Goal: Task Accomplishment & Management: Use online tool/utility

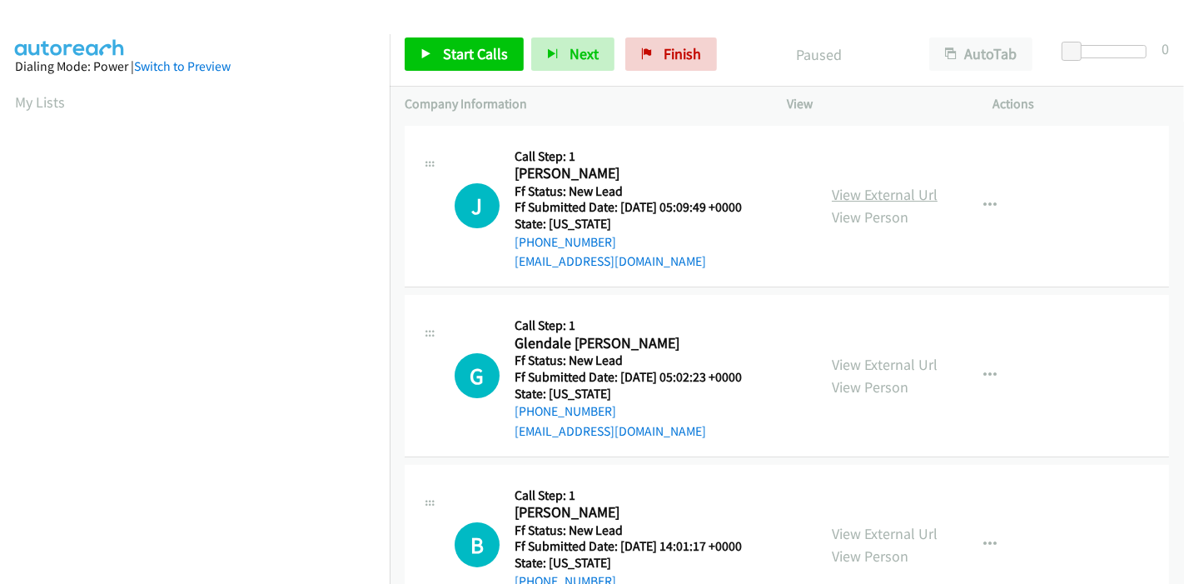
click at [869, 198] on link "View External Url" at bounding box center [885, 194] width 106 height 19
click at [874, 360] on link "View External Url" at bounding box center [885, 364] width 106 height 19
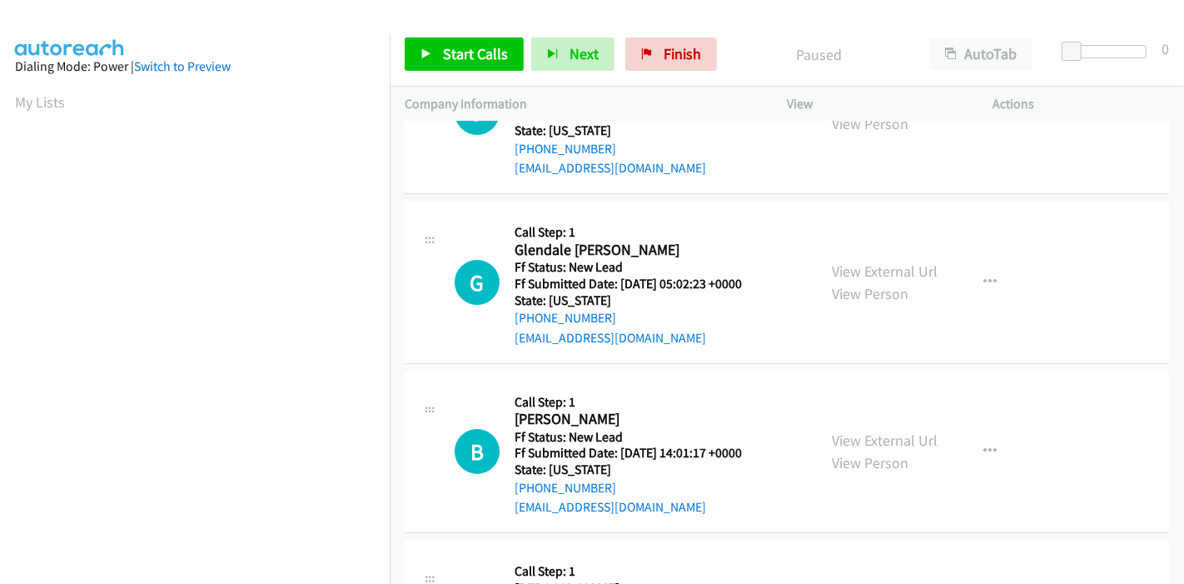
scroll to position [185, 0]
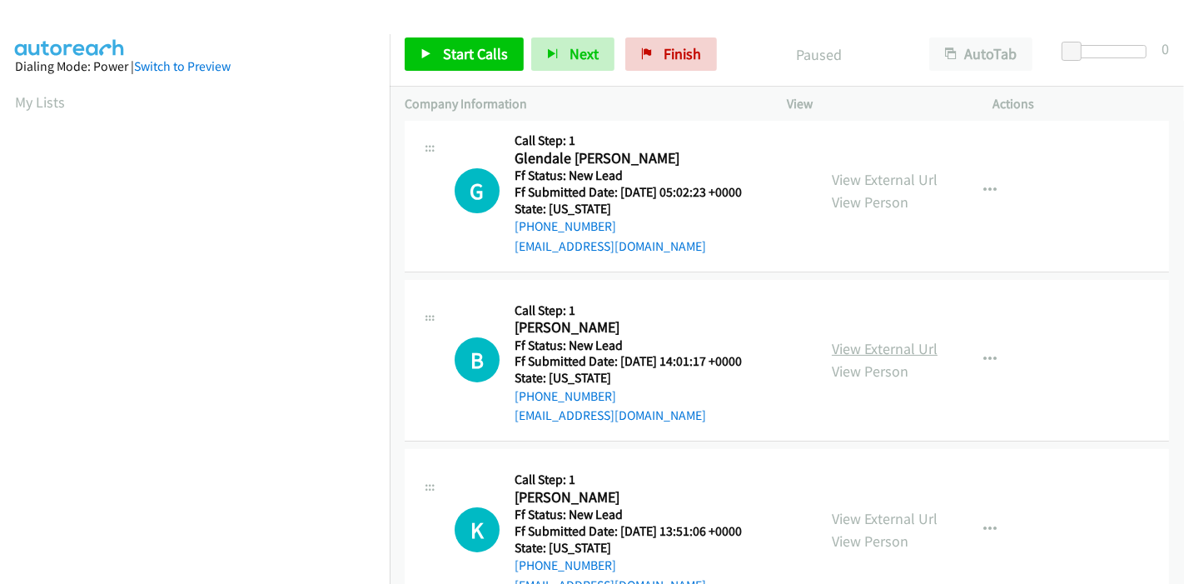
click at [847, 347] on link "View External Url" at bounding box center [885, 348] width 106 height 19
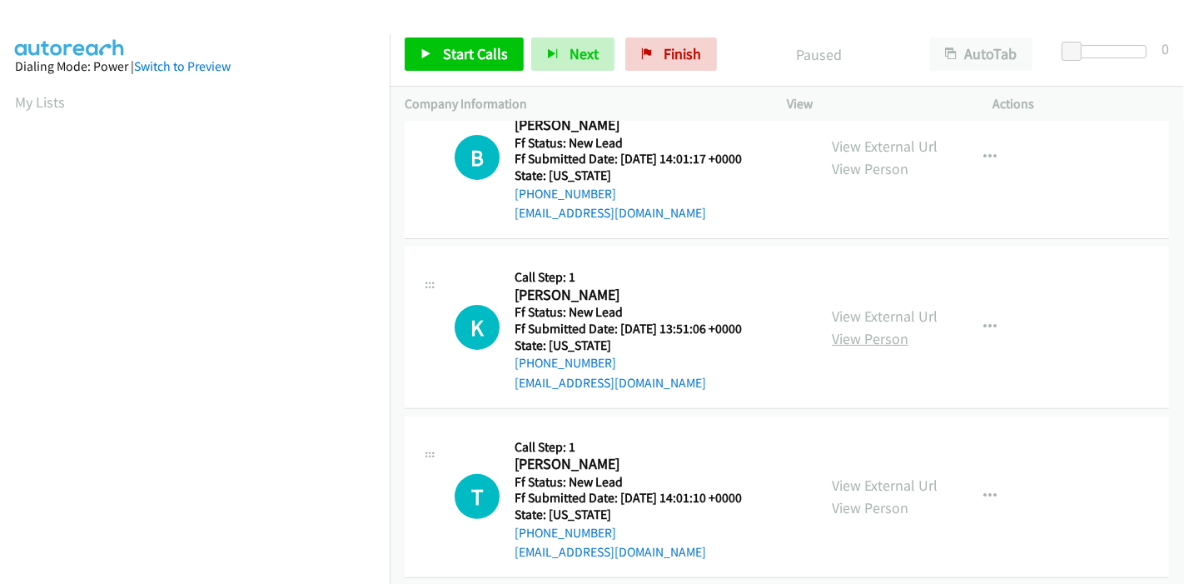
scroll to position [406, 0]
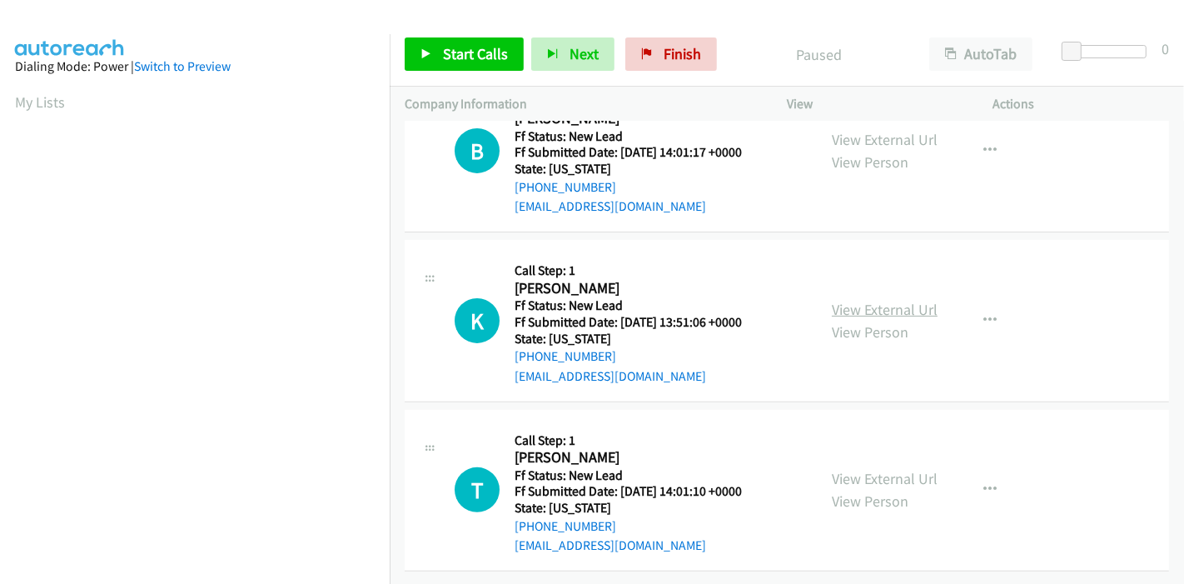
click at [874, 300] on link "View External Url" at bounding box center [885, 309] width 106 height 19
click at [850, 469] on link "View External Url" at bounding box center [885, 478] width 106 height 19
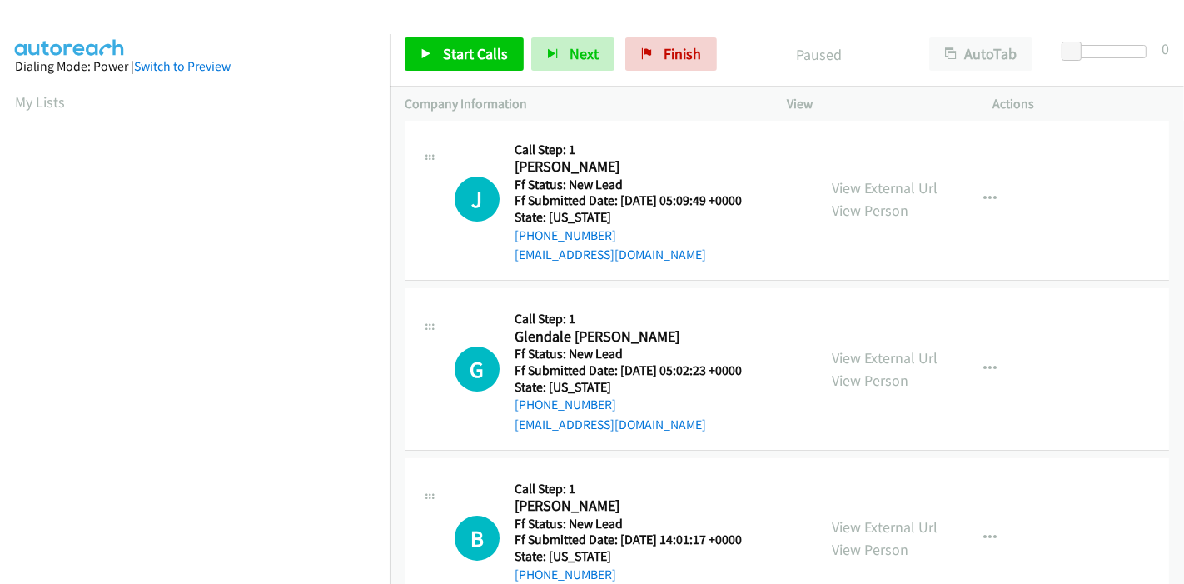
scroll to position [0, 0]
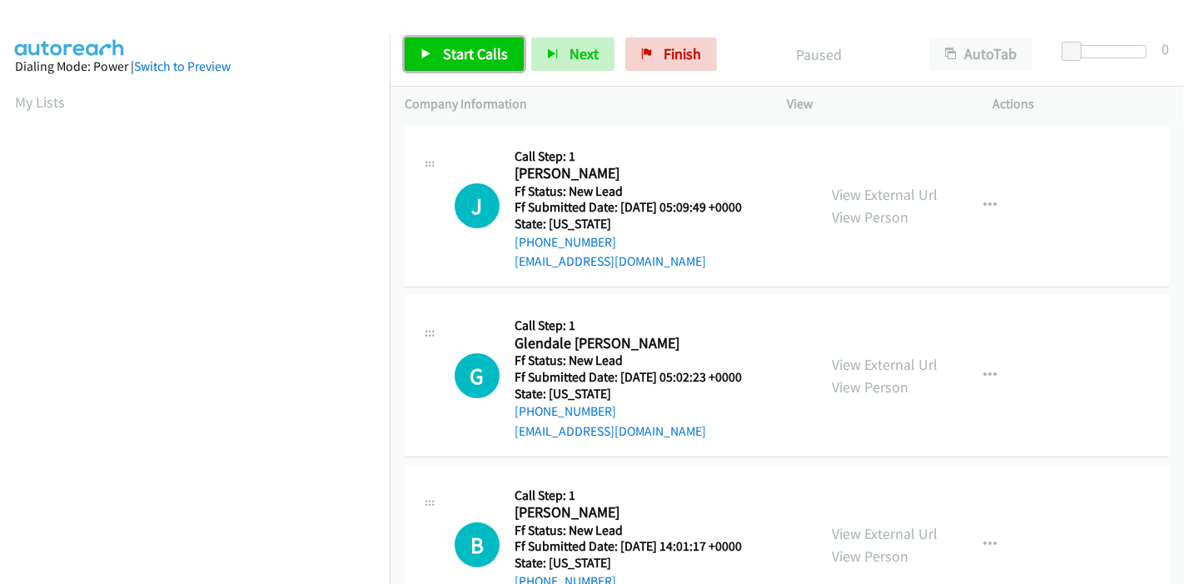
click at [448, 53] on span "Start Calls" at bounding box center [475, 53] width 65 height 19
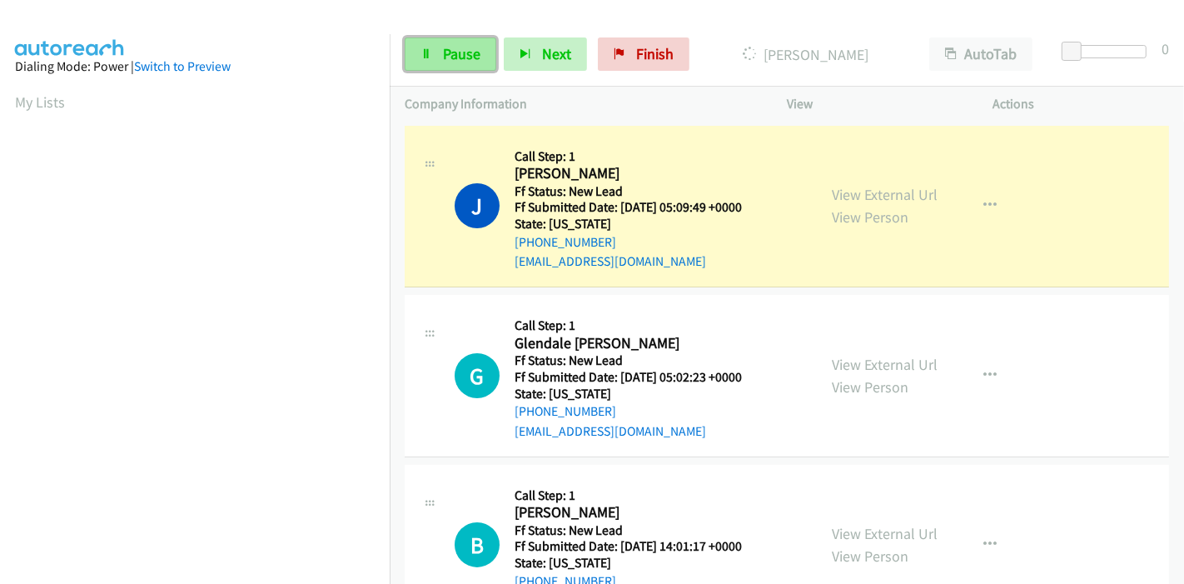
click at [435, 52] on link "Pause" at bounding box center [451, 53] width 92 height 33
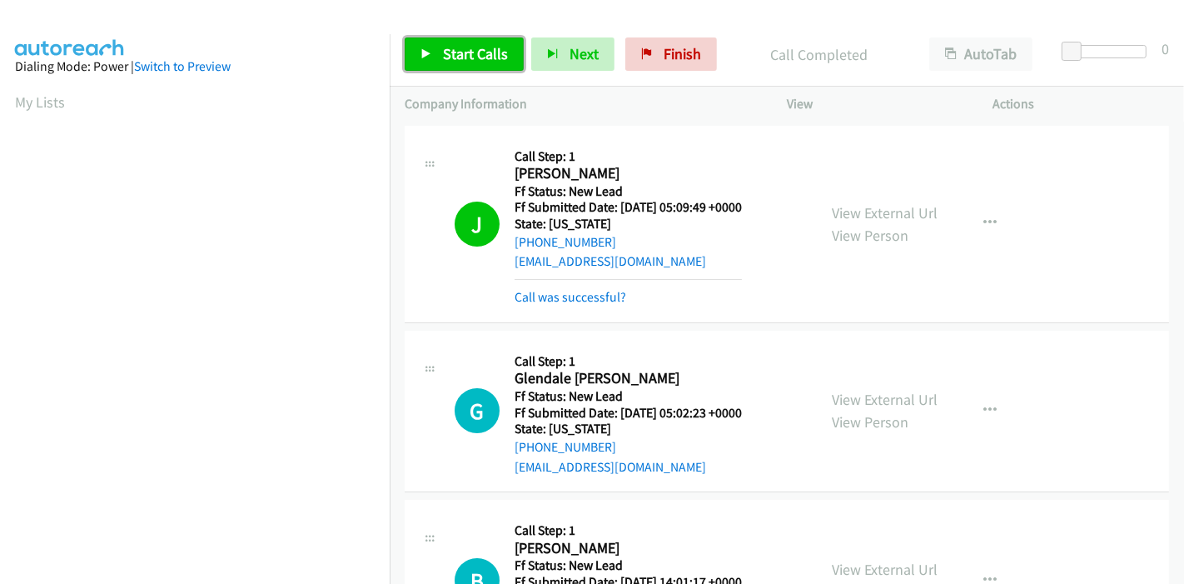
click at [428, 57] on icon at bounding box center [427, 55] width 12 height 12
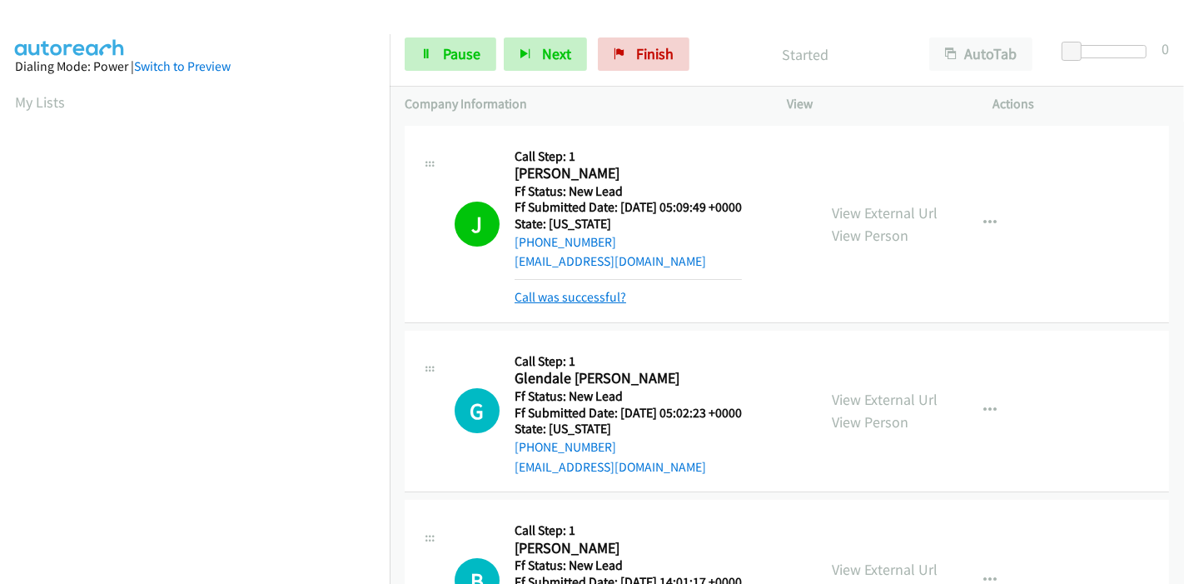
click at [566, 299] on link "Call was successful?" at bounding box center [571, 297] width 112 height 16
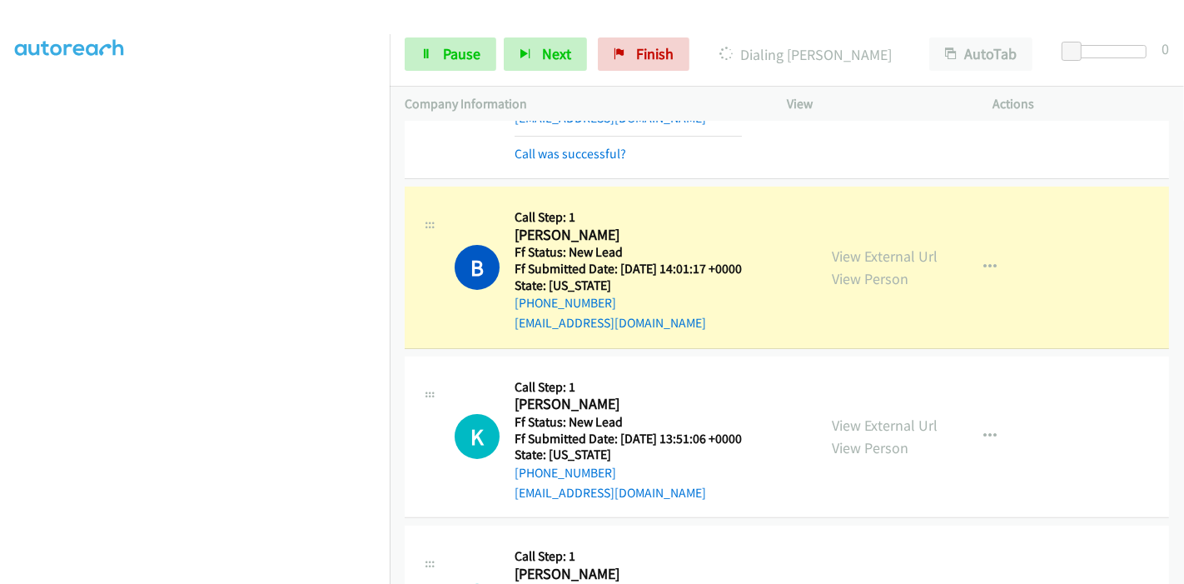
scroll to position [351, 0]
click at [601, 161] on div "Call was successful?" at bounding box center [628, 154] width 227 height 20
click at [601, 148] on link "Call was successful?" at bounding box center [571, 154] width 112 height 16
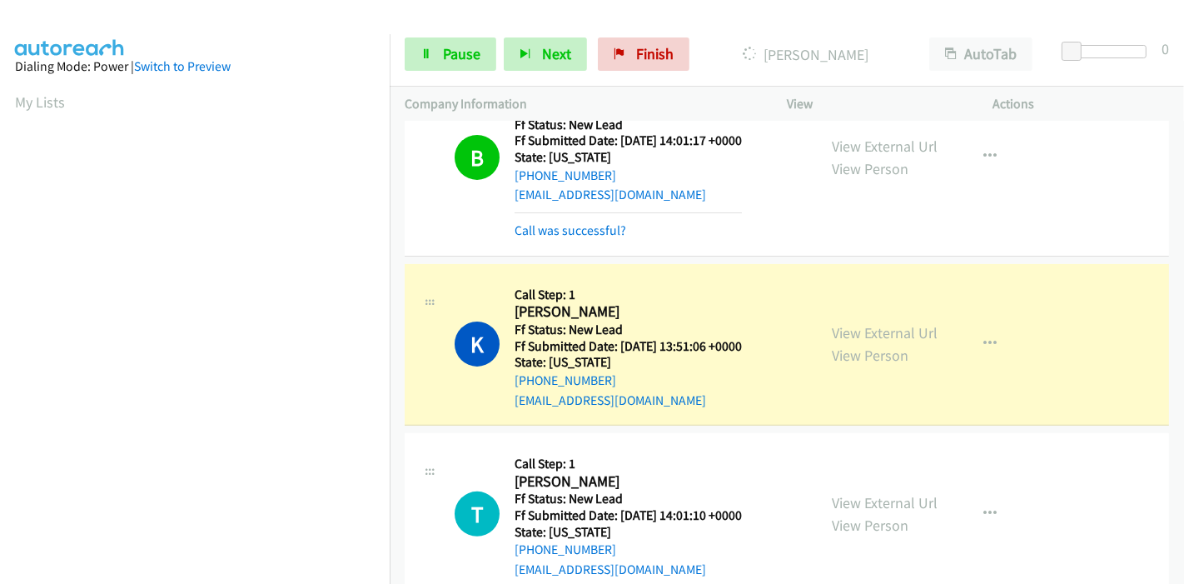
scroll to position [423, 0]
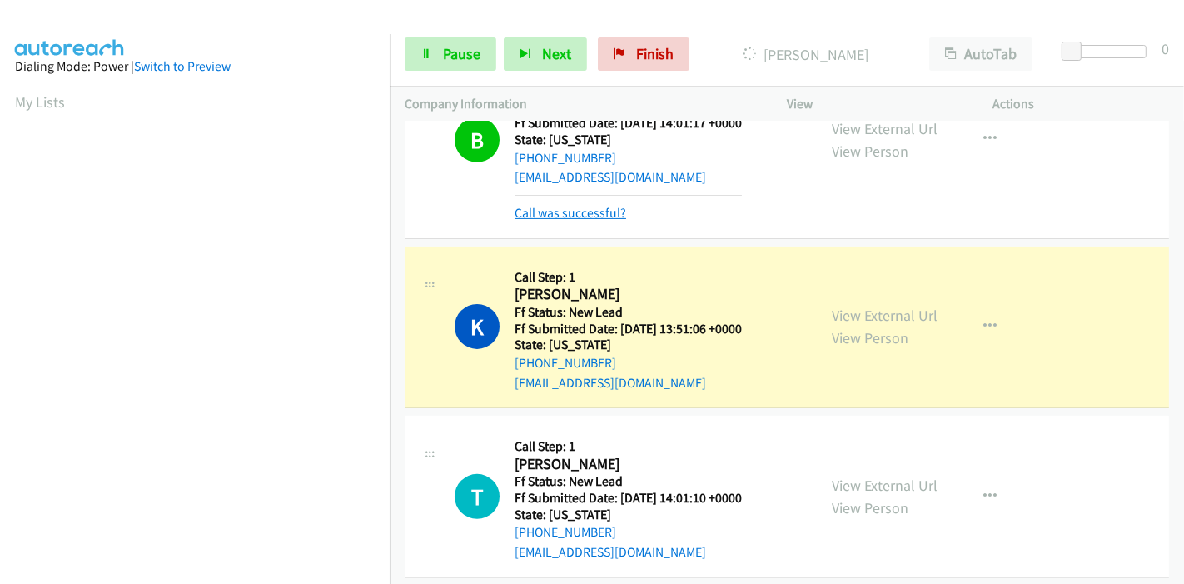
click at [580, 208] on link "Call was successful?" at bounding box center [571, 213] width 112 height 16
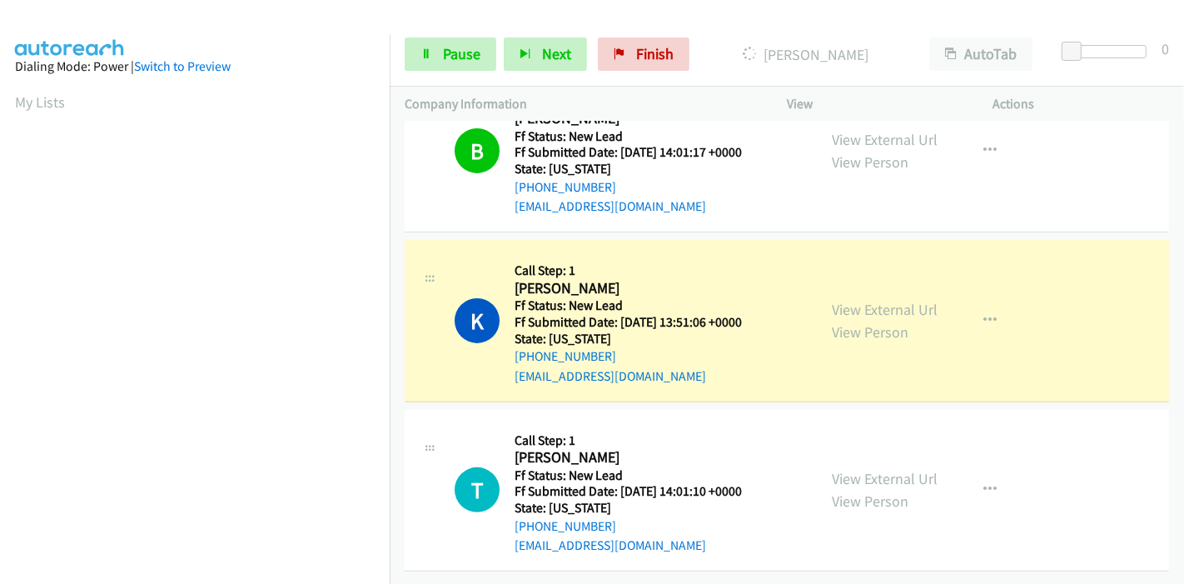
scroll to position [351, 0]
click at [449, 58] on span "Pause" at bounding box center [461, 53] width 37 height 19
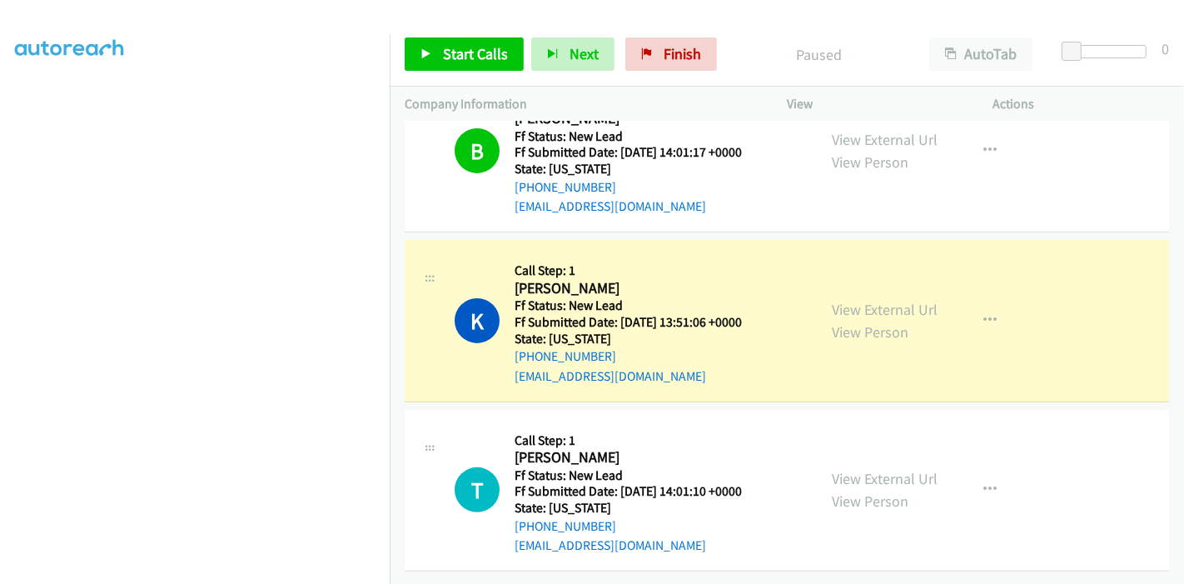
scroll to position [171, 0]
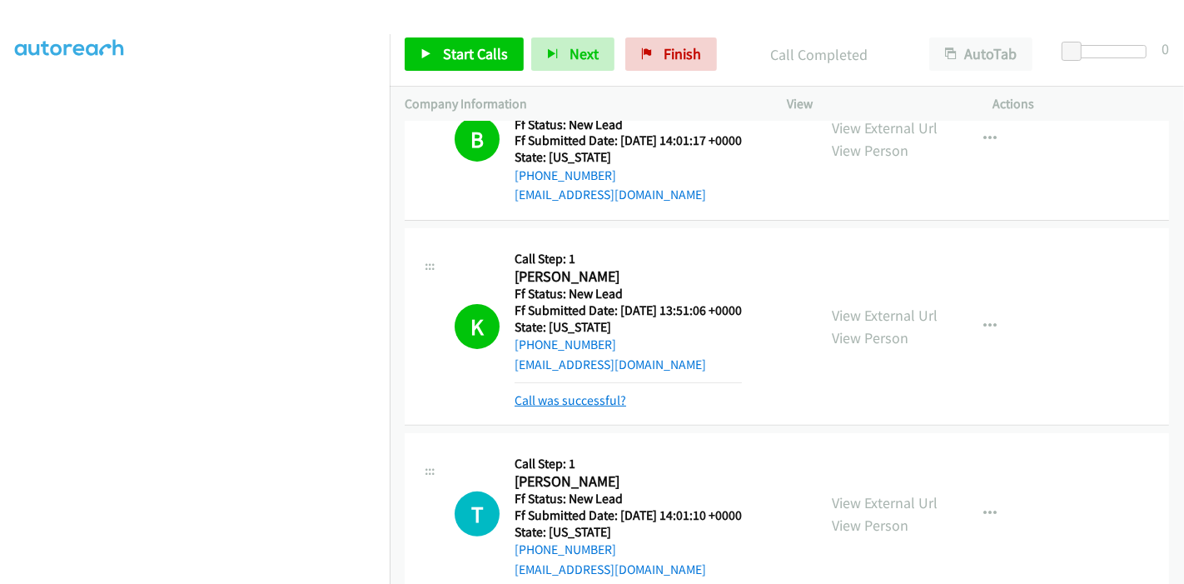
click at [605, 397] on link "Call was successful?" at bounding box center [571, 400] width 112 height 16
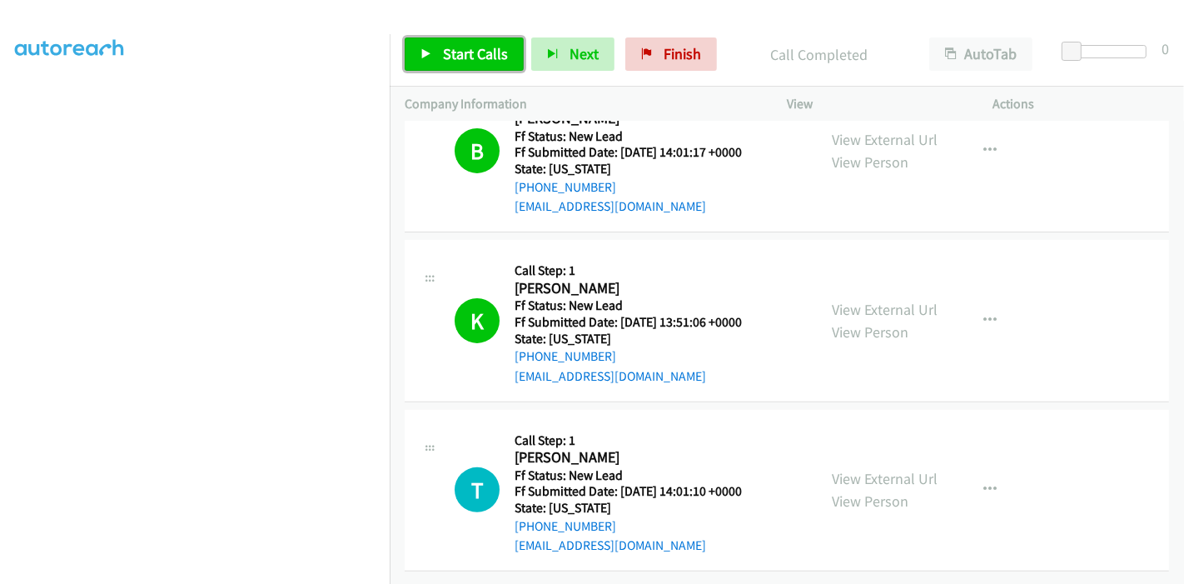
click at [461, 54] on span "Start Calls" at bounding box center [475, 53] width 65 height 19
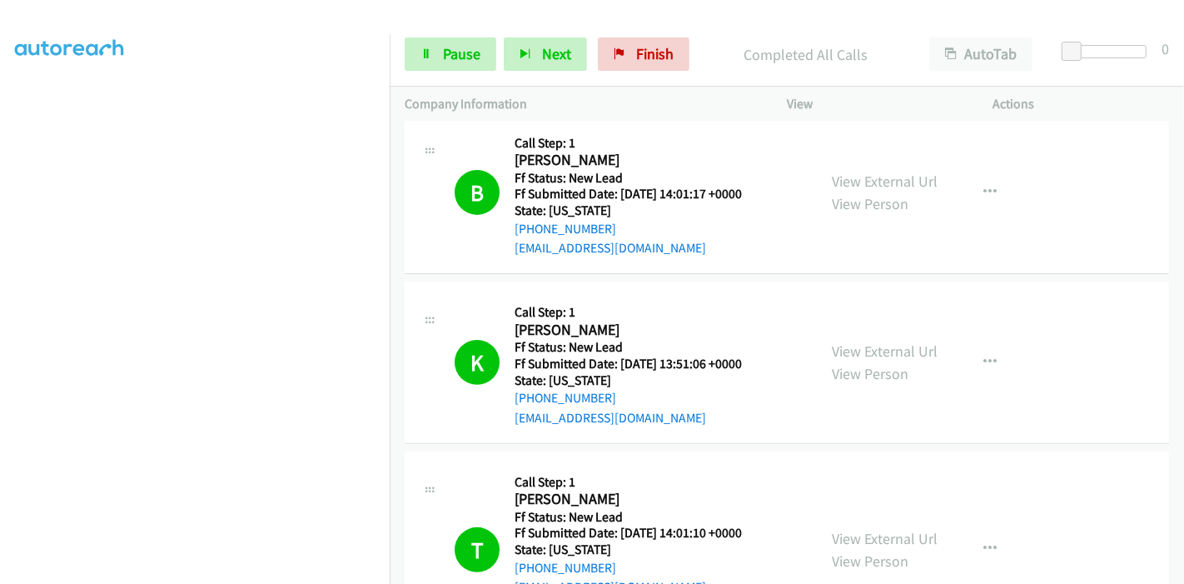
scroll to position [494, 0]
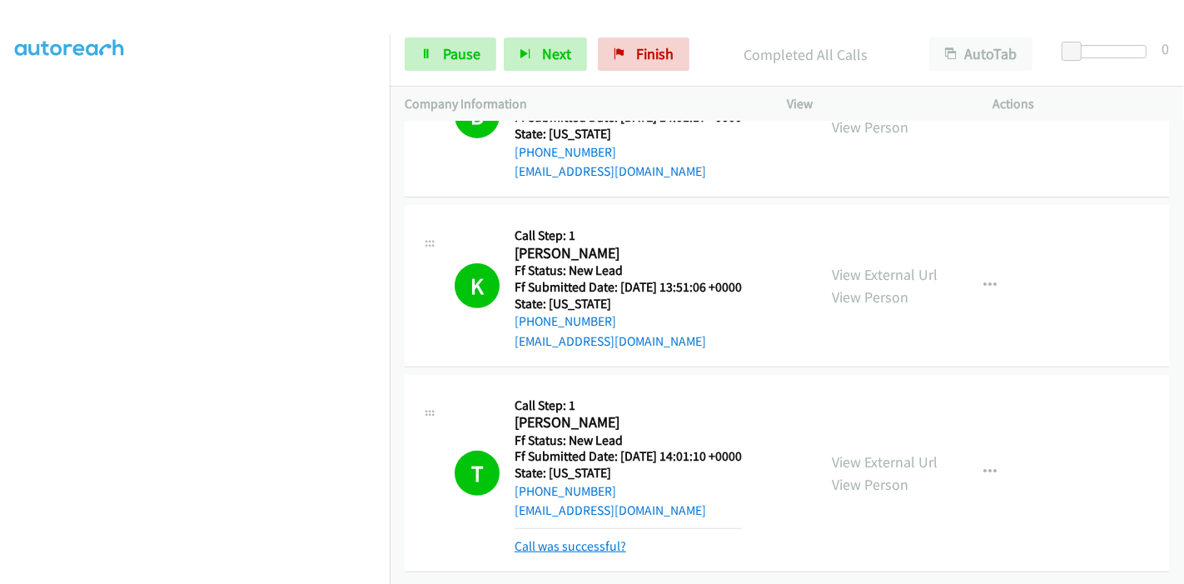
click at [570, 538] on link "Call was successful?" at bounding box center [571, 546] width 112 height 16
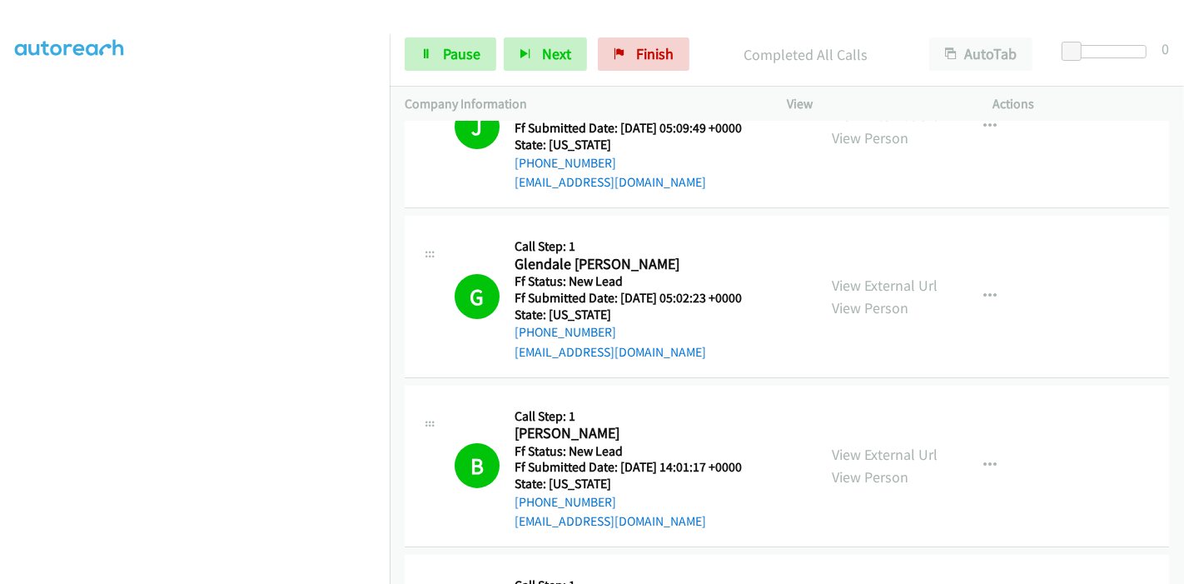
scroll to position [0, 0]
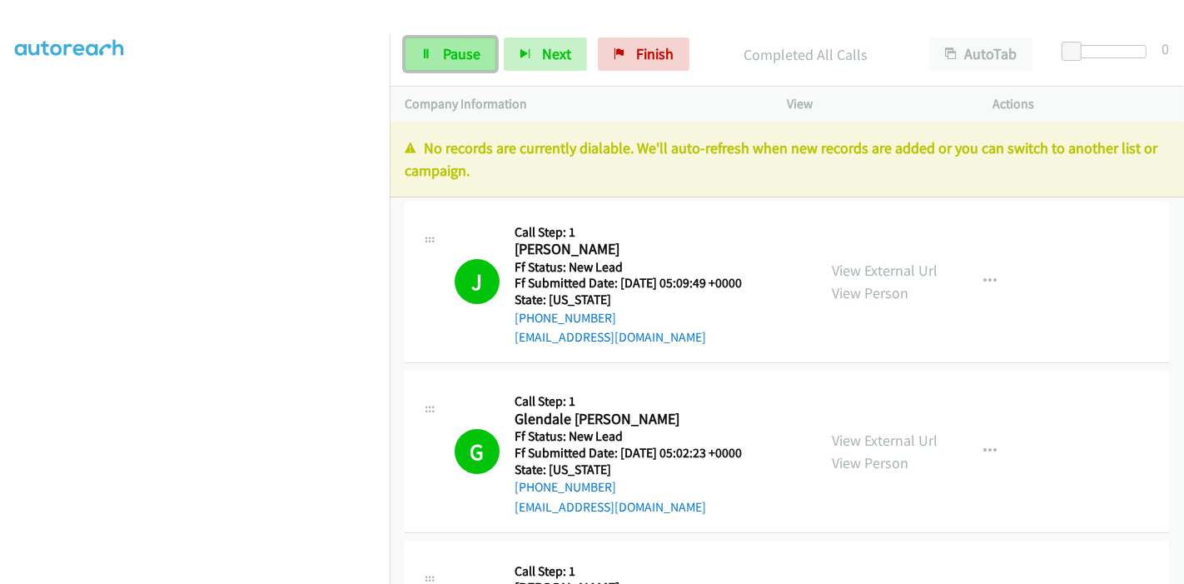
click at [446, 66] on link "Pause" at bounding box center [451, 53] width 92 height 33
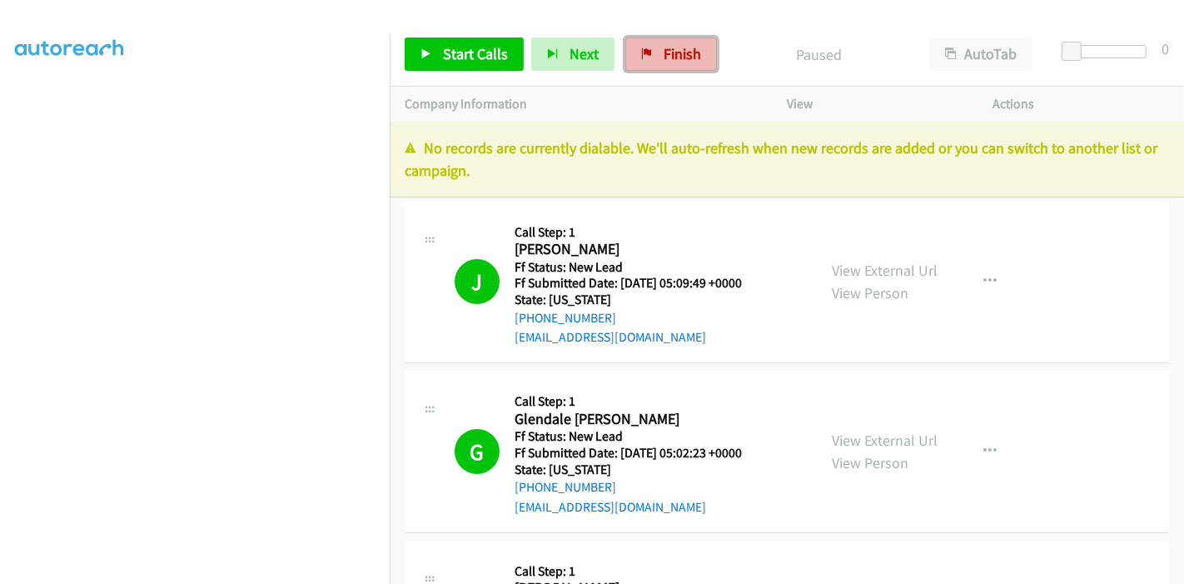
click at [651, 53] on link "Finish" at bounding box center [671, 53] width 92 height 33
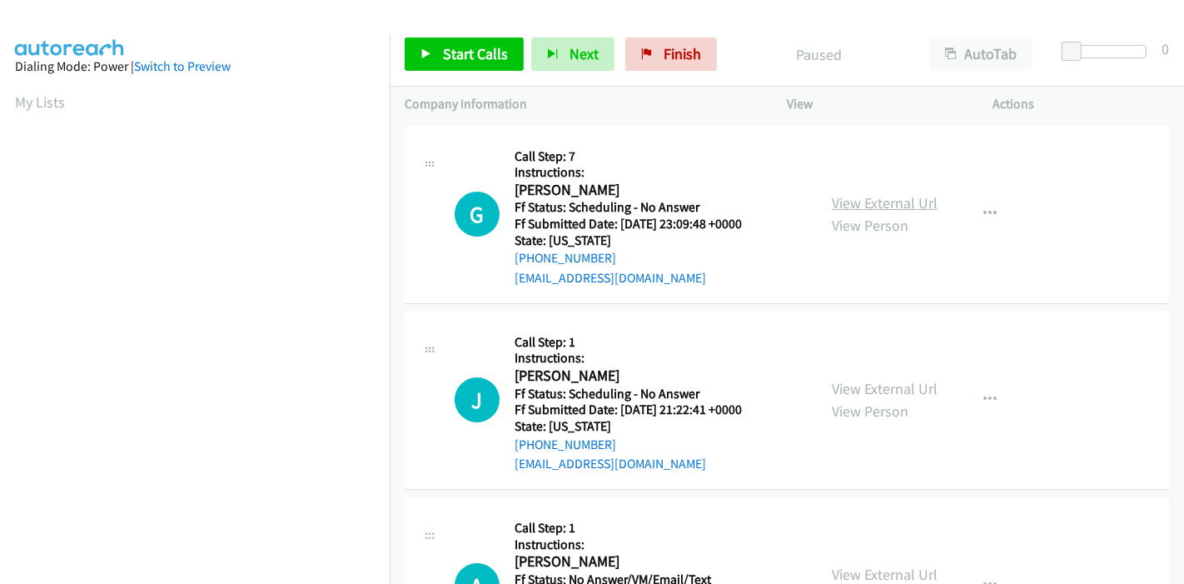
click at [851, 206] on link "View External Url" at bounding box center [885, 202] width 106 height 19
click at [850, 384] on link "View External Url" at bounding box center [885, 388] width 106 height 19
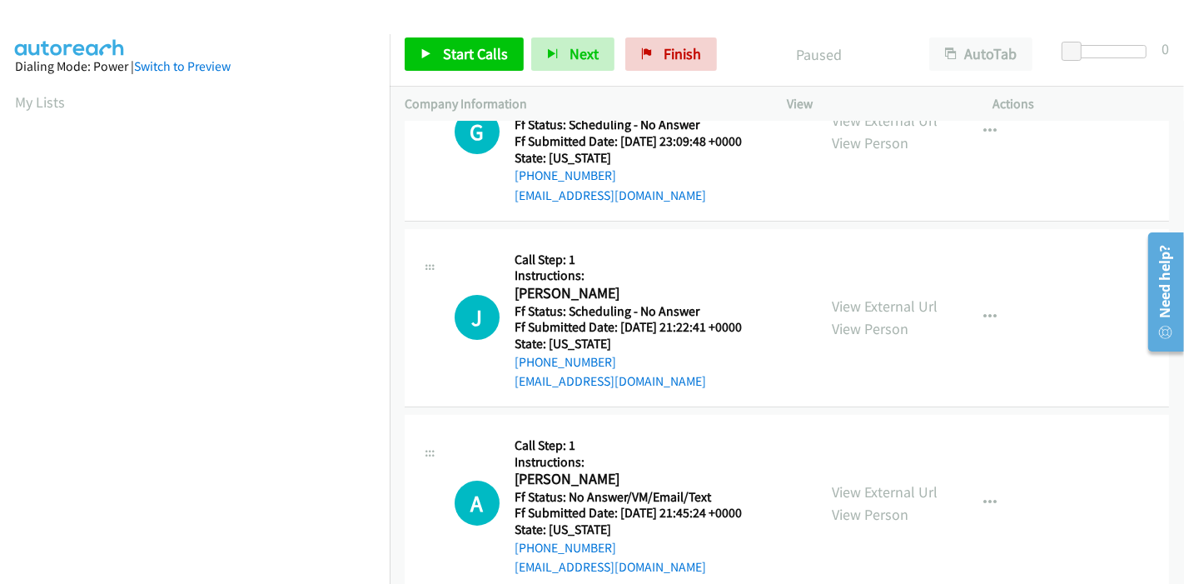
scroll to position [185, 0]
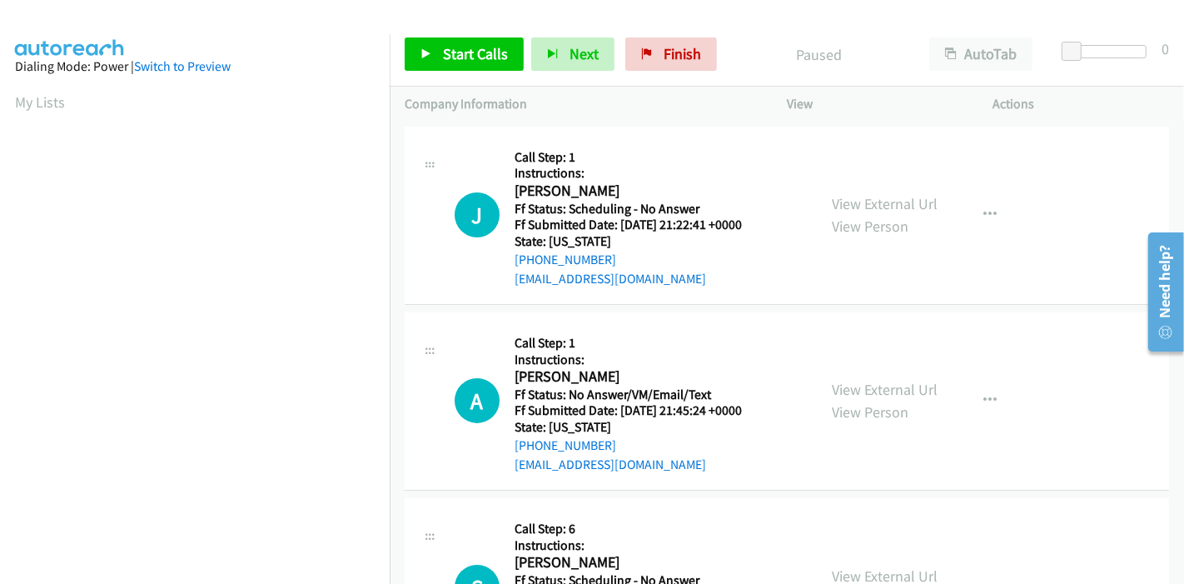
click at [856, 370] on div "View External Url View Person View External Url Email Schedule/Manage Callback …" at bounding box center [928, 400] width 222 height 147
click at [845, 392] on link "View External Url" at bounding box center [885, 389] width 106 height 19
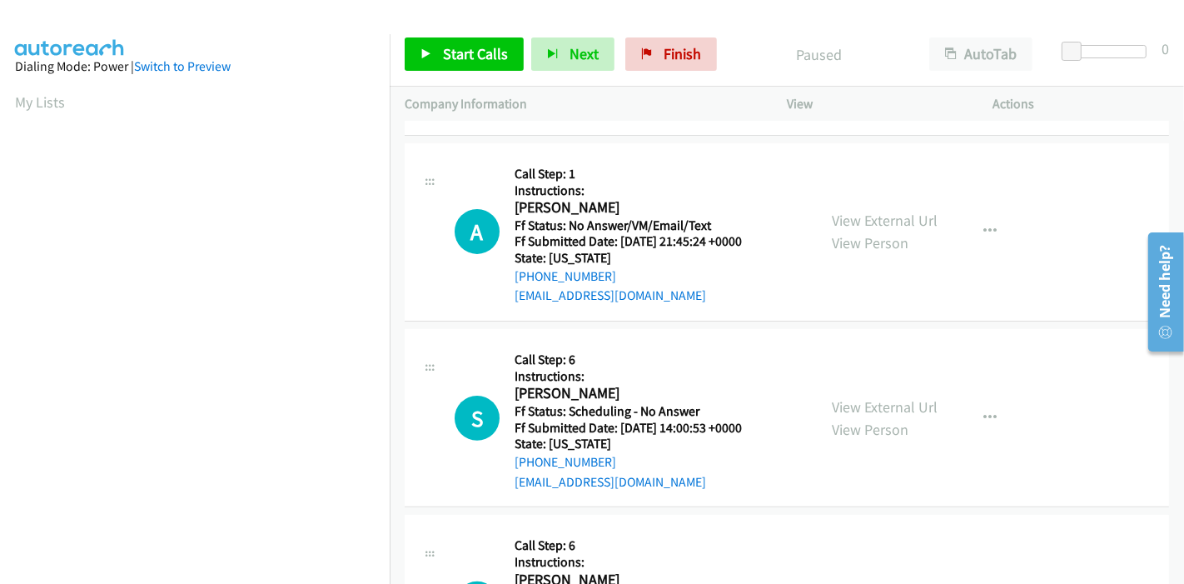
scroll to position [370, 0]
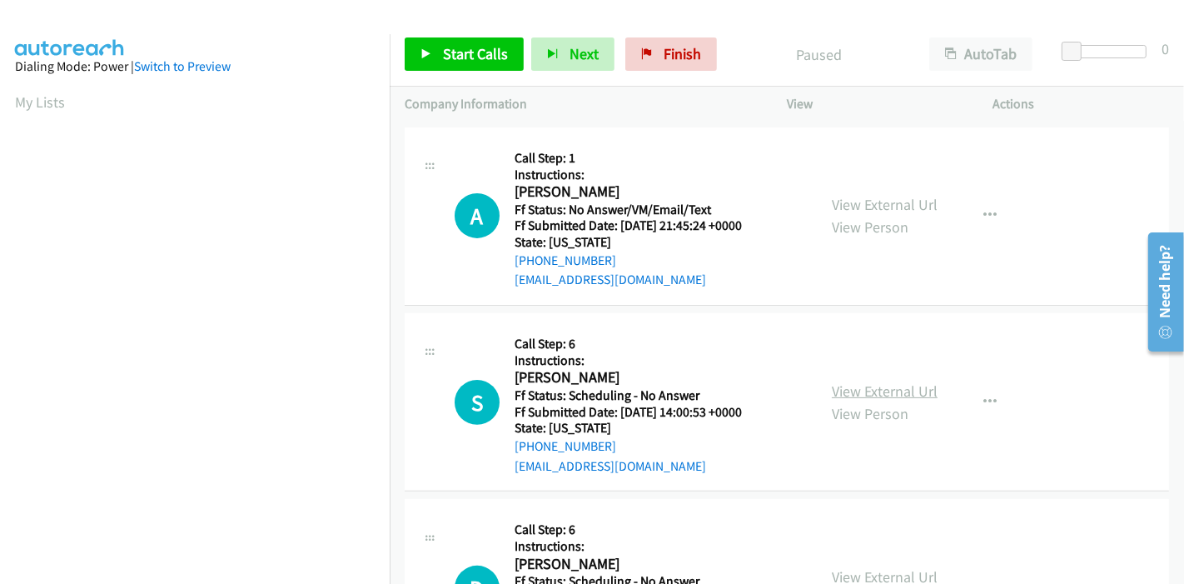
click at [879, 396] on link "View External Url" at bounding box center [885, 390] width 106 height 19
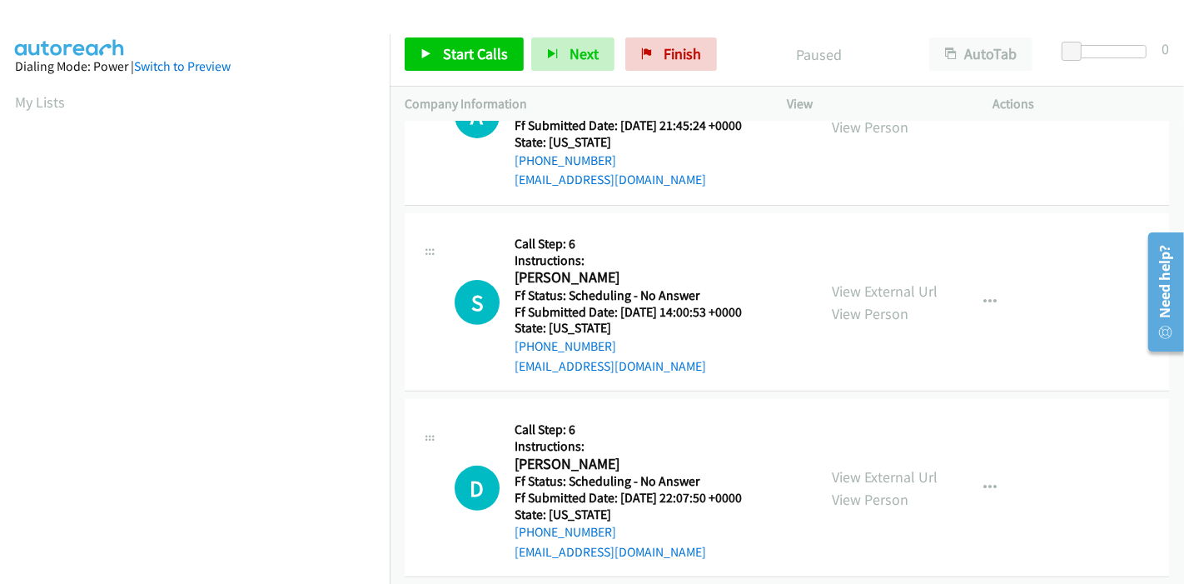
scroll to position [647, 0]
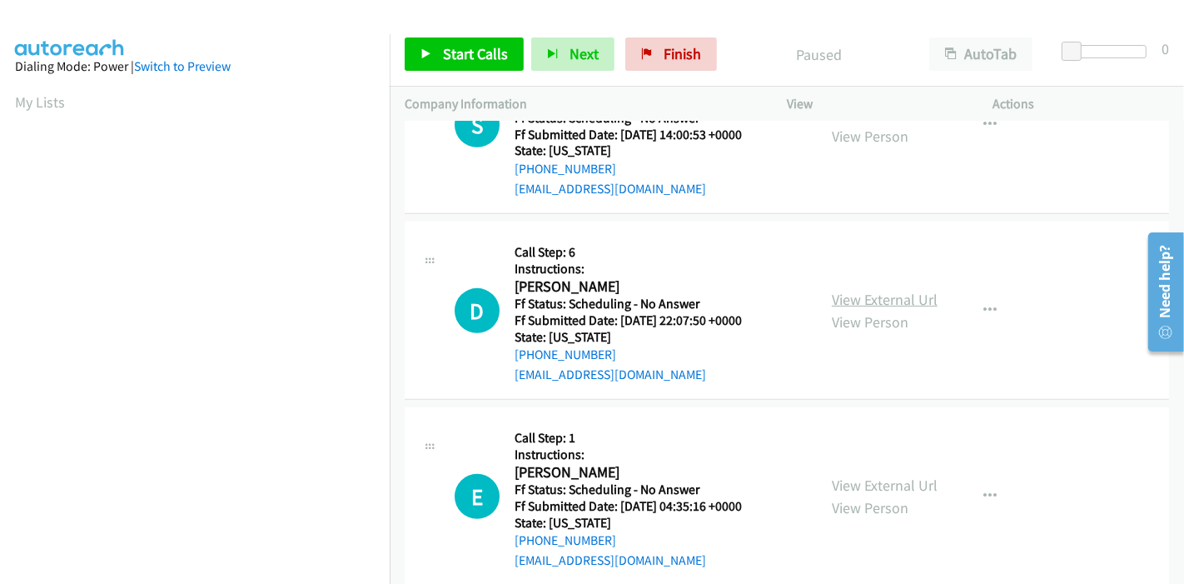
click at [859, 290] on link "View External Url" at bounding box center [885, 299] width 106 height 19
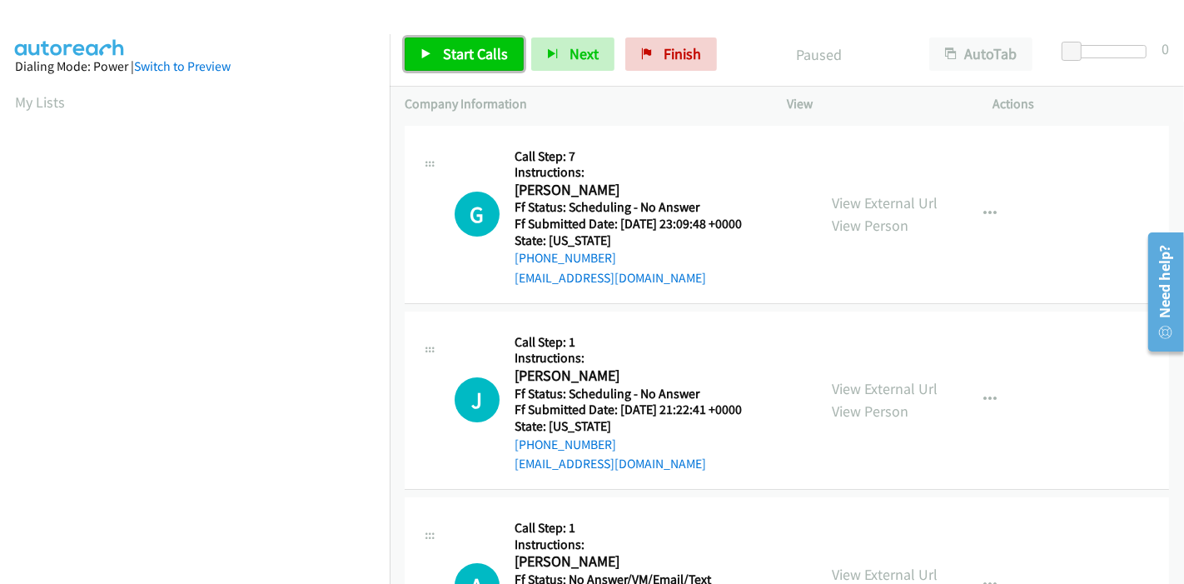
click at [437, 53] on link "Start Calls" at bounding box center [464, 53] width 119 height 33
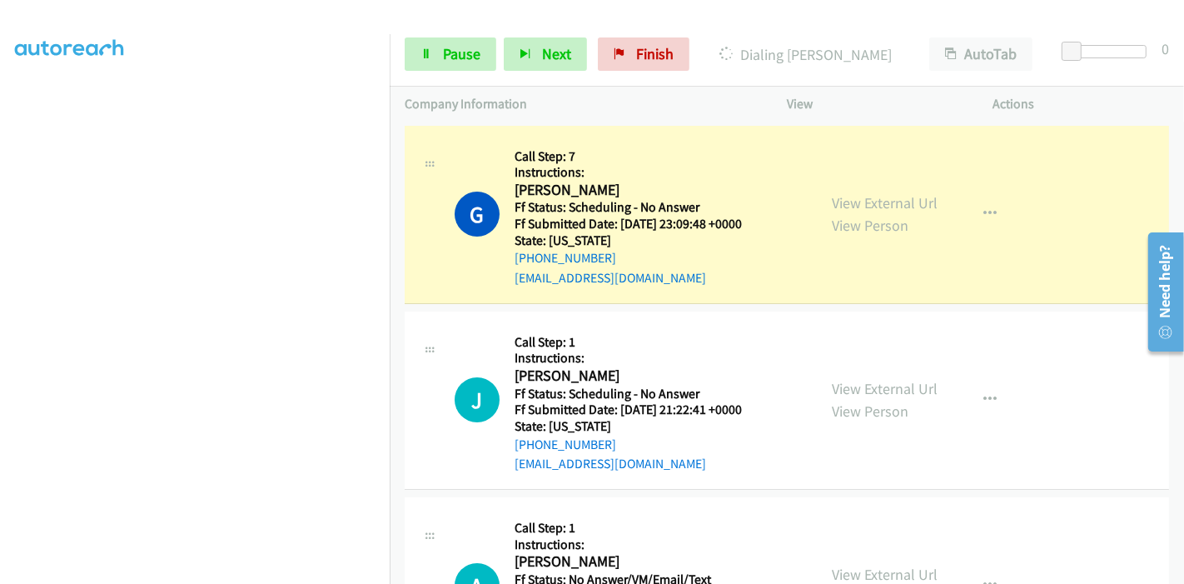
scroll to position [351, 0]
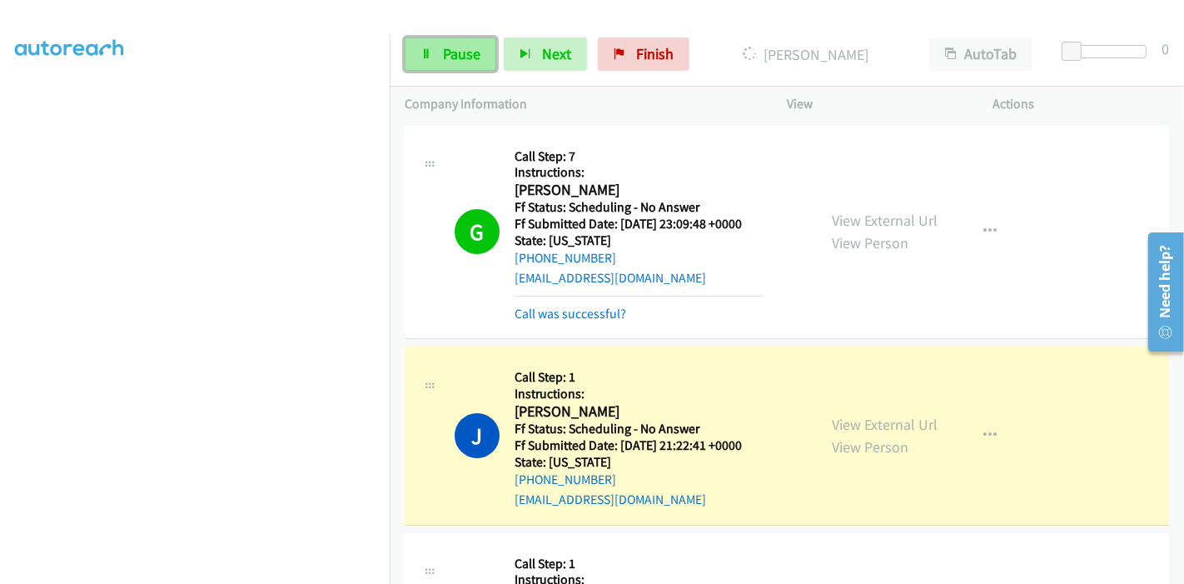
click at [450, 45] on span "Pause" at bounding box center [461, 53] width 37 height 19
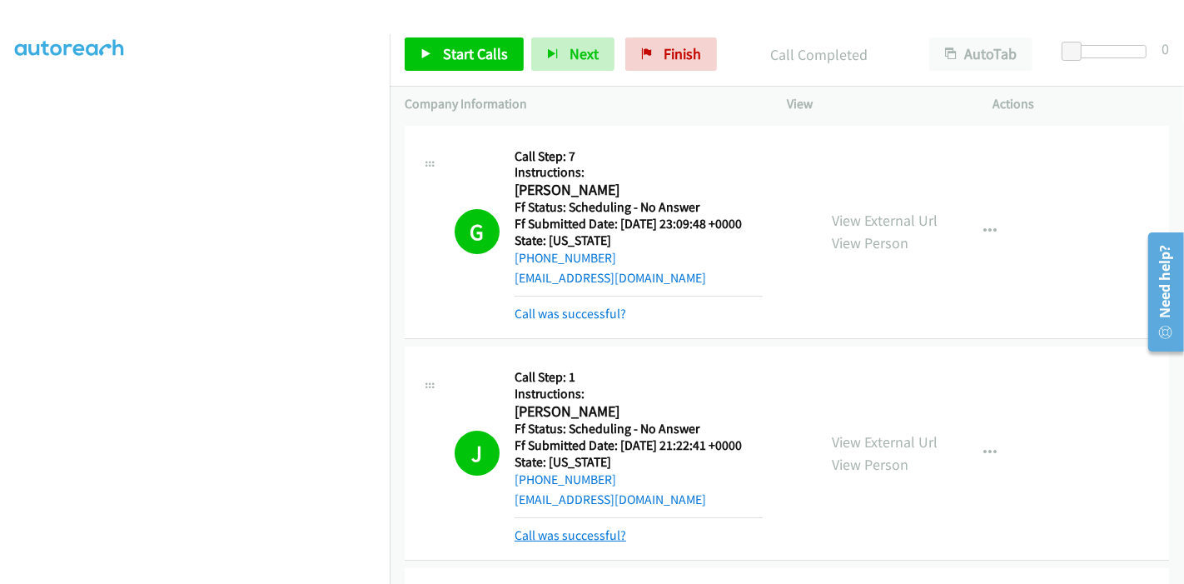
click at [596, 534] on link "Call was successful?" at bounding box center [571, 535] width 112 height 16
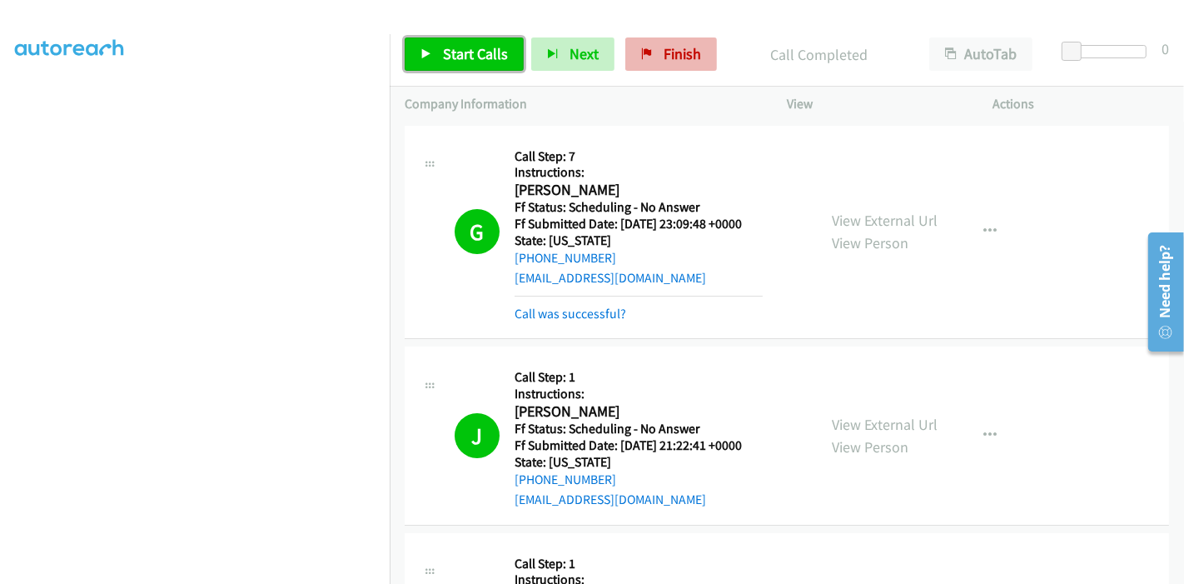
click at [442, 39] on link "Start Calls" at bounding box center [464, 53] width 119 height 33
click at [431, 42] on link "Start Calls" at bounding box center [464, 53] width 119 height 33
click at [673, 62] on span "Finish" at bounding box center [682, 53] width 37 height 19
click at [687, 53] on span "Finish" at bounding box center [682, 53] width 37 height 19
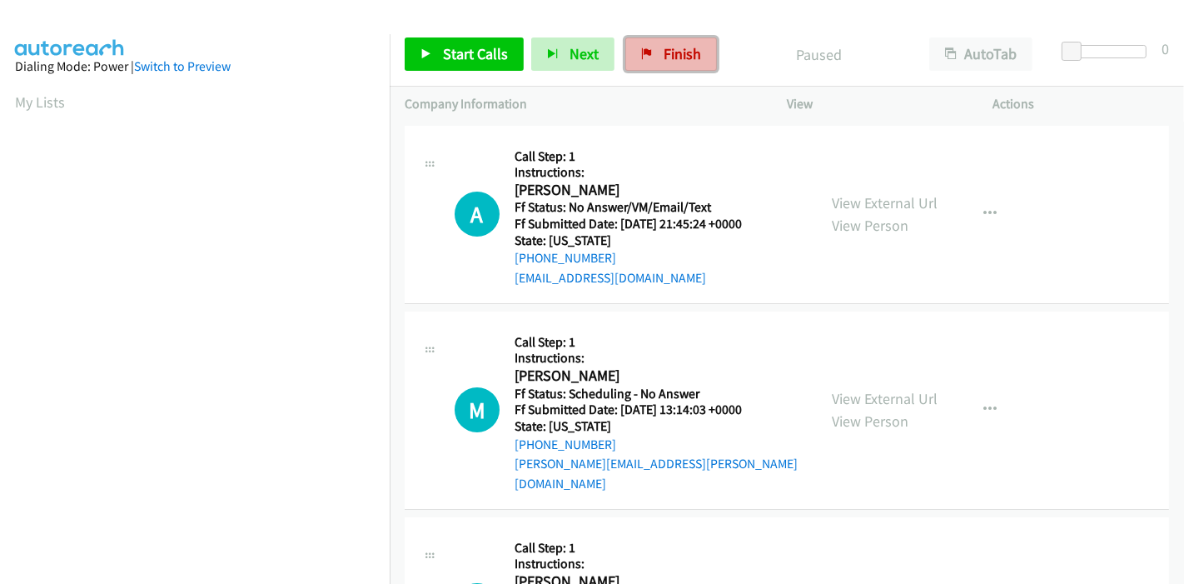
click at [660, 67] on link "Finish" at bounding box center [671, 53] width 92 height 33
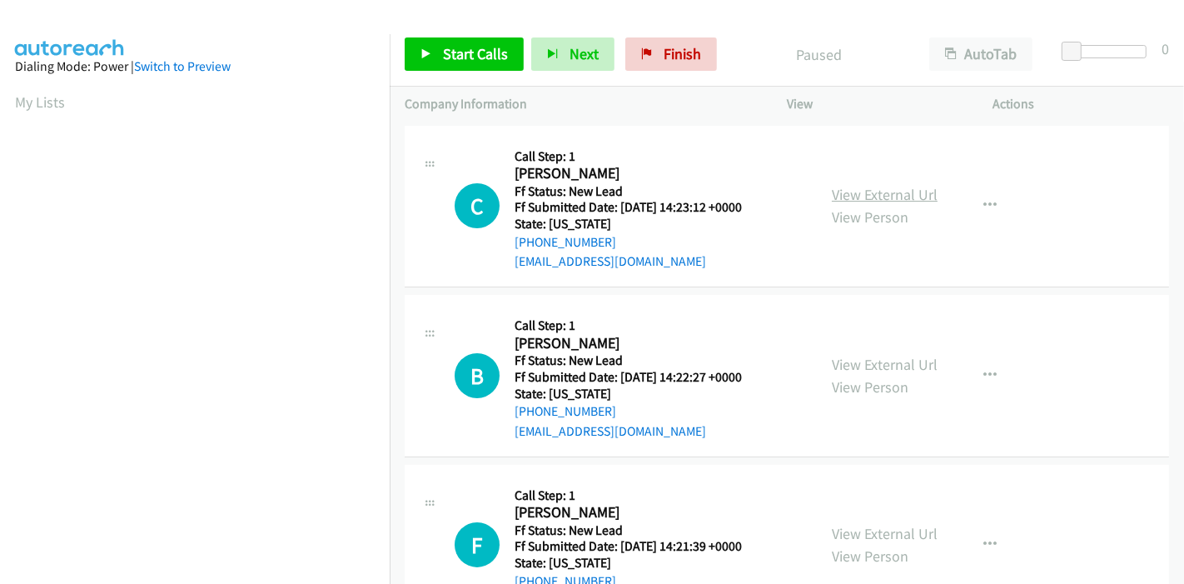
click at [834, 189] on link "View External Url" at bounding box center [885, 194] width 106 height 19
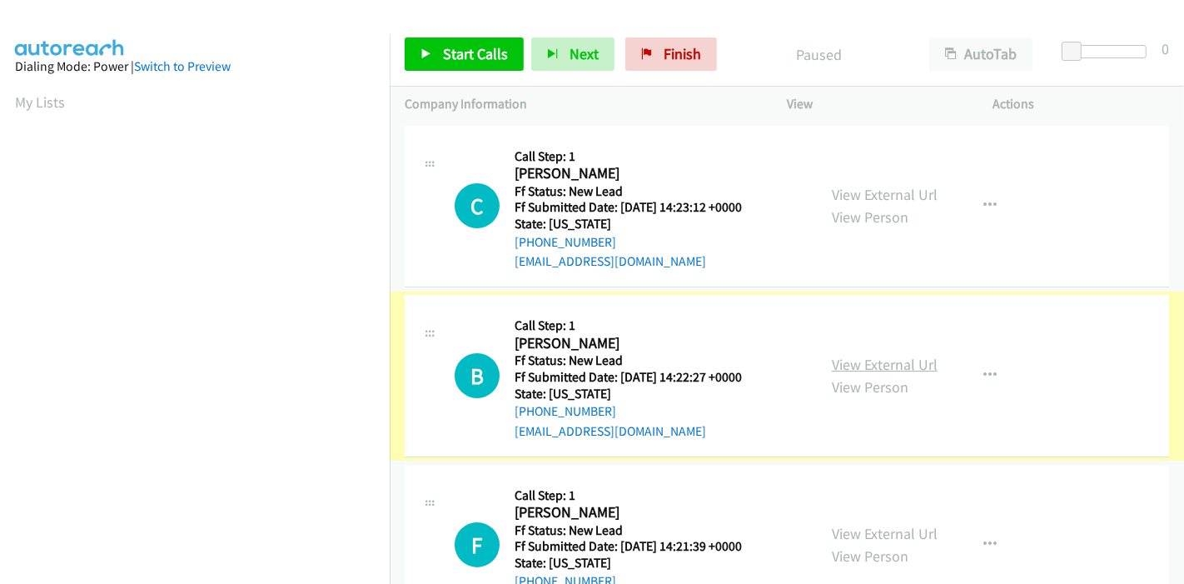
click at [850, 361] on link "View External Url" at bounding box center [885, 364] width 106 height 19
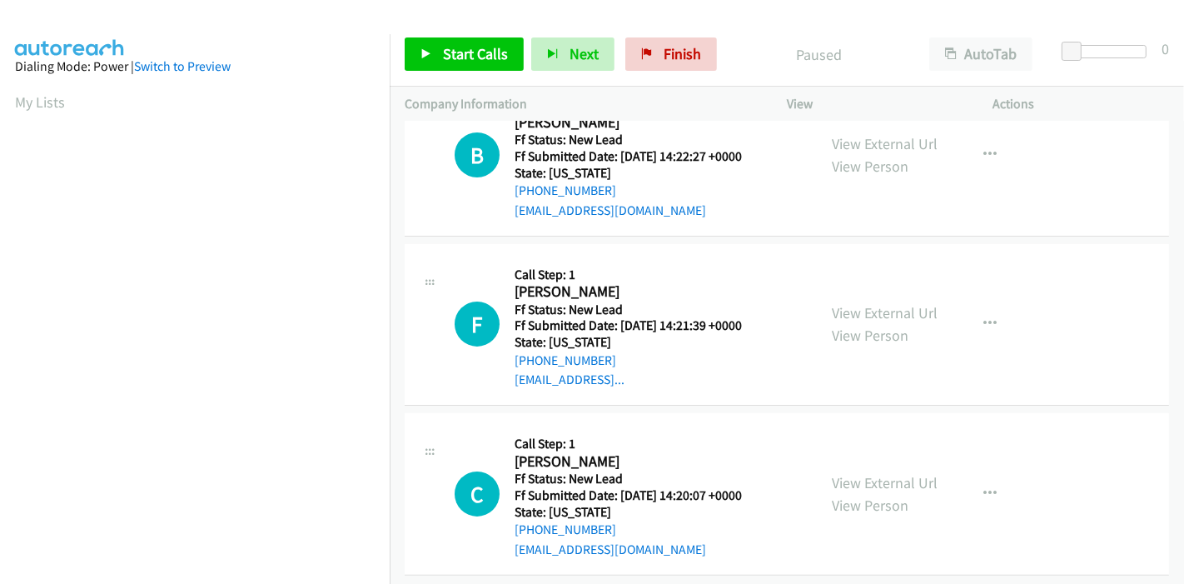
scroll to position [237, 0]
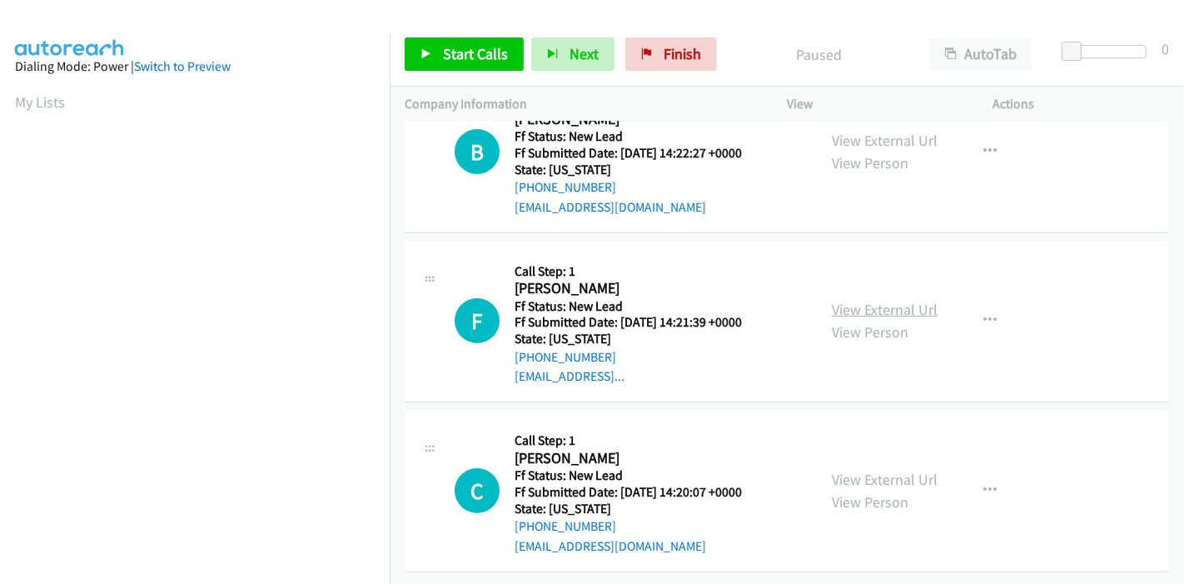
click at [879, 300] on link "View External Url" at bounding box center [885, 309] width 106 height 19
click at [847, 470] on link "View External Url" at bounding box center [885, 479] width 106 height 19
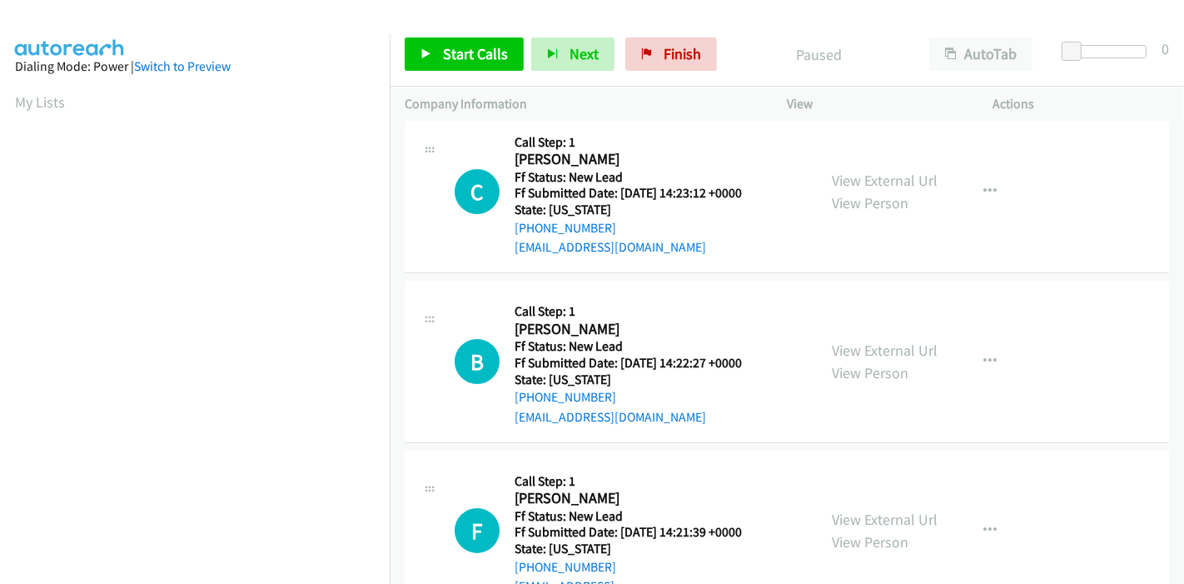
scroll to position [0, 0]
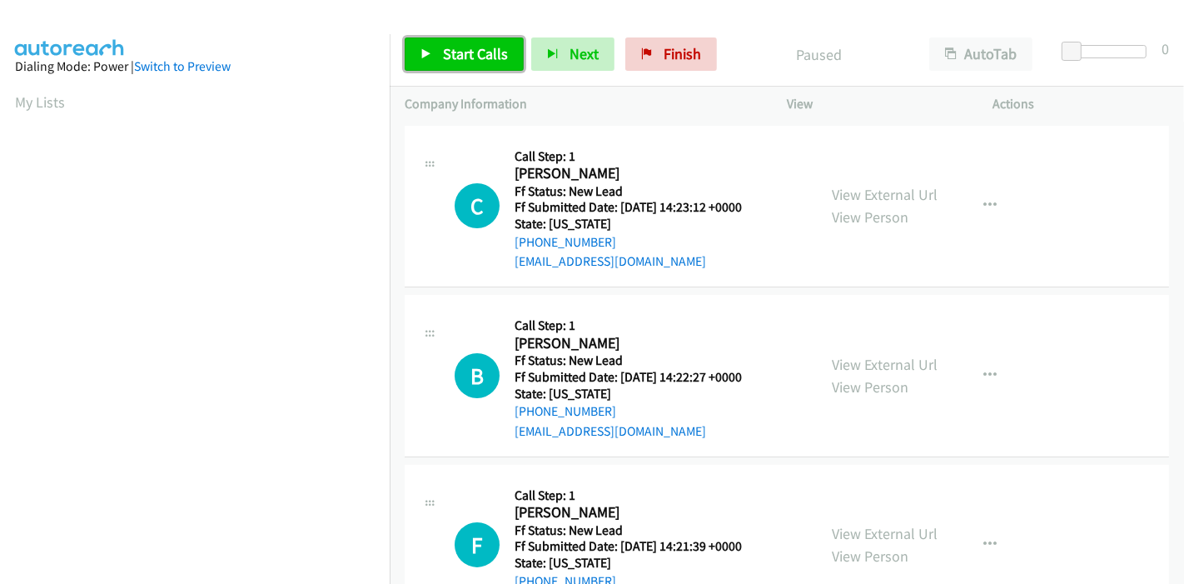
click at [423, 60] on link "Start Calls" at bounding box center [464, 53] width 119 height 33
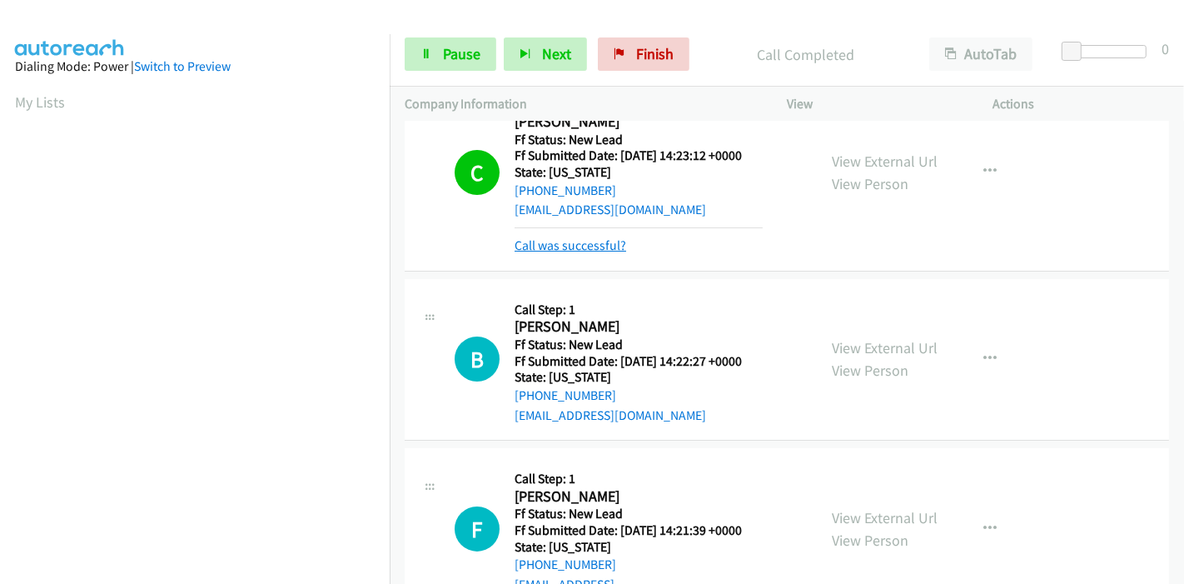
click at [570, 250] on link "Call was successful?" at bounding box center [571, 245] width 112 height 16
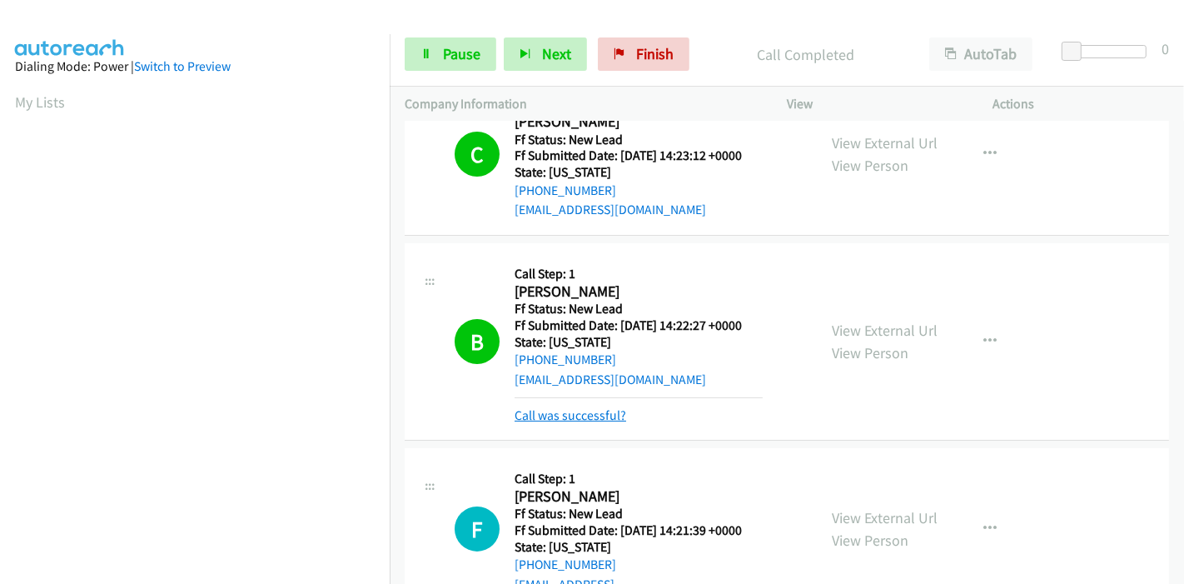
click at [561, 416] on link "Call was successful?" at bounding box center [571, 415] width 112 height 16
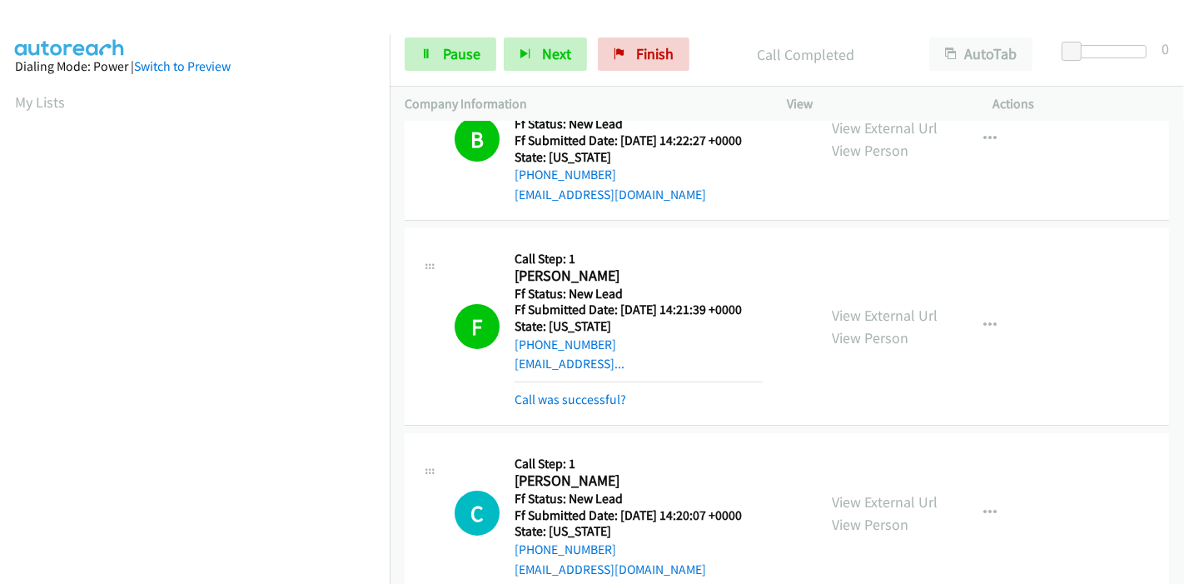
click at [982, 306] on div "View External Url View Person View External Url Email Schedule/Manage Callback …" at bounding box center [928, 326] width 222 height 167
click at [982, 313] on button "button" at bounding box center [990, 325] width 45 height 33
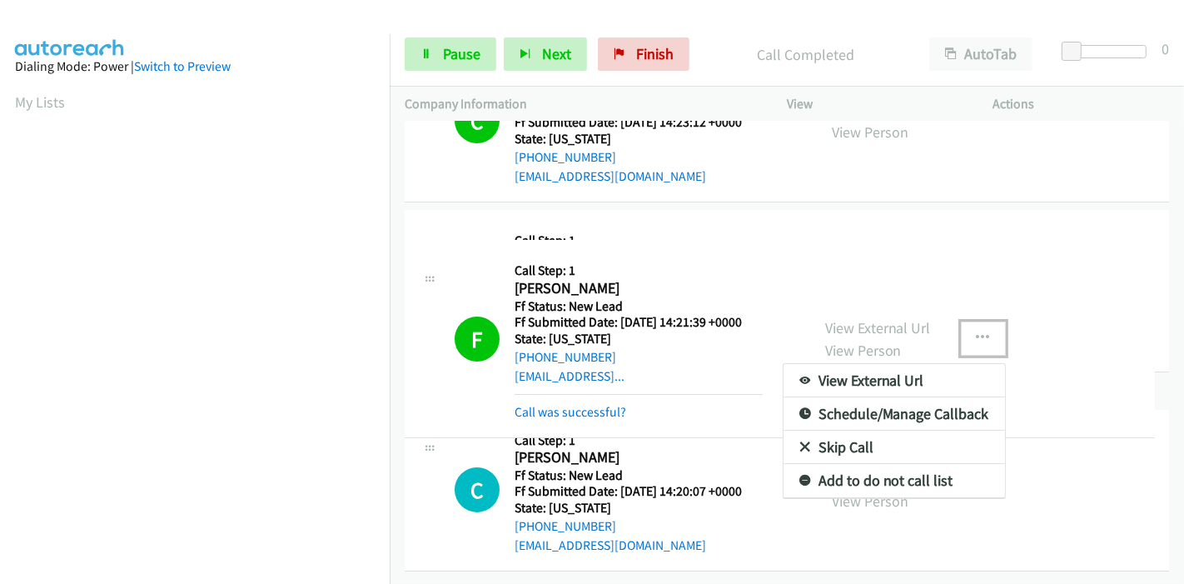
scroll to position [97, 0]
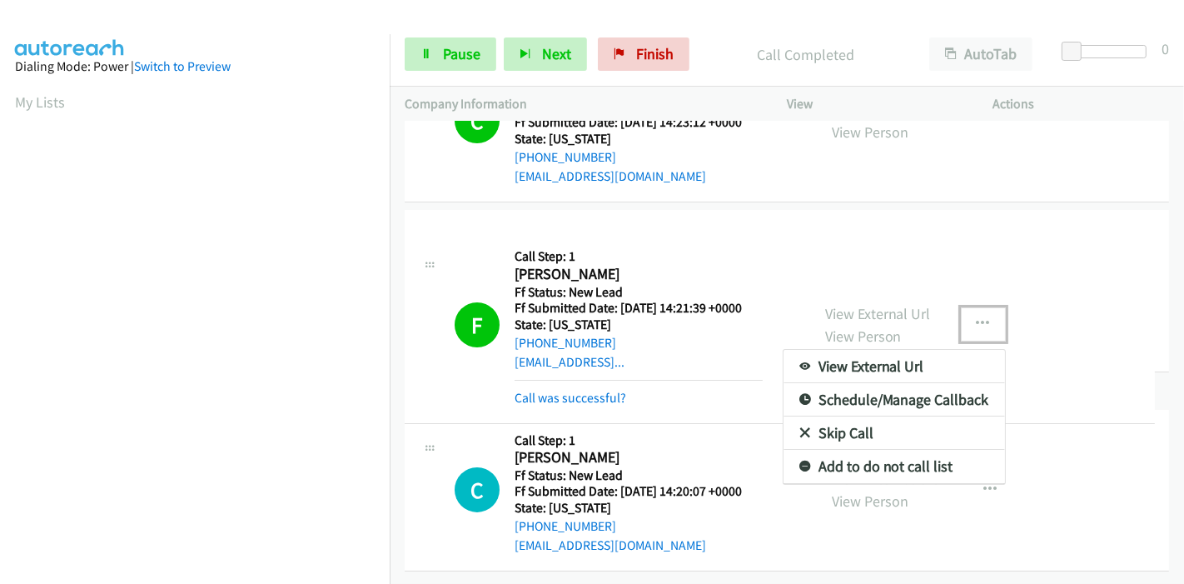
drag, startPoint x: 892, startPoint y: 437, endPoint x: 918, endPoint y: 425, distance: 28.7
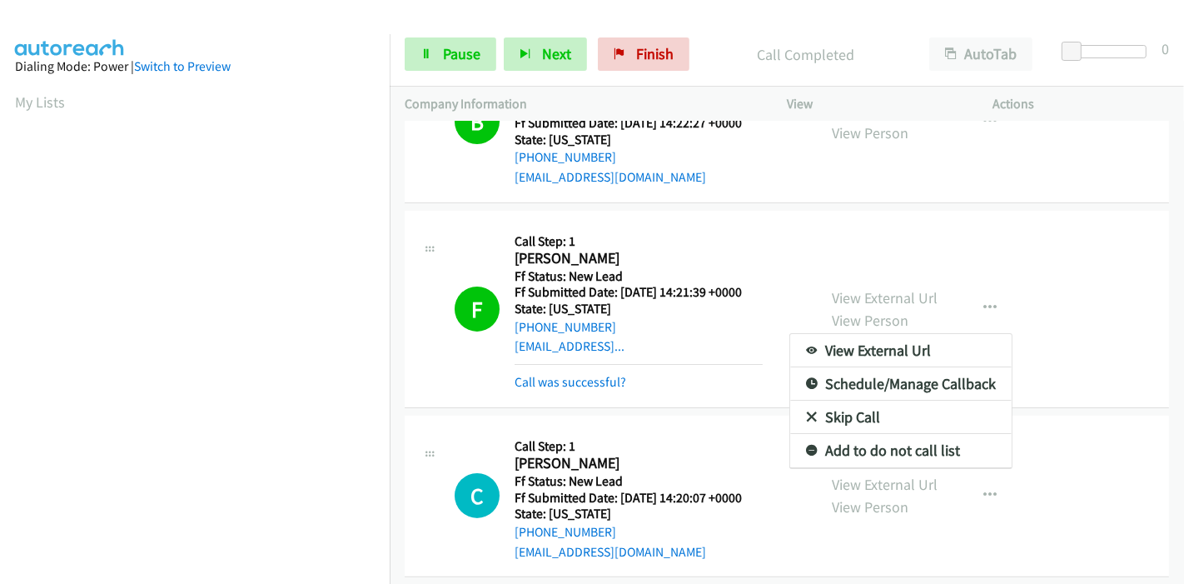
scroll to position [271, 0]
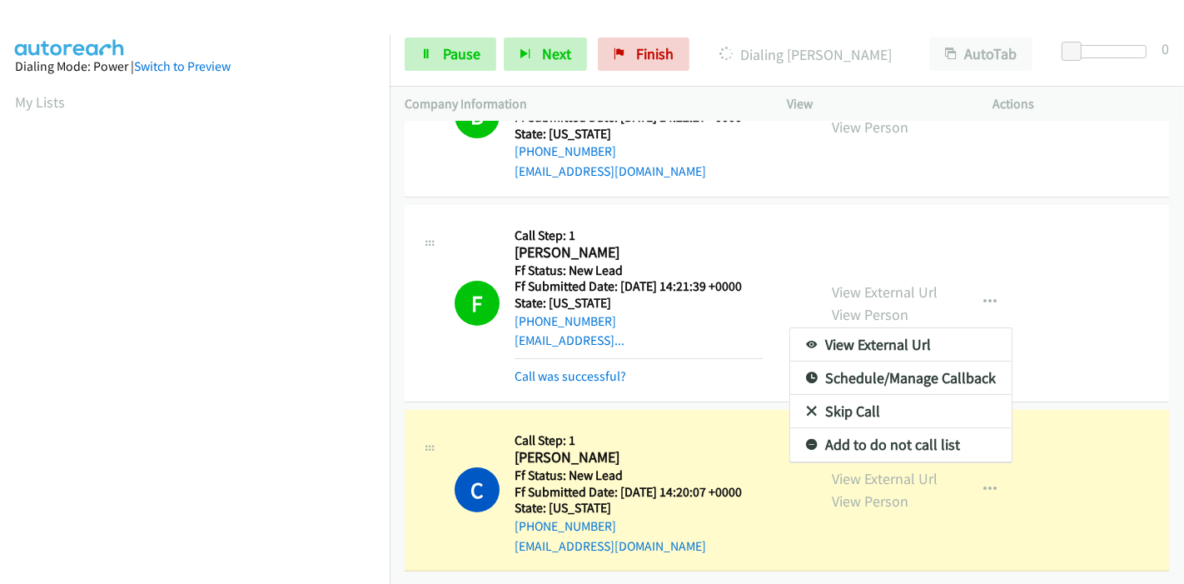
click at [925, 432] on link "Add to do not call list" at bounding box center [901, 444] width 222 height 33
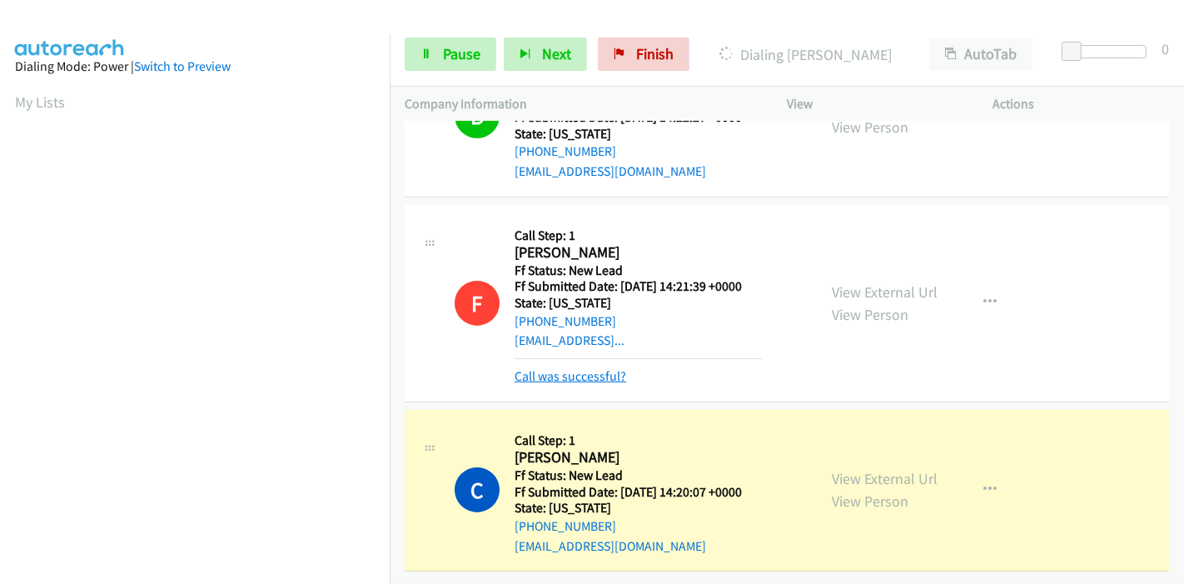
click at [590, 368] on link "Call was successful?" at bounding box center [571, 376] width 112 height 16
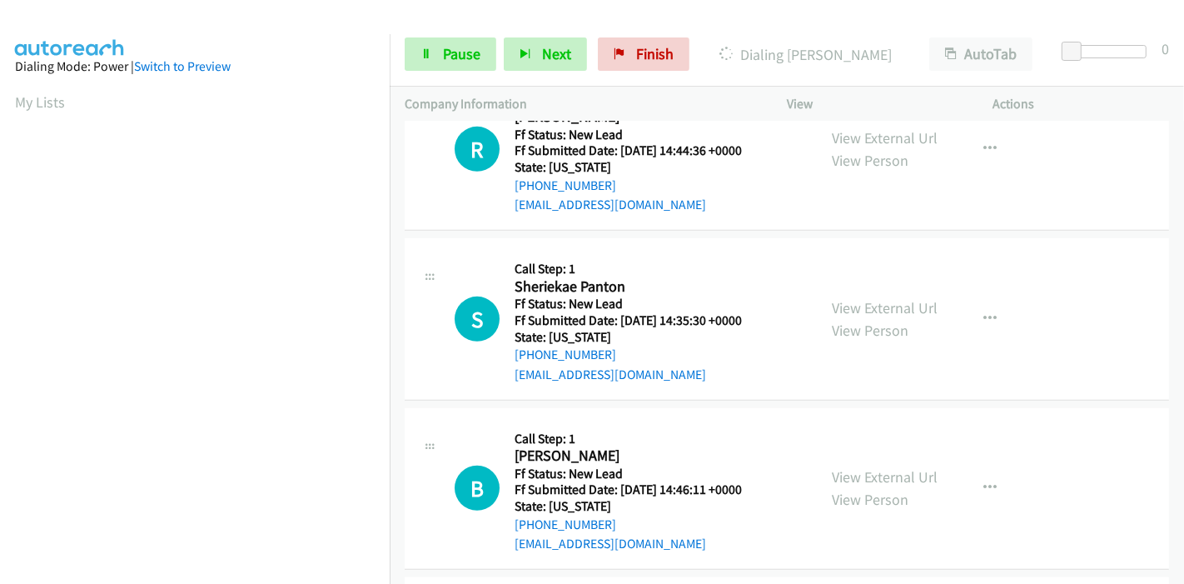
scroll to position [351, 0]
click at [425, 60] on link "Pause" at bounding box center [451, 53] width 92 height 33
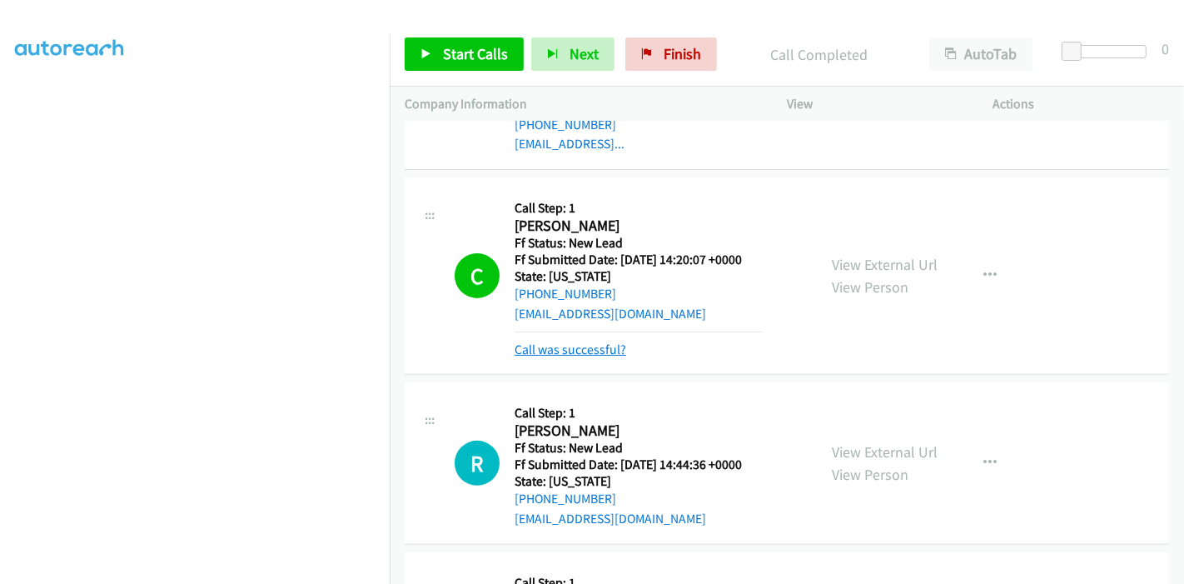
click at [606, 343] on link "Call was successful?" at bounding box center [571, 349] width 112 height 16
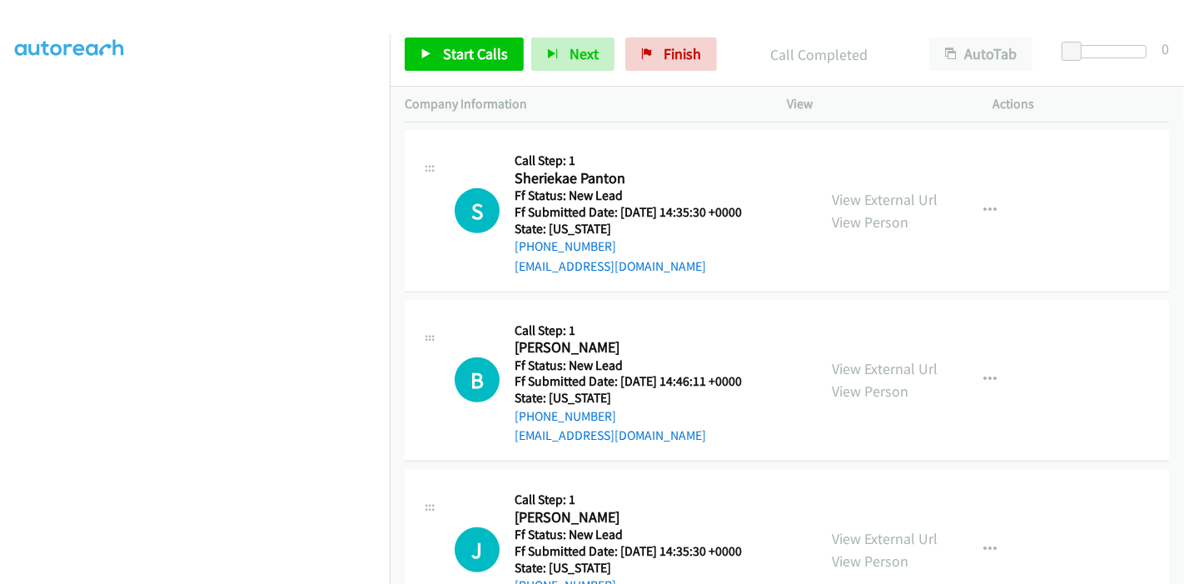
scroll to position [550, 0]
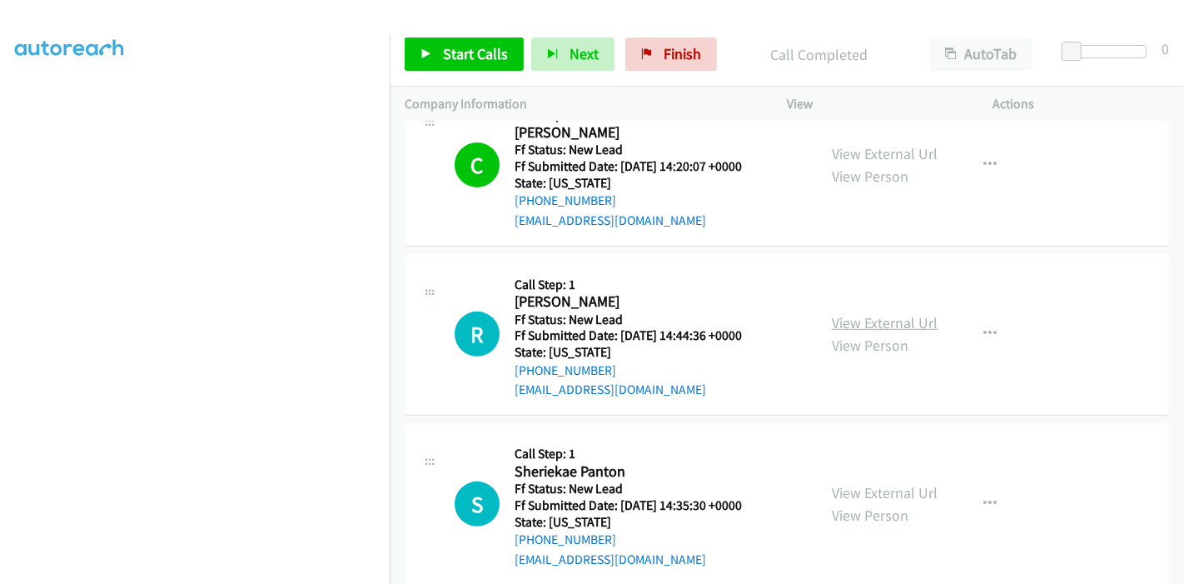
click at [874, 321] on link "View External Url" at bounding box center [885, 322] width 106 height 19
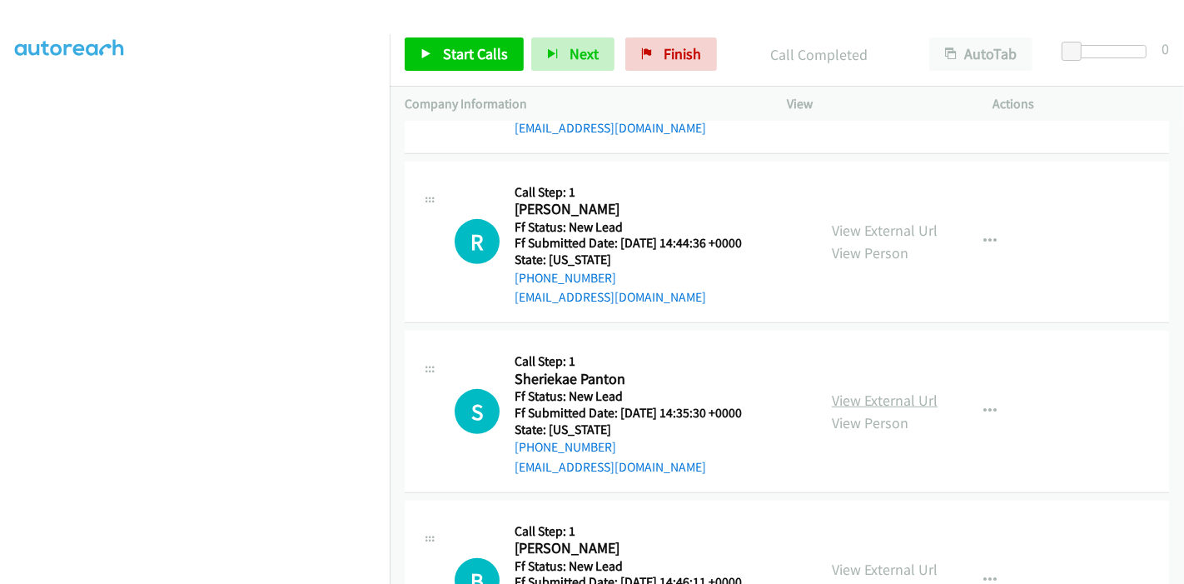
click at [850, 391] on link "View External Url" at bounding box center [885, 400] width 106 height 19
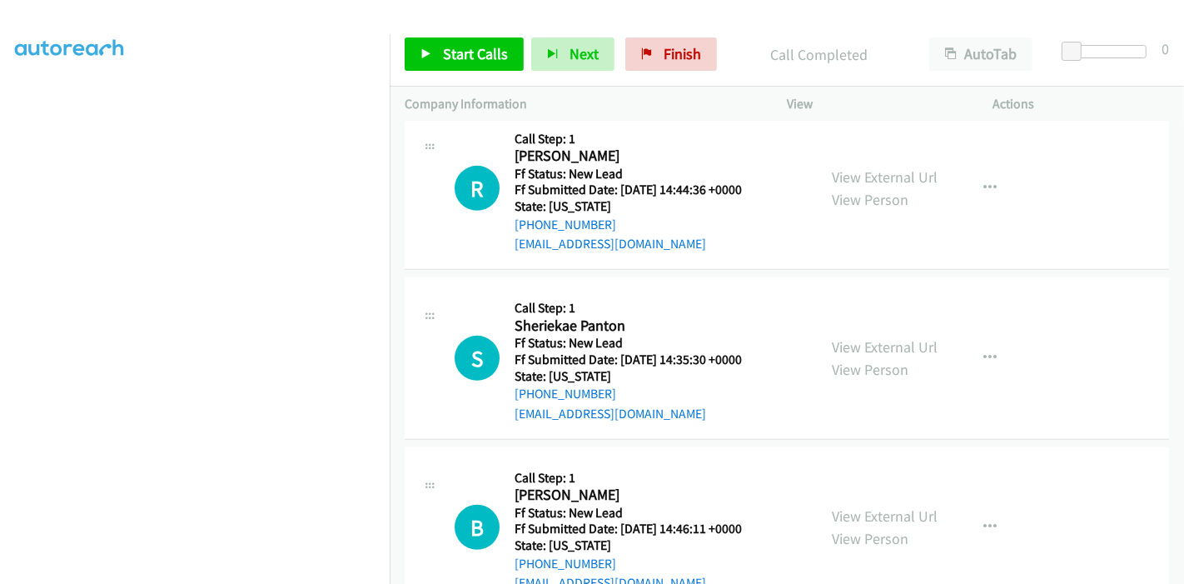
scroll to position [735, 0]
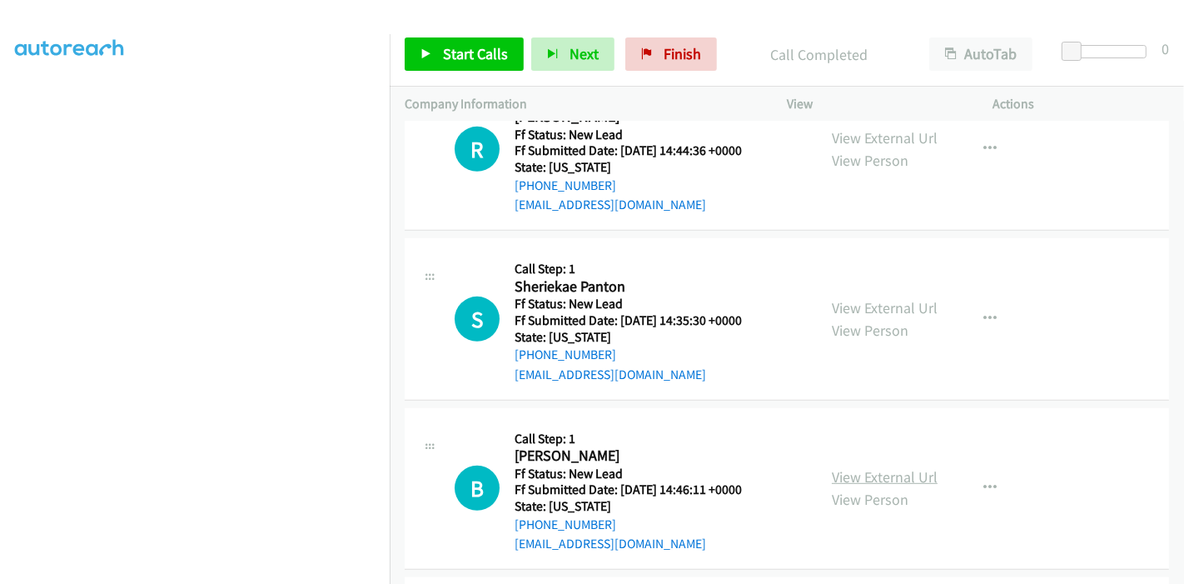
click at [869, 472] on link "View External Url" at bounding box center [885, 476] width 106 height 19
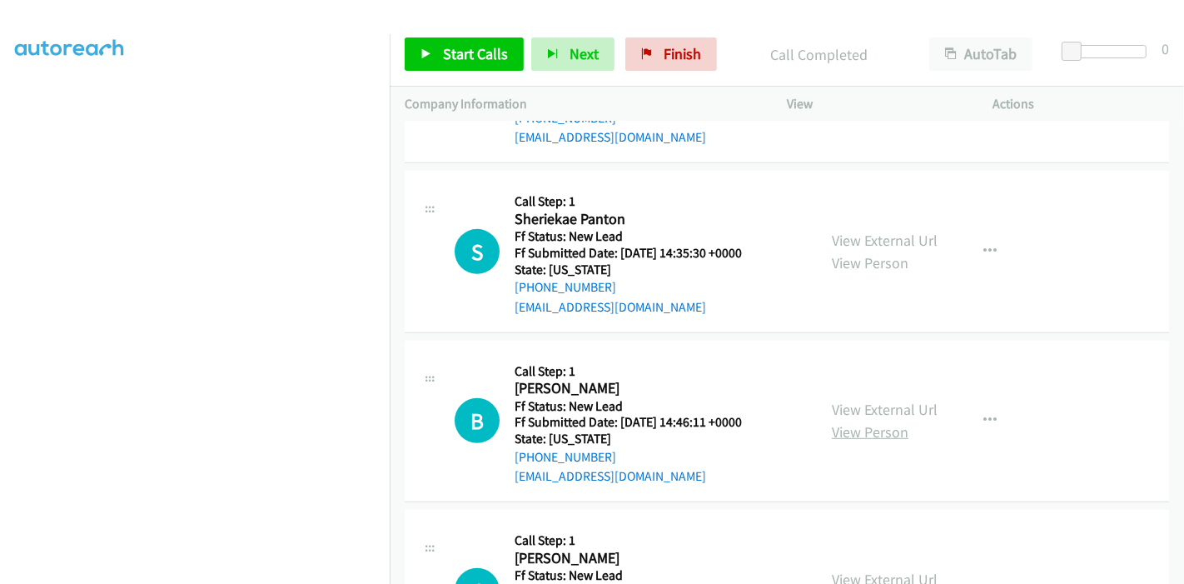
scroll to position [1012, 0]
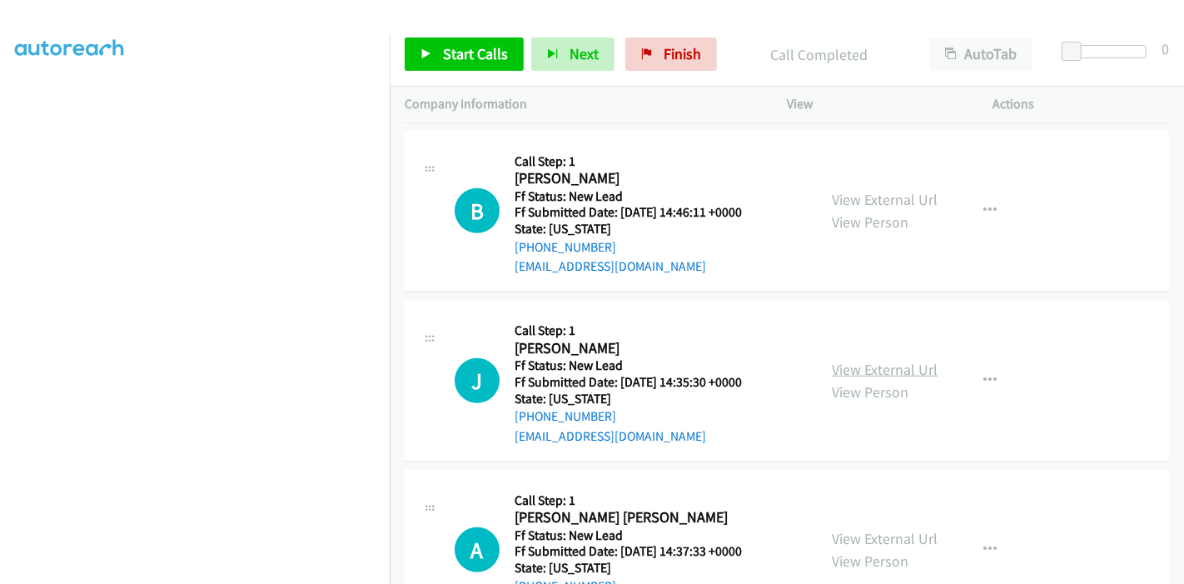
click at [848, 371] on link "View External Url" at bounding box center [885, 369] width 106 height 19
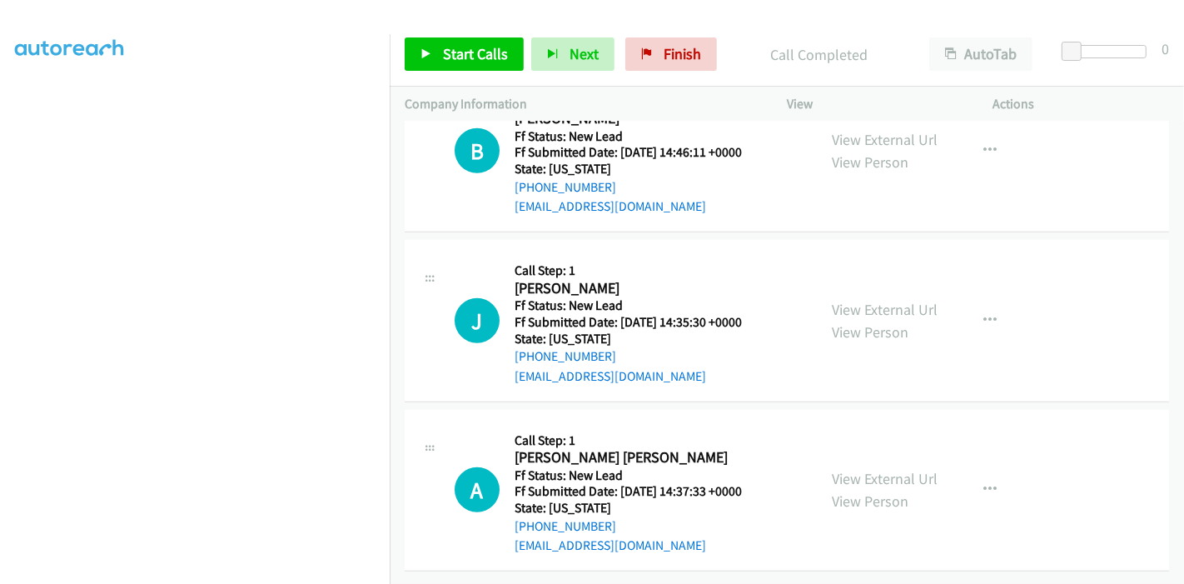
scroll to position [1083, 0]
click at [858, 470] on link "View External Url" at bounding box center [885, 478] width 106 height 19
click at [459, 48] on span "Start Calls" at bounding box center [475, 53] width 65 height 19
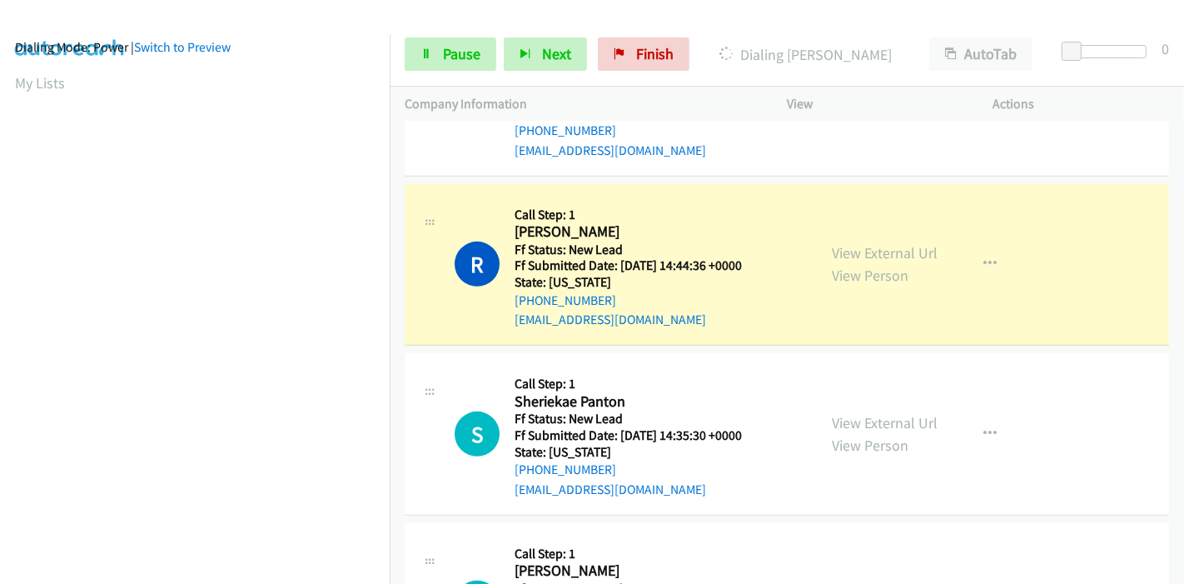
scroll to position [351, 0]
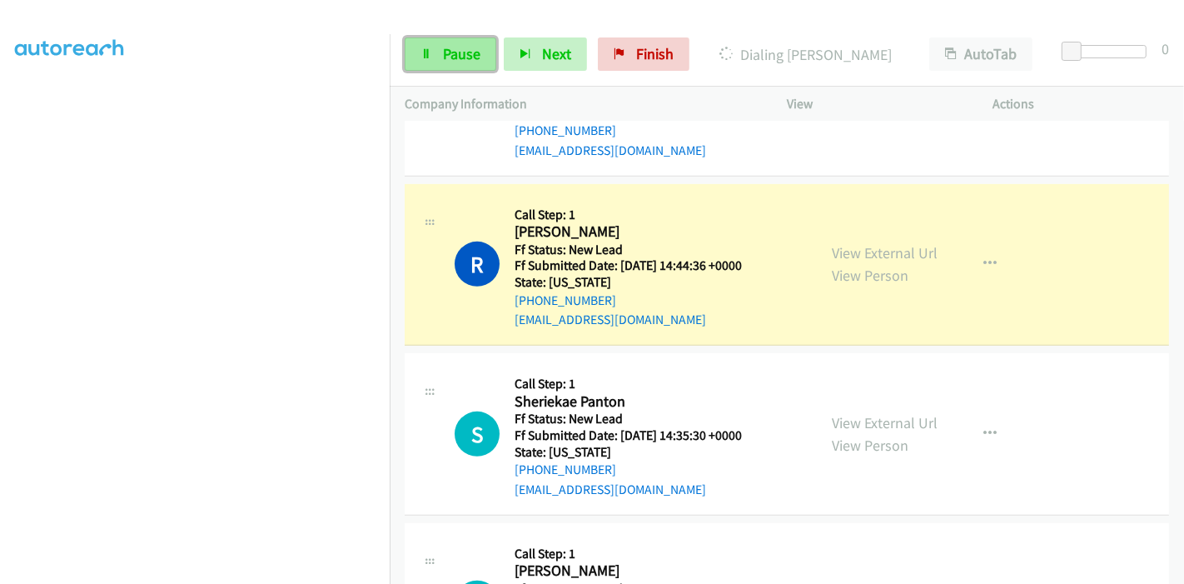
click at [440, 54] on link "Pause" at bounding box center [451, 53] width 92 height 33
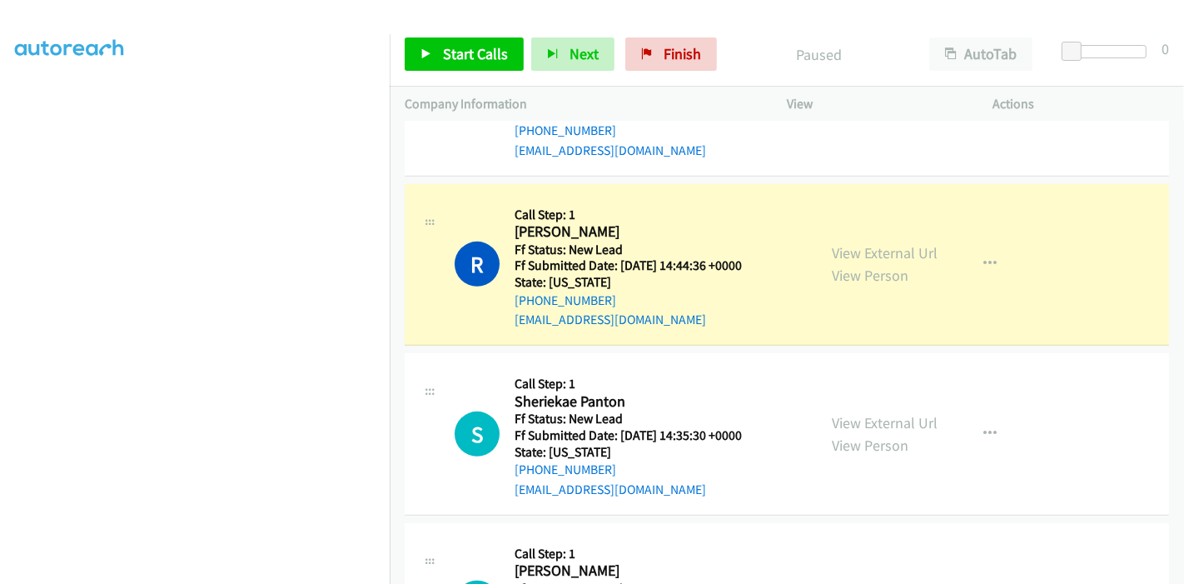
scroll to position [0, 0]
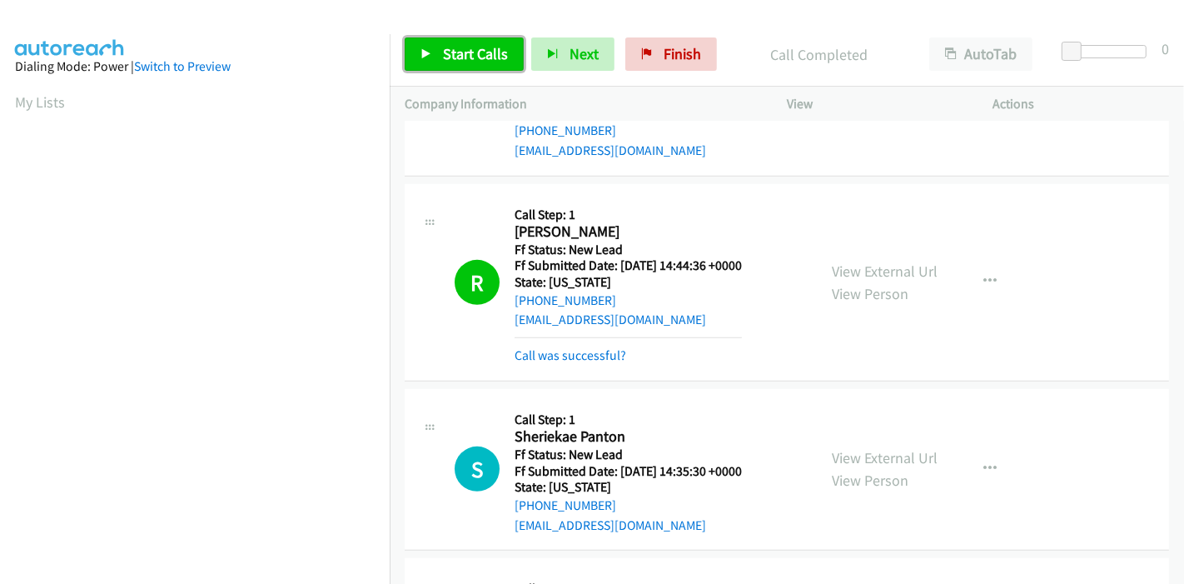
drag, startPoint x: 428, startPoint y: 59, endPoint x: 448, endPoint y: 119, distance: 63.2
click at [428, 59] on link "Start Calls" at bounding box center [464, 53] width 119 height 33
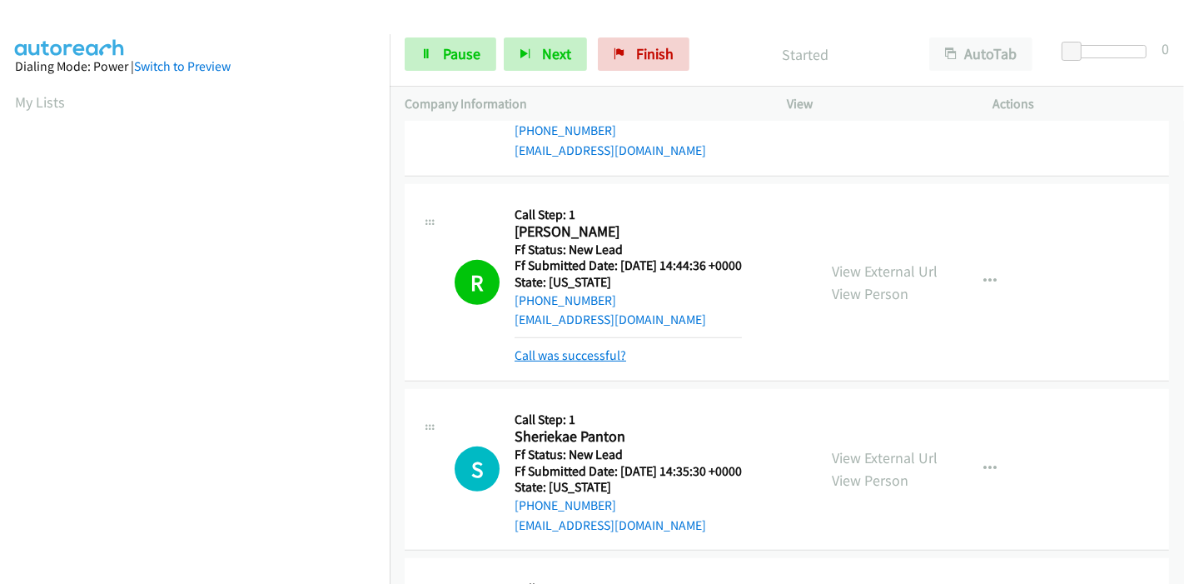
click at [538, 353] on link "Call was successful?" at bounding box center [571, 355] width 112 height 16
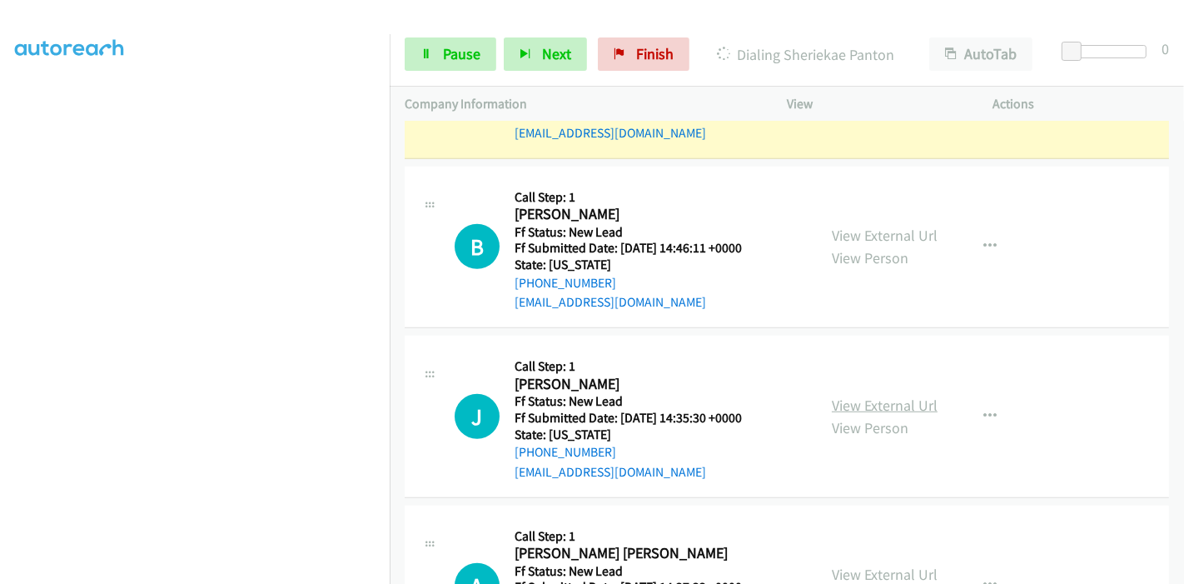
scroll to position [1083, 0]
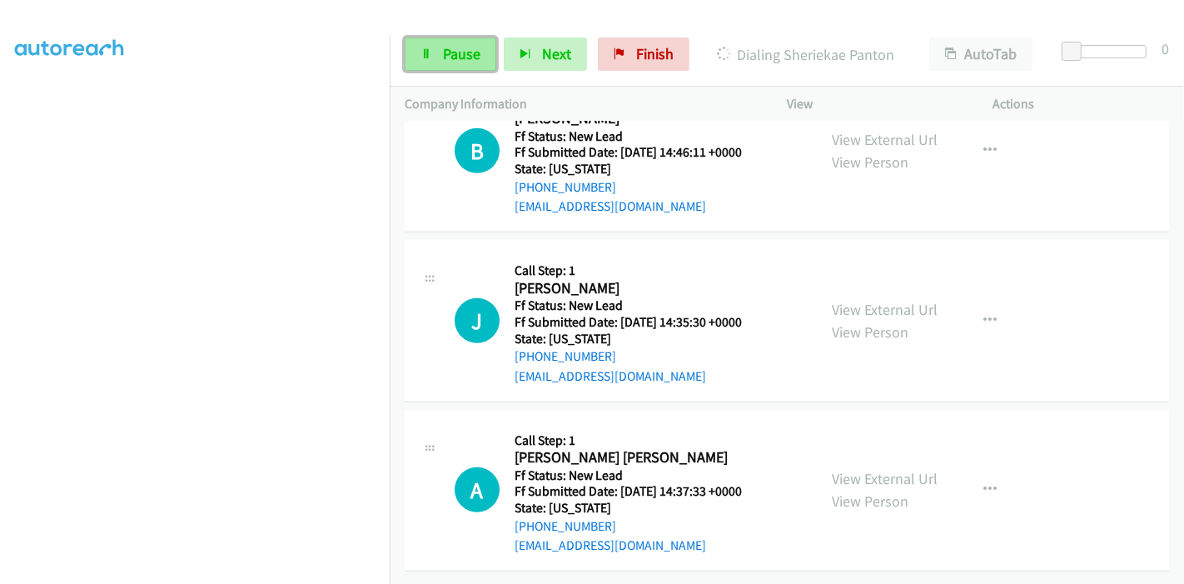
click at [461, 53] on span "Pause" at bounding box center [461, 53] width 37 height 19
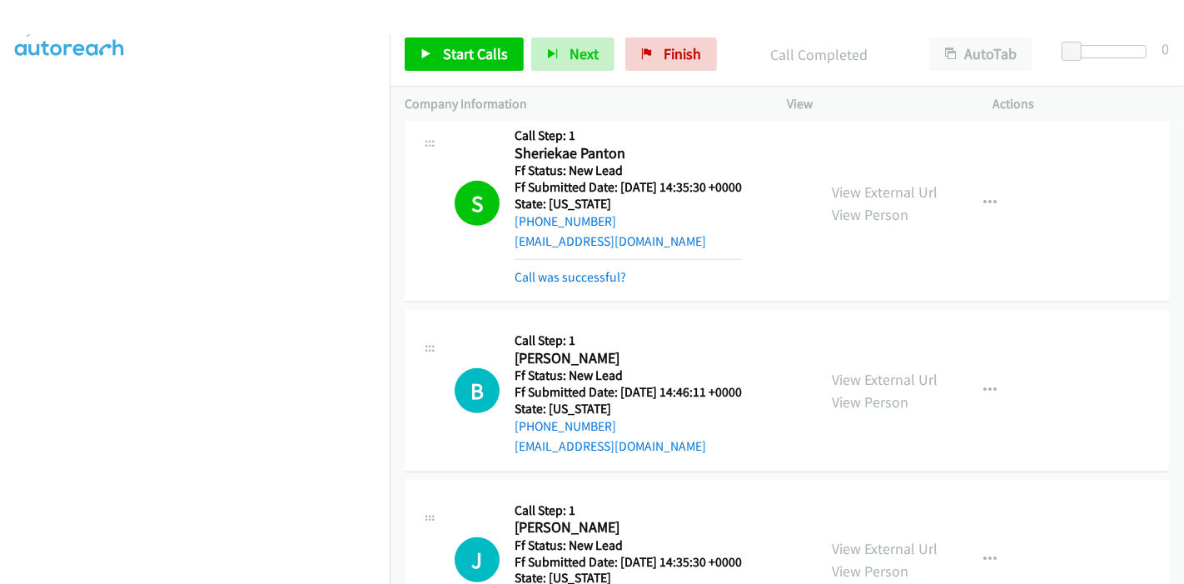
scroll to position [839, 0]
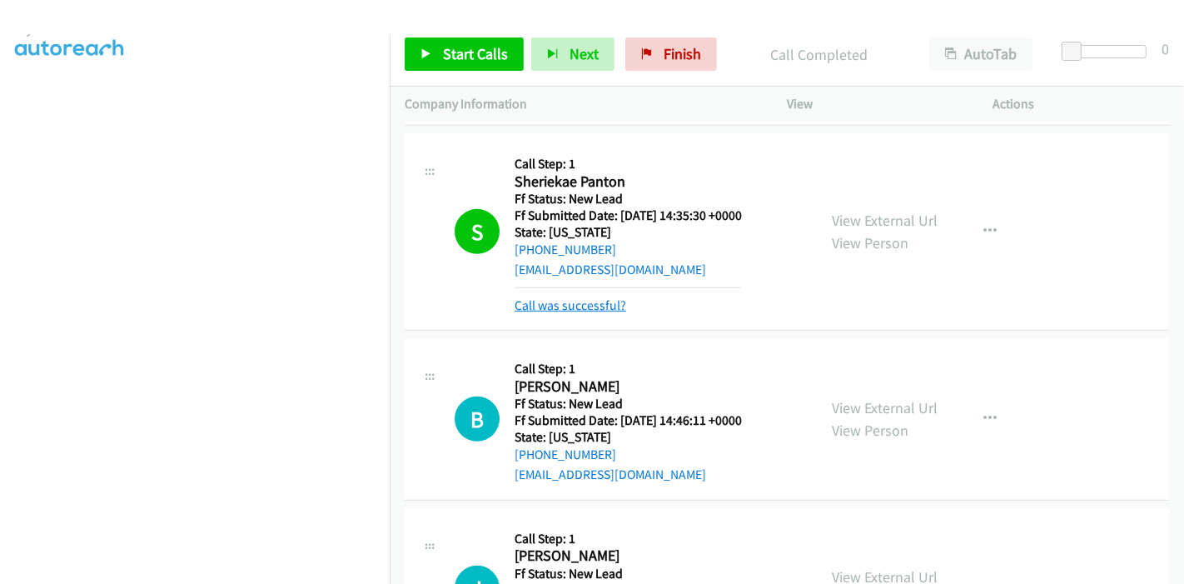
click at [611, 300] on link "Call was successful?" at bounding box center [571, 305] width 112 height 16
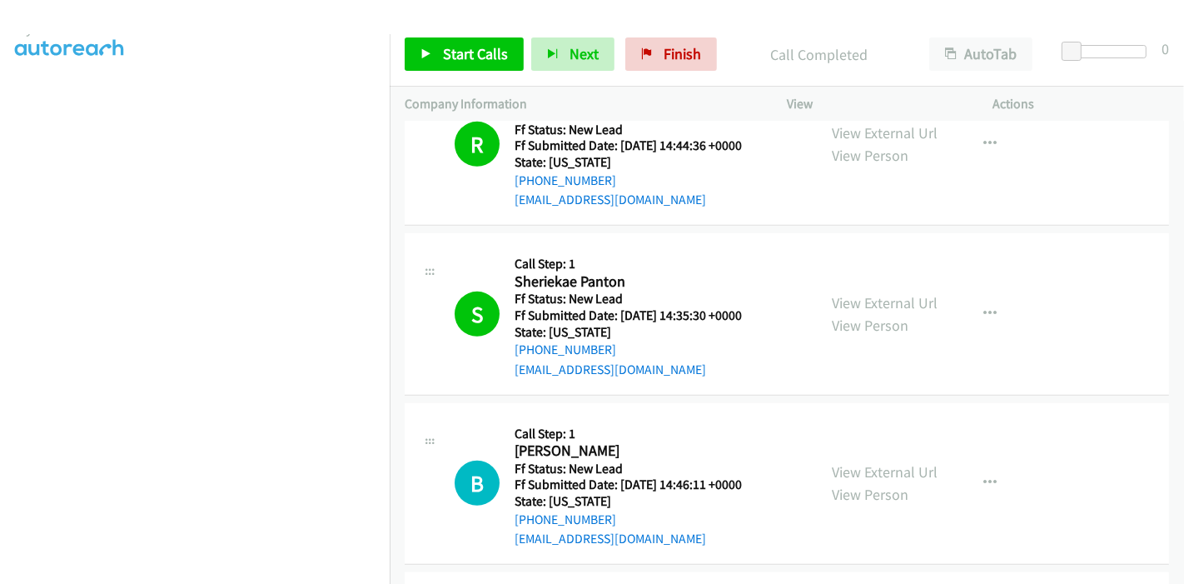
scroll to position [712, 0]
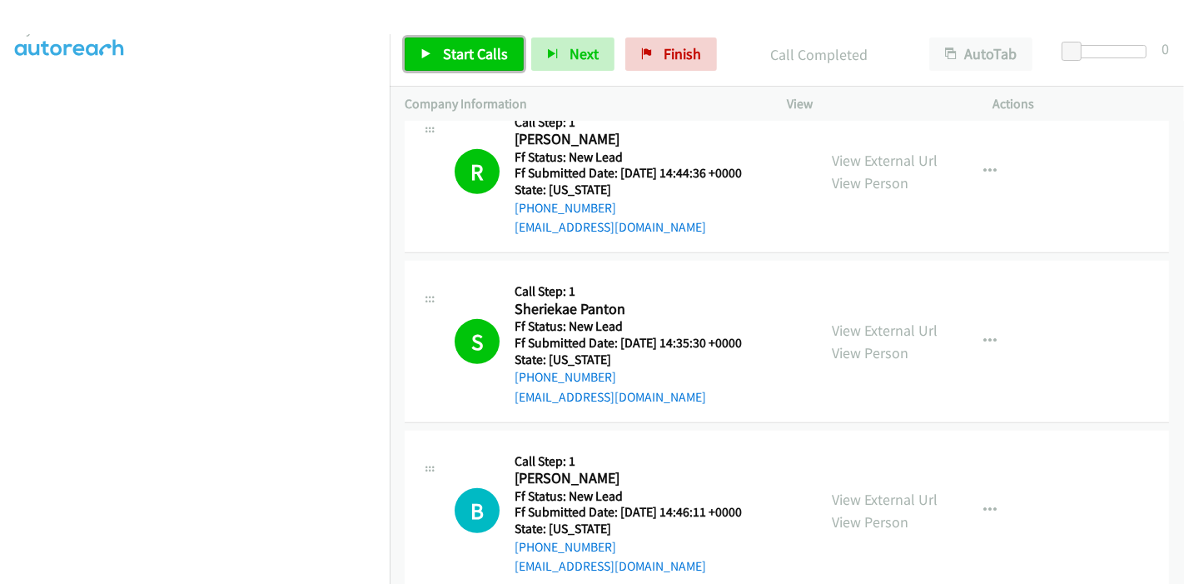
click at [455, 58] on span "Start Calls" at bounding box center [475, 53] width 65 height 19
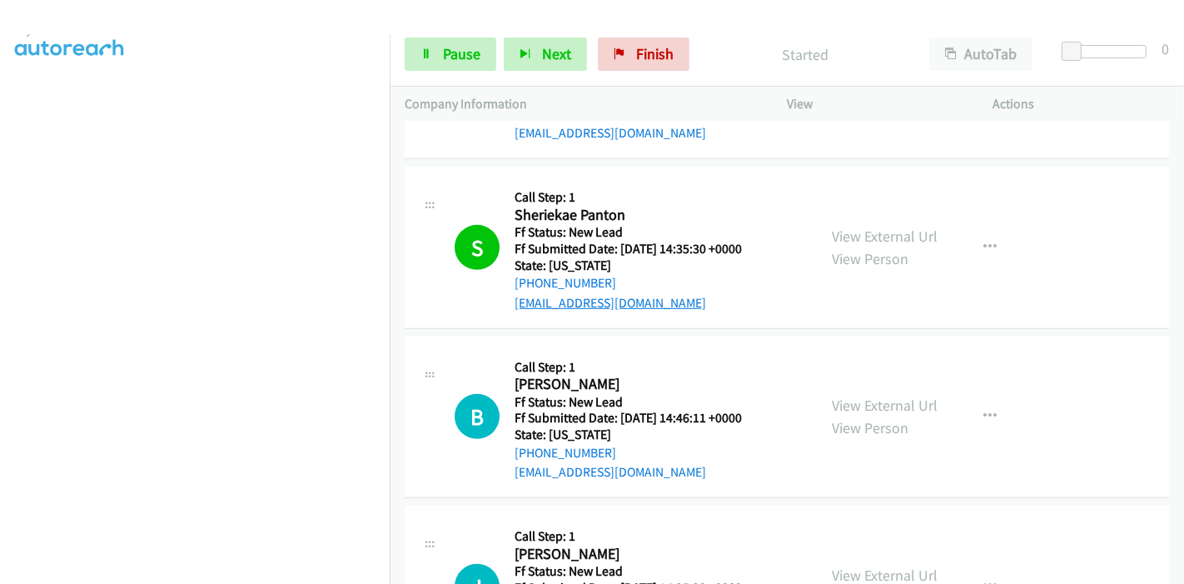
scroll to position [804, 0]
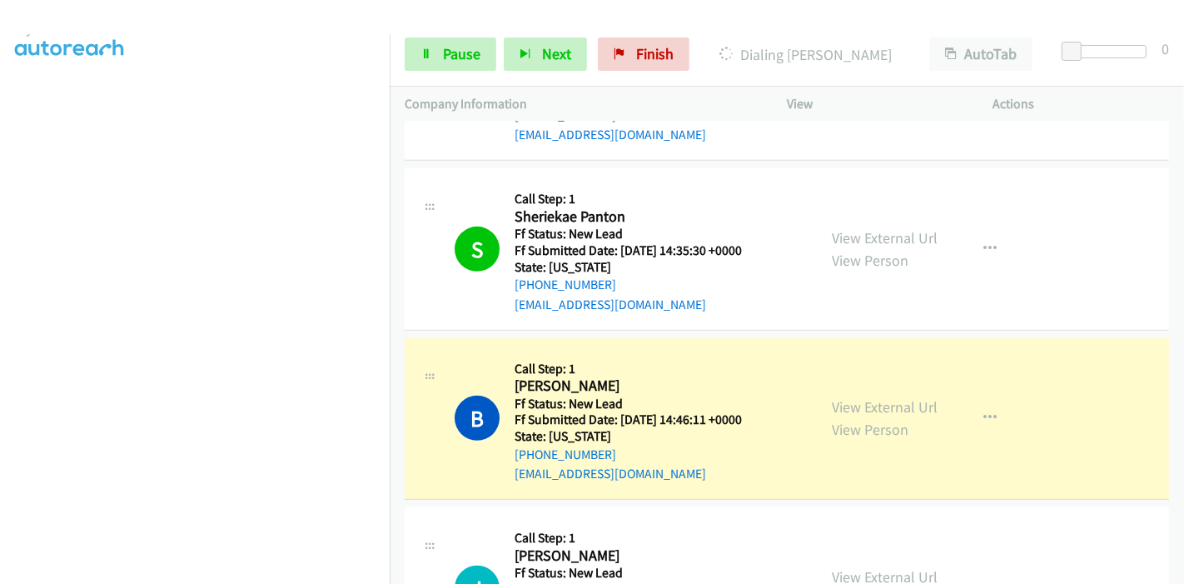
click at [690, 203] on h5 "Call Step: 1" at bounding box center [628, 199] width 227 height 17
click at [437, 60] on link "Pause" at bounding box center [451, 53] width 92 height 33
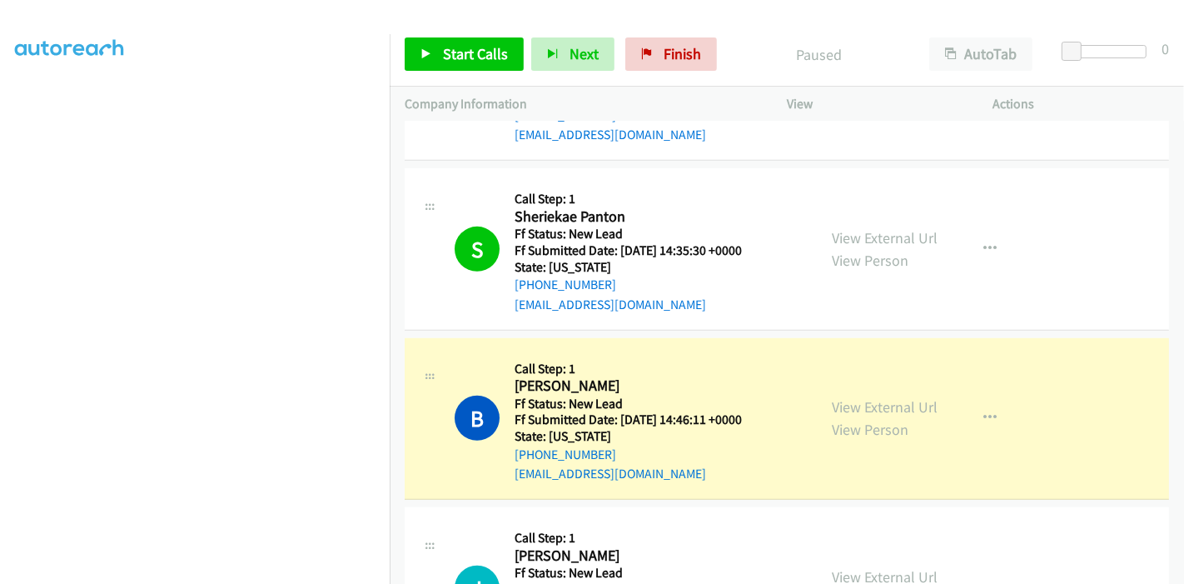
scroll to position [0, 0]
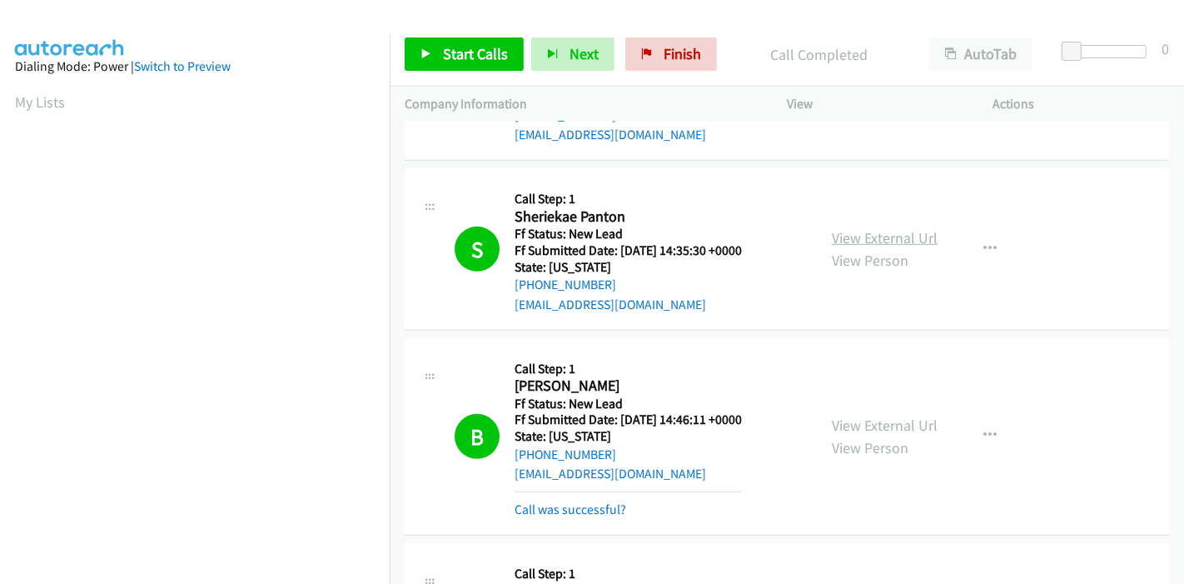
click at [859, 234] on link "View External Url" at bounding box center [885, 237] width 106 height 19
click at [441, 35] on div "Start Calls Pause Next Finish Call Completed AutoTab AutoTab 0" at bounding box center [787, 54] width 794 height 64
click at [439, 57] on link "Start Calls" at bounding box center [464, 53] width 119 height 33
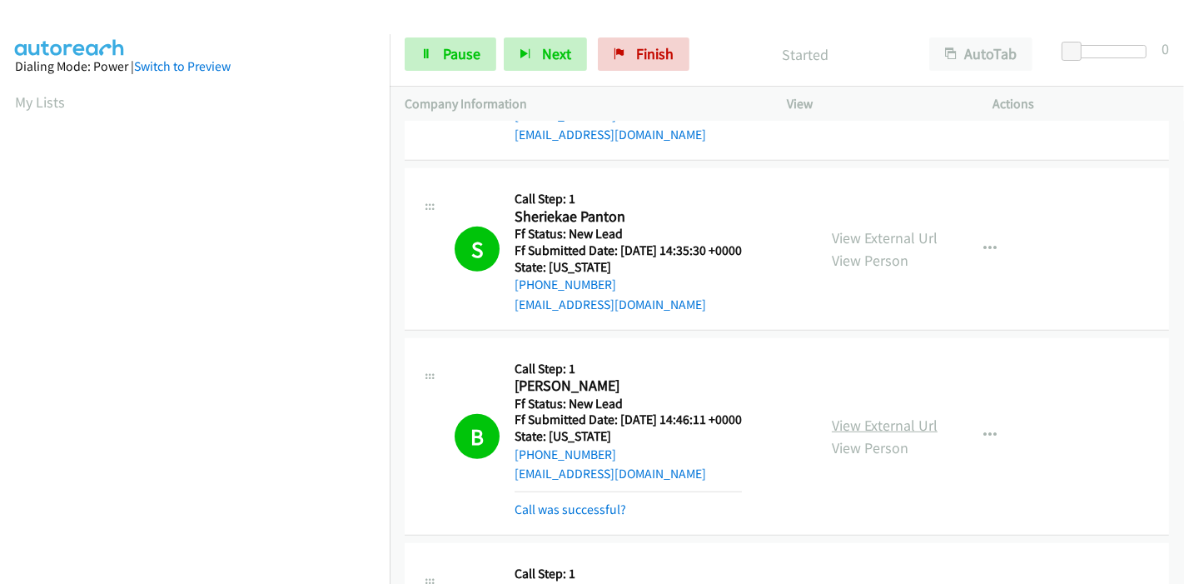
click at [847, 425] on link "View External Url" at bounding box center [885, 425] width 106 height 19
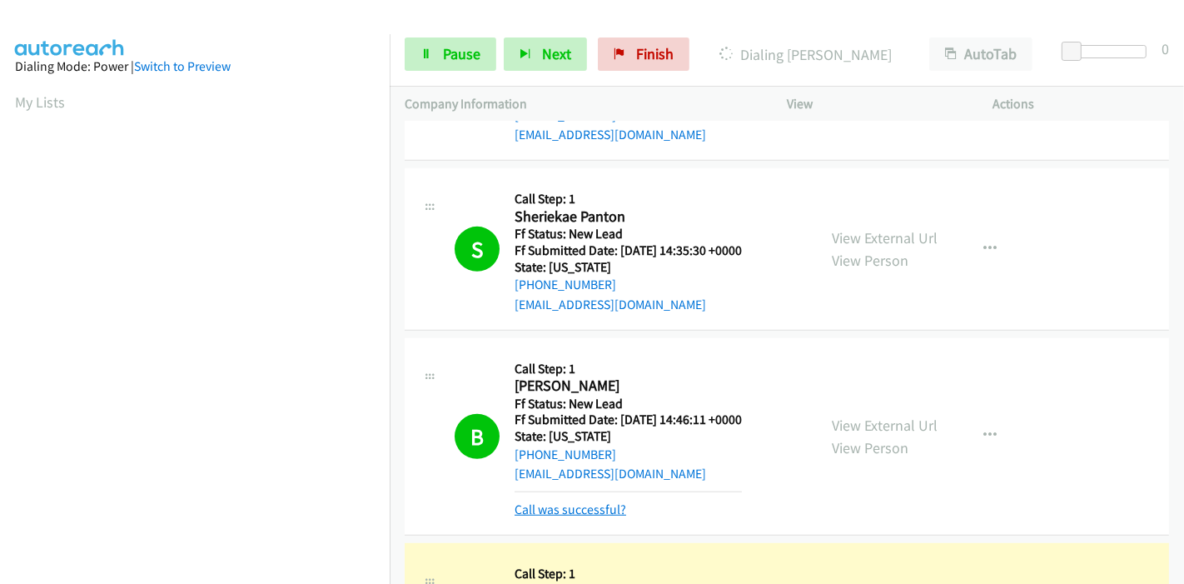
click at [568, 514] on link "Call was successful?" at bounding box center [571, 509] width 112 height 16
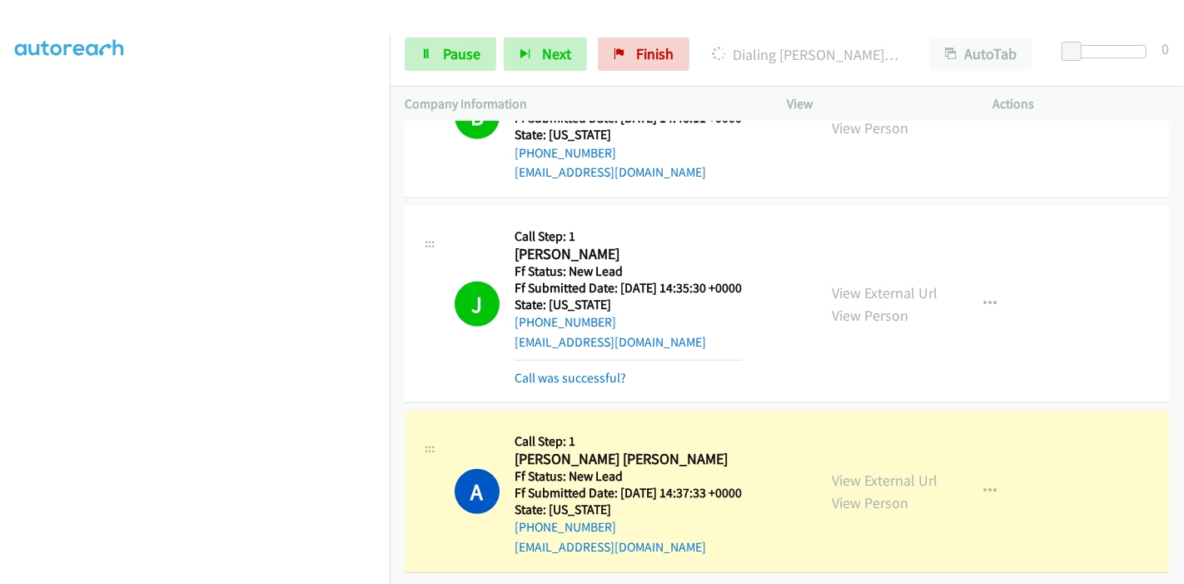
scroll to position [1118, 0]
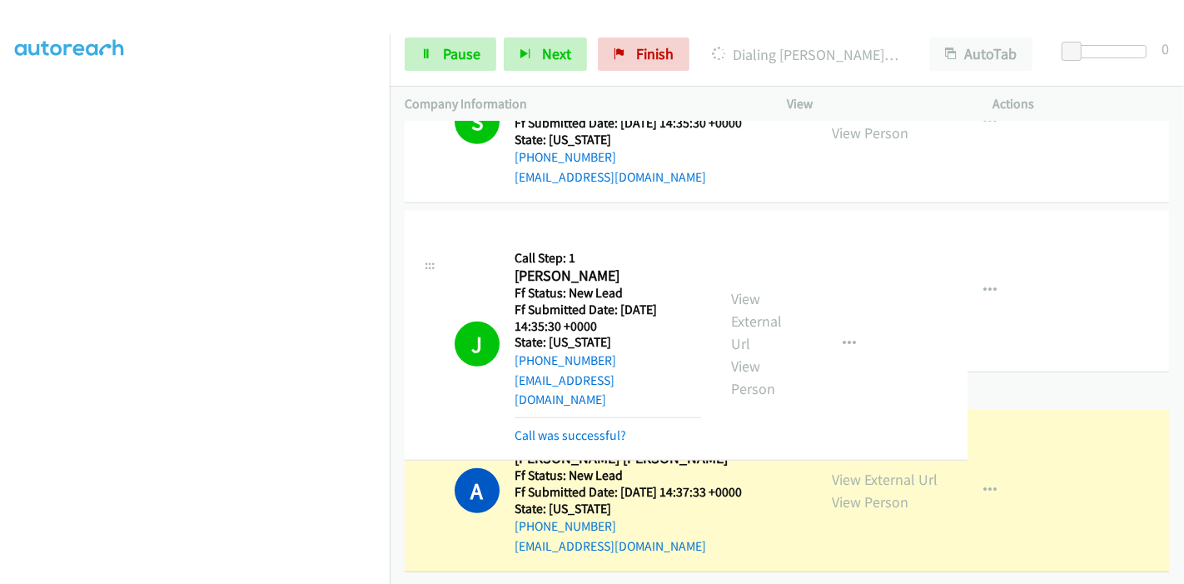
drag, startPoint x: 573, startPoint y: 367, endPoint x: 792, endPoint y: 358, distance: 219.2
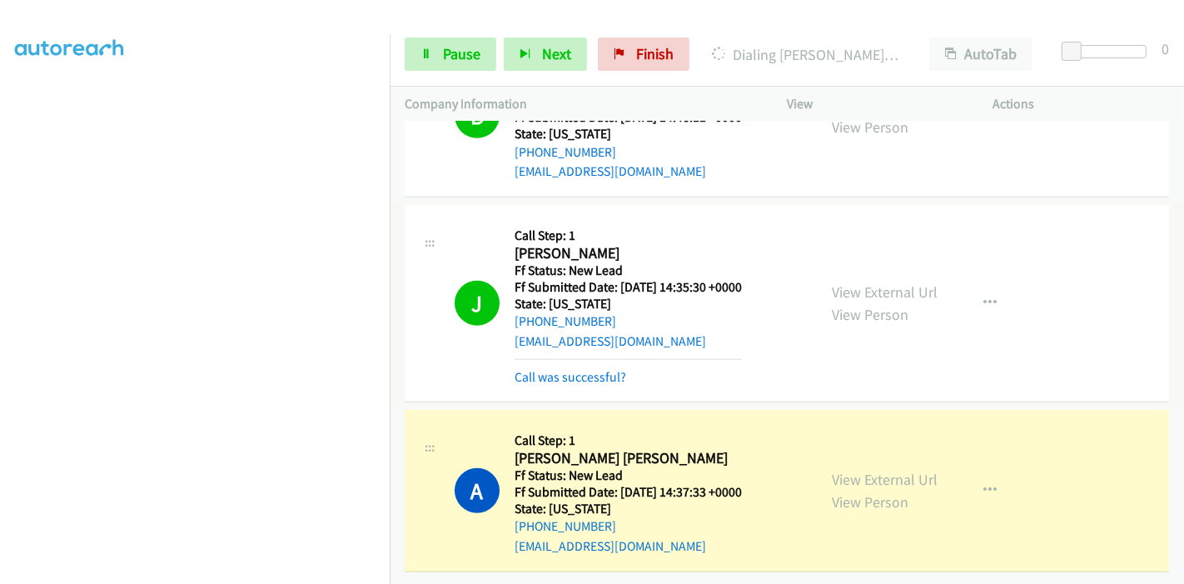
click at [303, 568] on section at bounding box center [195, 188] width 360 height 797
click at [456, 55] on span "Pause" at bounding box center [461, 53] width 37 height 19
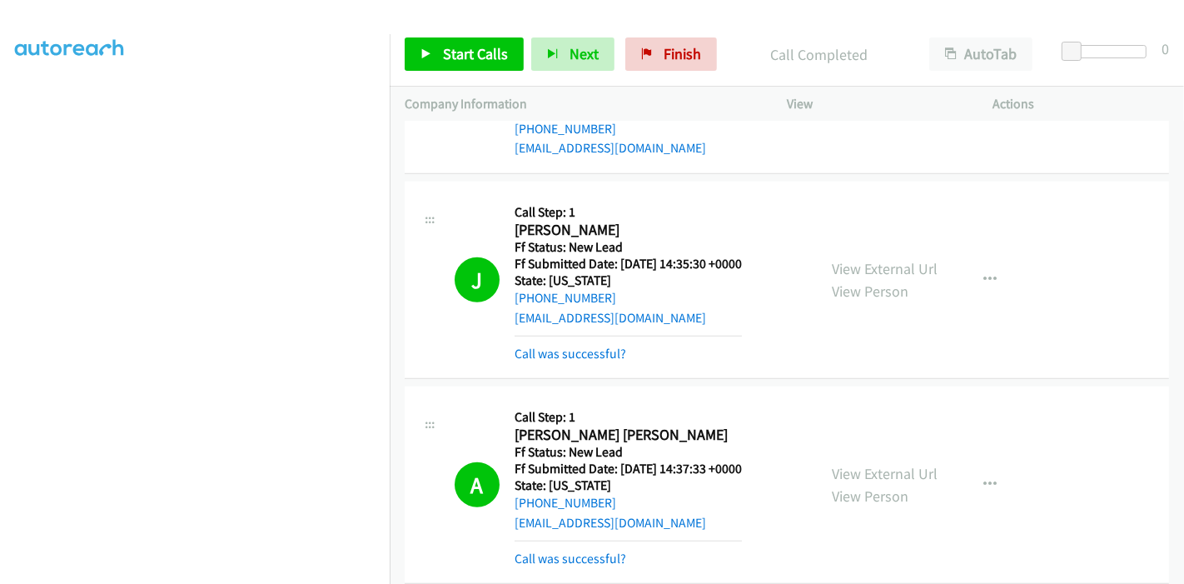
scroll to position [1228, 0]
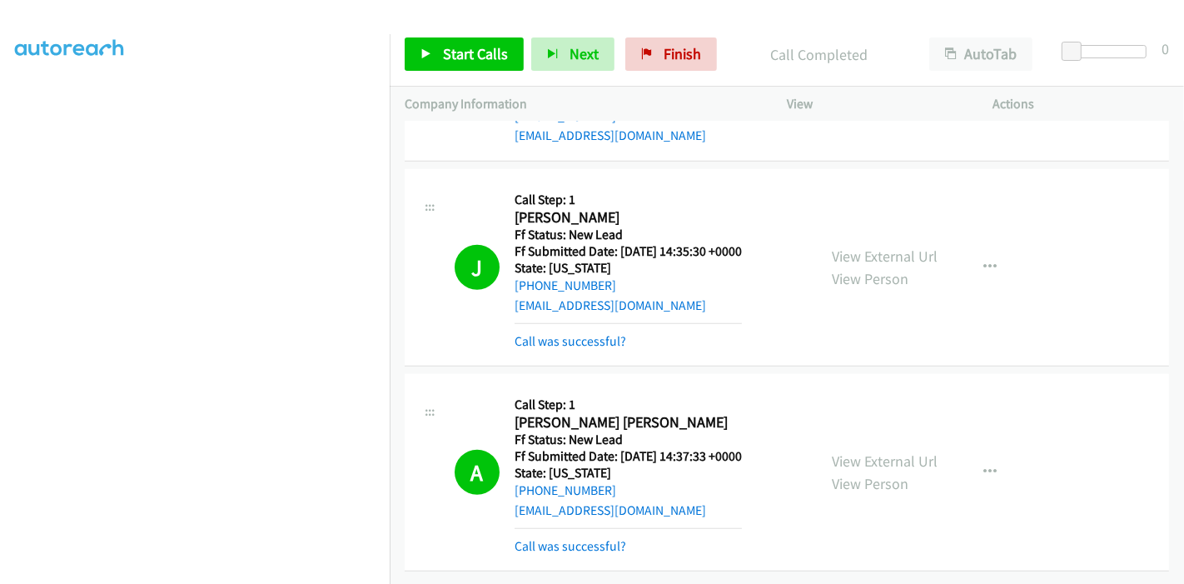
click at [590, 536] on div "Call was successful?" at bounding box center [628, 546] width 227 height 20
click at [587, 538] on link "Call was successful?" at bounding box center [571, 546] width 112 height 16
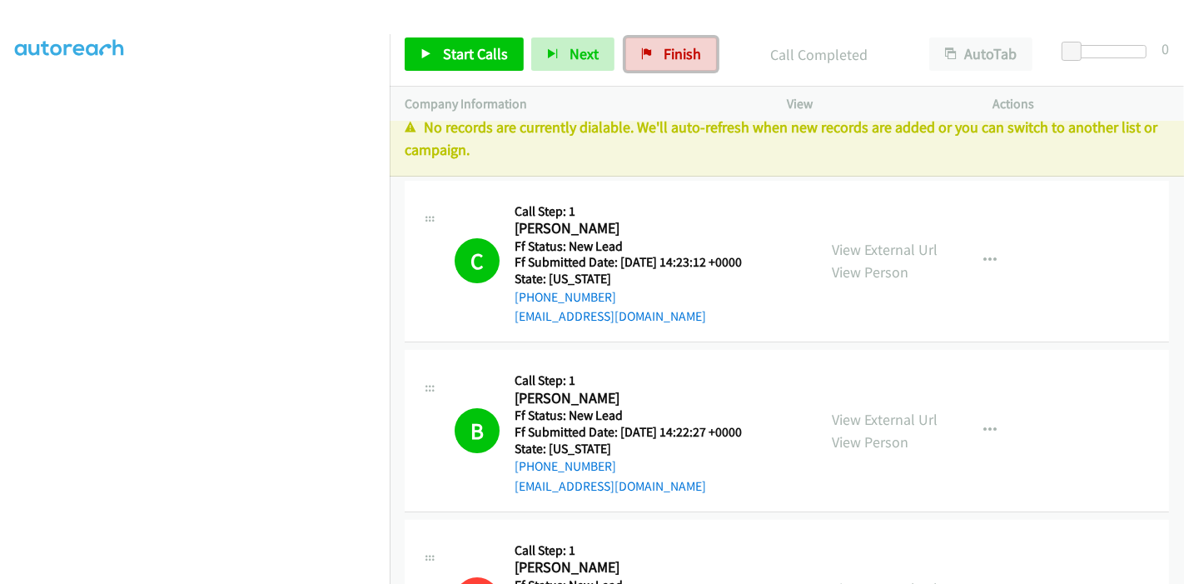
scroll to position [0, 0]
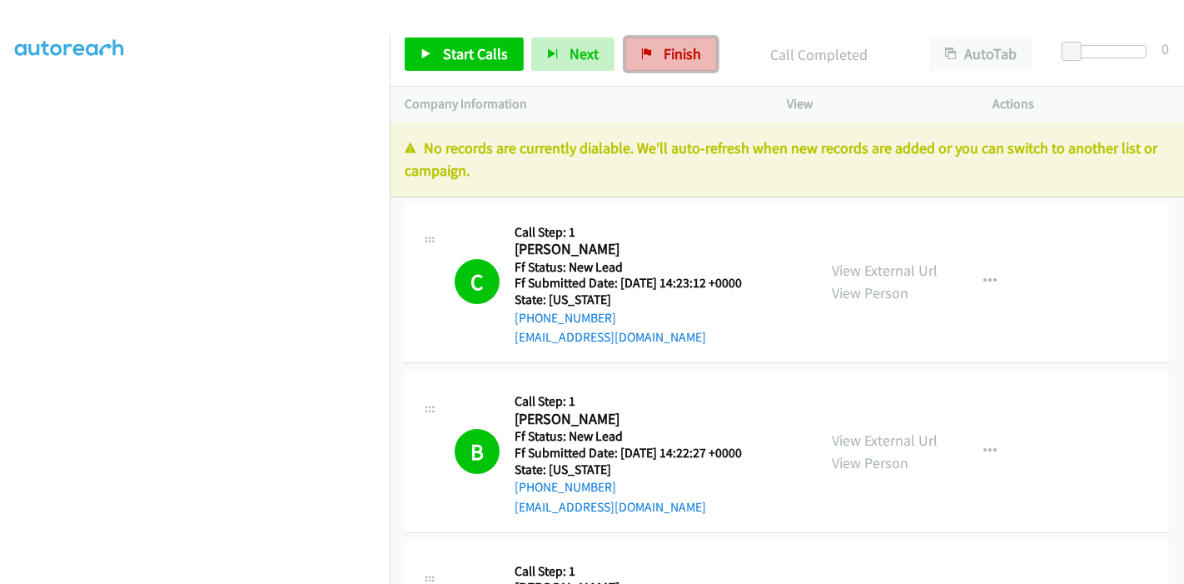
click at [685, 52] on span "Finish" at bounding box center [682, 53] width 37 height 19
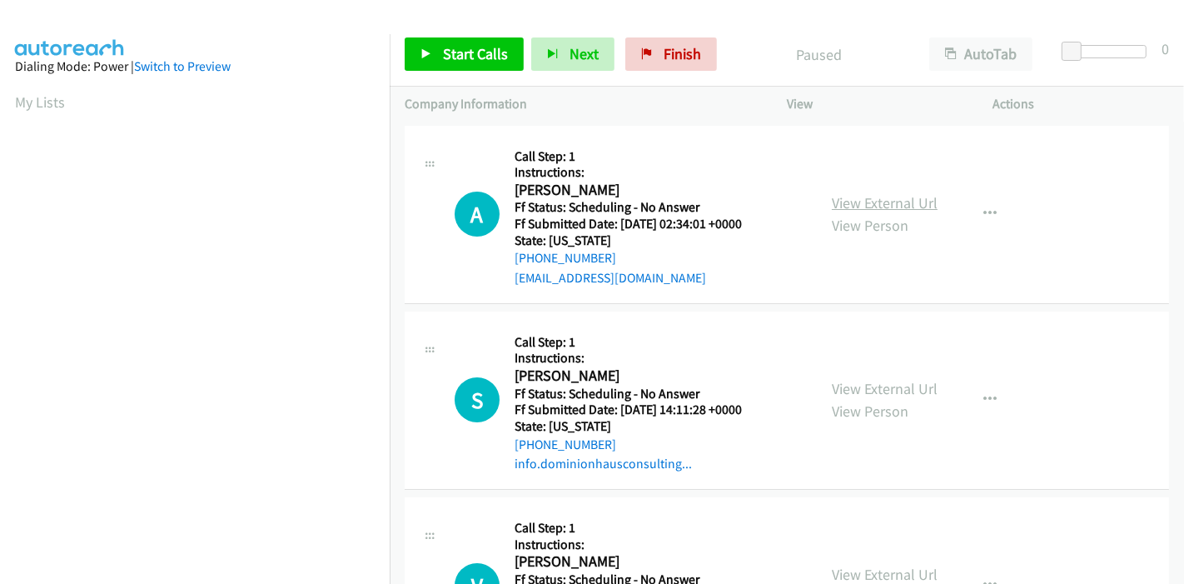
click at [884, 203] on link "View External Url" at bounding box center [885, 202] width 106 height 19
click at [859, 396] on link "View External Url" at bounding box center [885, 388] width 106 height 19
click at [873, 391] on link "View External Url" at bounding box center [885, 389] width 106 height 19
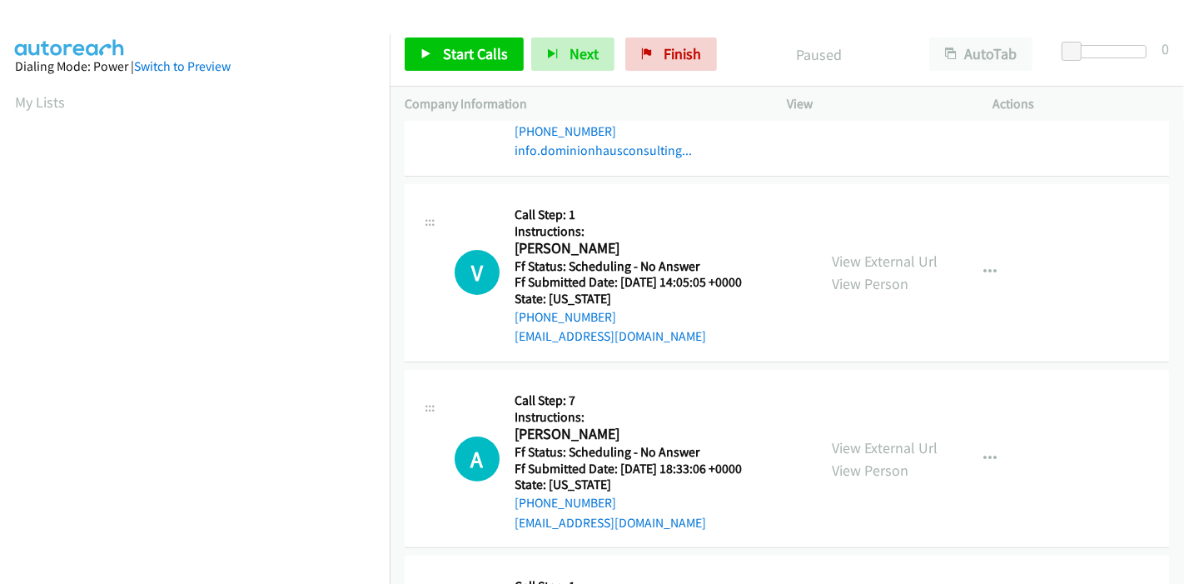
scroll to position [370, 0]
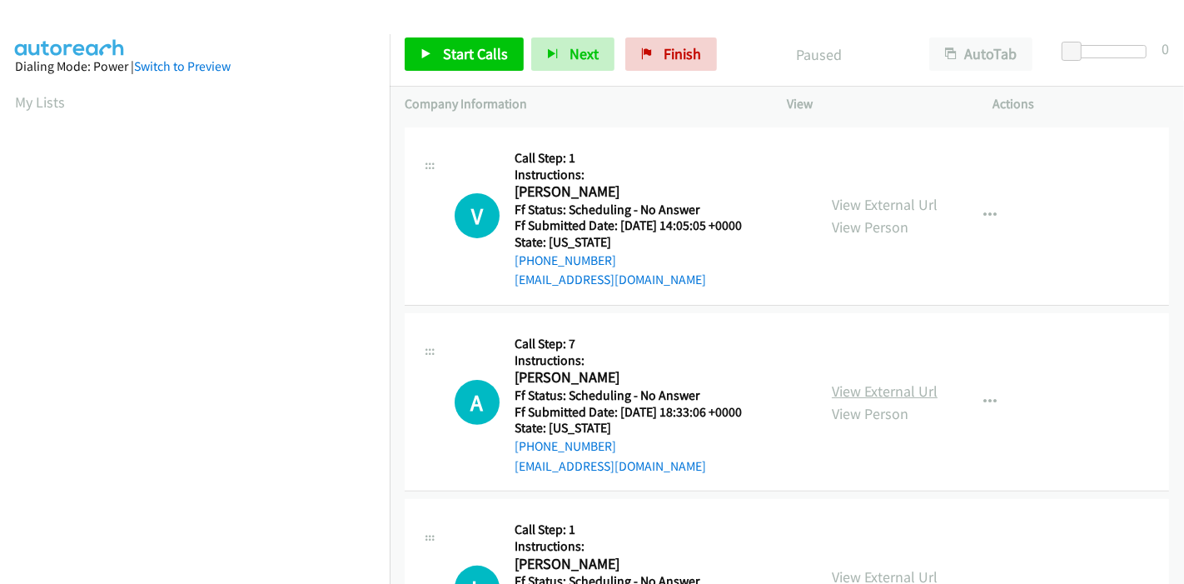
click at [855, 391] on link "View External Url" at bounding box center [885, 390] width 106 height 19
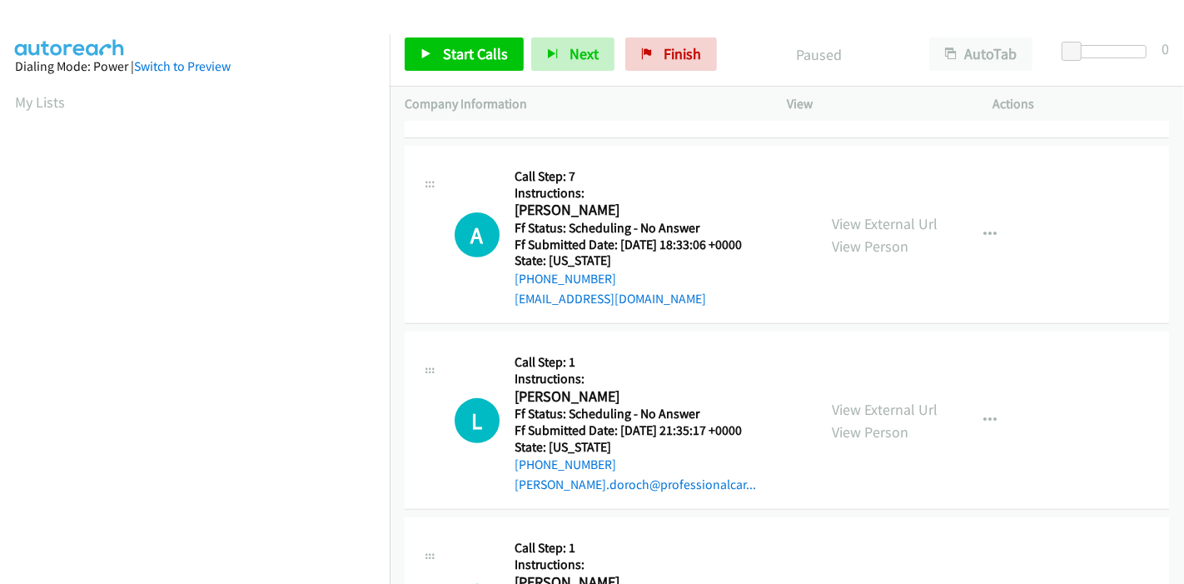
scroll to position [555, 0]
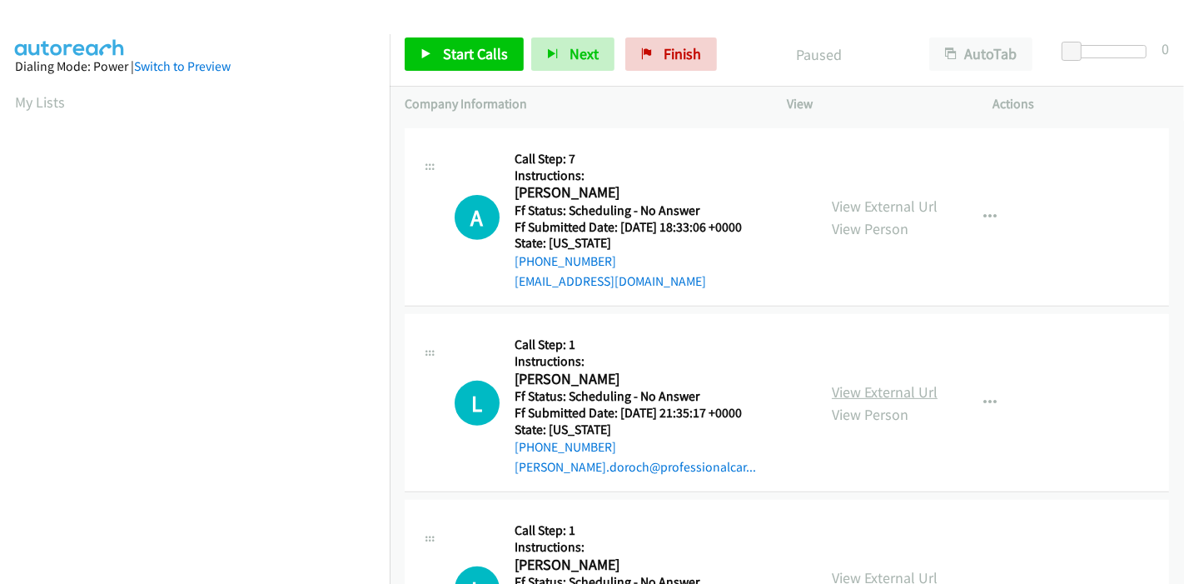
click at [867, 393] on link "View External Url" at bounding box center [885, 391] width 106 height 19
click at [476, 59] on span "Start Calls" at bounding box center [475, 53] width 65 height 19
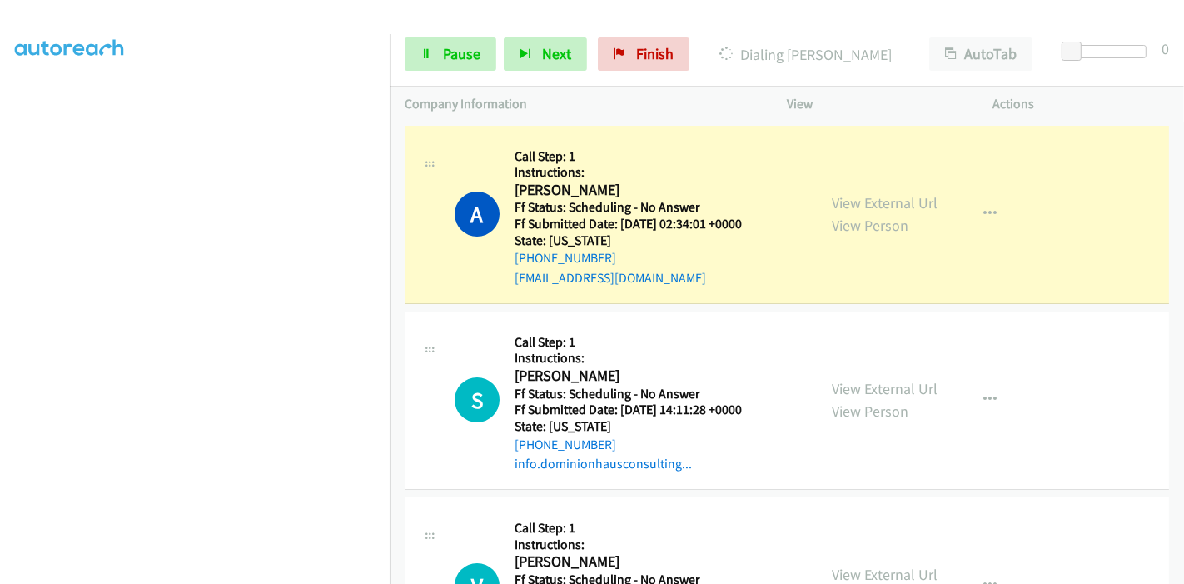
scroll to position [351, 0]
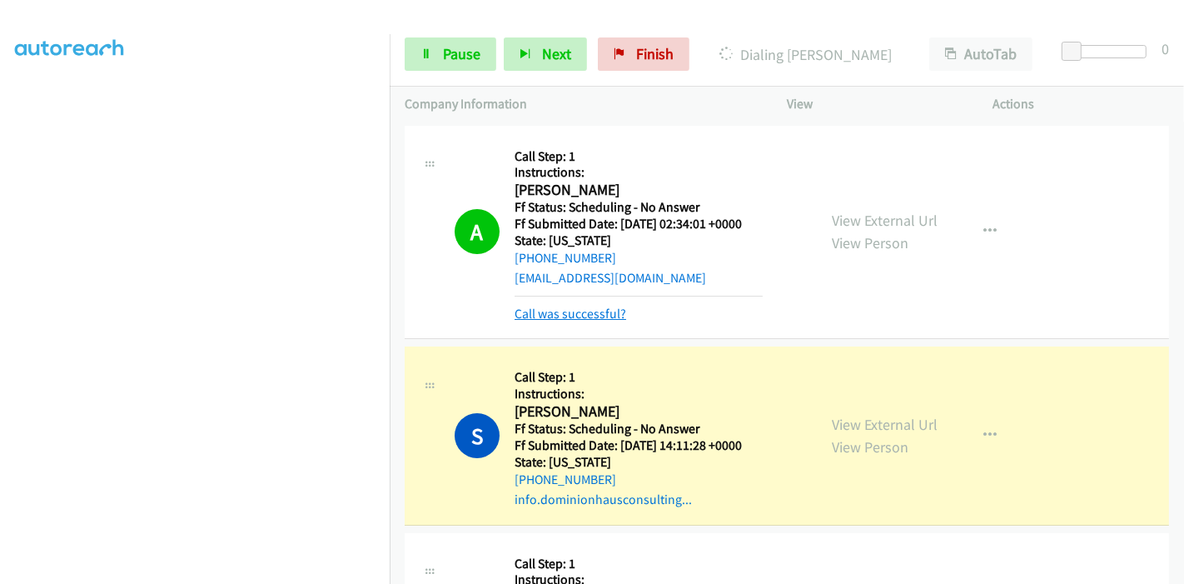
click at [566, 319] on link "Call was successful?" at bounding box center [571, 314] width 112 height 16
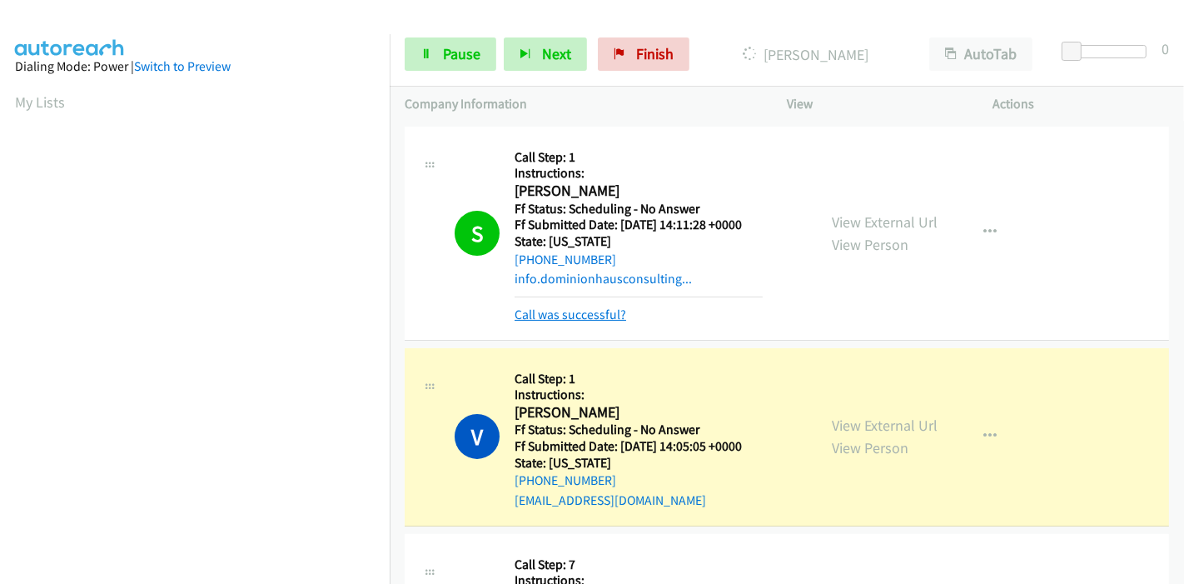
click at [555, 320] on link "Call was successful?" at bounding box center [571, 314] width 112 height 16
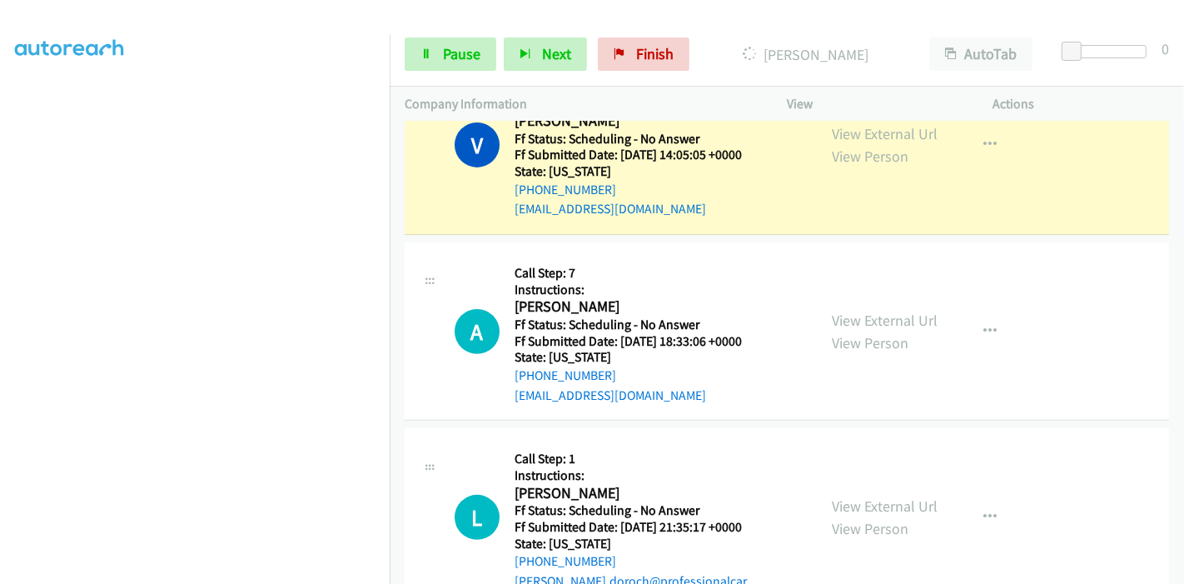
scroll to position [370, 0]
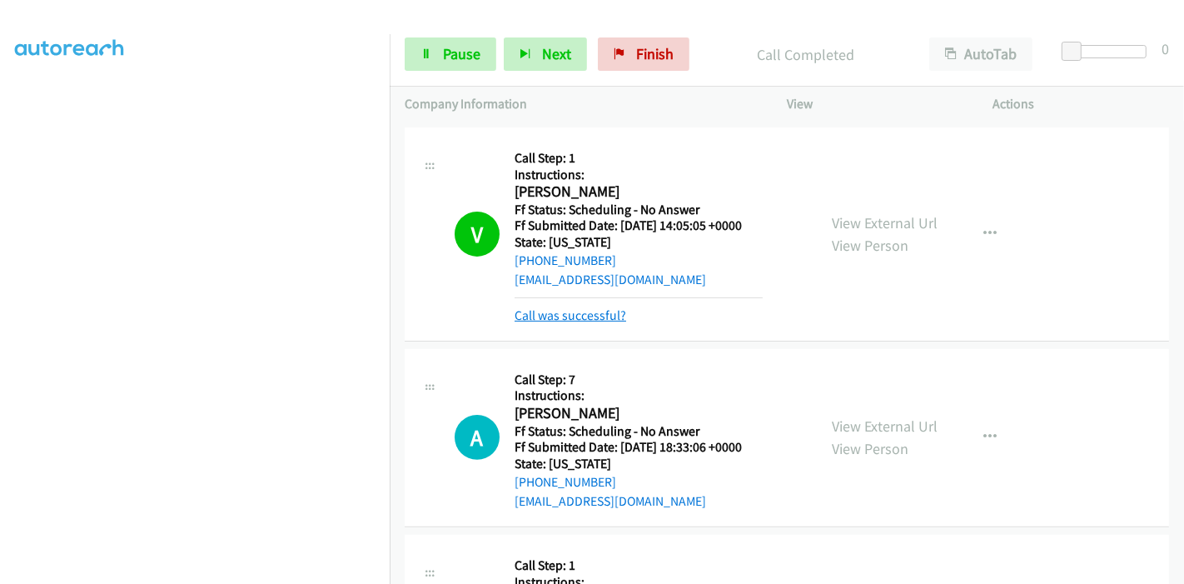
click at [585, 316] on link "Call was successful?" at bounding box center [571, 315] width 112 height 16
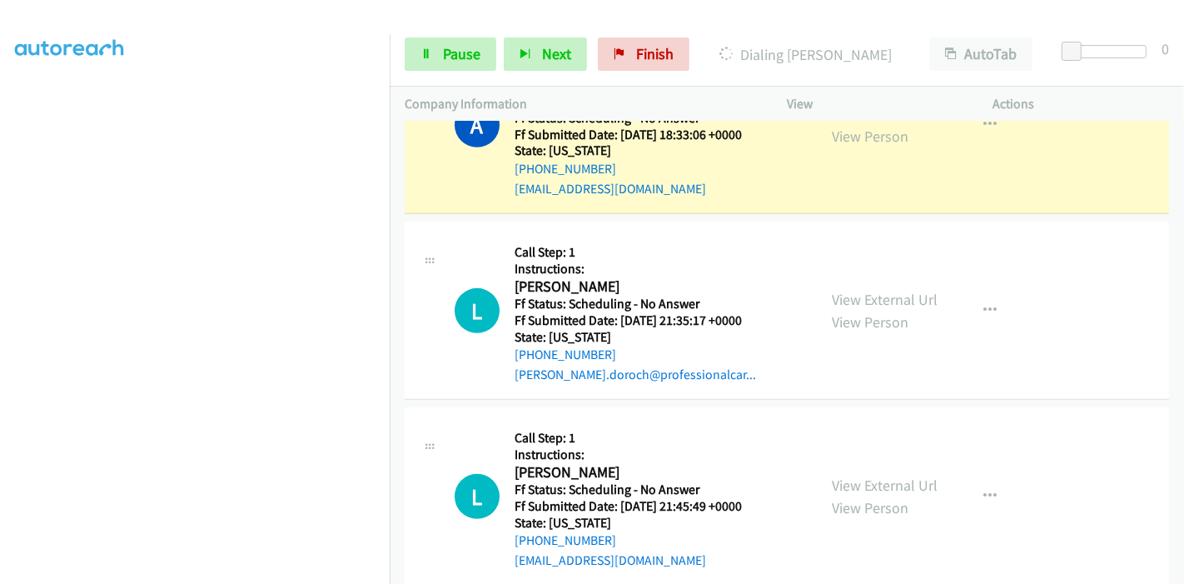
scroll to position [555, 0]
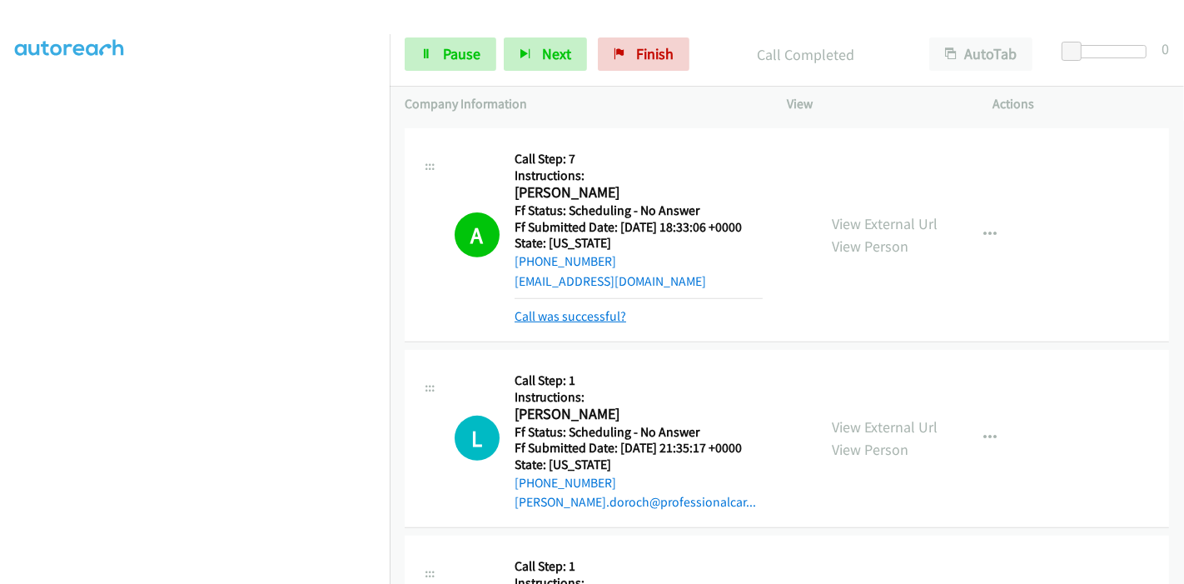
click at [588, 321] on link "Call was successful?" at bounding box center [571, 316] width 112 height 16
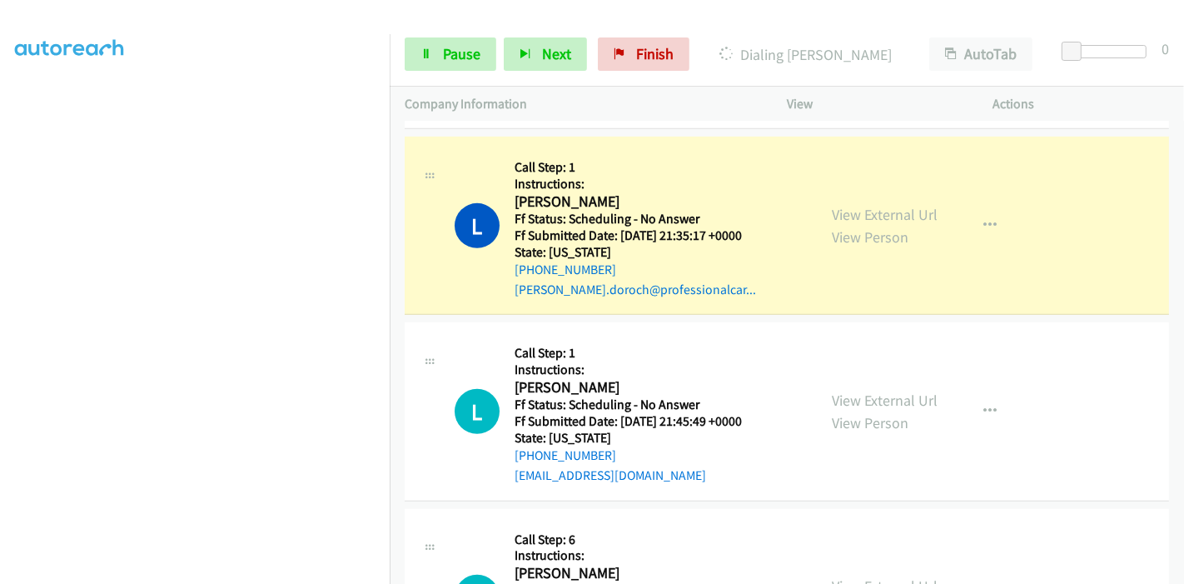
scroll to position [740, 0]
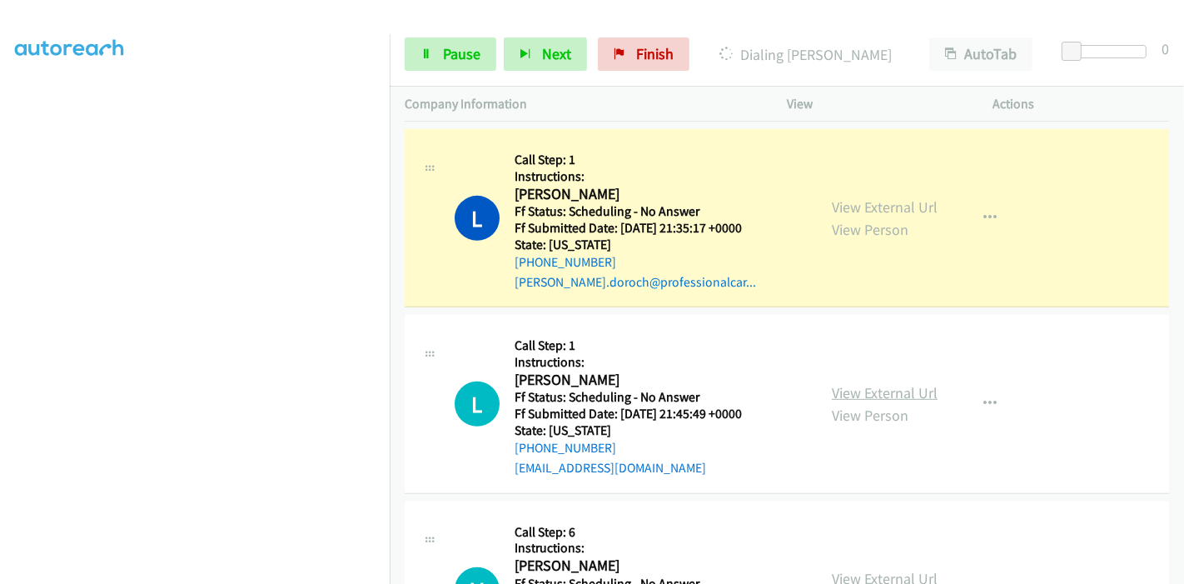
click at [844, 397] on link "View External Url" at bounding box center [885, 392] width 106 height 19
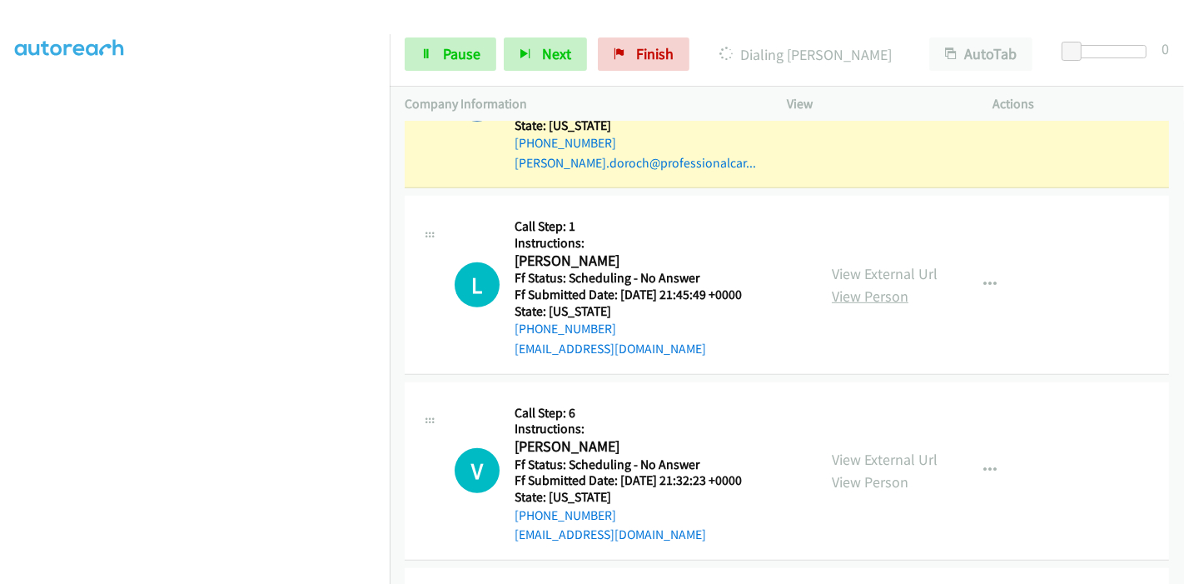
scroll to position [925, 0]
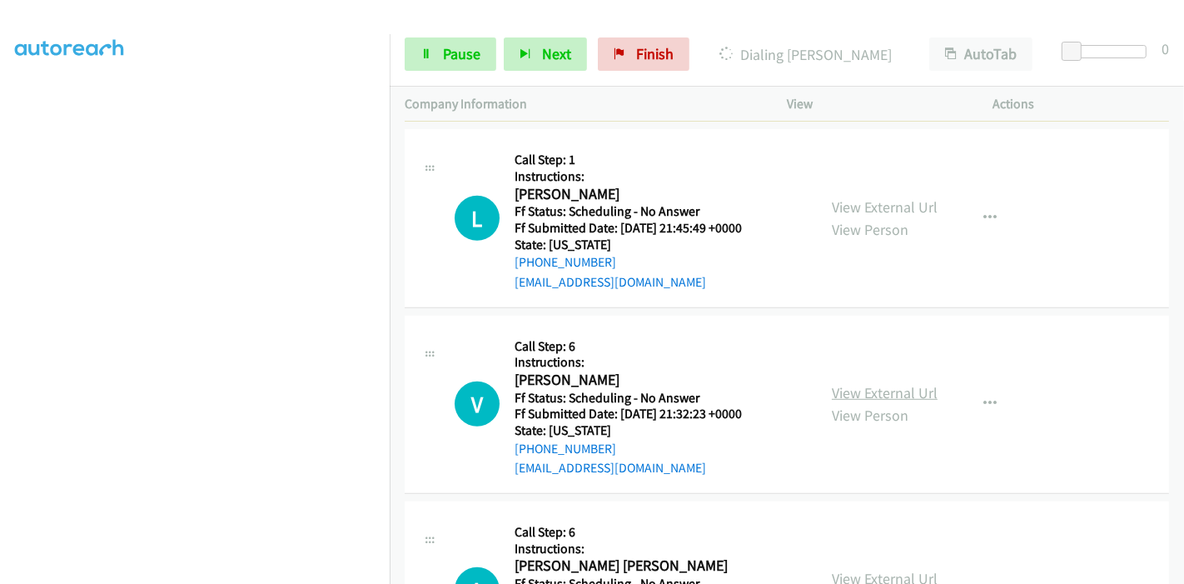
click at [844, 389] on link "View External Url" at bounding box center [885, 392] width 106 height 19
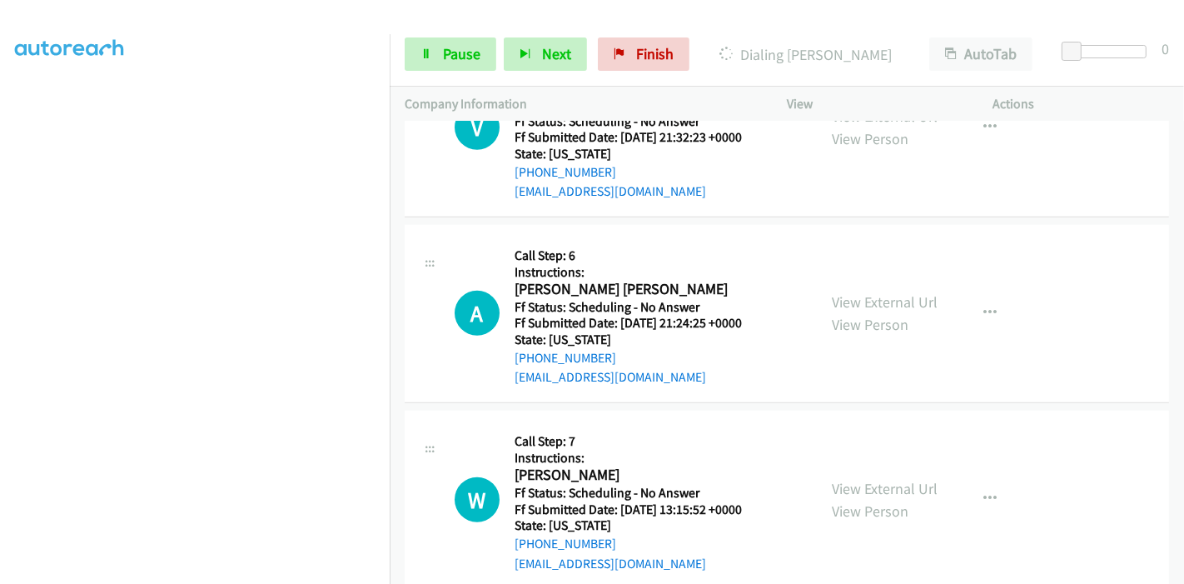
scroll to position [1203, 0]
click at [882, 308] on link "View External Url" at bounding box center [885, 300] width 106 height 19
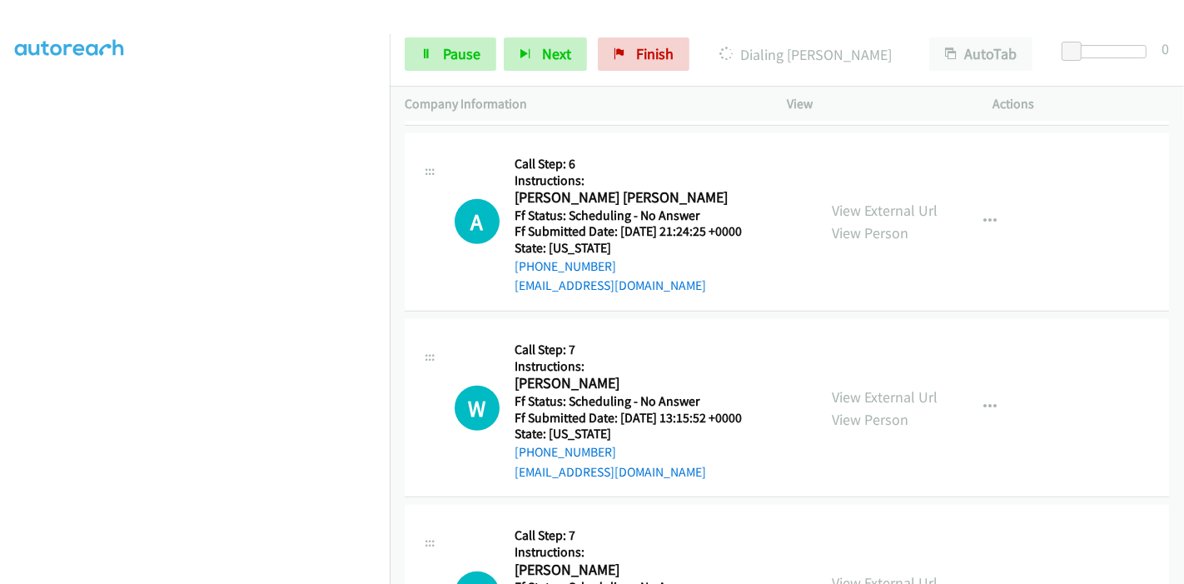
scroll to position [1295, 0]
click at [871, 386] on link "View External Url" at bounding box center [885, 395] width 106 height 19
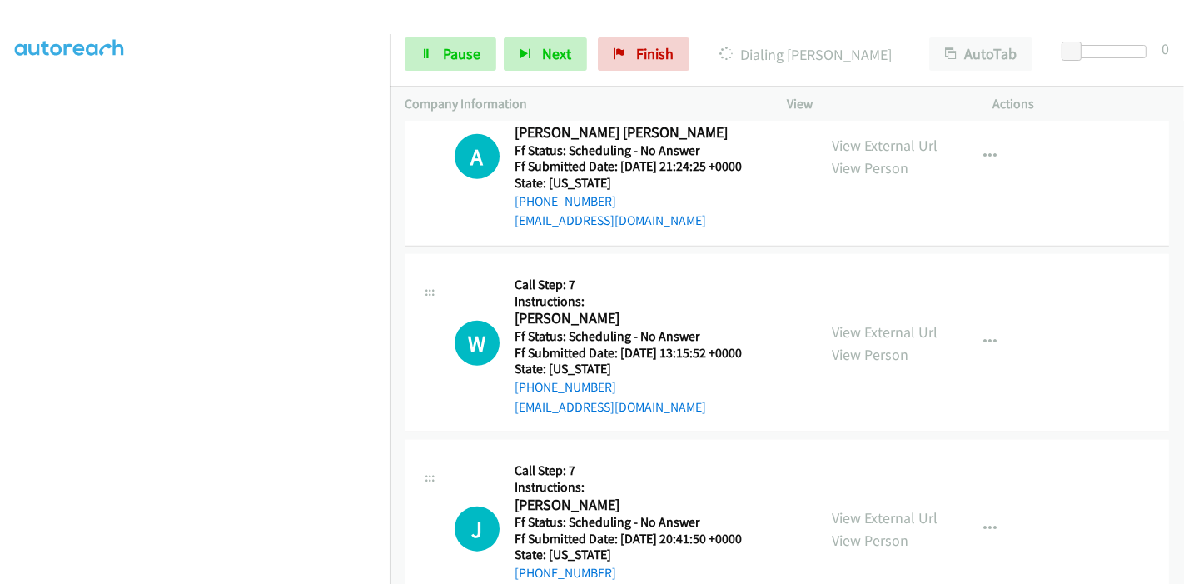
scroll to position [1387, 0]
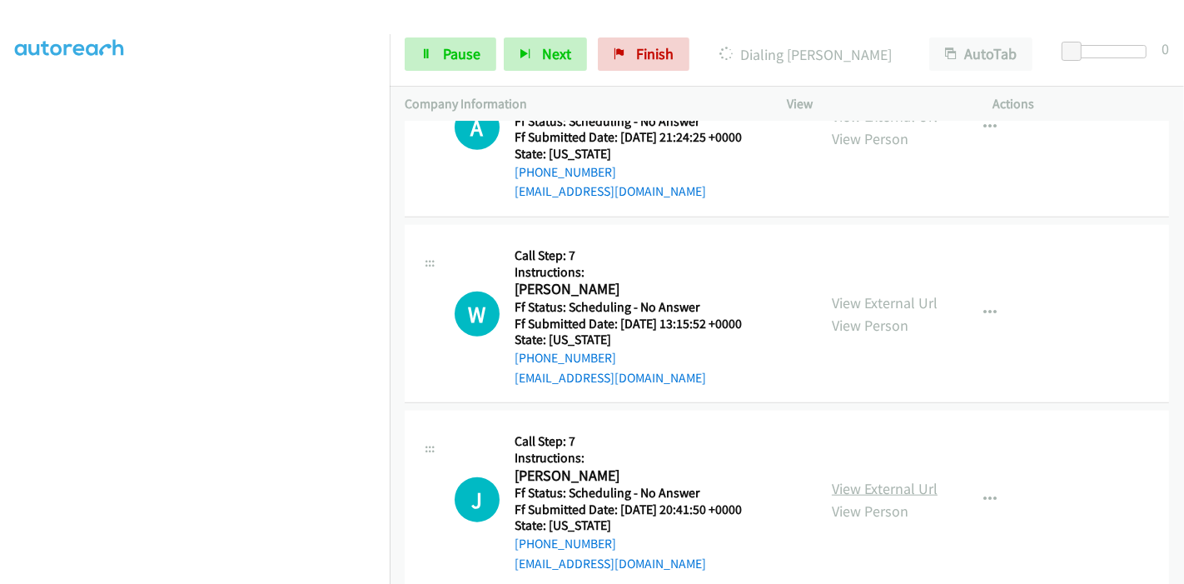
click at [864, 479] on link "View External Url" at bounding box center [885, 488] width 106 height 19
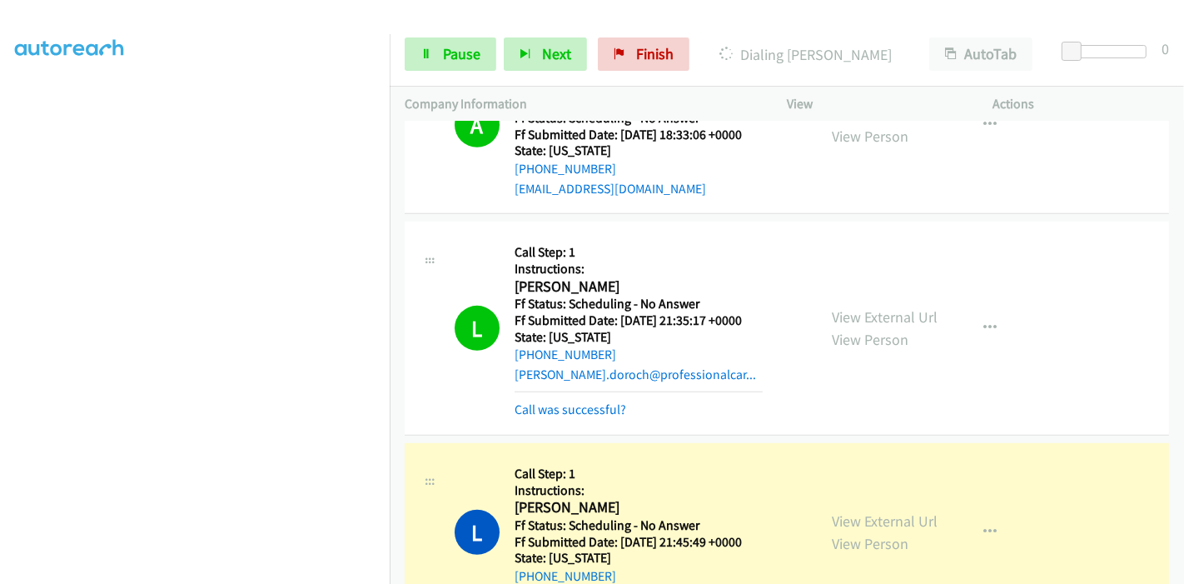
scroll to position [740, 0]
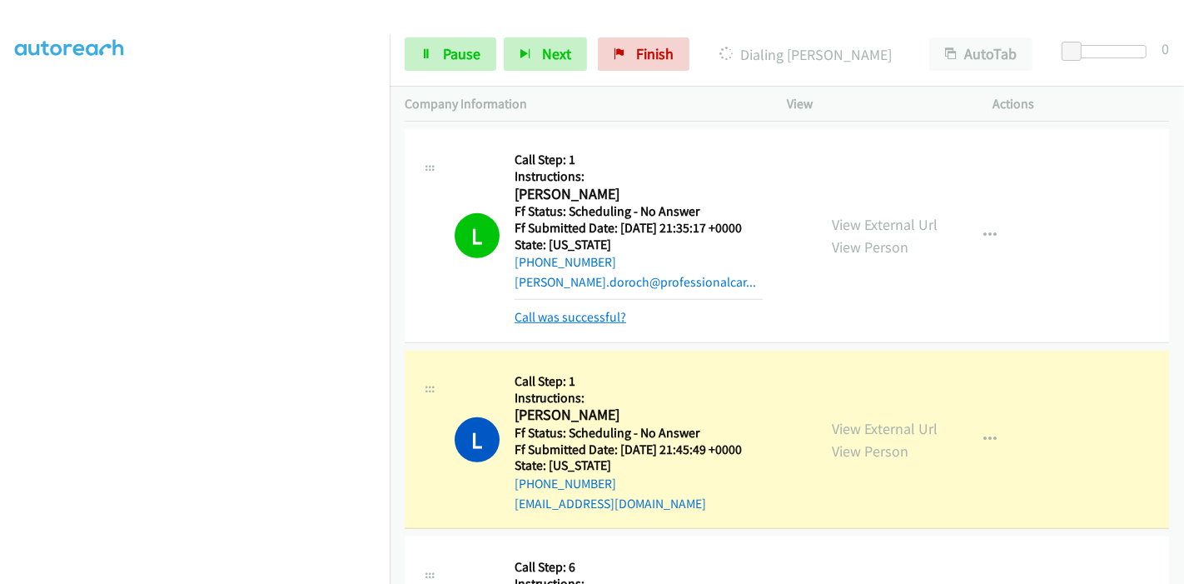
click at [592, 318] on link "Call was successful?" at bounding box center [571, 317] width 112 height 16
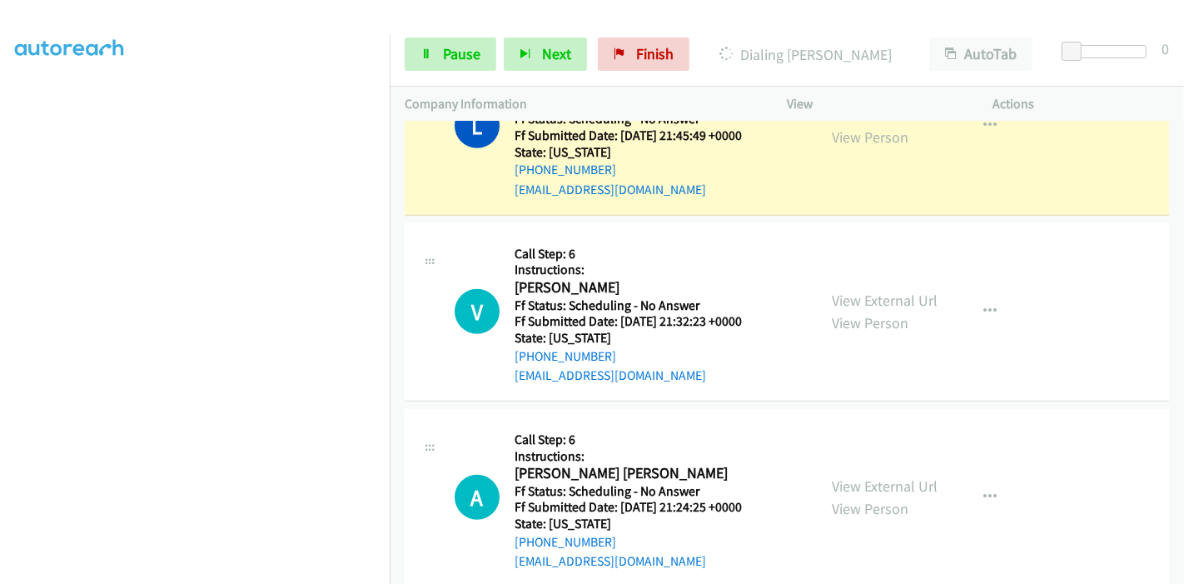
scroll to position [925, 0]
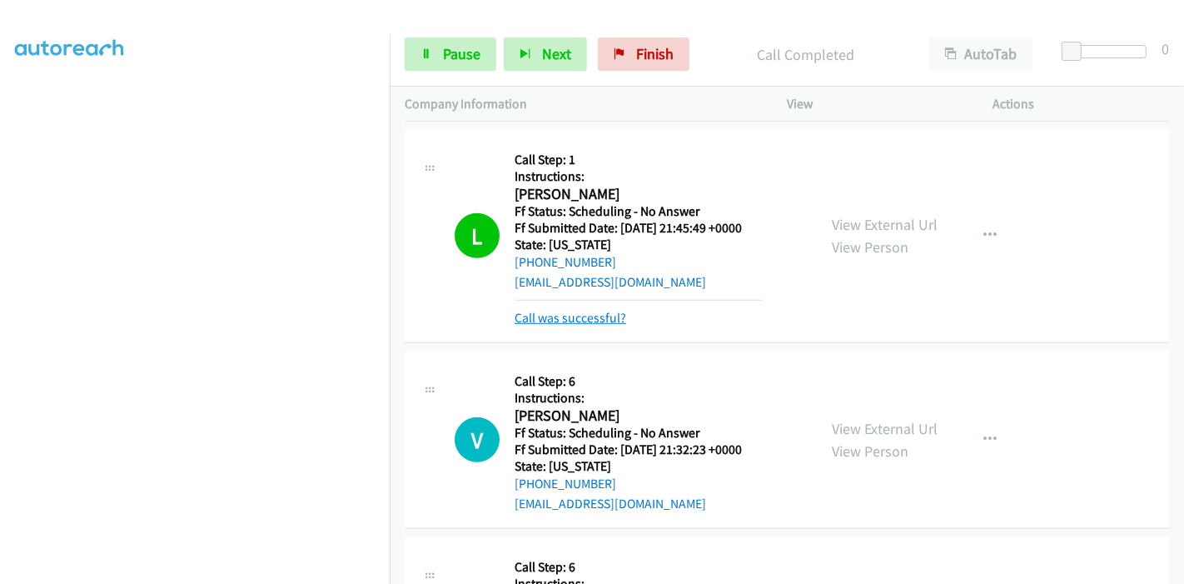
click at [559, 316] on link "Call was successful?" at bounding box center [571, 318] width 112 height 16
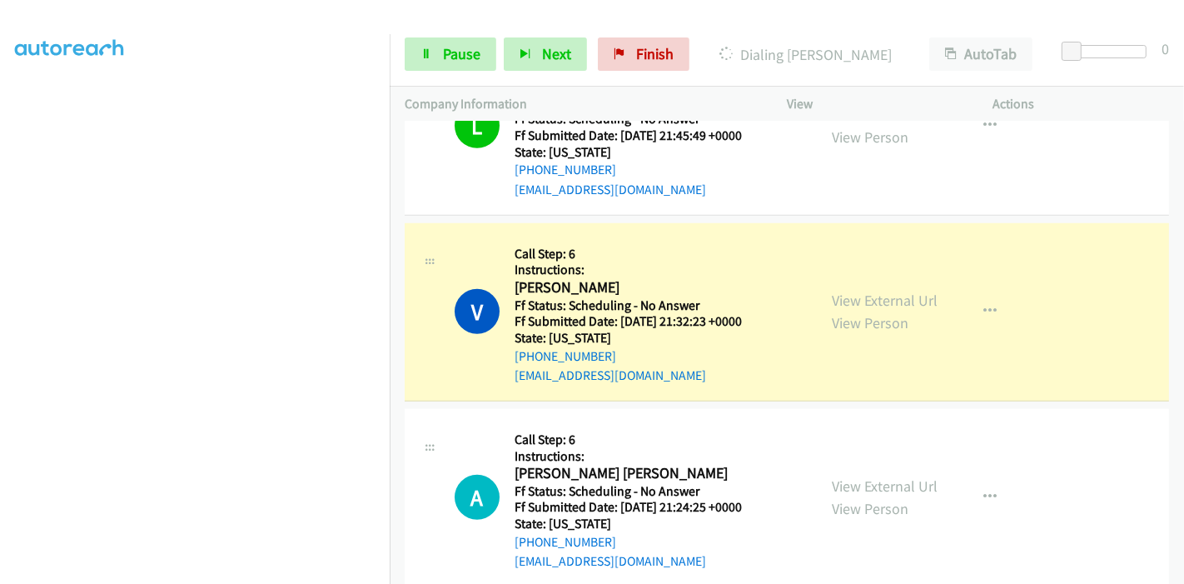
scroll to position [1110, 0]
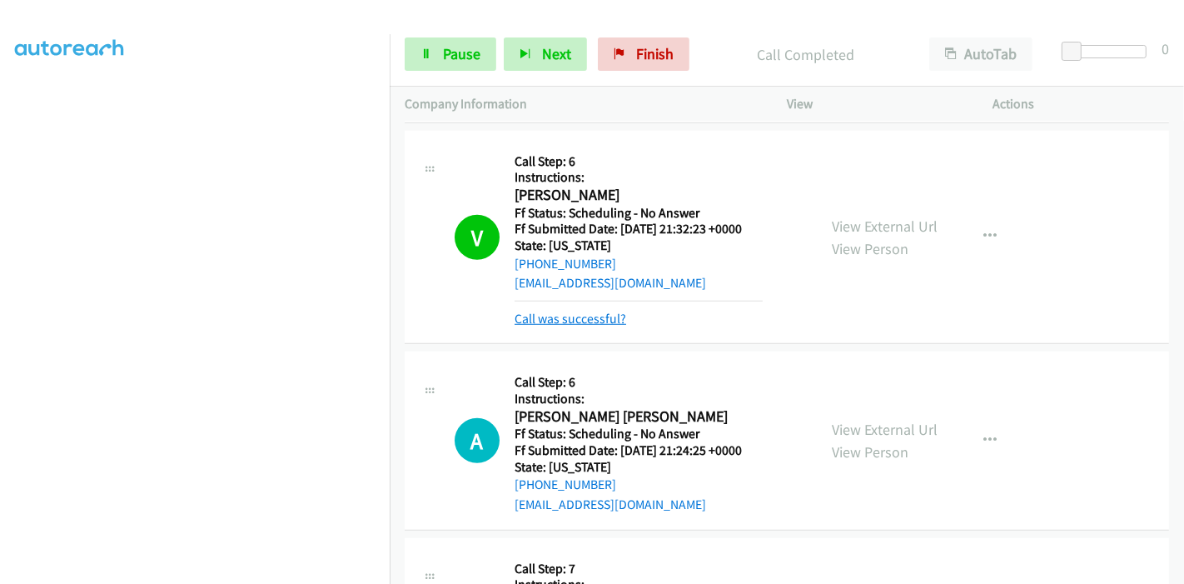
click at [573, 314] on link "Call was successful?" at bounding box center [571, 319] width 112 height 16
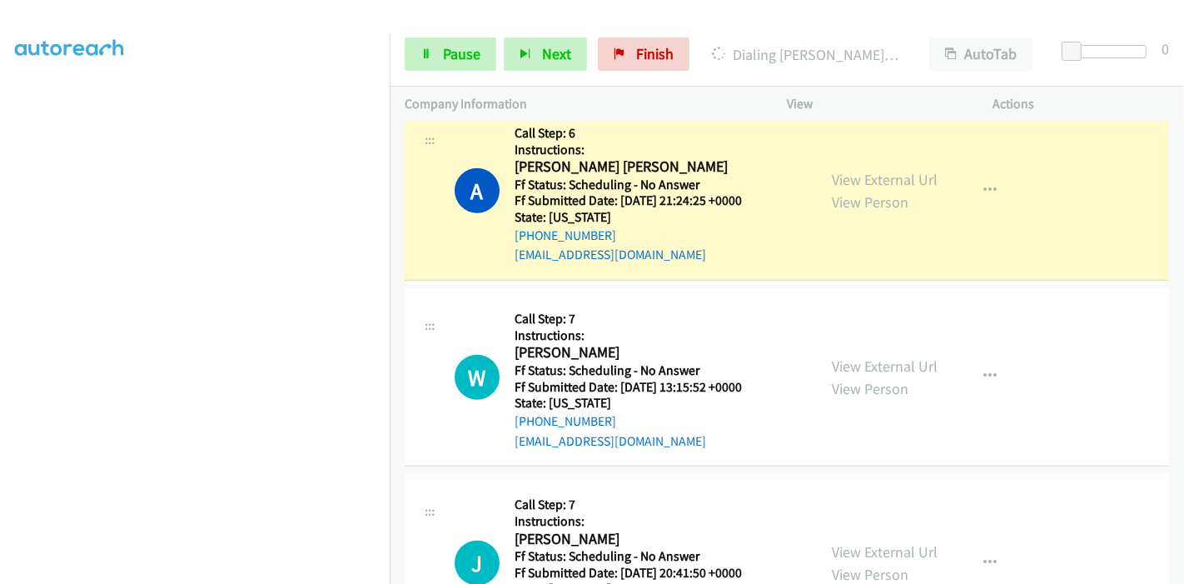
scroll to position [1295, 0]
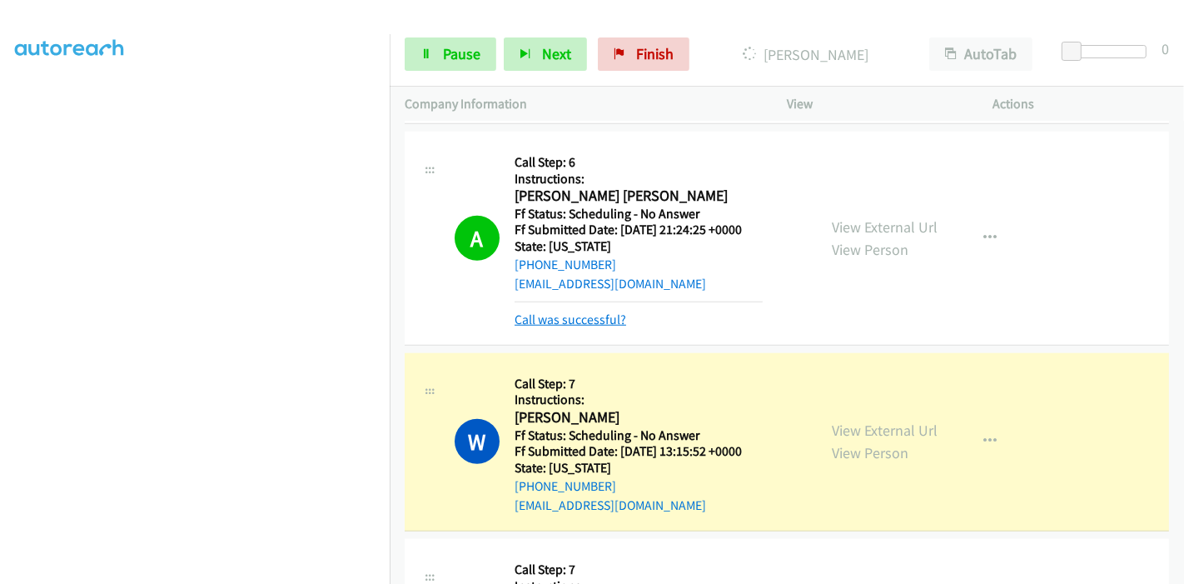
click at [540, 316] on link "Call was successful?" at bounding box center [571, 319] width 112 height 16
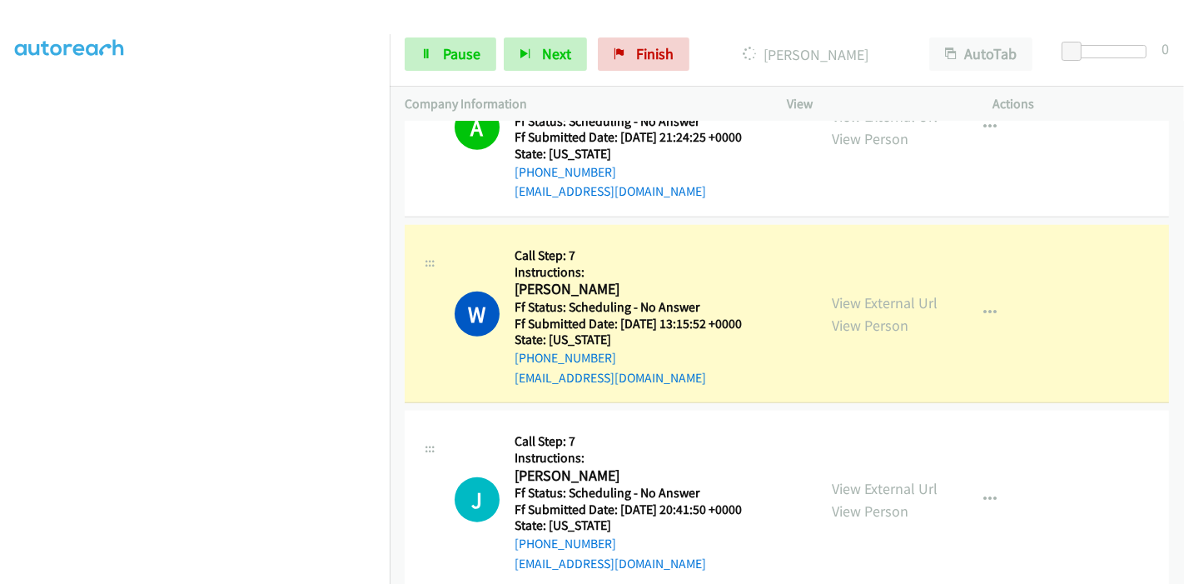
scroll to position [1480, 0]
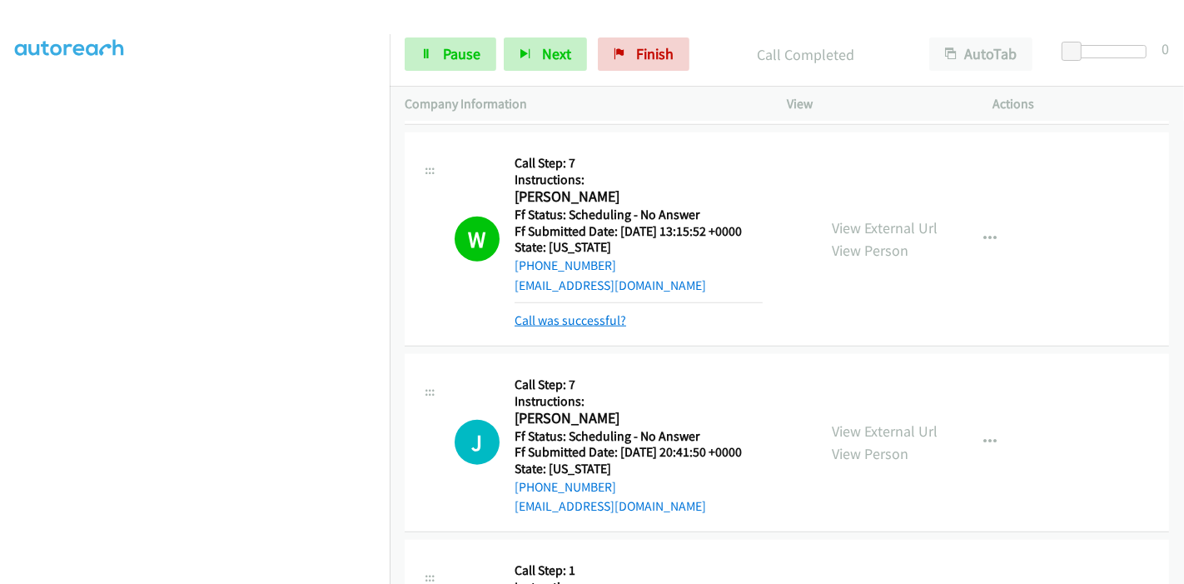
click at [591, 313] on link "Call was successful?" at bounding box center [571, 320] width 112 height 16
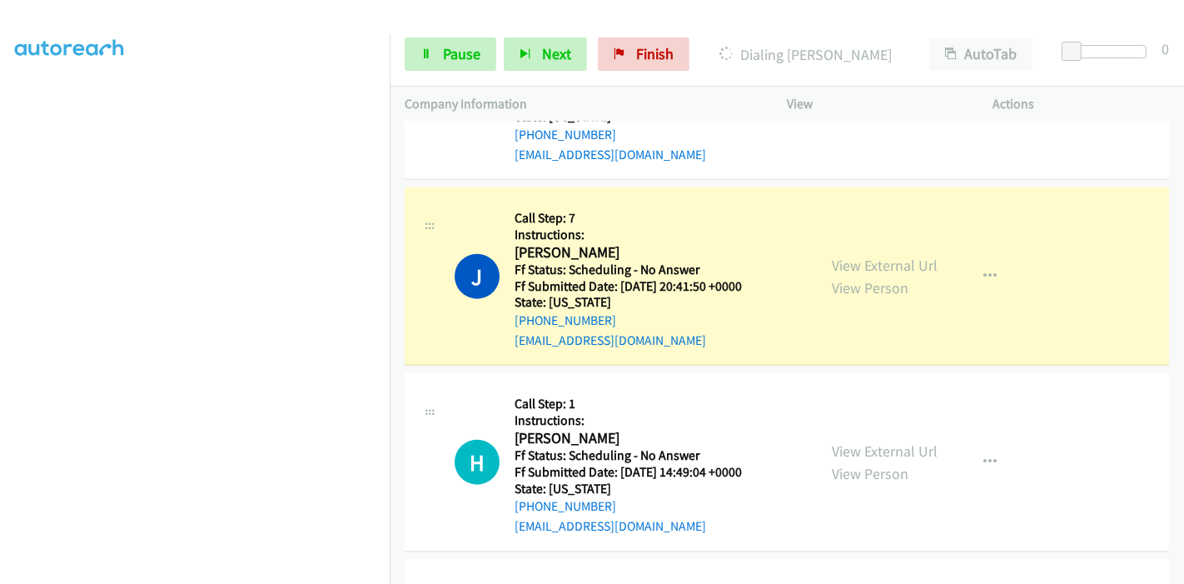
scroll to position [1666, 0]
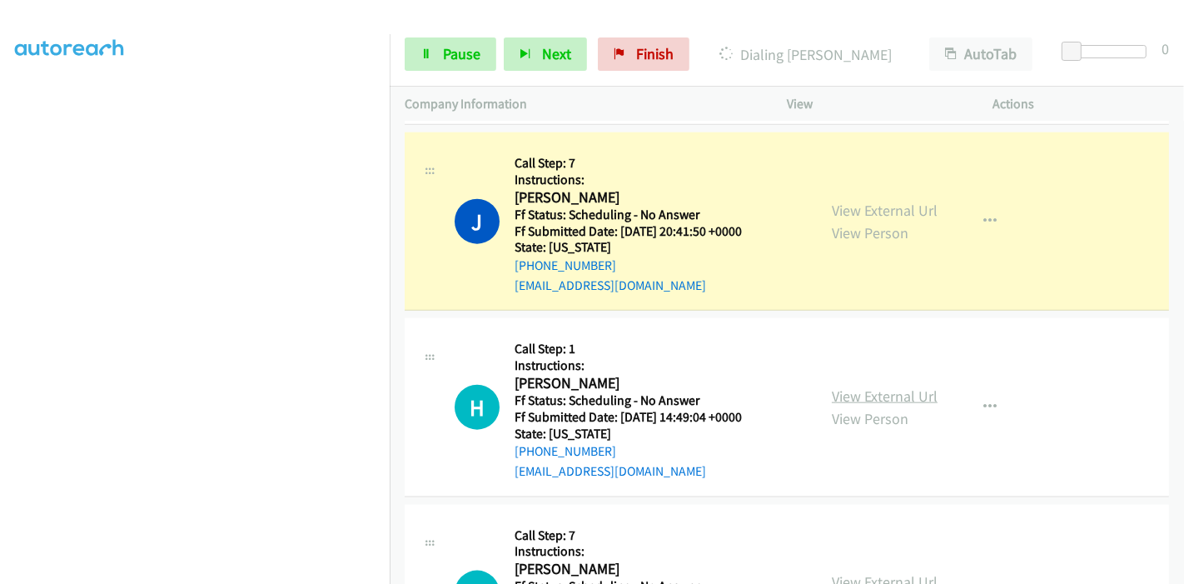
click at [869, 399] on link "View External Url" at bounding box center [885, 395] width 106 height 19
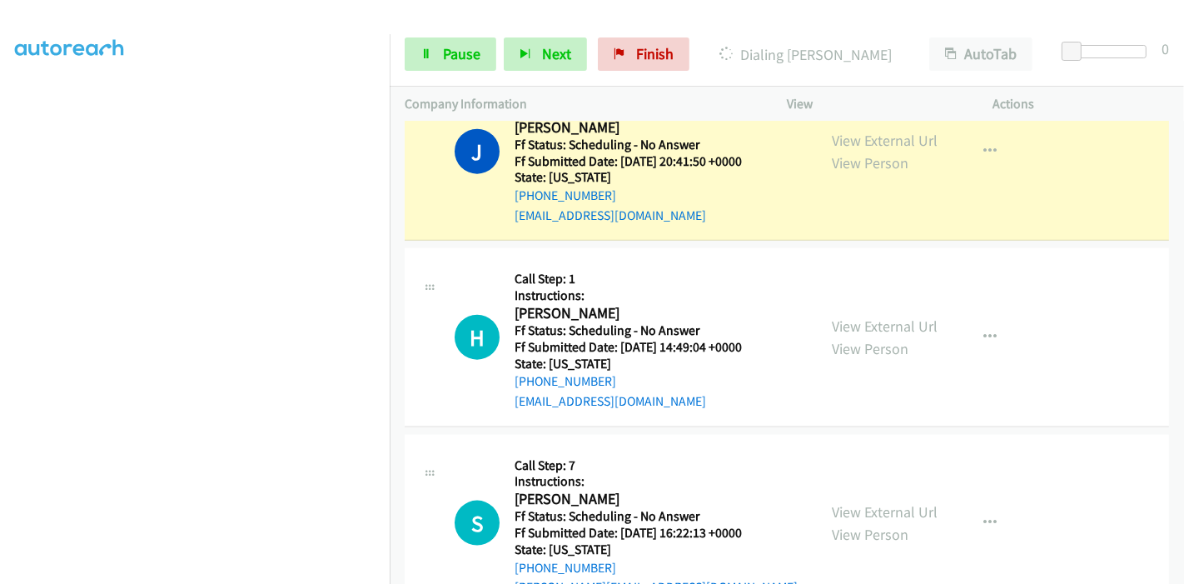
scroll to position [1850, 0]
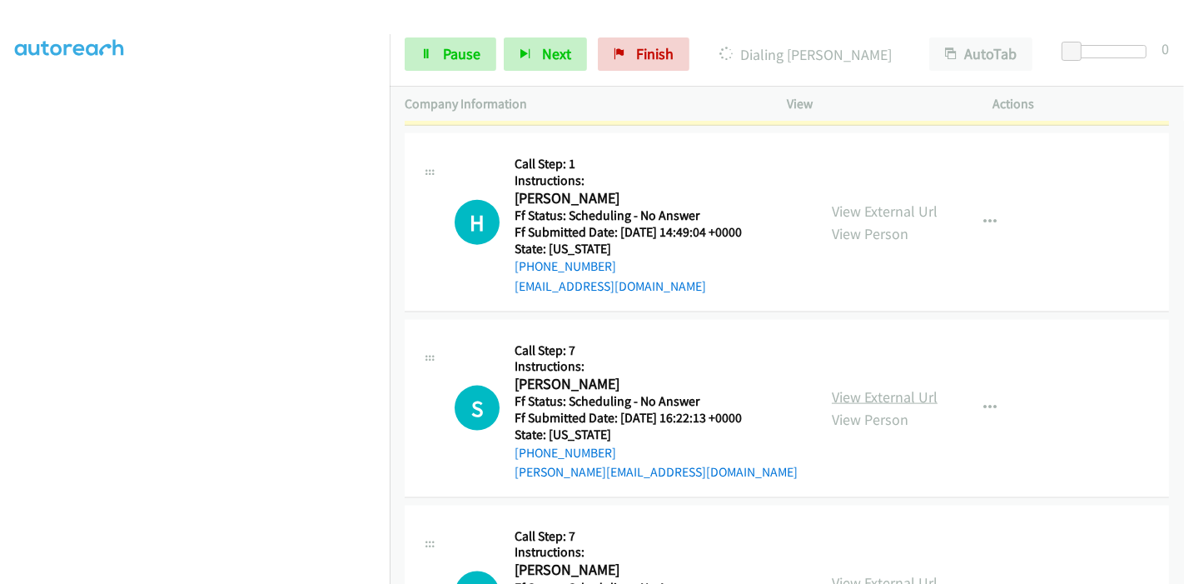
click at [863, 395] on link "View External Url" at bounding box center [885, 396] width 106 height 19
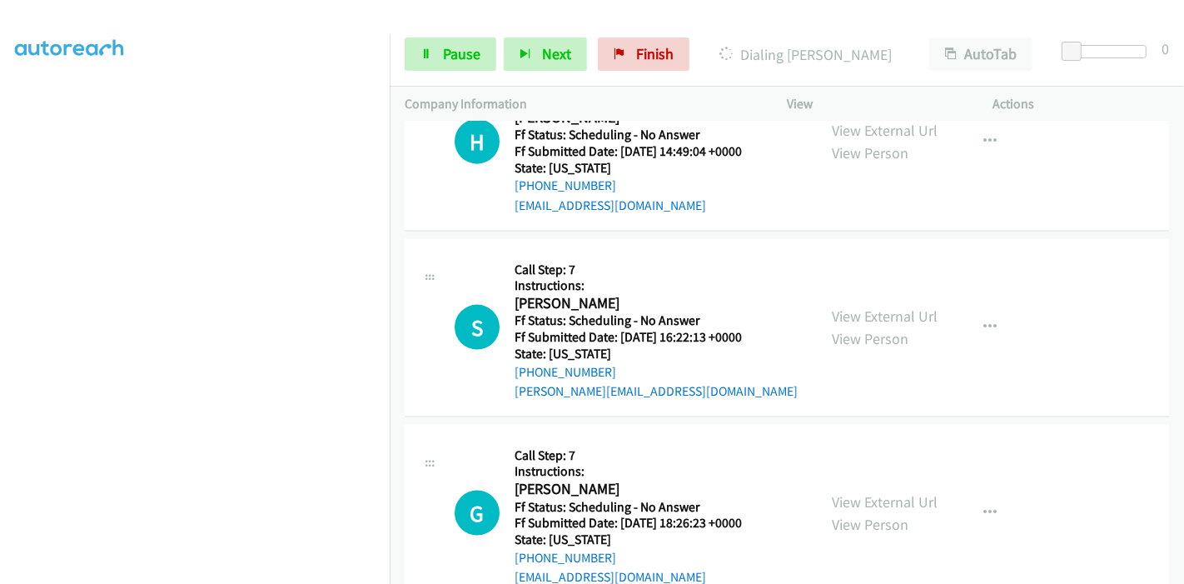
scroll to position [2035, 0]
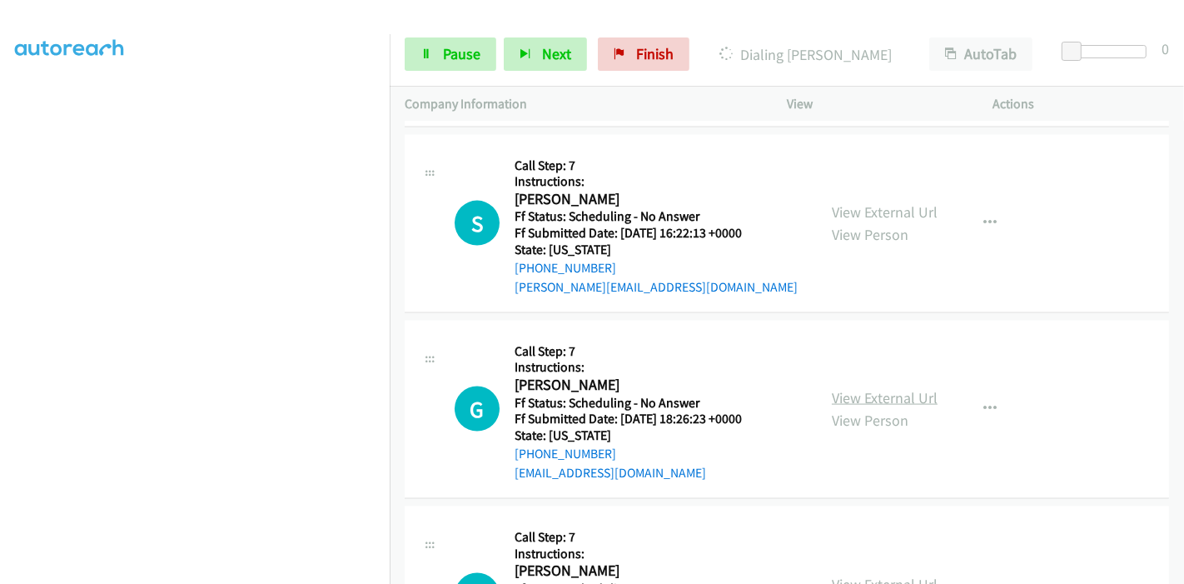
click at [848, 396] on link "View External Url" at bounding box center [885, 397] width 106 height 19
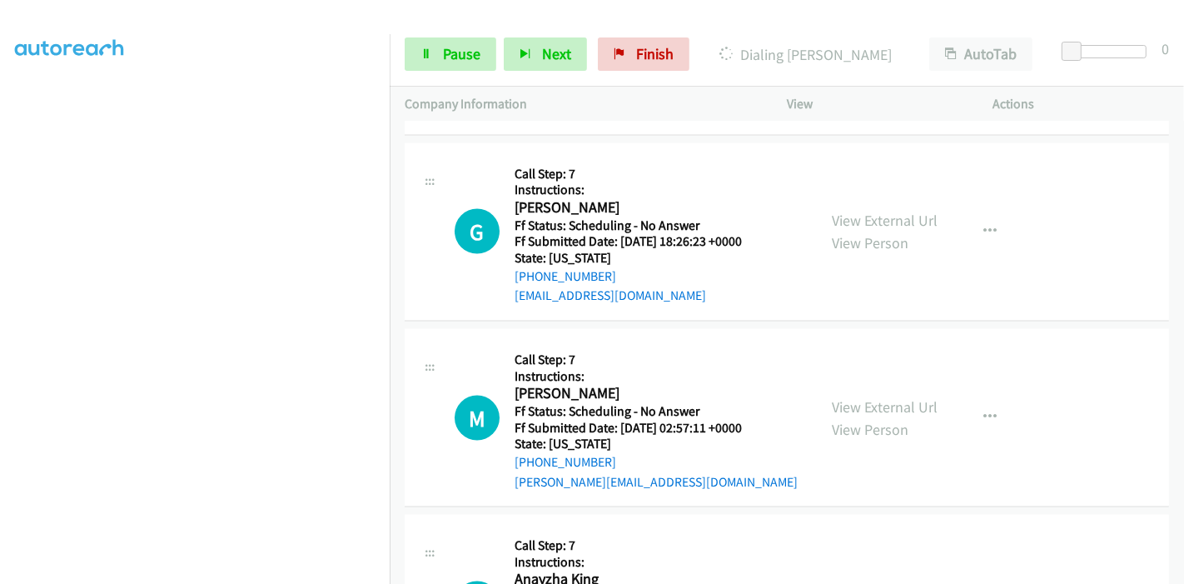
scroll to position [2220, 0]
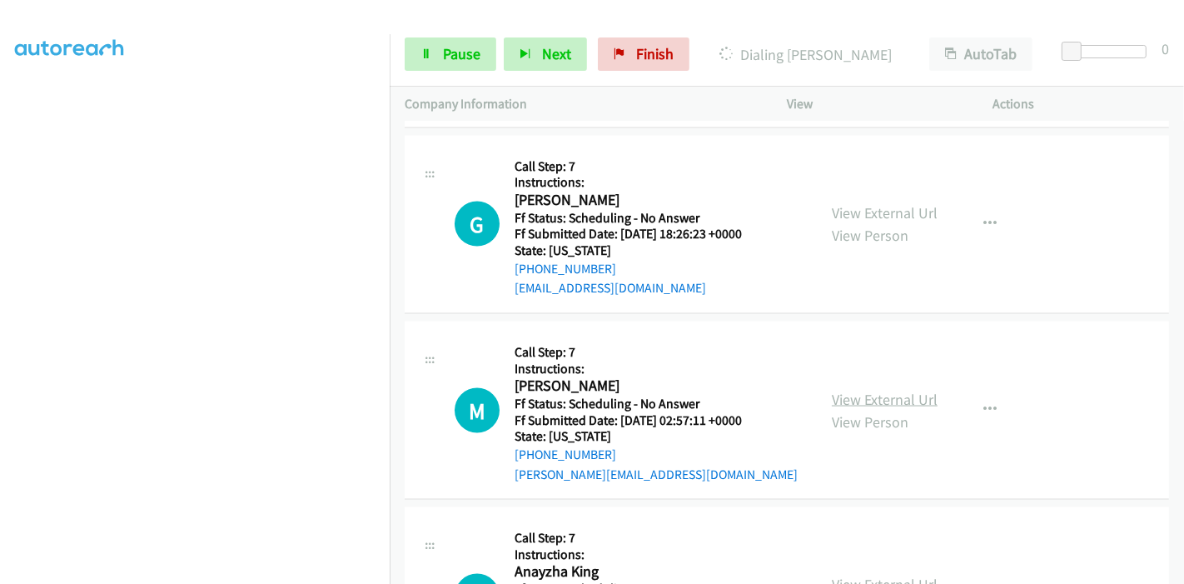
click at [839, 390] on link "View External Url" at bounding box center [885, 399] width 106 height 19
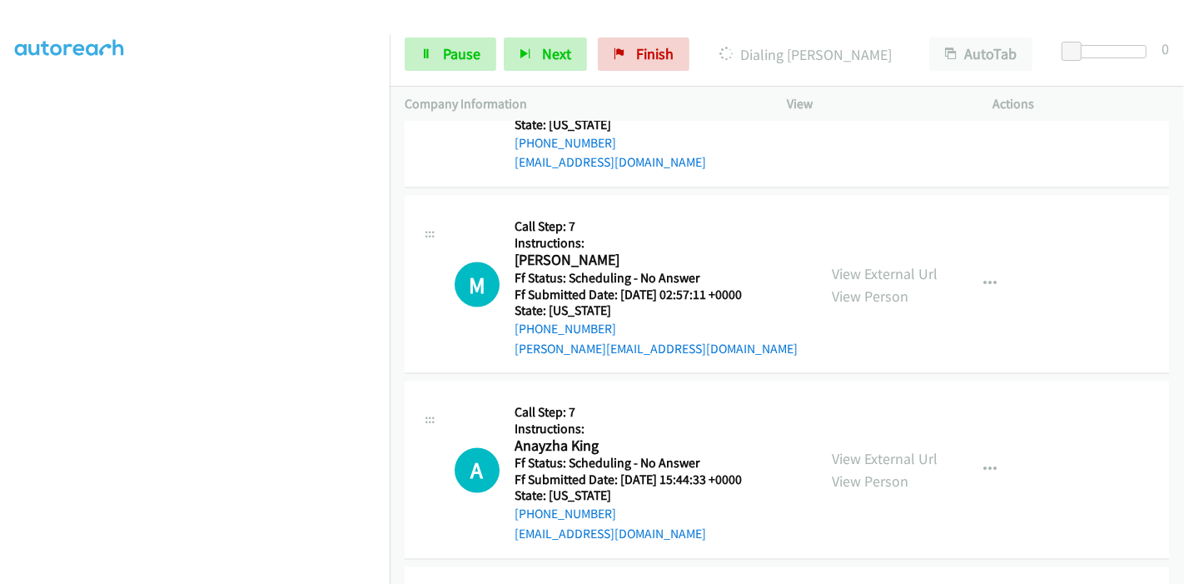
scroll to position [2405, 0]
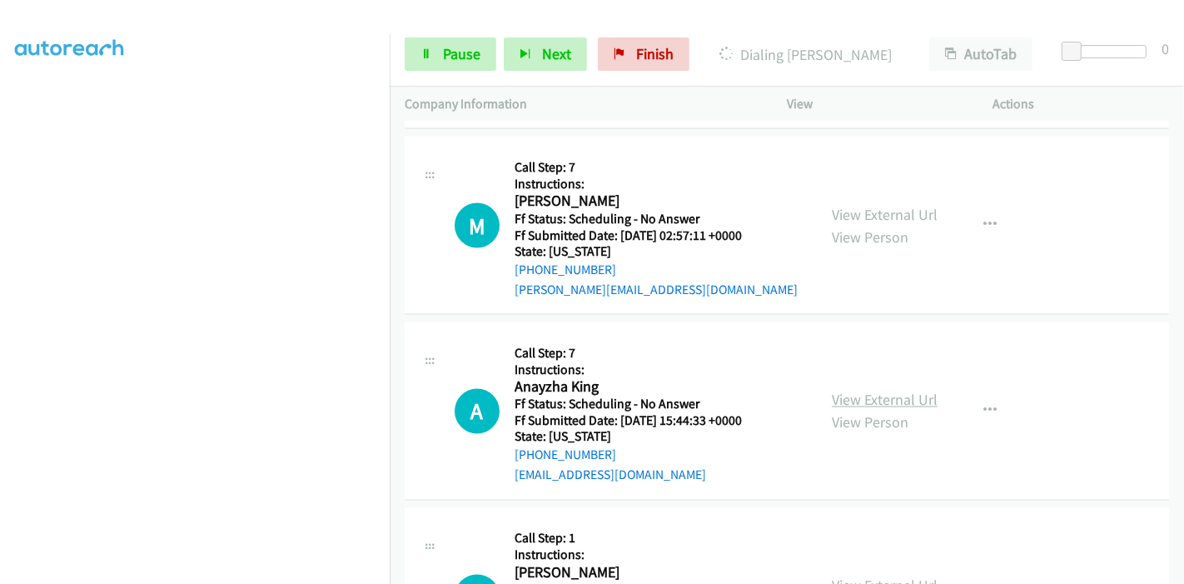
click at [902, 393] on link "View External Url" at bounding box center [885, 400] width 106 height 19
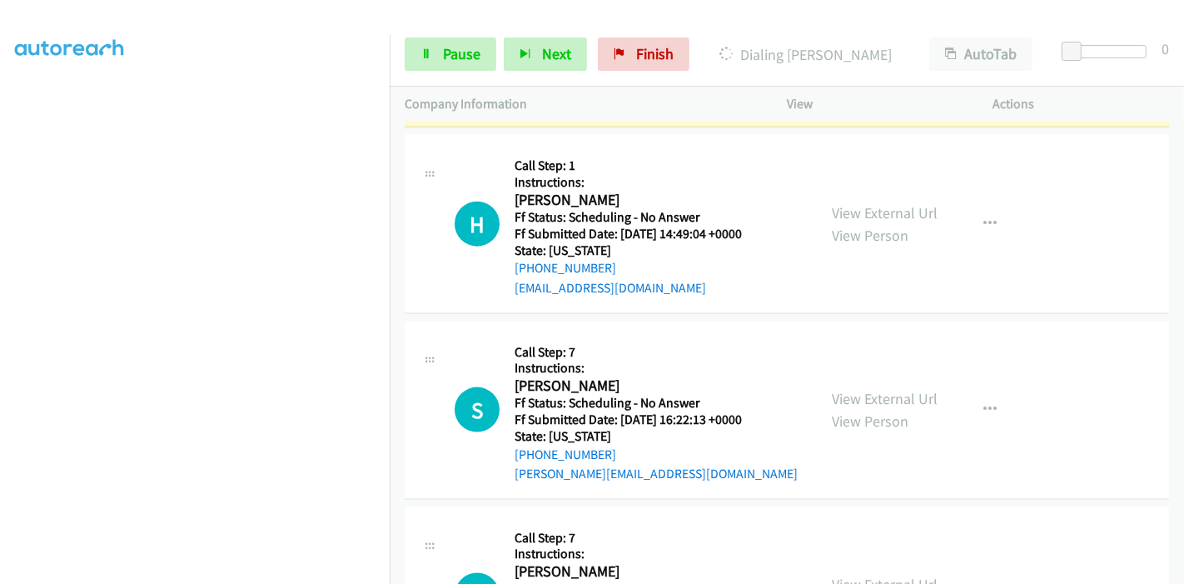
scroll to position [1850, 0]
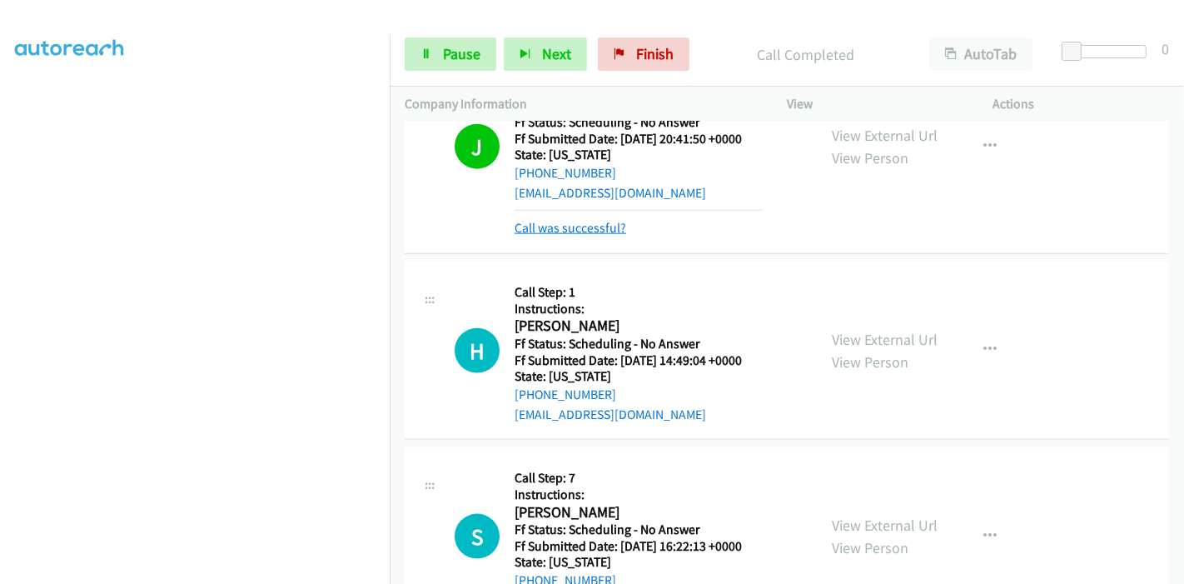
click at [578, 230] on link "Call was successful?" at bounding box center [571, 228] width 112 height 16
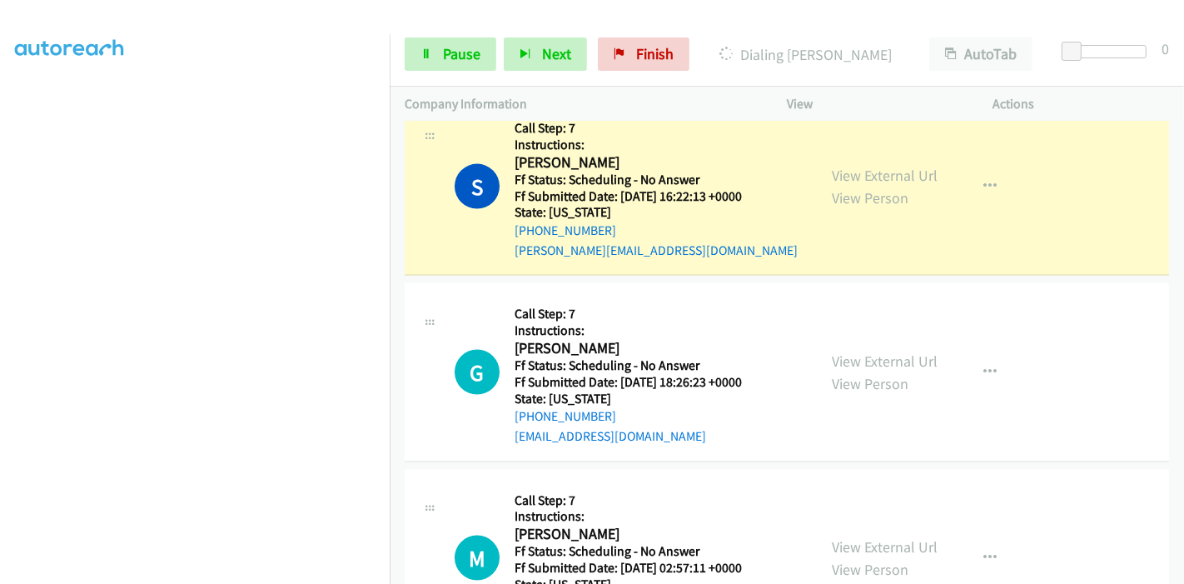
scroll to position [2110, 0]
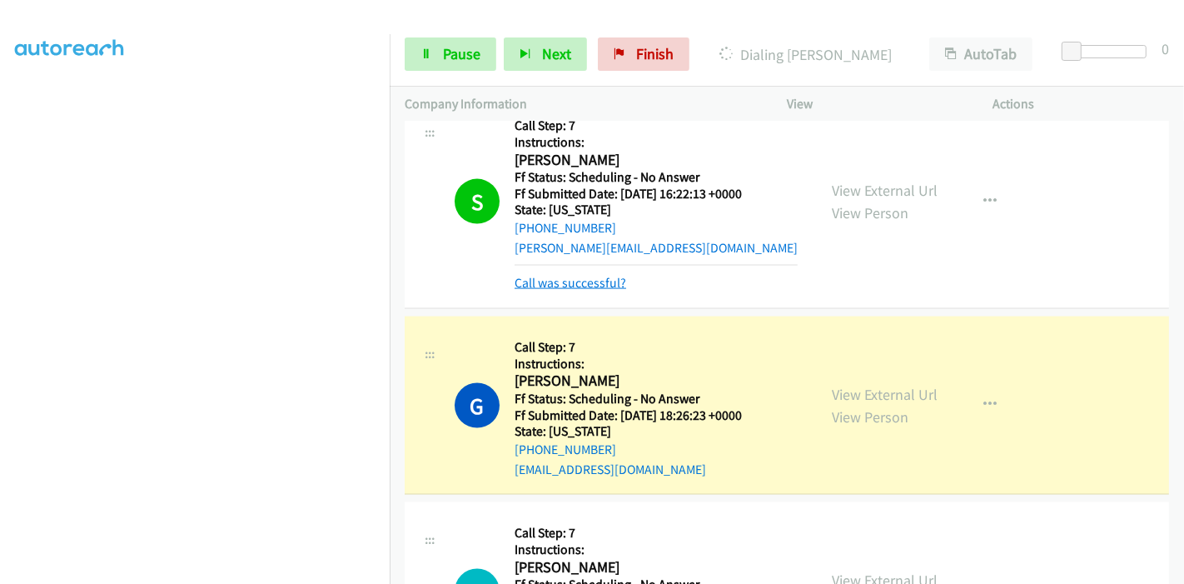
click at [567, 282] on link "Call was successful?" at bounding box center [571, 283] width 112 height 16
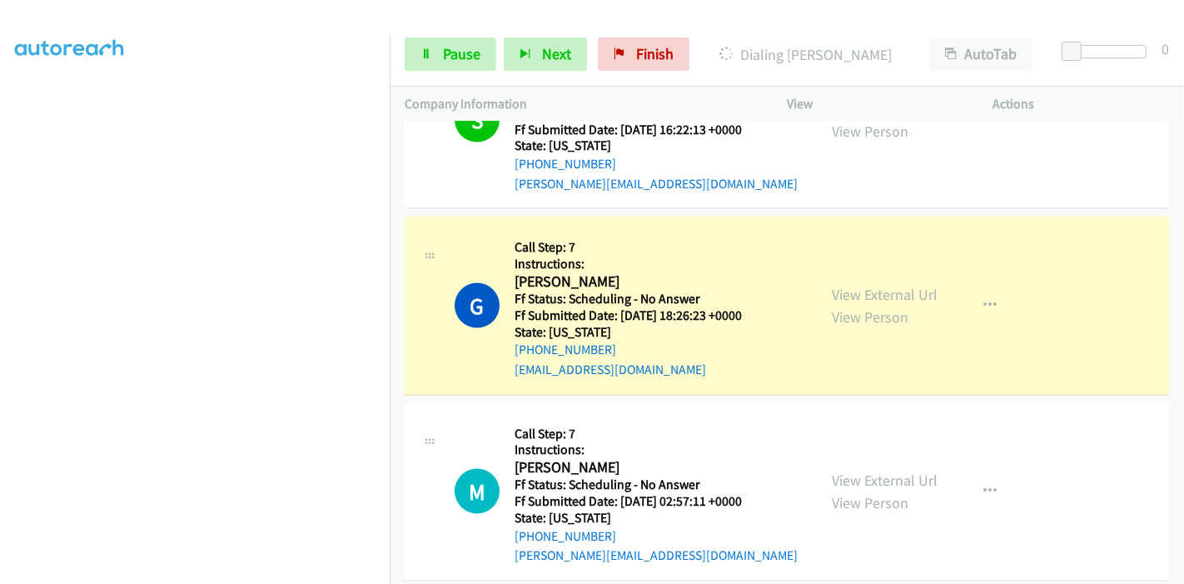
scroll to position [2203, 0]
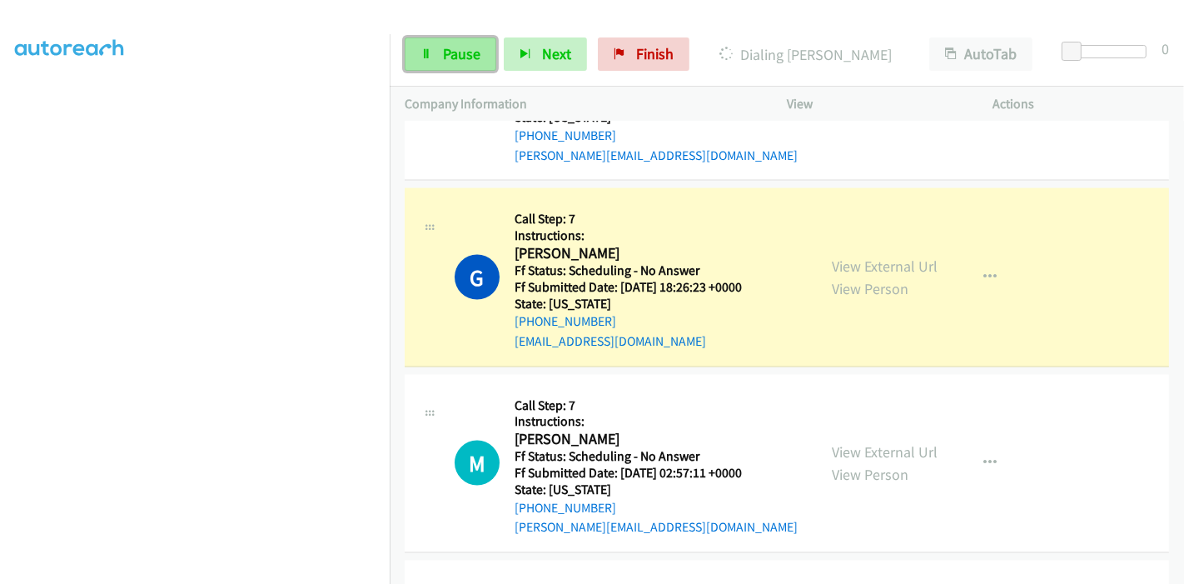
click at [454, 59] on span "Pause" at bounding box center [461, 53] width 37 height 19
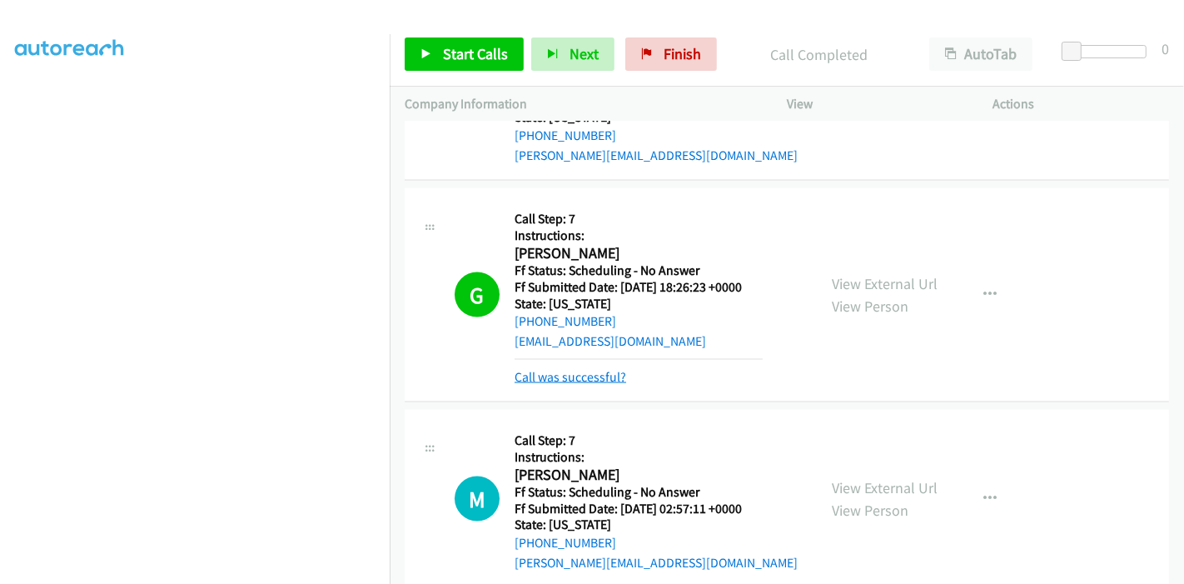
click at [621, 371] on link "Call was successful?" at bounding box center [571, 377] width 112 height 16
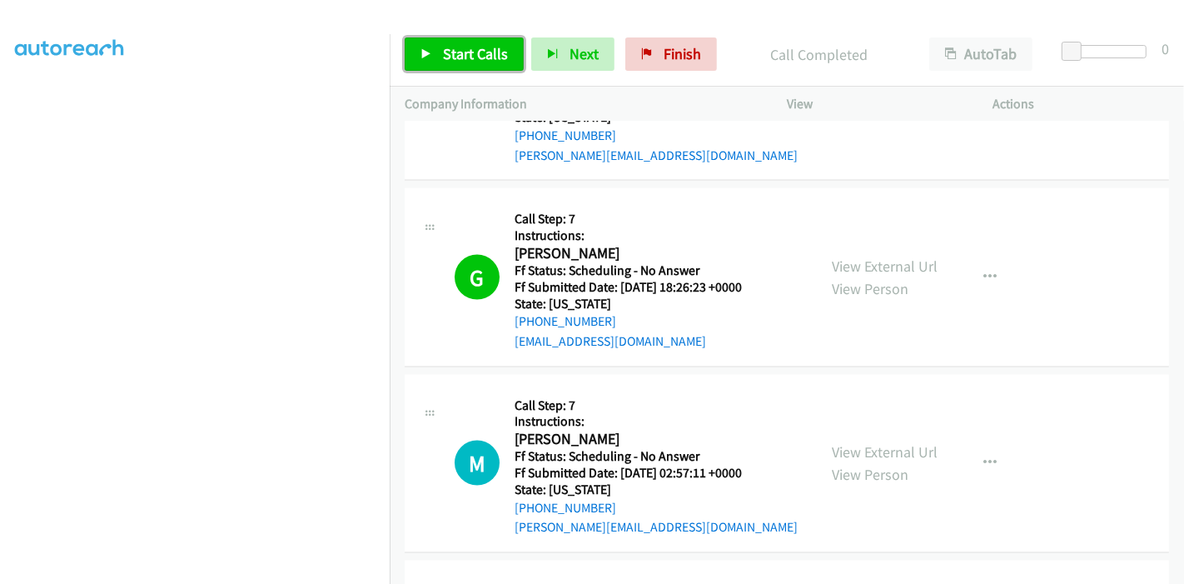
click at [502, 54] on span "Start Calls" at bounding box center [475, 53] width 65 height 19
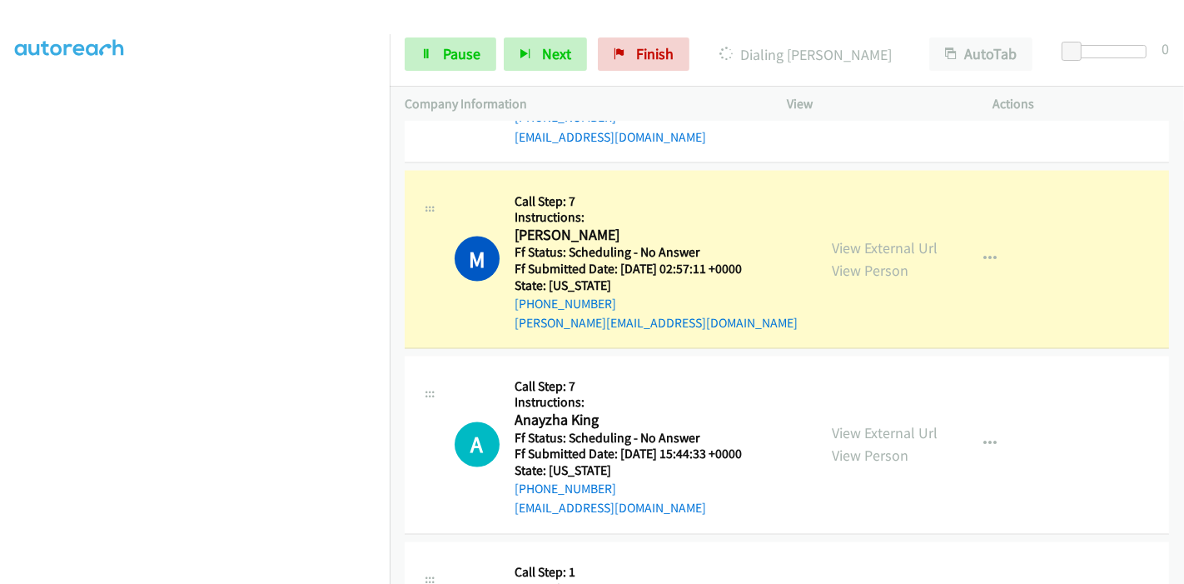
scroll to position [2296, 0]
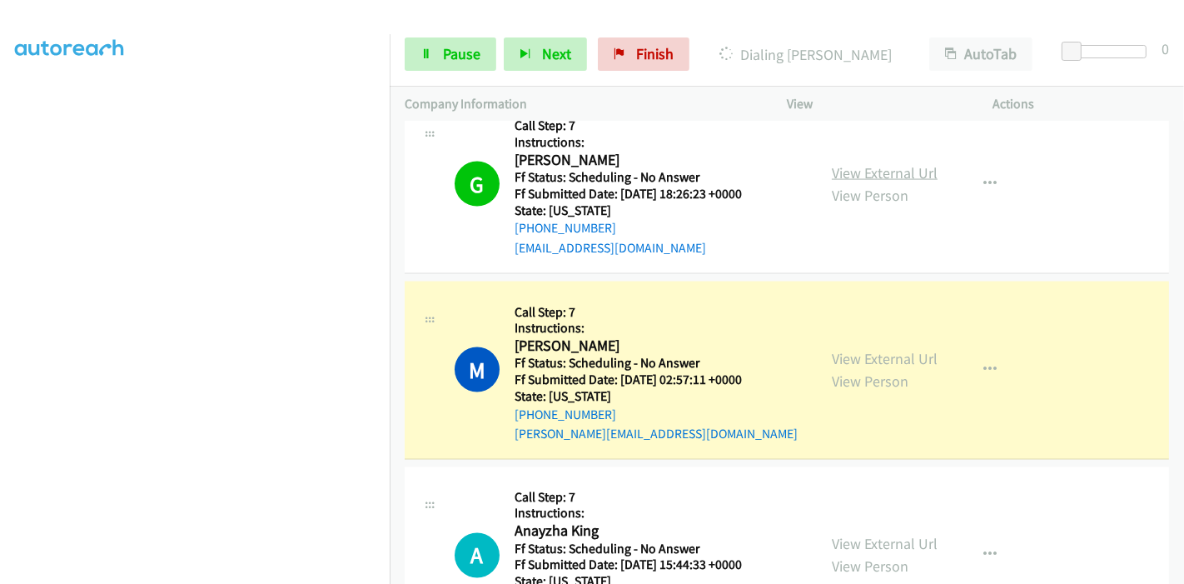
click at [881, 165] on link "View External Url" at bounding box center [885, 172] width 106 height 19
click at [447, 47] on span "Pause" at bounding box center [461, 53] width 37 height 19
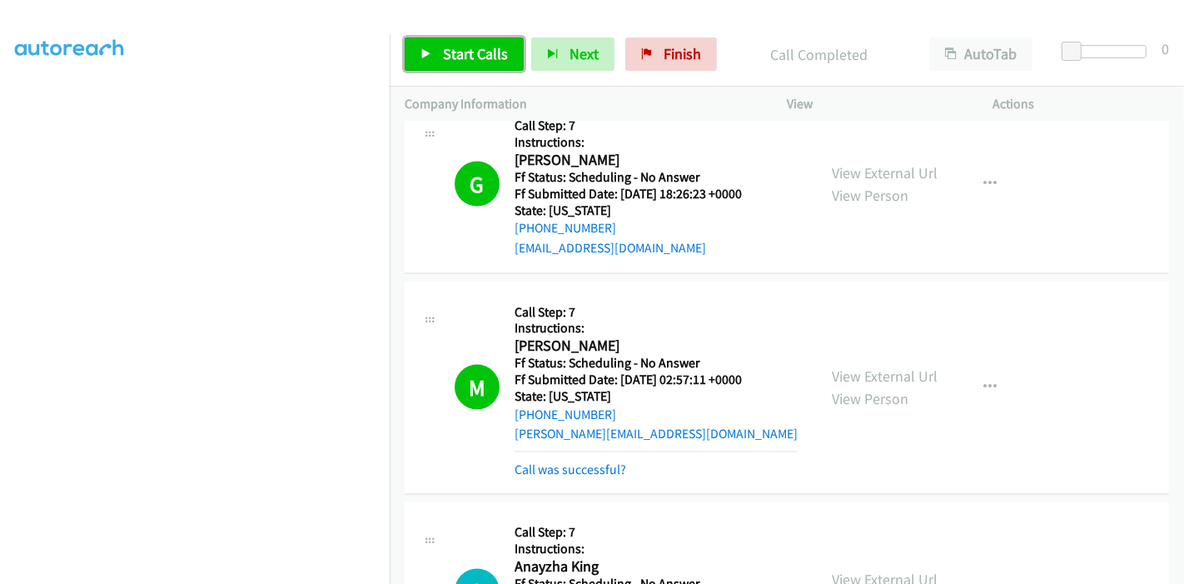
click at [436, 67] on link "Start Calls" at bounding box center [464, 53] width 119 height 33
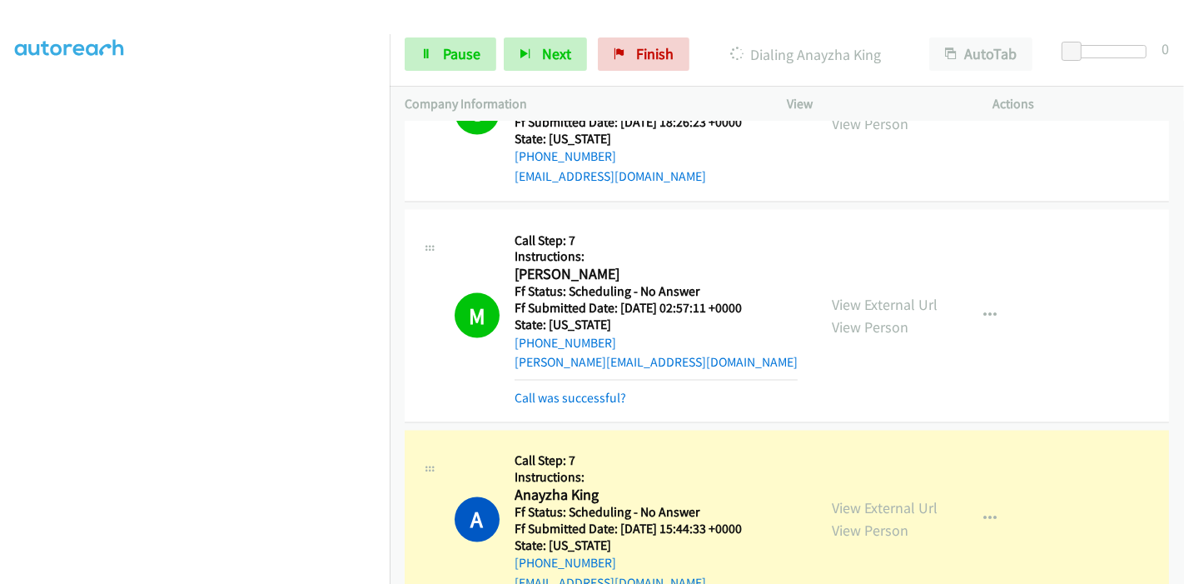
scroll to position [2573, 0]
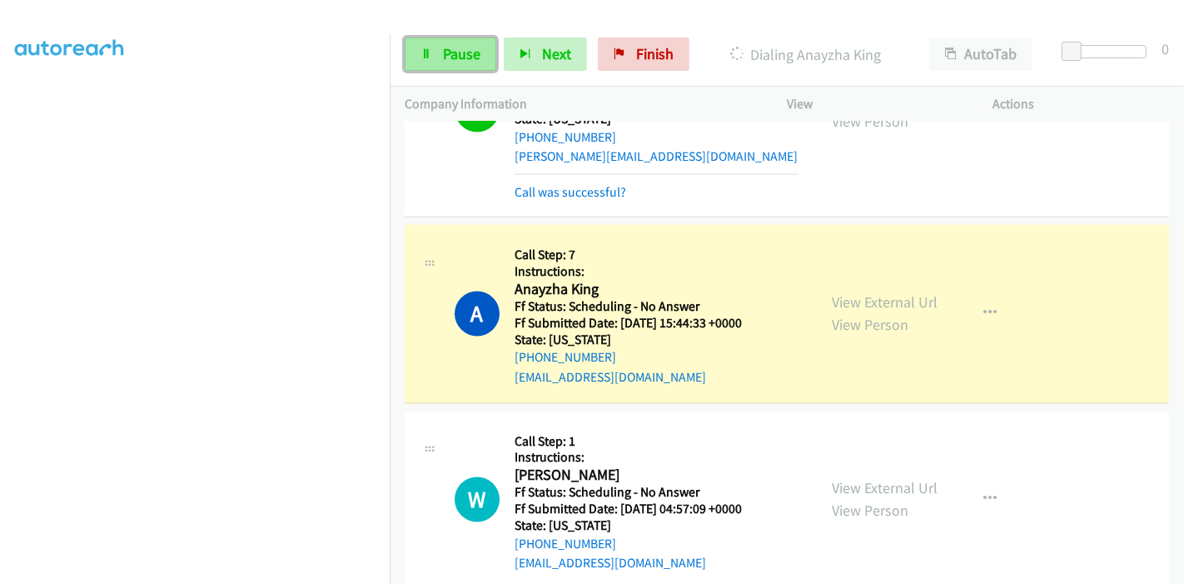
click at [457, 48] on span "Pause" at bounding box center [461, 53] width 37 height 19
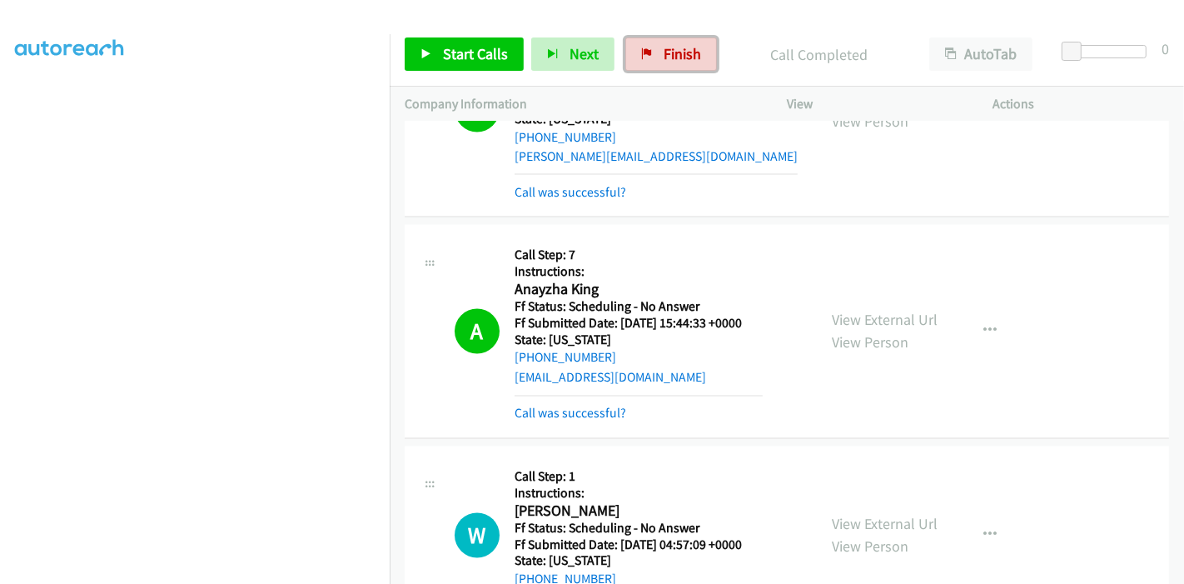
drag, startPoint x: 663, startPoint y: 65, endPoint x: 605, endPoint y: 94, distance: 65.2
click at [662, 66] on link "Finish" at bounding box center [671, 53] width 92 height 33
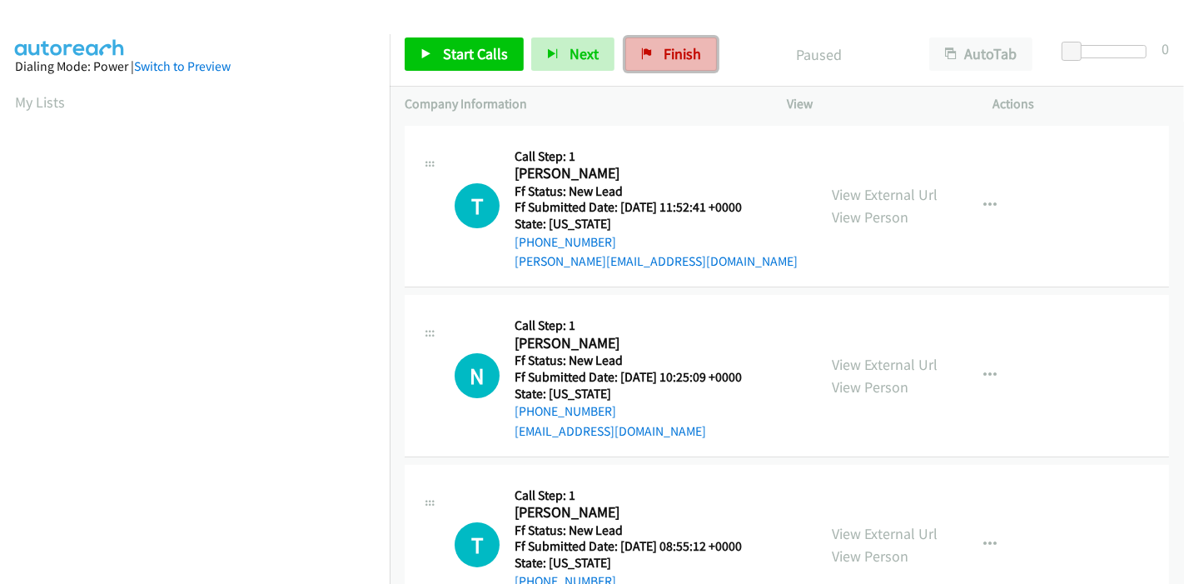
click at [688, 48] on span "Finish" at bounding box center [682, 53] width 37 height 19
click at [858, 193] on link "View External Url" at bounding box center [885, 194] width 106 height 19
click at [872, 360] on link "View External Url" at bounding box center [885, 364] width 106 height 19
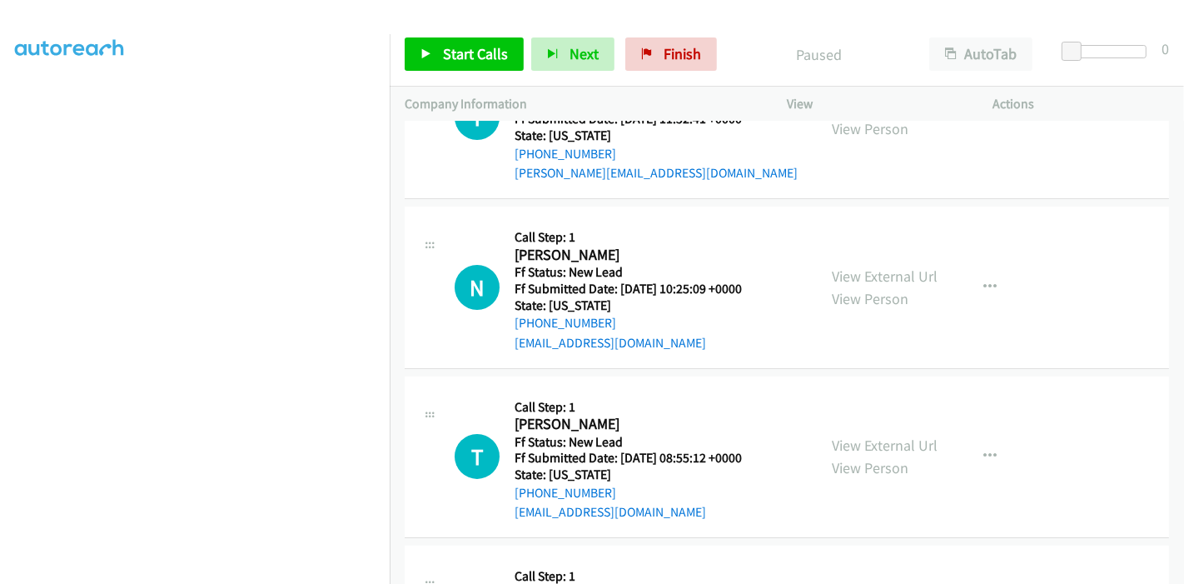
scroll to position [277, 0]
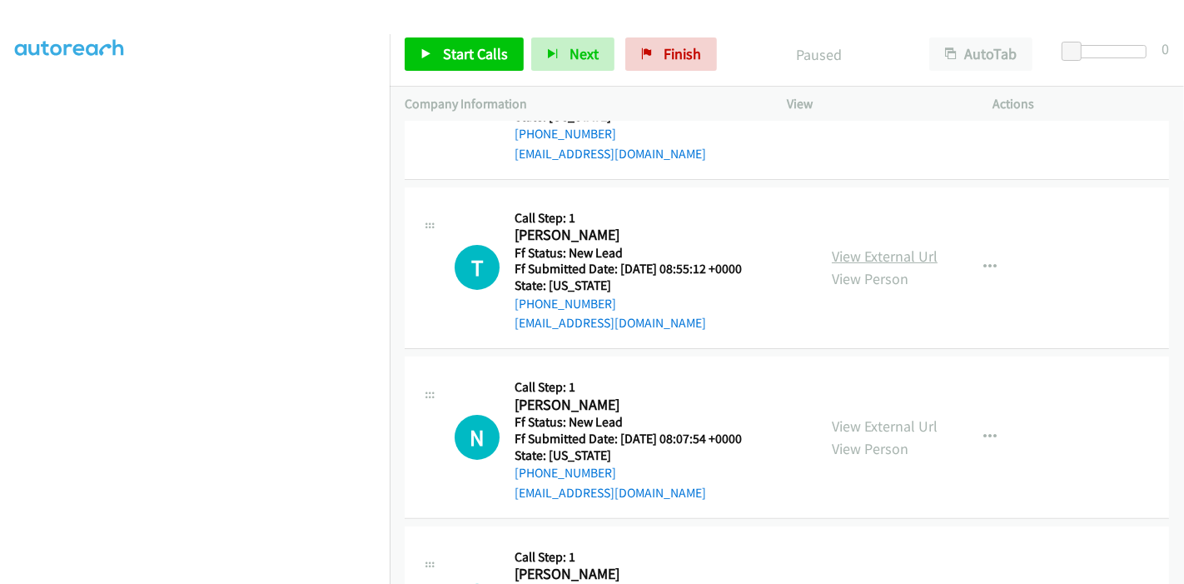
click at [887, 252] on link "View External Url" at bounding box center [885, 256] width 106 height 19
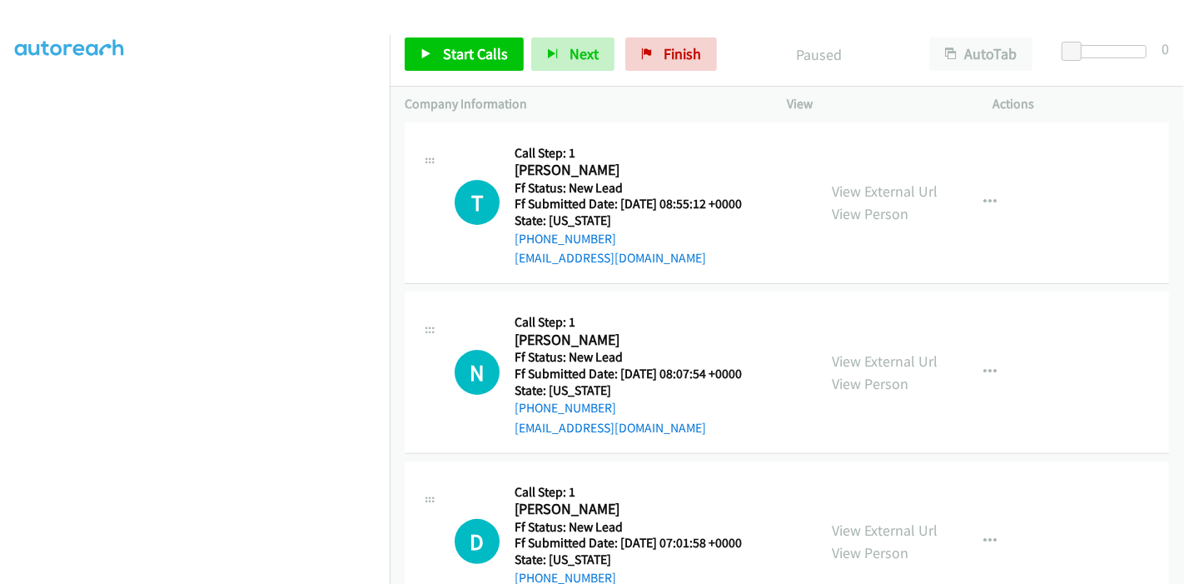
scroll to position [406, 0]
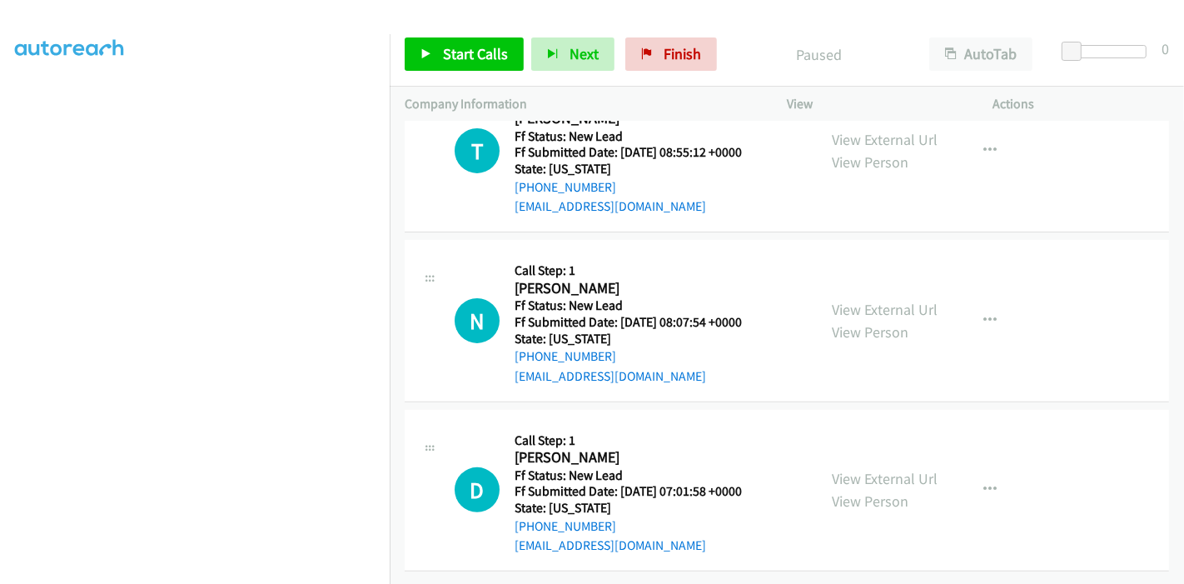
click at [875, 281] on div "View External Url View Person View External Url Email Schedule/Manage Callback …" at bounding box center [928, 321] width 222 height 132
click at [875, 300] on link "View External Url" at bounding box center [885, 309] width 106 height 19
click at [852, 469] on link "View External Url" at bounding box center [885, 478] width 106 height 19
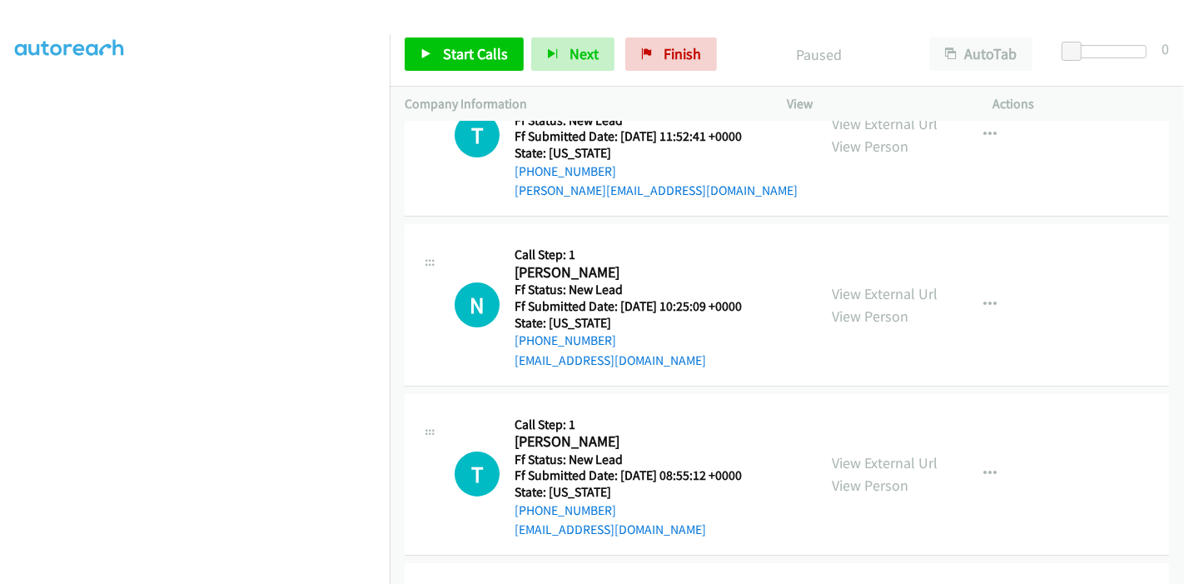
scroll to position [0, 0]
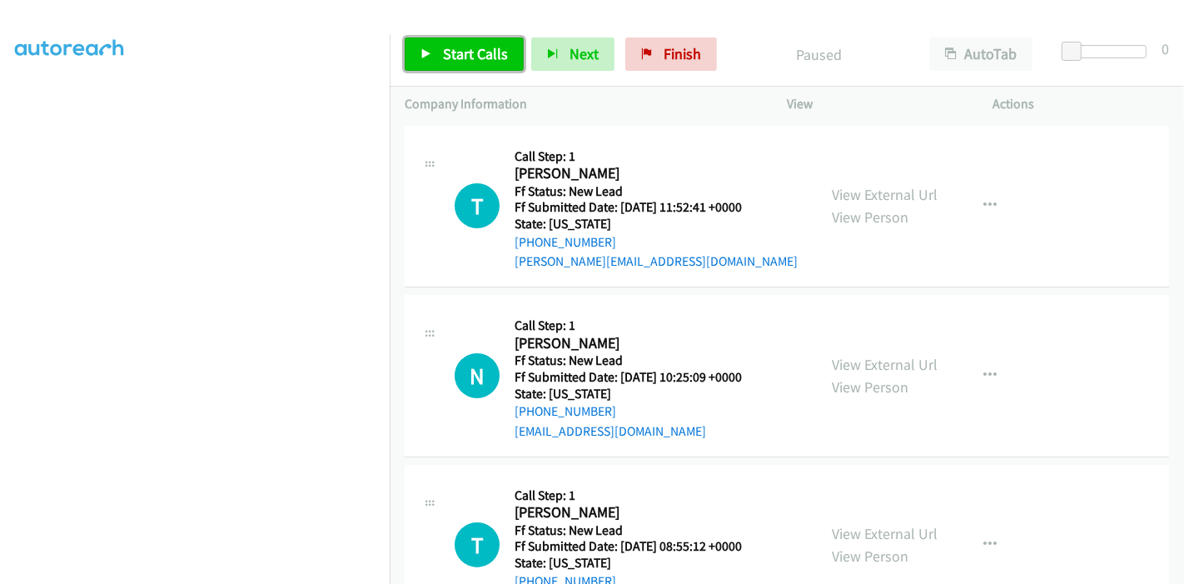
click at [448, 48] on span "Start Calls" at bounding box center [475, 53] width 65 height 19
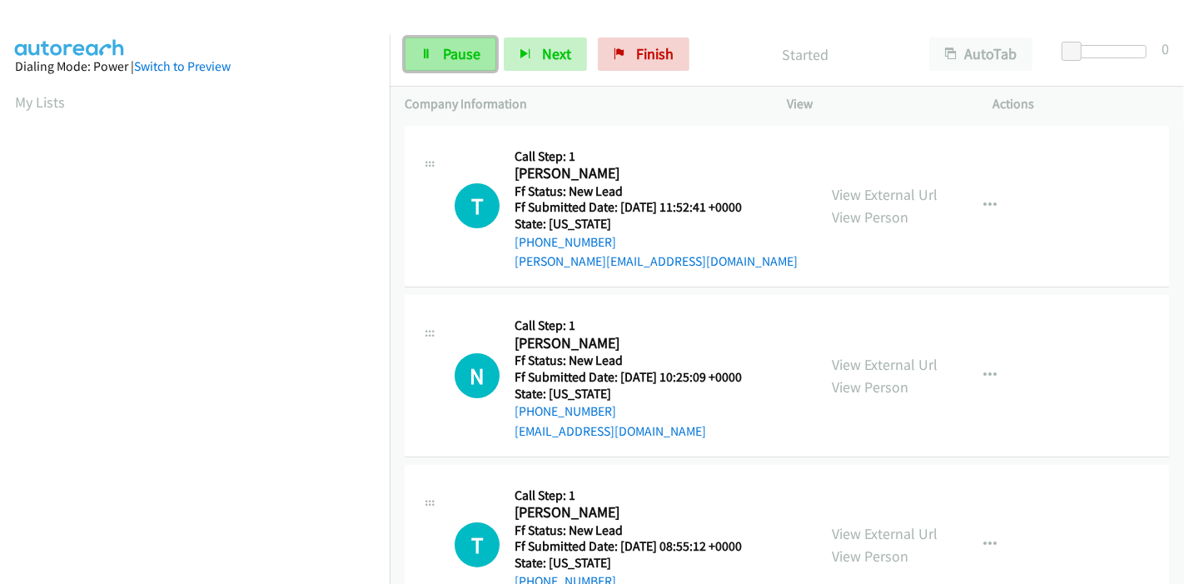
click at [421, 51] on icon at bounding box center [427, 55] width 12 height 12
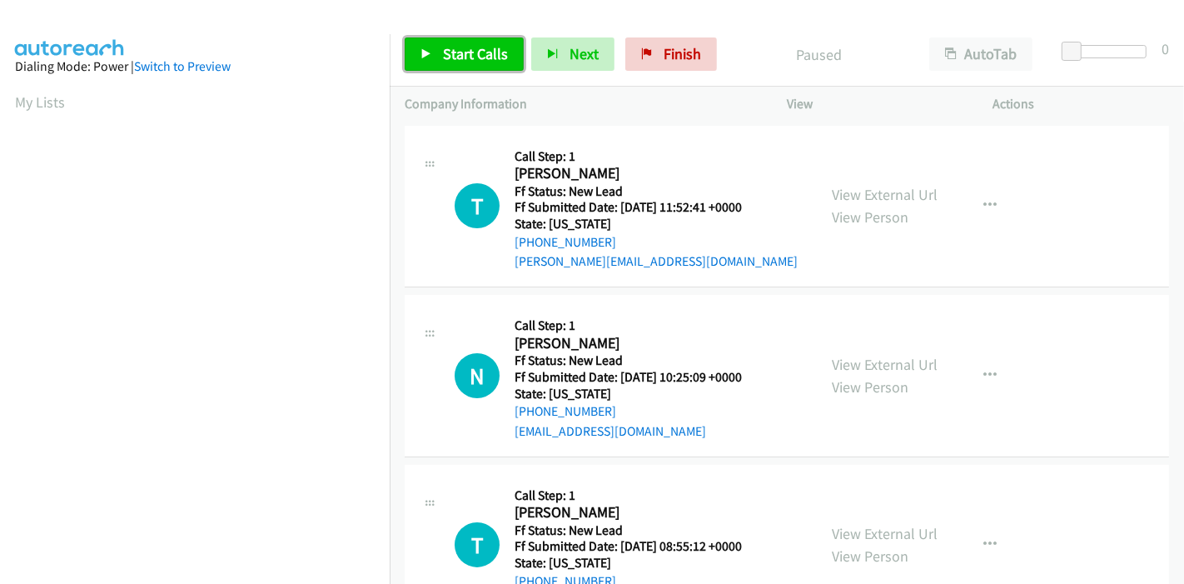
click at [433, 57] on link "Start Calls" at bounding box center [464, 53] width 119 height 33
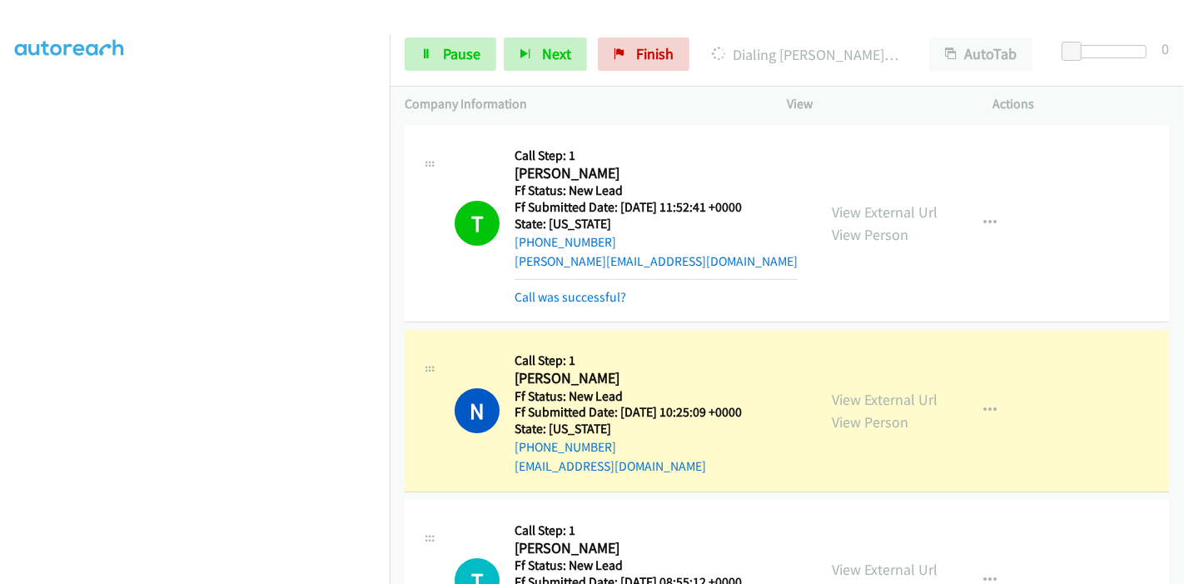
scroll to position [74, 0]
click at [455, 49] on span "Pause" at bounding box center [461, 53] width 37 height 19
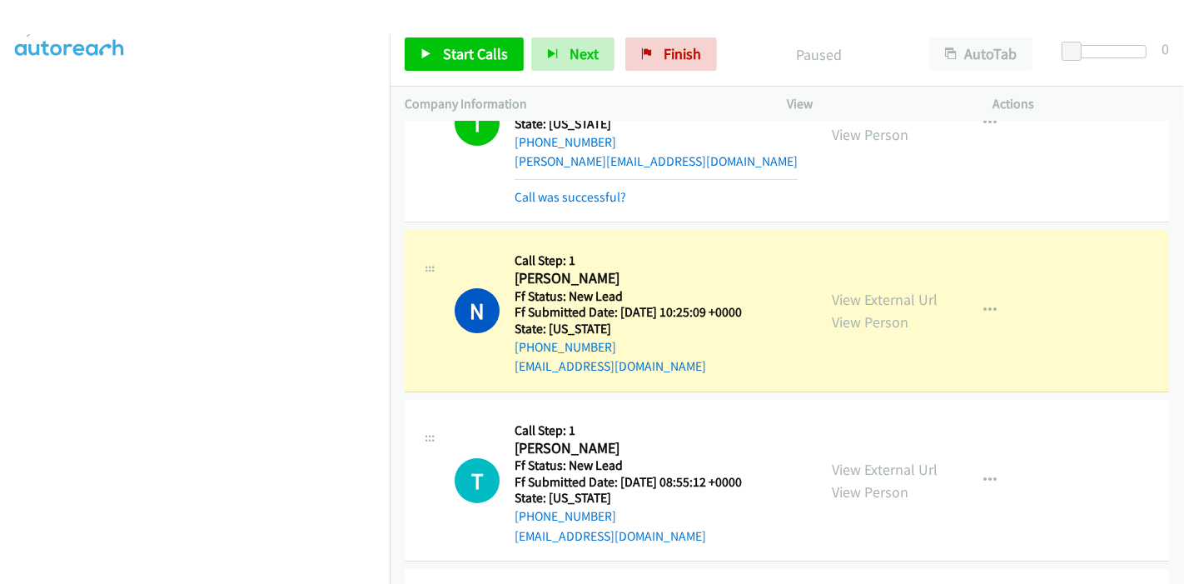
scroll to position [92, 0]
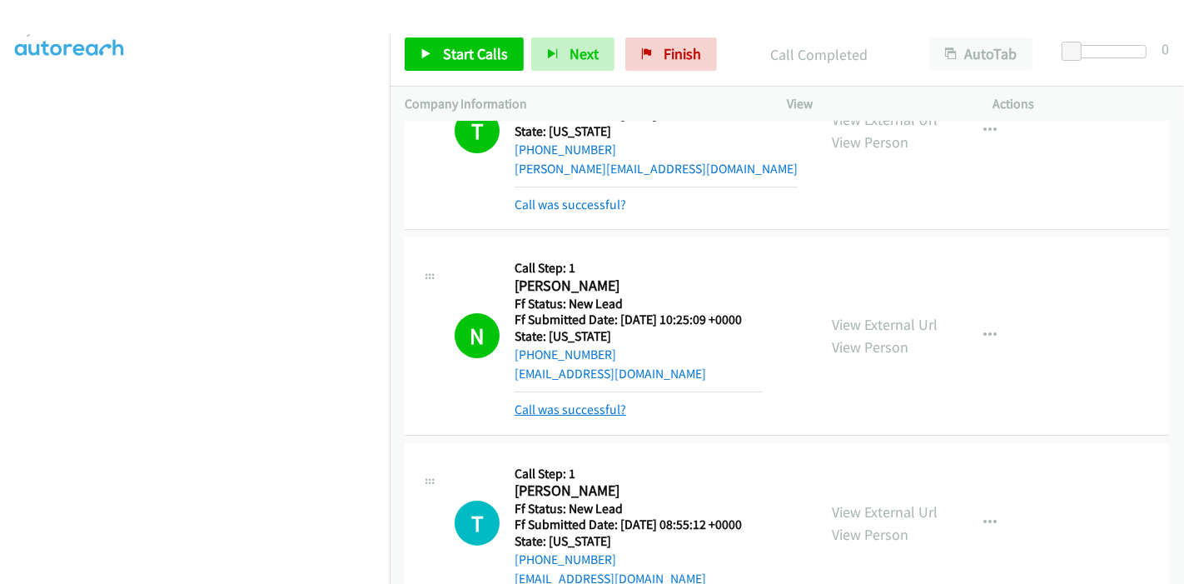
click at [623, 409] on link "Call was successful?" at bounding box center [571, 409] width 112 height 16
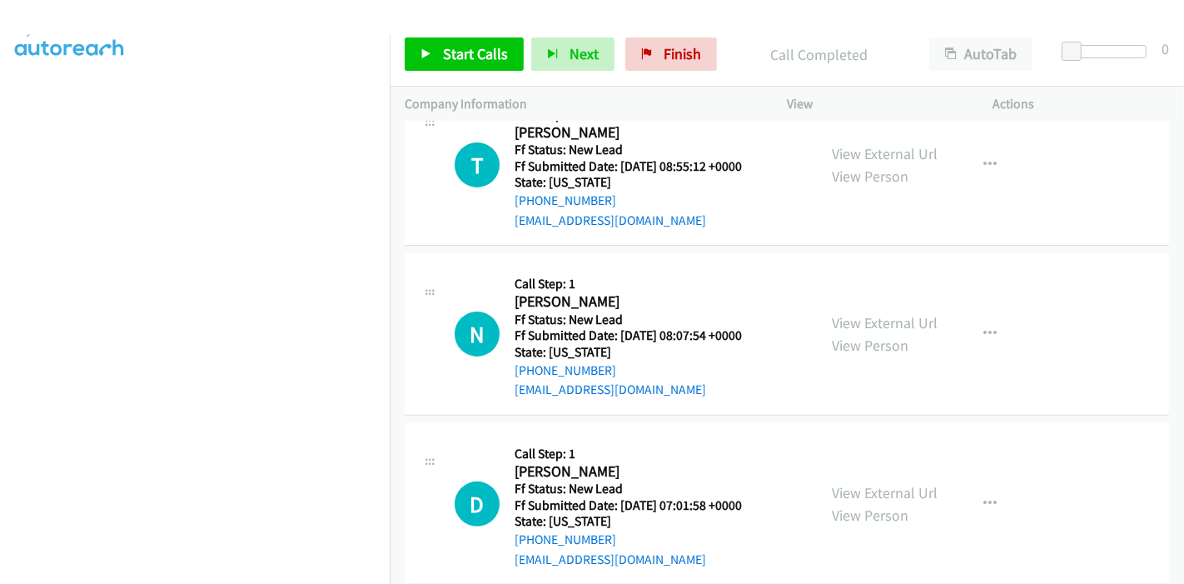
scroll to position [441, 0]
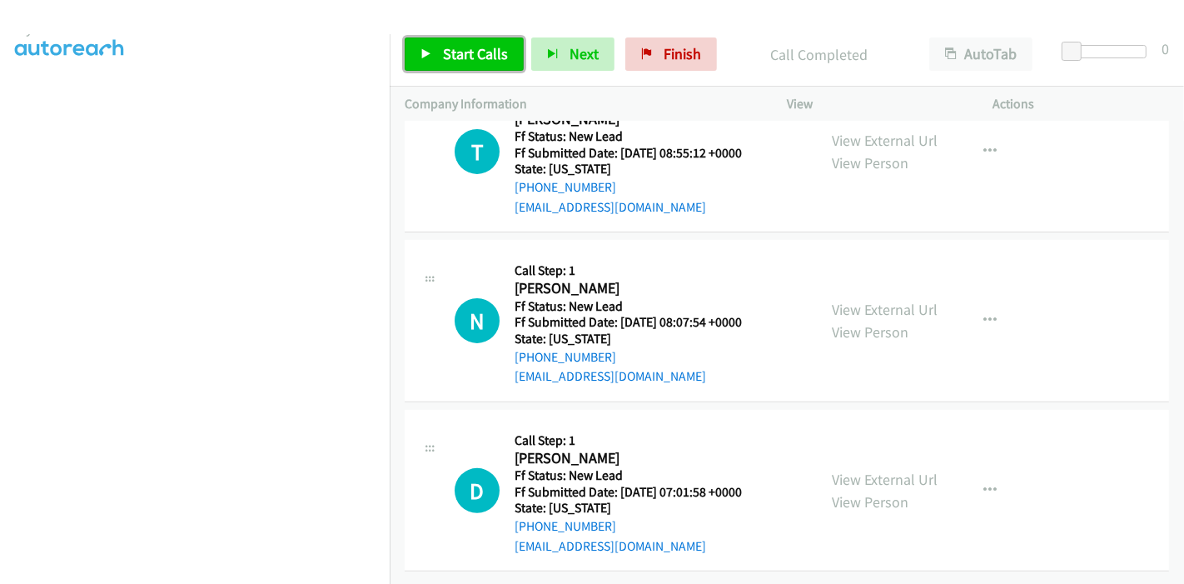
click at [447, 52] on span "Start Calls" at bounding box center [475, 53] width 65 height 19
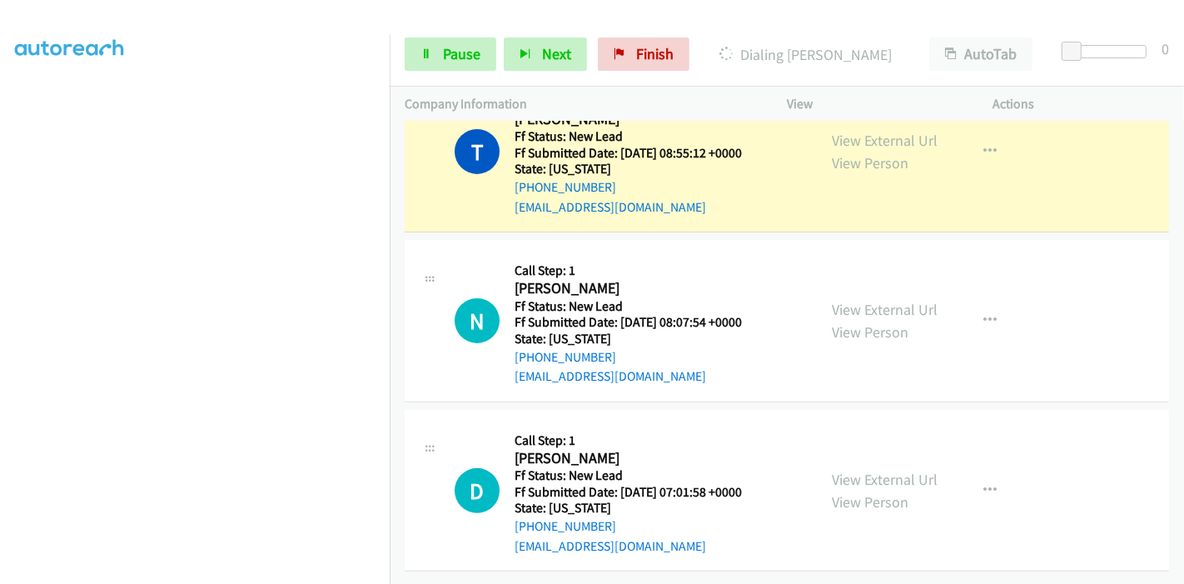
scroll to position [348, 0]
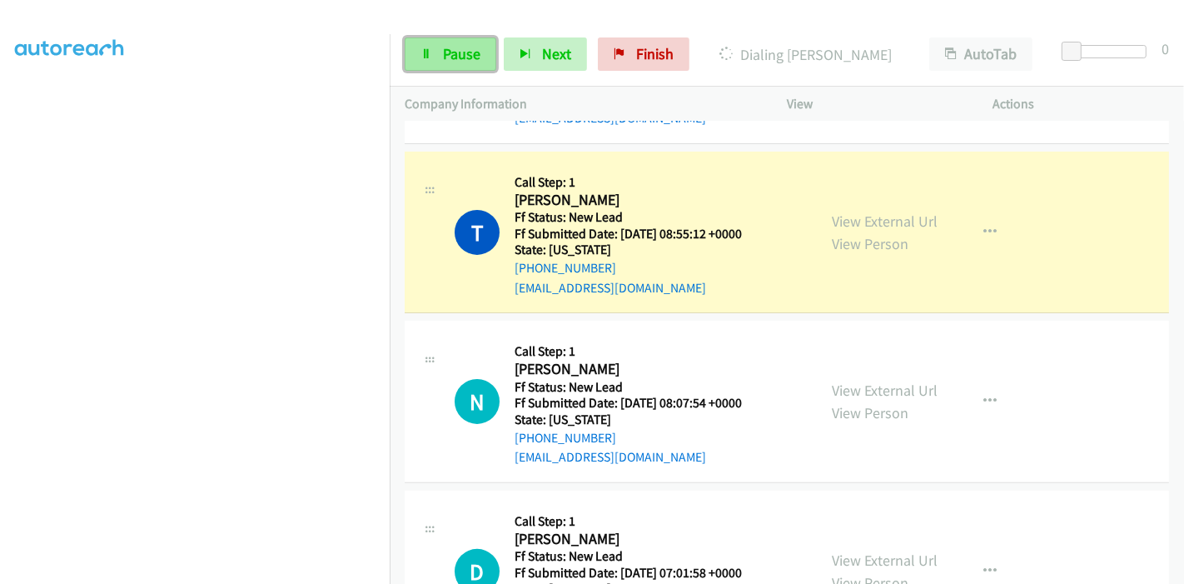
click at [447, 60] on span "Pause" at bounding box center [461, 53] width 37 height 19
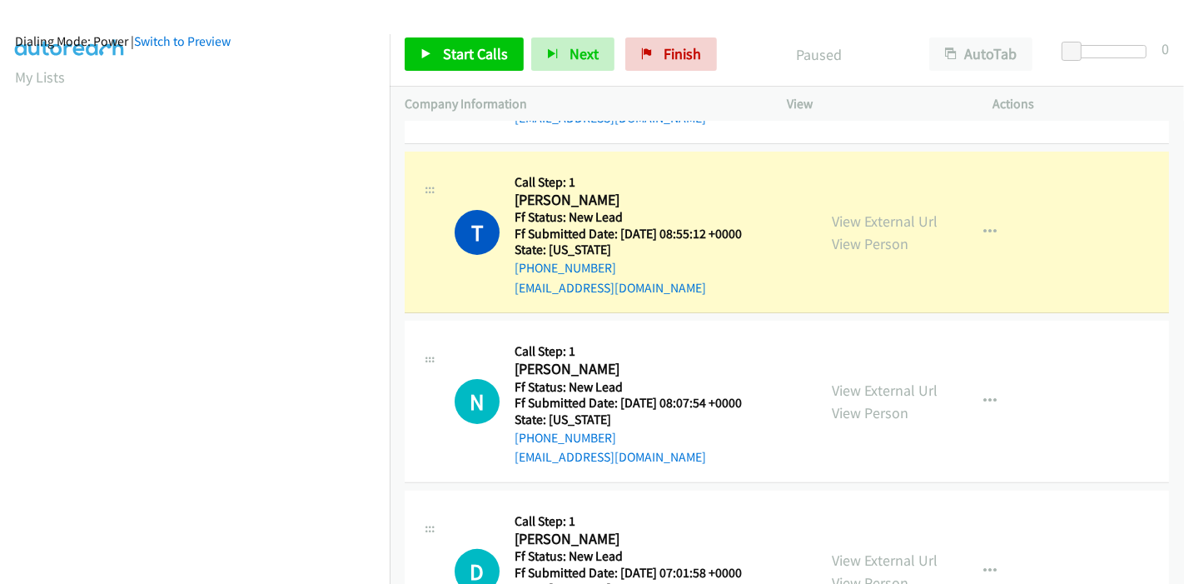
scroll to position [0, 0]
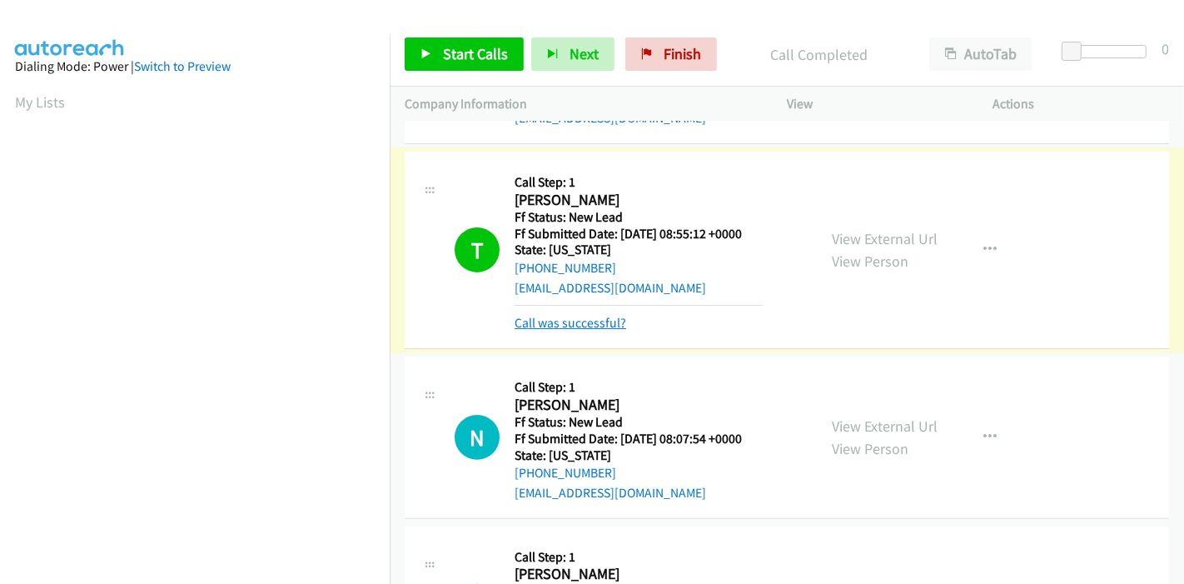
click at [537, 321] on link "Call was successful?" at bounding box center [571, 323] width 112 height 16
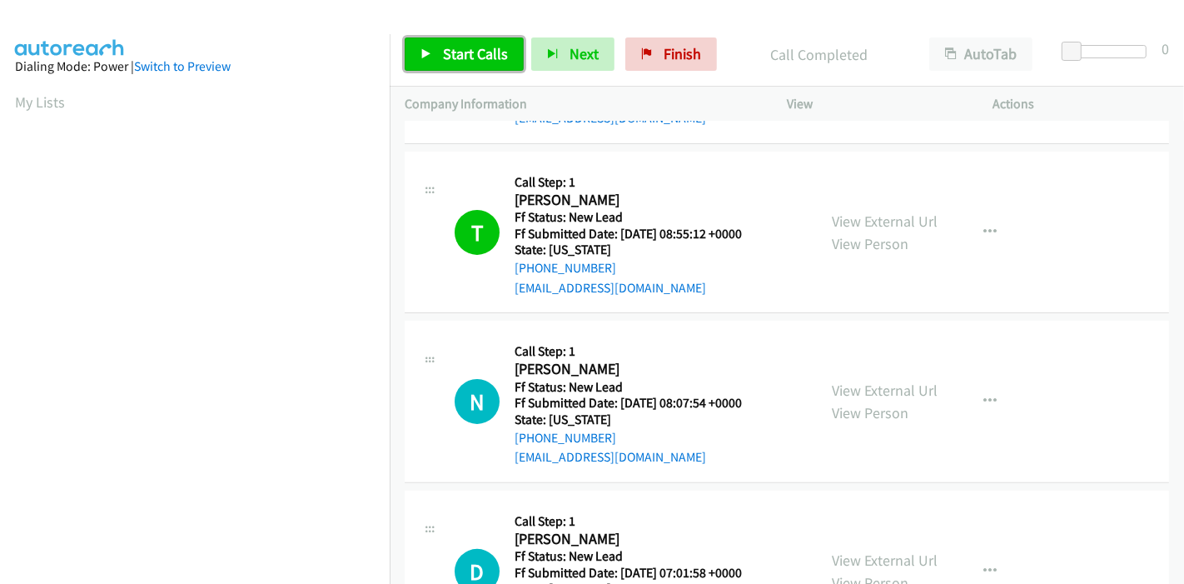
click at [433, 50] on link "Start Calls" at bounding box center [464, 53] width 119 height 33
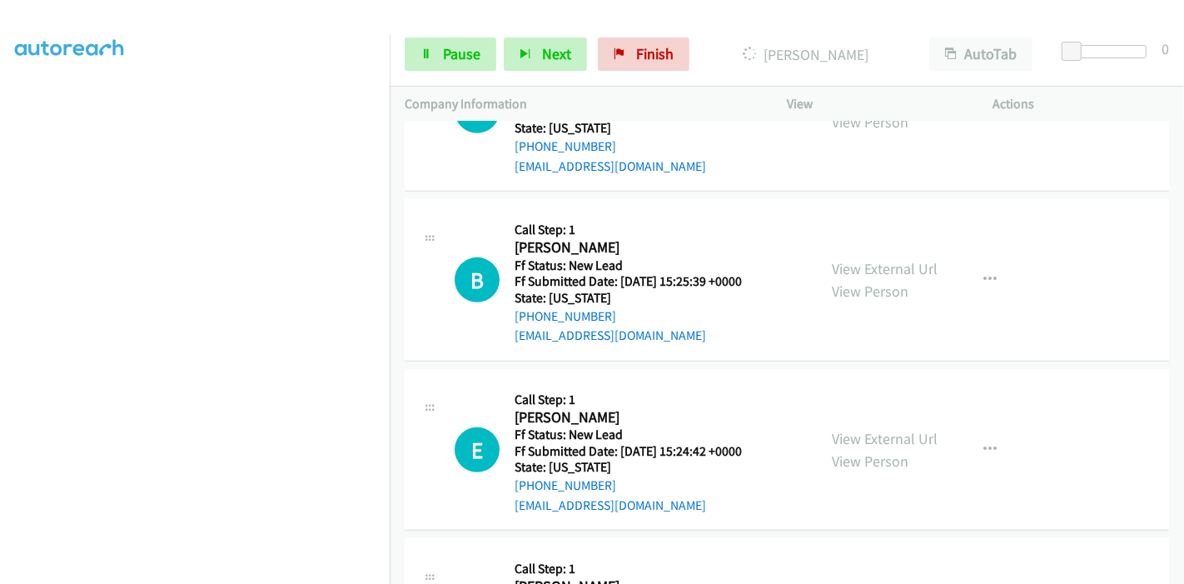
scroll to position [811, 0]
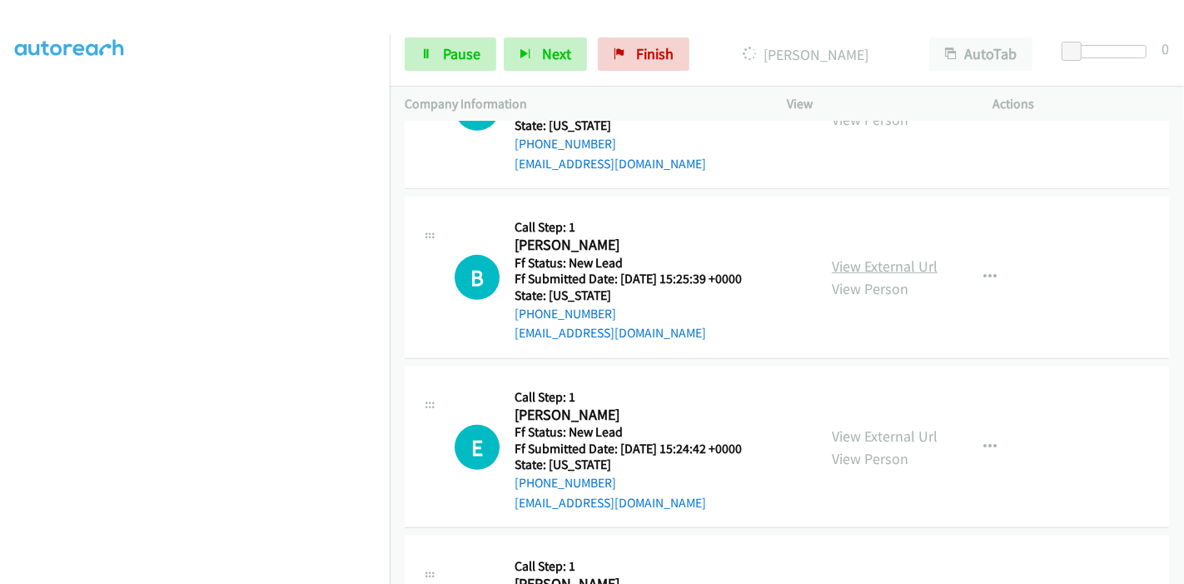
click at [859, 266] on link "View External Url" at bounding box center [885, 265] width 106 height 19
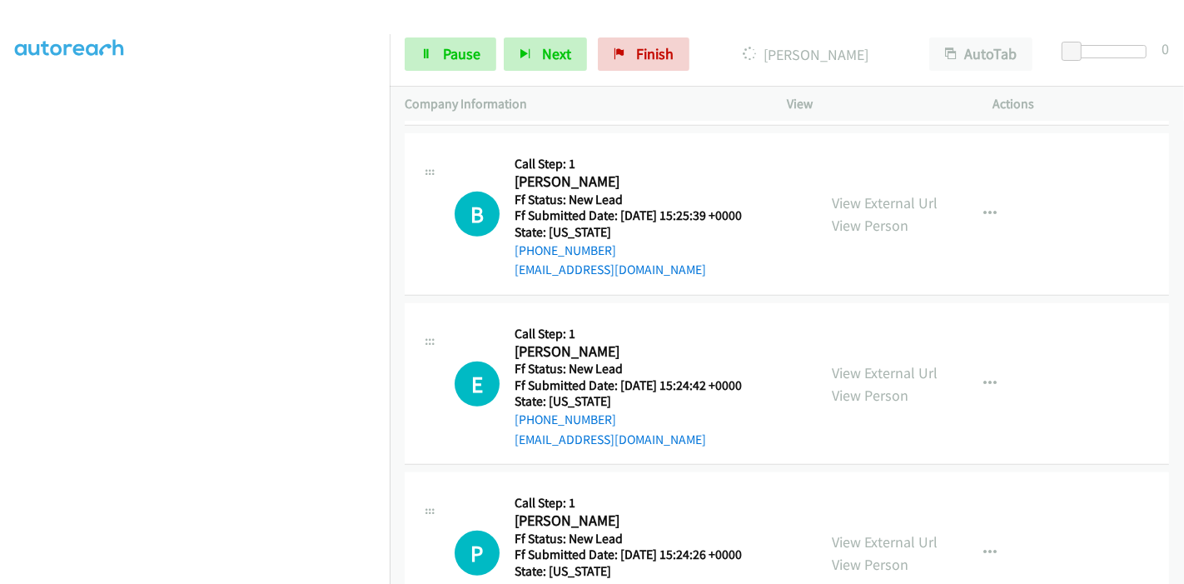
scroll to position [904, 0]
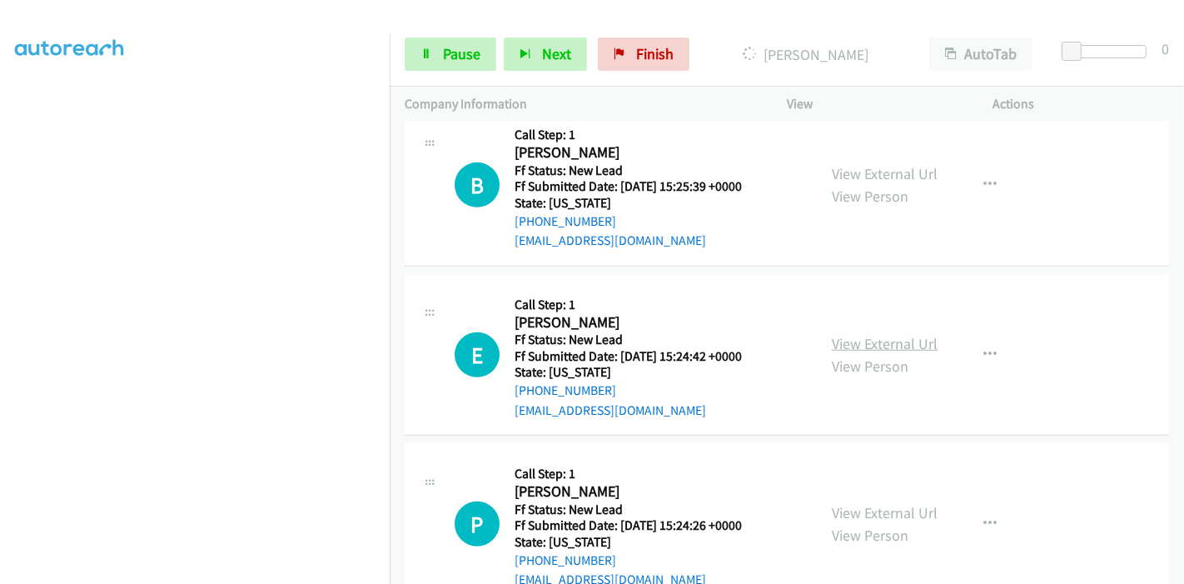
click at [837, 339] on link "View External Url" at bounding box center [885, 343] width 106 height 19
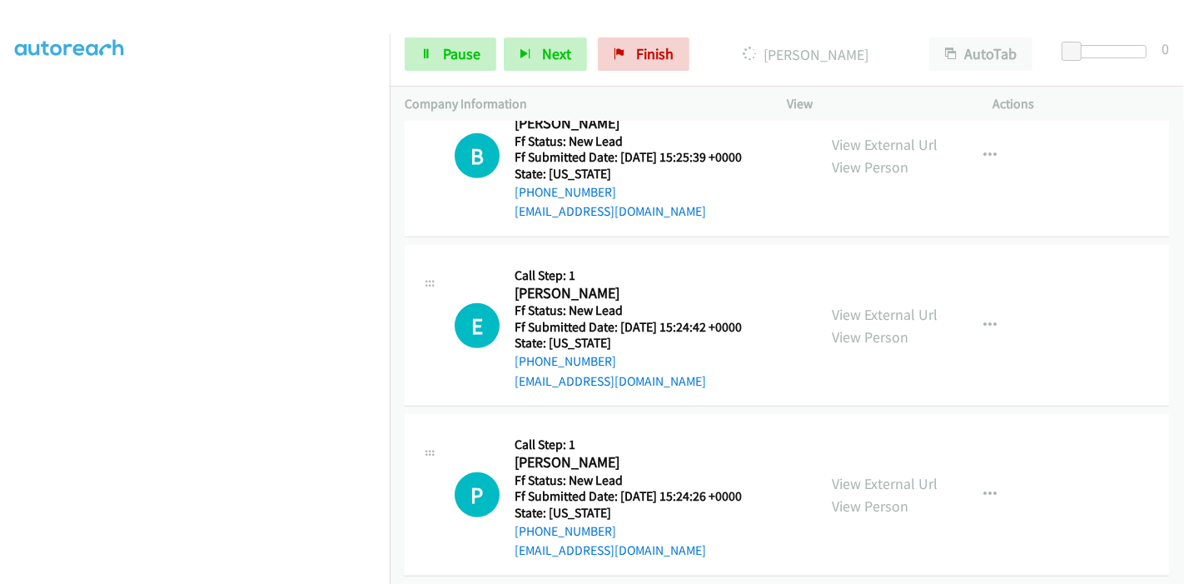
scroll to position [949, 0]
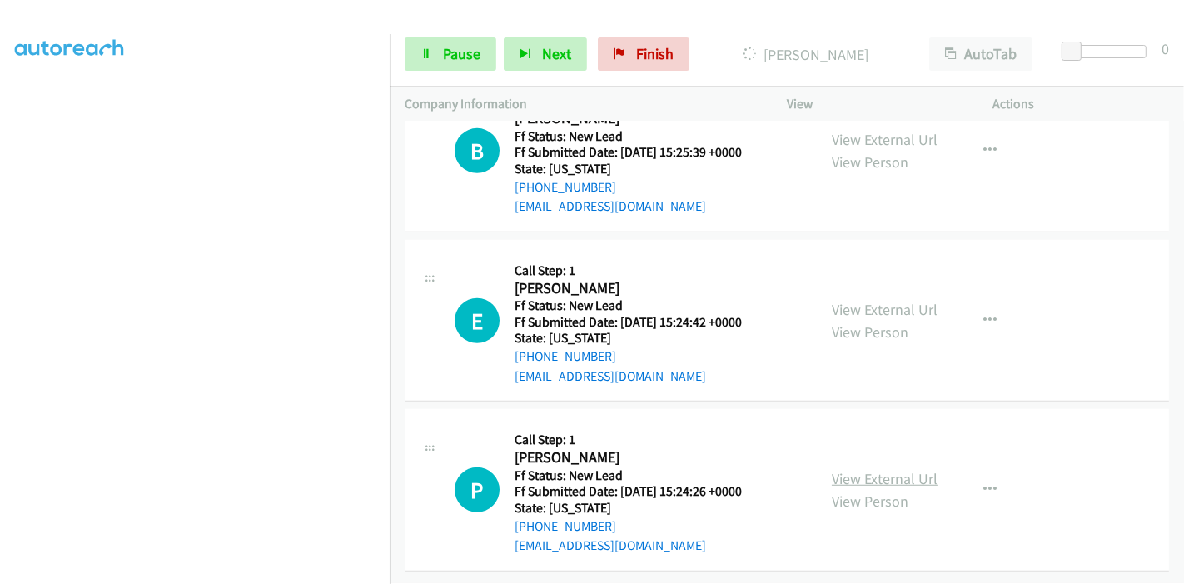
click at [835, 469] on link "View External Url" at bounding box center [885, 478] width 106 height 19
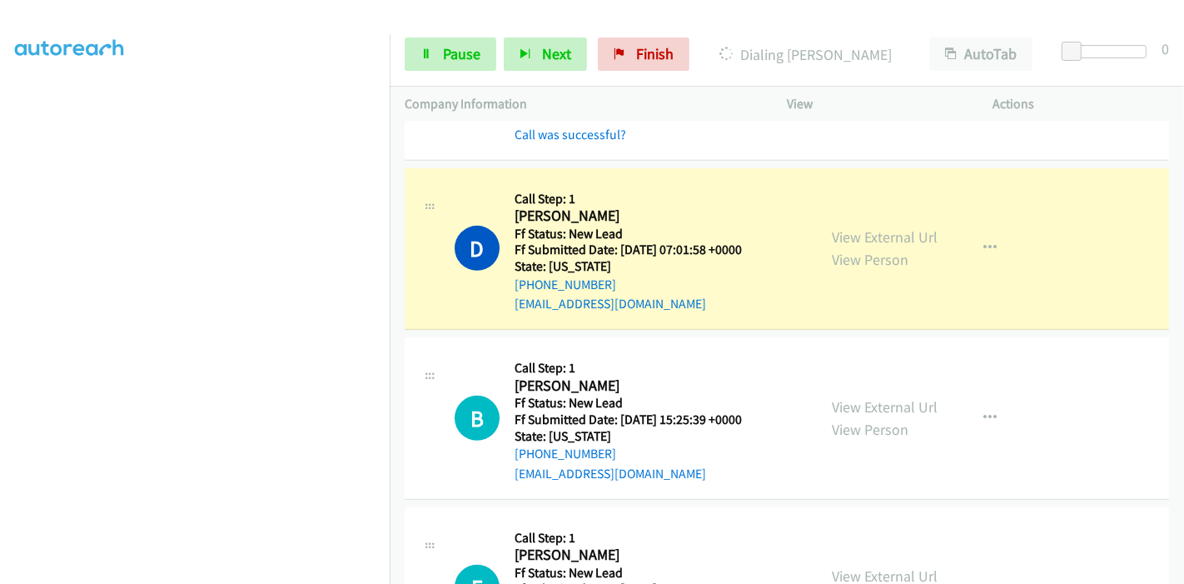
scroll to position [706, 0]
click at [564, 137] on link "Call was successful?" at bounding box center [571, 135] width 112 height 16
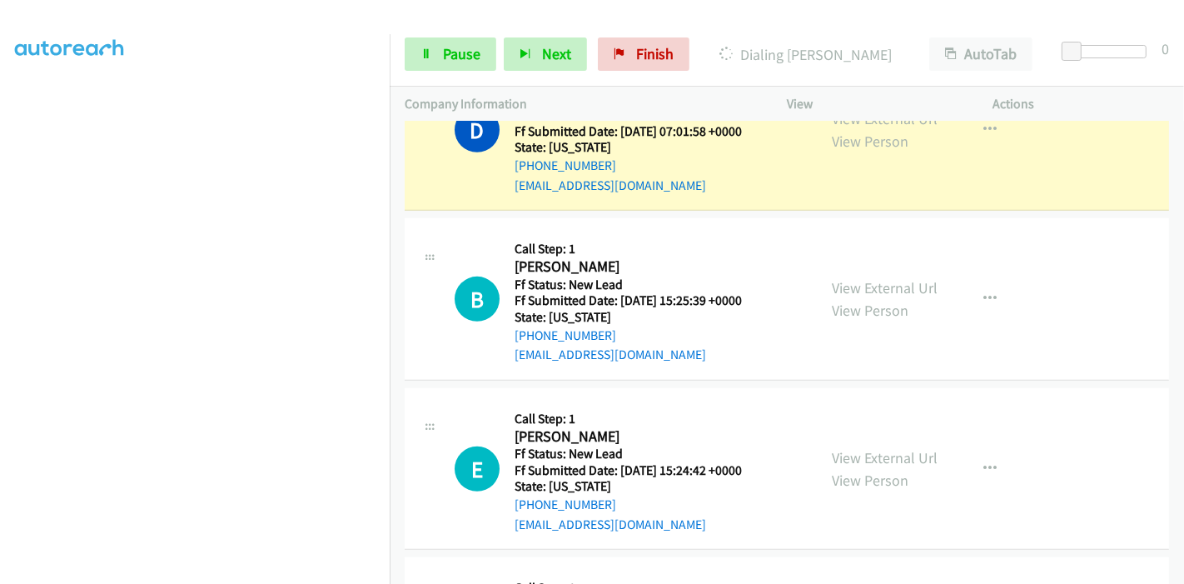
scroll to position [578, 0]
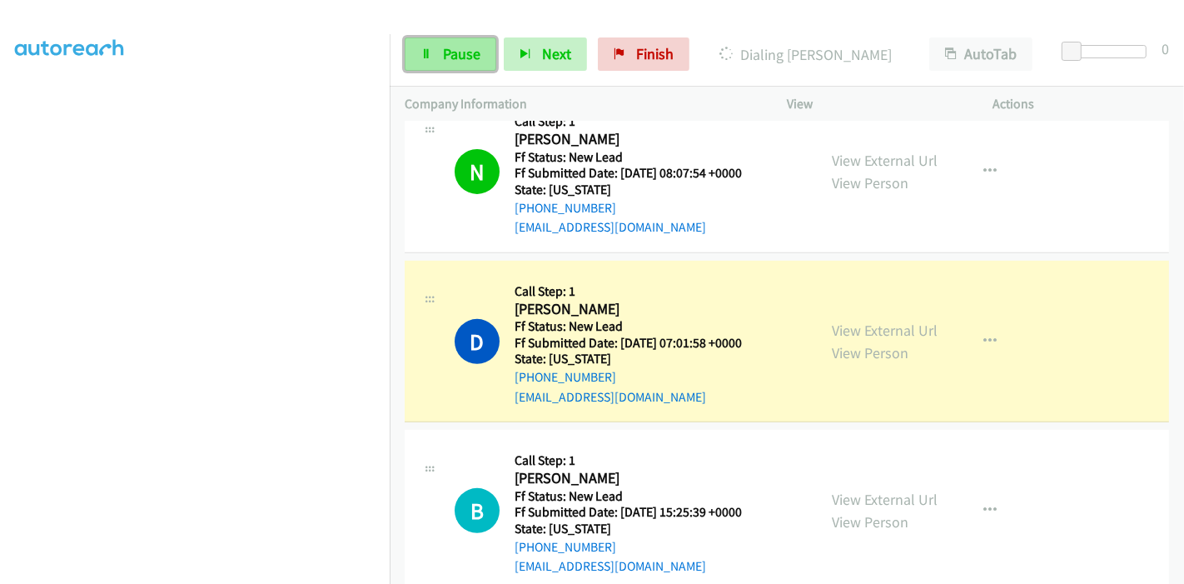
click at [475, 60] on span "Pause" at bounding box center [461, 53] width 37 height 19
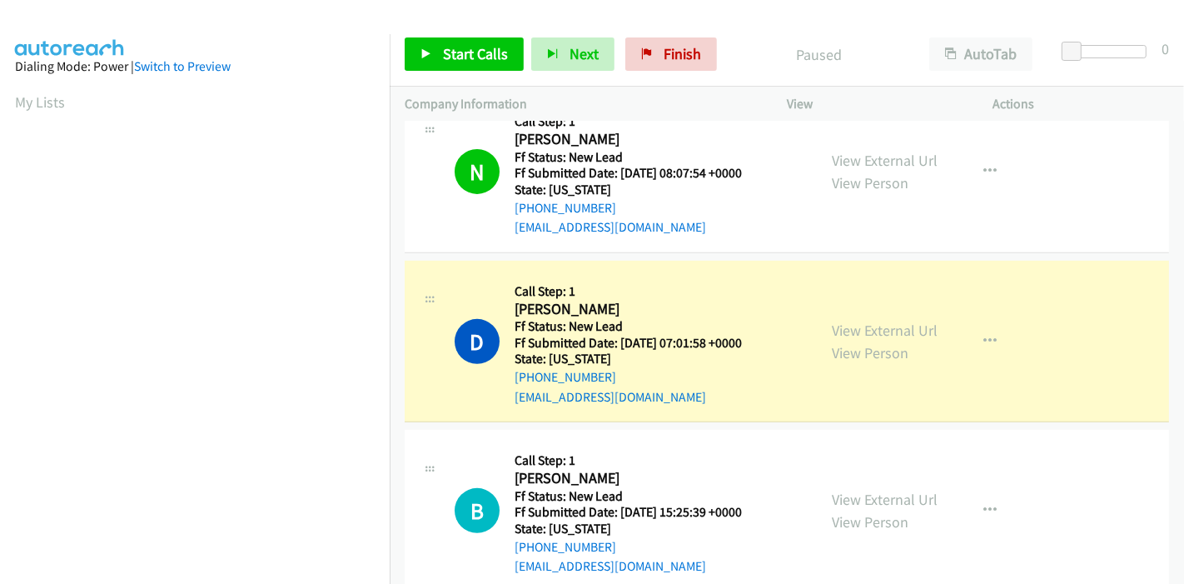
scroll to position [0, 0]
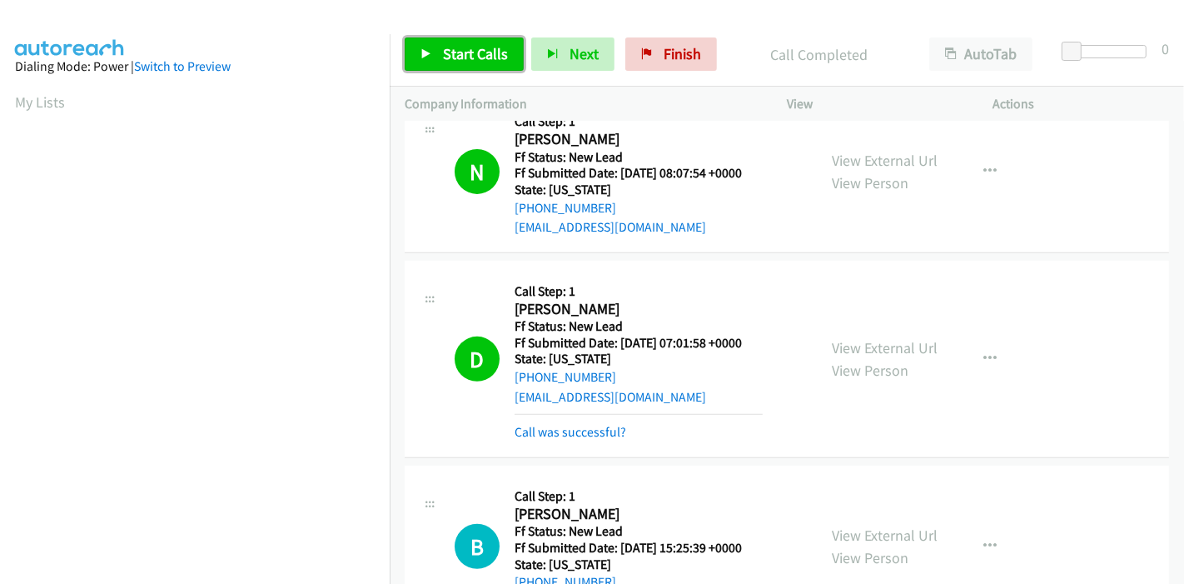
click at [436, 47] on link "Start Calls" at bounding box center [464, 53] width 119 height 33
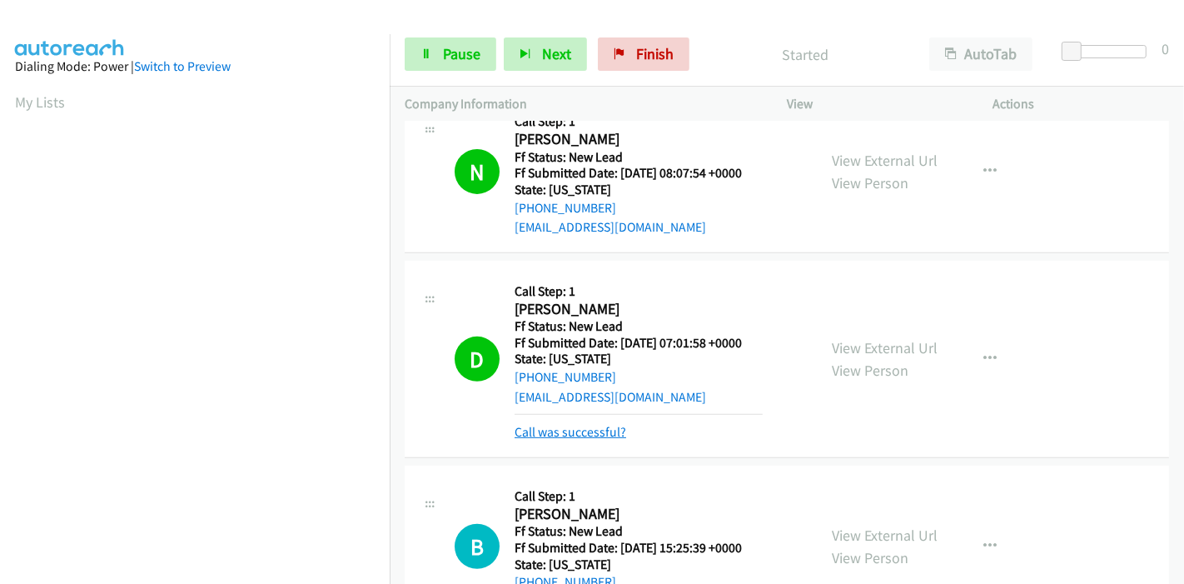
click at [573, 426] on link "Call was successful?" at bounding box center [571, 432] width 112 height 16
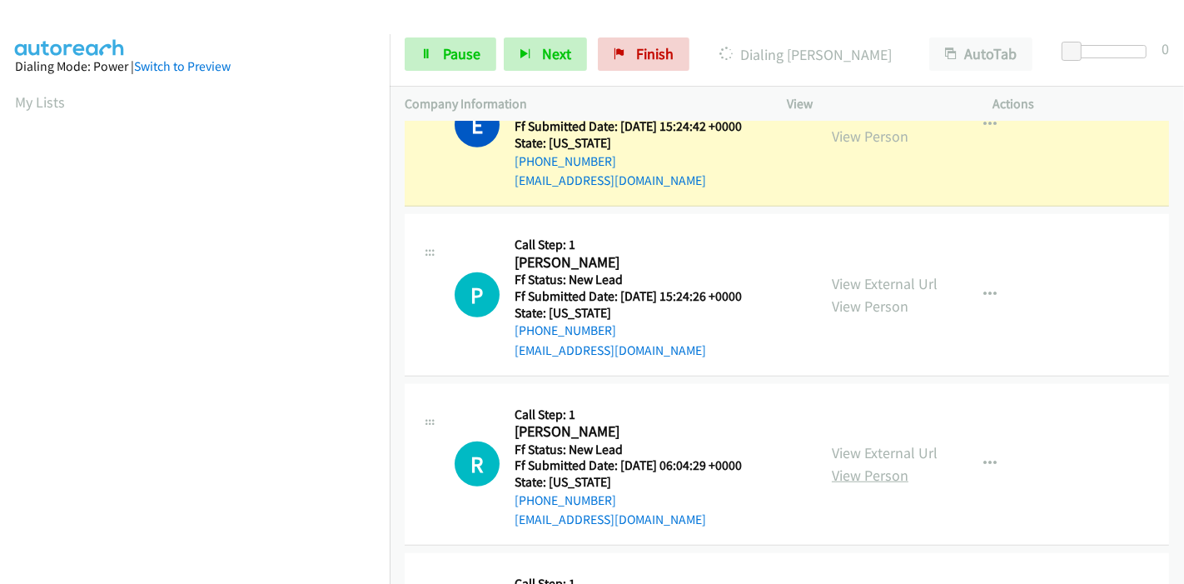
scroll to position [1261, 0]
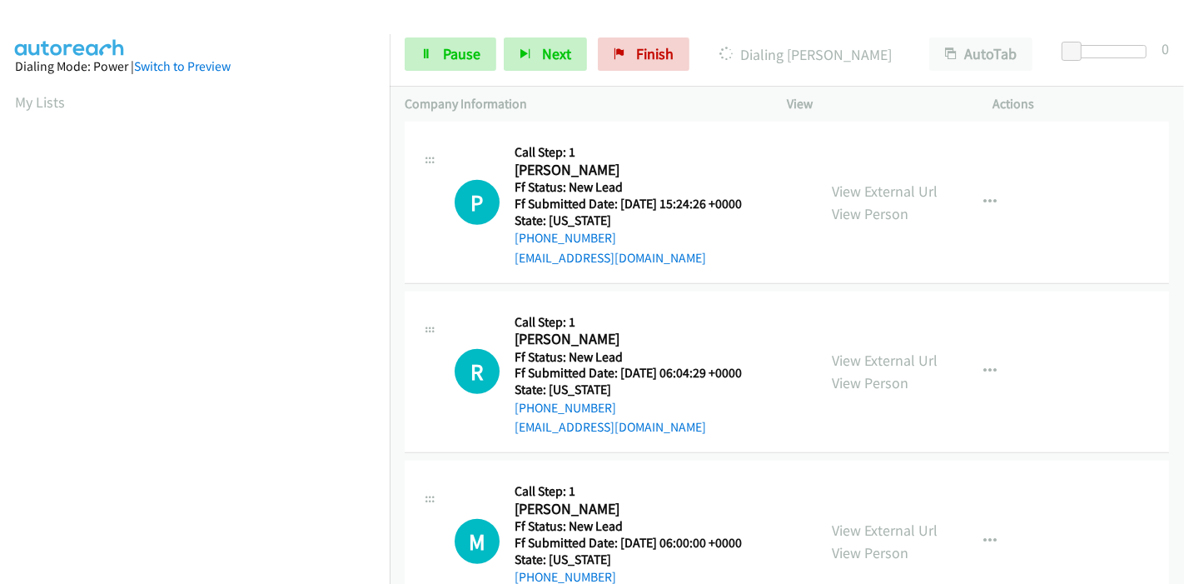
click at [879, 368] on div "View External Url View Person" at bounding box center [885, 371] width 106 height 45
click at [879, 365] on link "View External Url" at bounding box center [885, 360] width 106 height 19
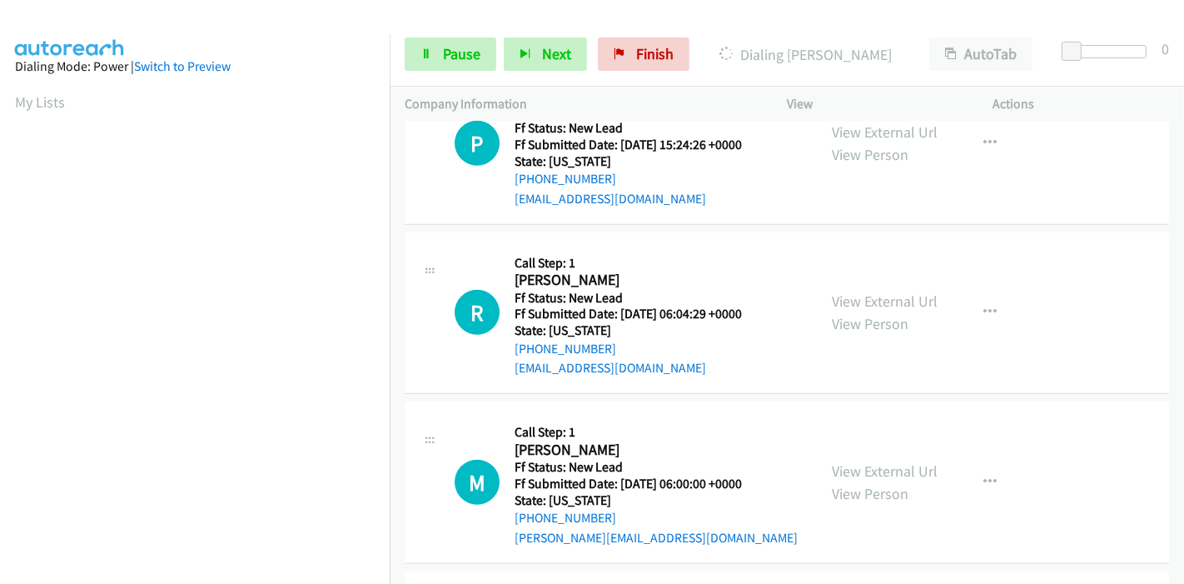
scroll to position [1353, 0]
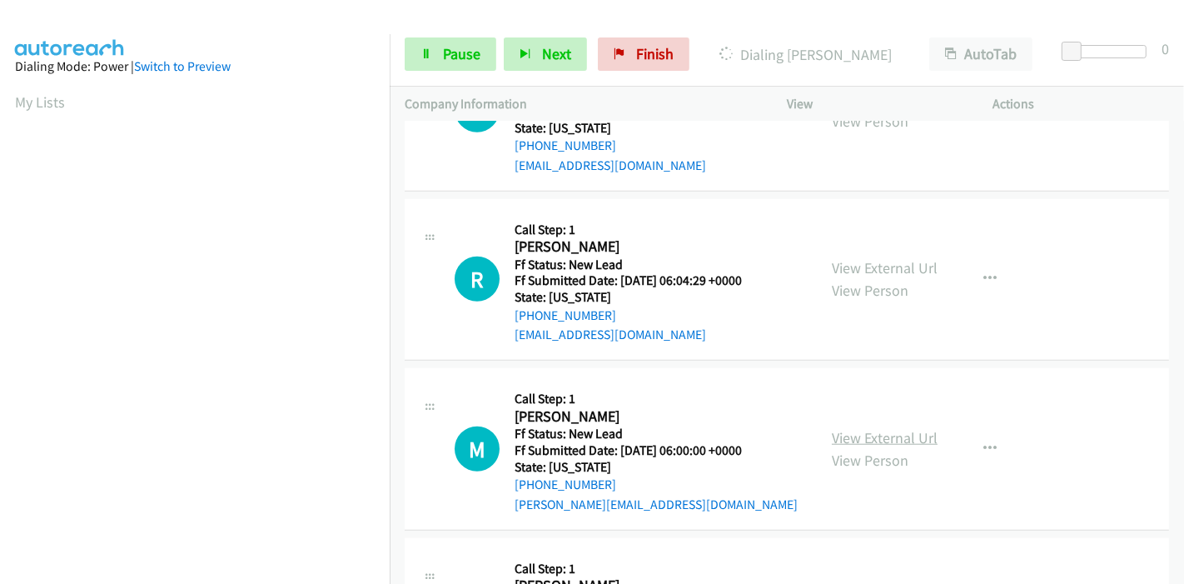
click at [853, 428] on link "View External Url" at bounding box center [885, 437] width 106 height 19
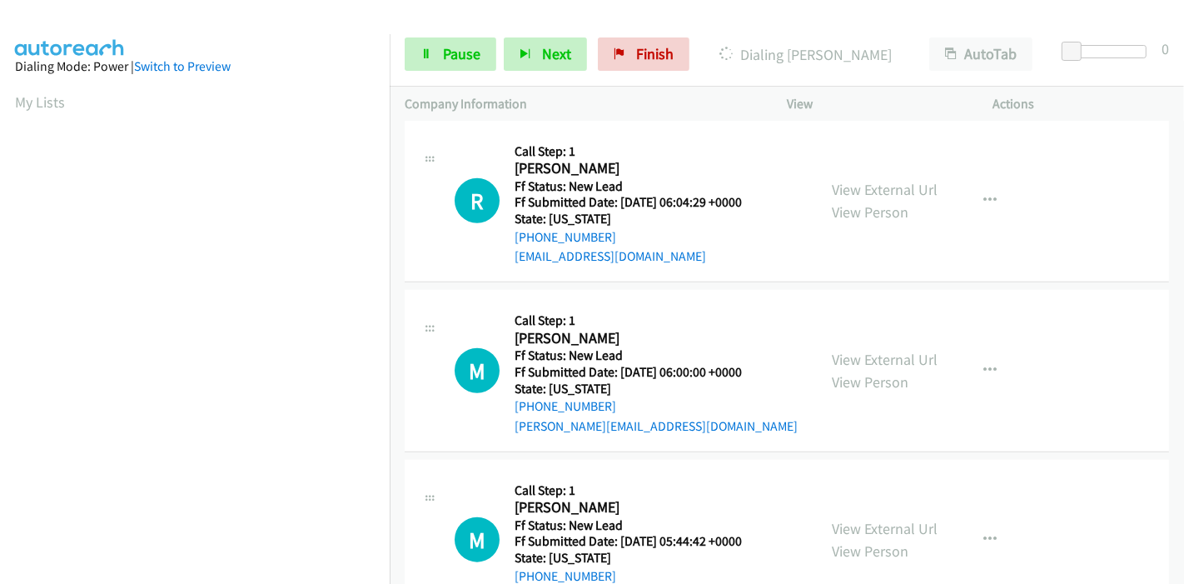
scroll to position [1526, 0]
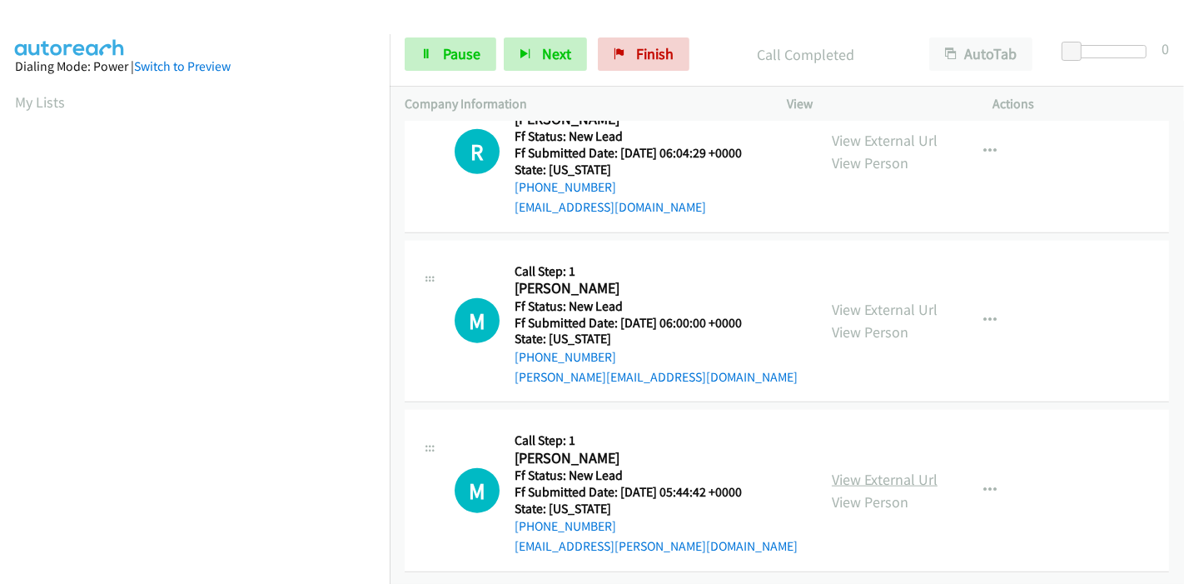
click at [844, 471] on link "View External Url" at bounding box center [885, 479] width 106 height 19
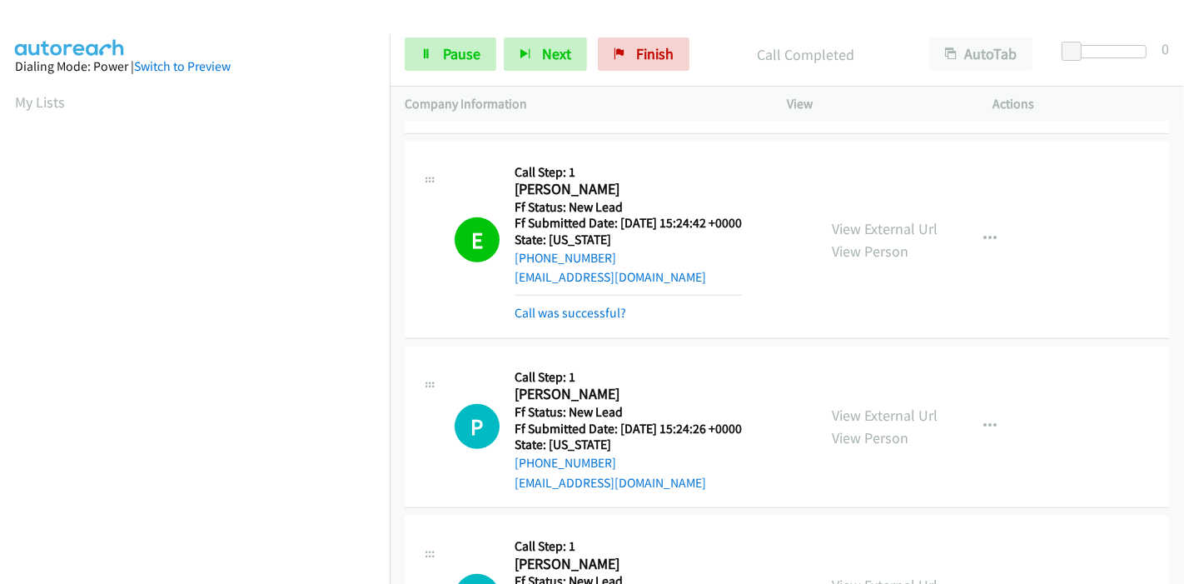
scroll to position [1063, 0]
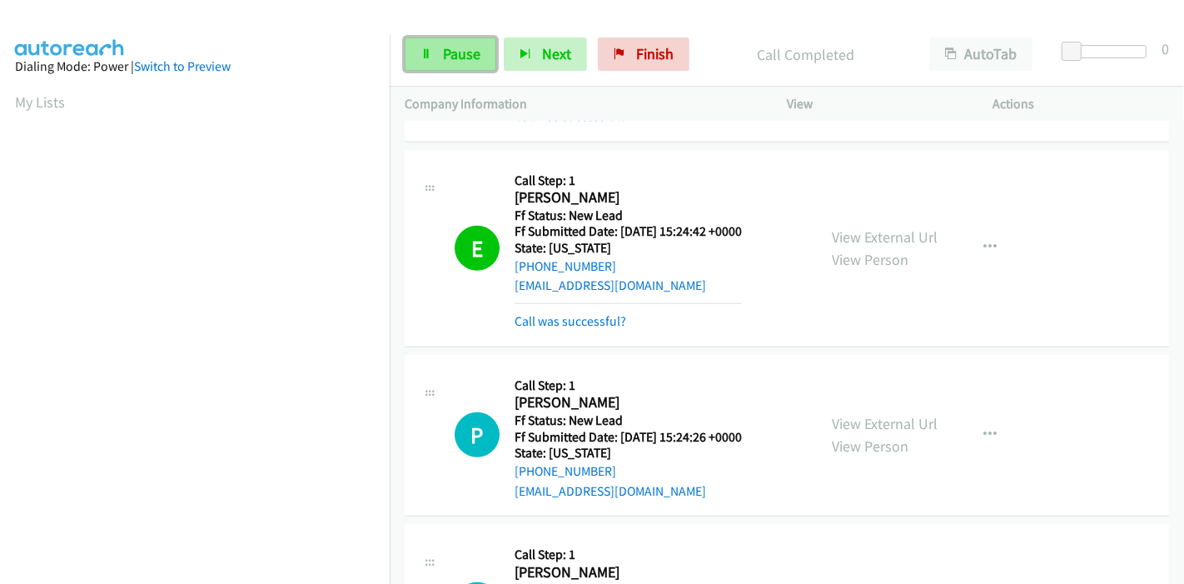
click at [426, 66] on link "Pause" at bounding box center [451, 53] width 92 height 33
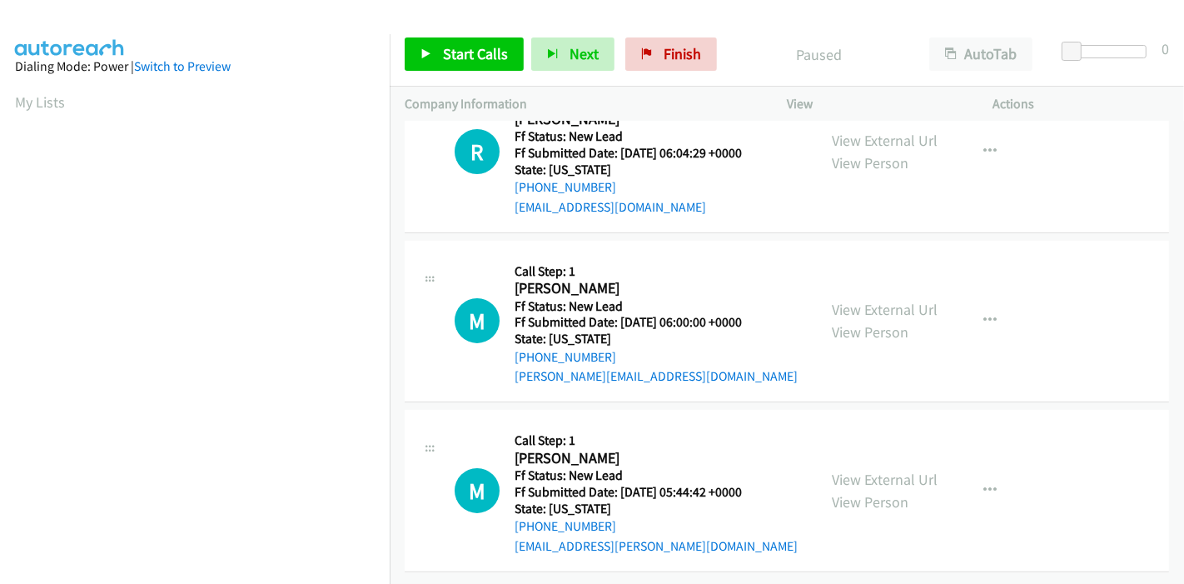
scroll to position [52, 0]
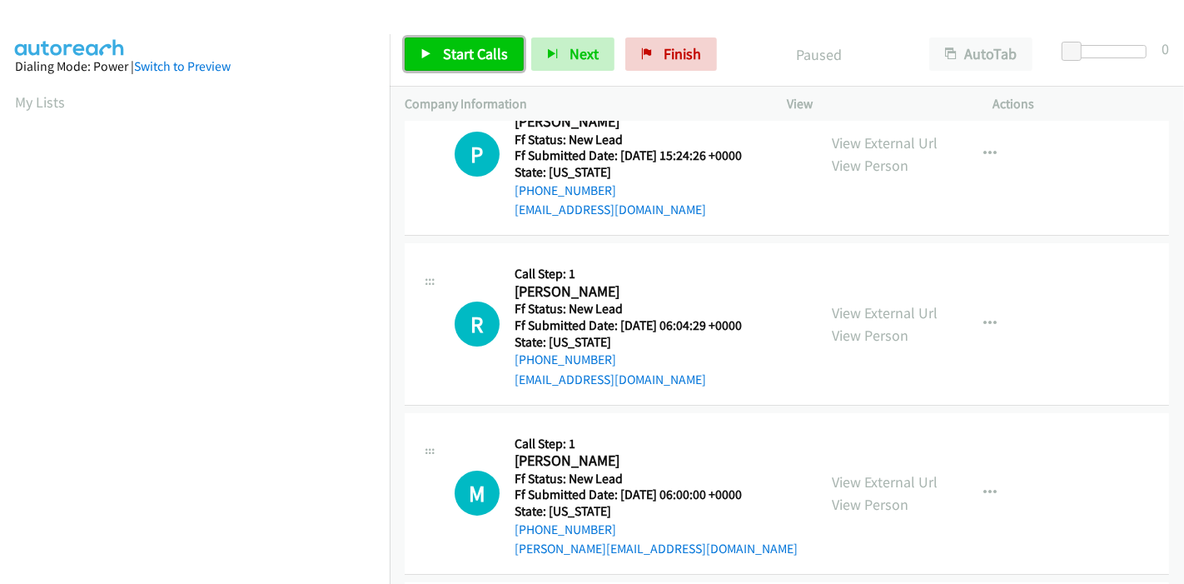
click at [421, 52] on icon at bounding box center [427, 55] width 12 height 12
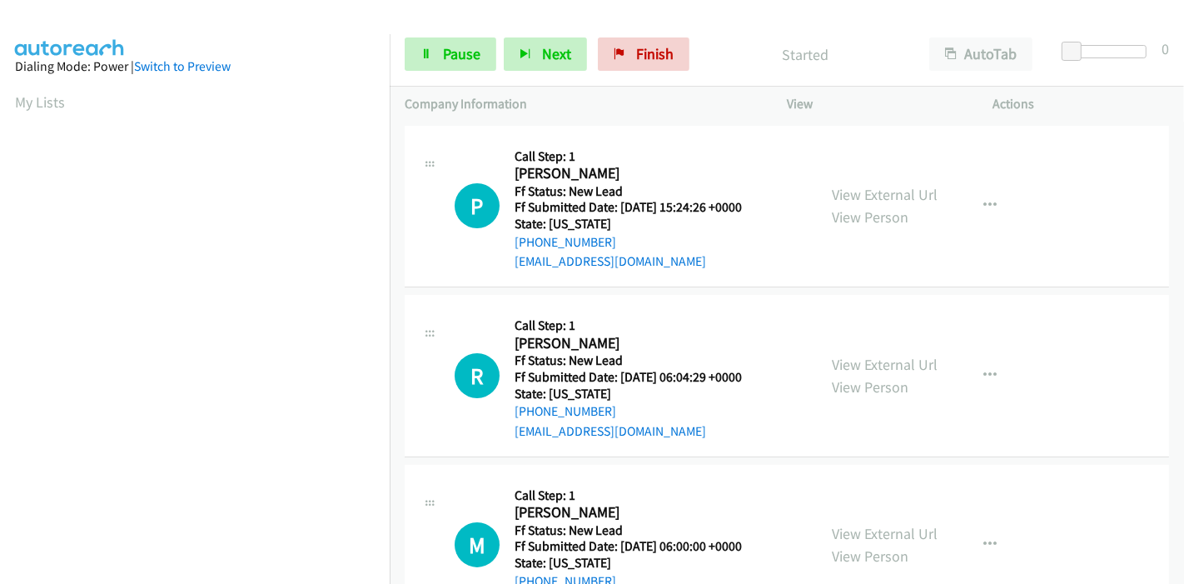
scroll to position [92, 0]
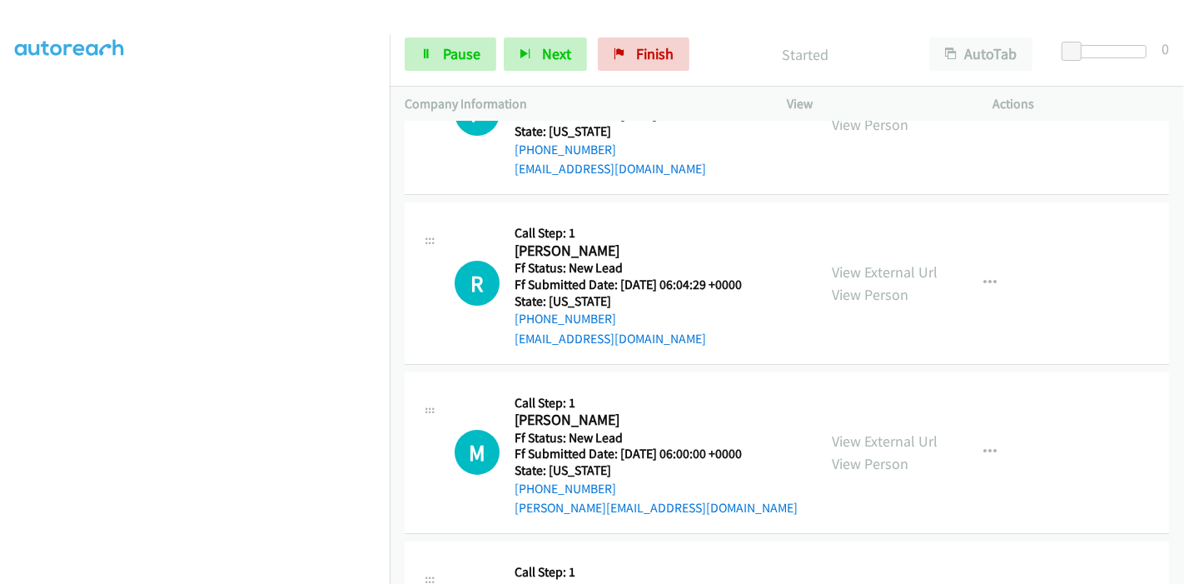
click at [213, 573] on section at bounding box center [195, 188] width 360 height 797
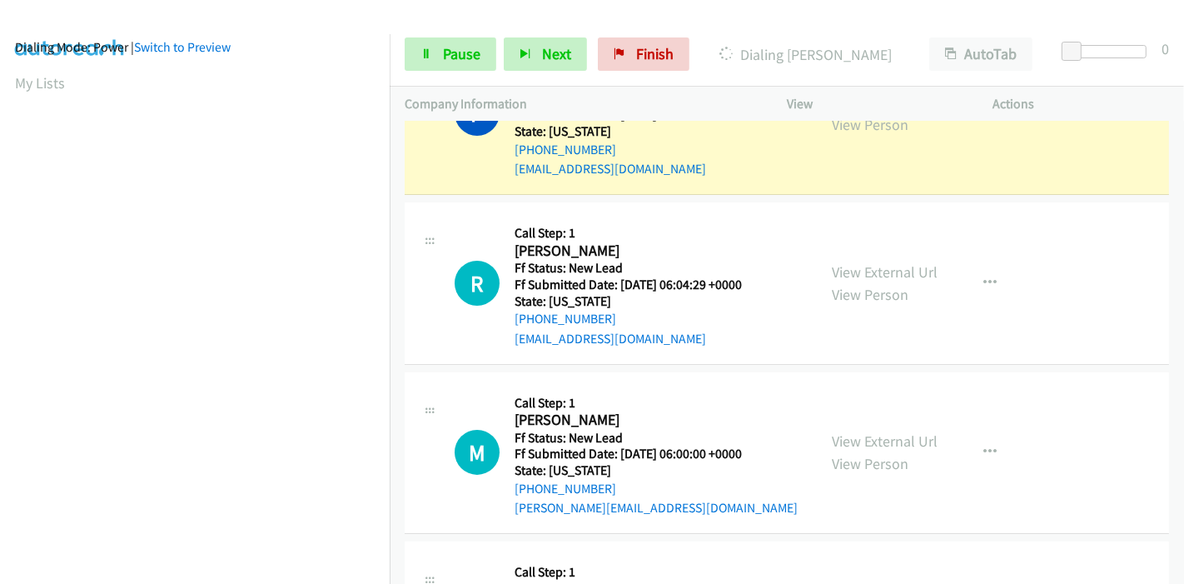
scroll to position [351, 0]
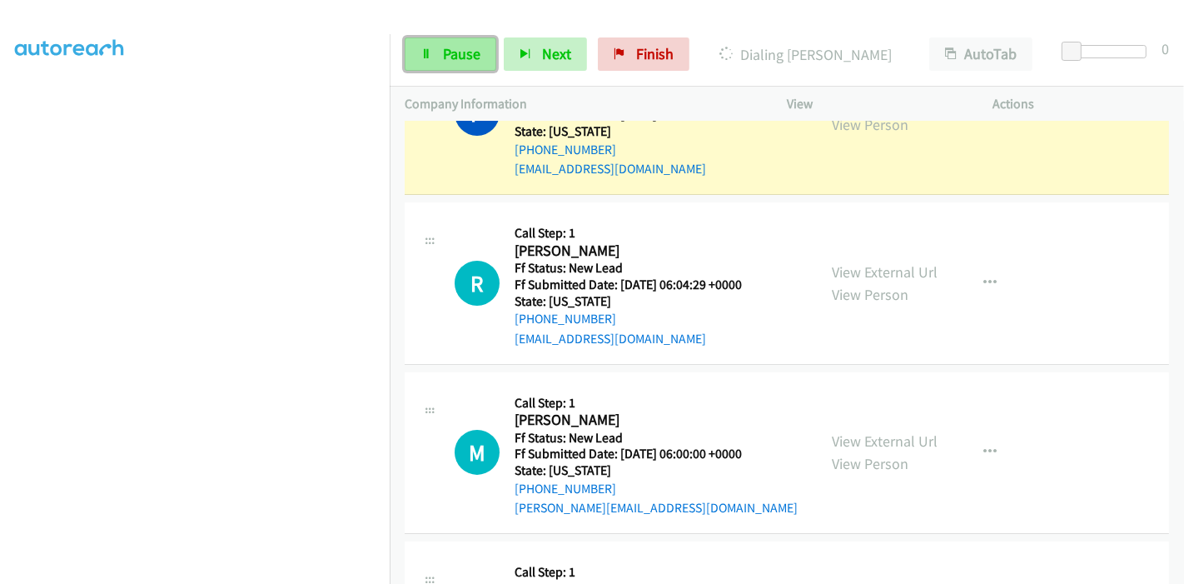
click at [463, 50] on span "Pause" at bounding box center [461, 53] width 37 height 19
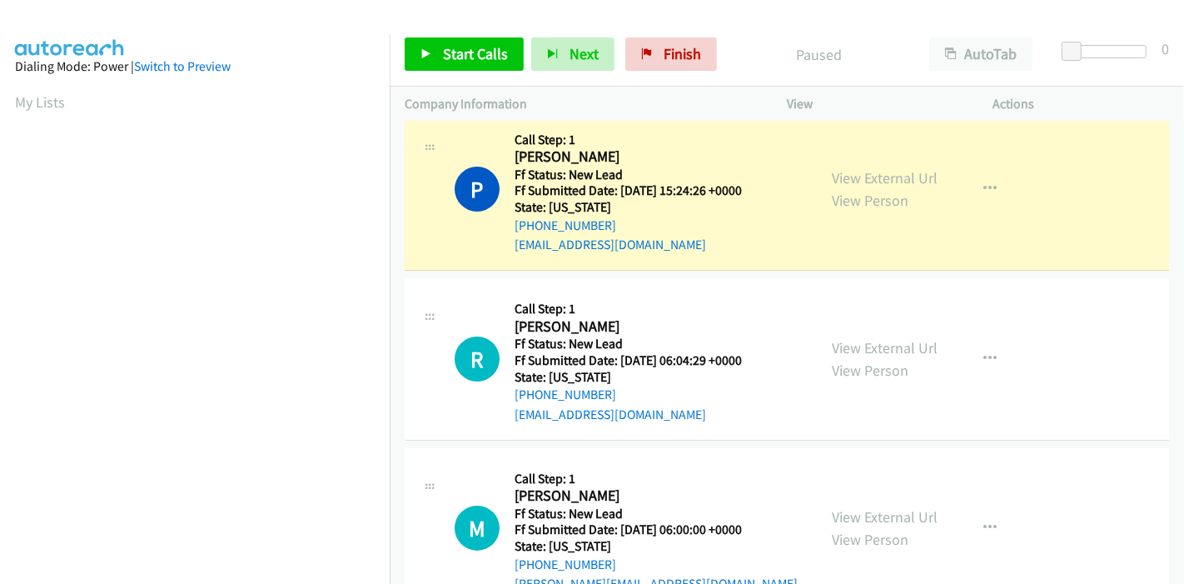
scroll to position [0, 0]
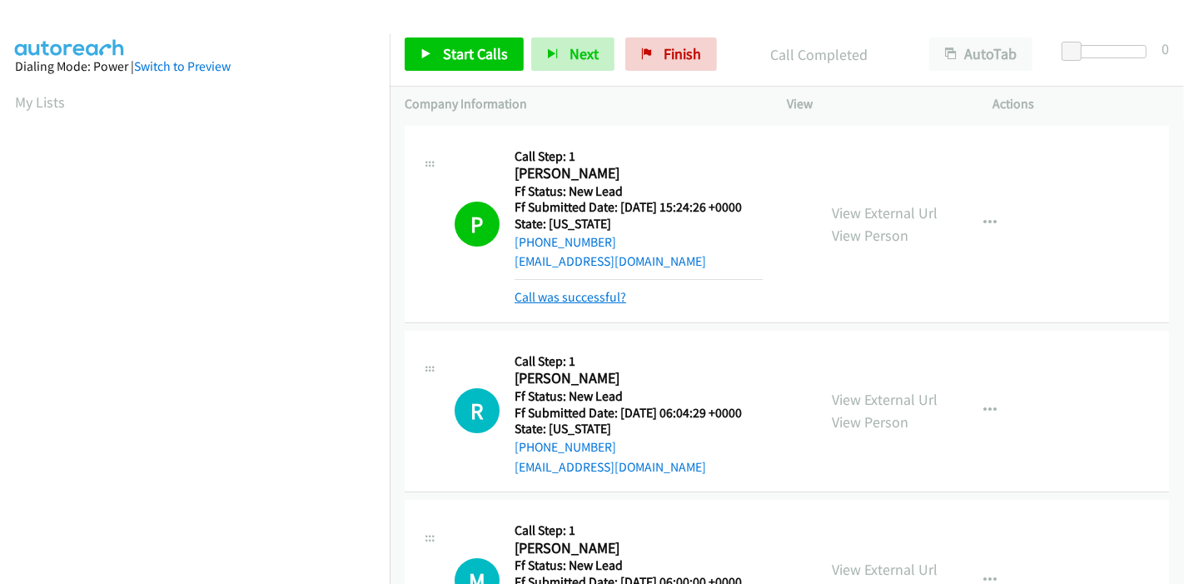
click at [568, 296] on link "Call was successful?" at bounding box center [571, 297] width 112 height 16
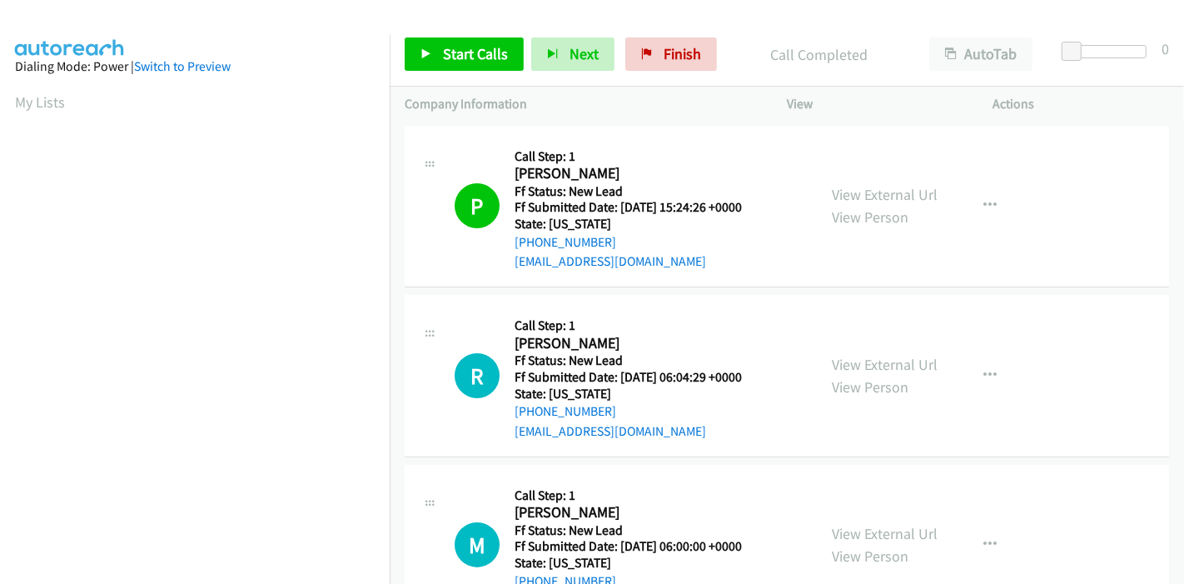
click at [474, 75] on div "Start Calls Pause Next Finish Call Completed AutoTab AutoTab 0" at bounding box center [787, 54] width 794 height 64
click at [473, 67] on link "Start Calls" at bounding box center [464, 53] width 119 height 33
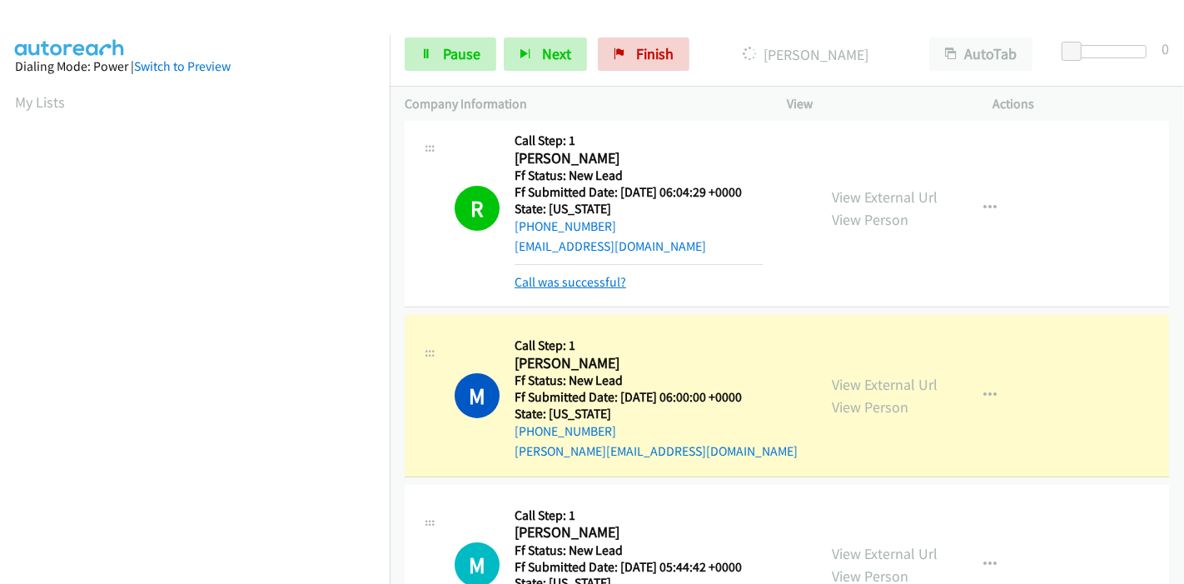
click at [581, 281] on link "Call was successful?" at bounding box center [571, 282] width 112 height 16
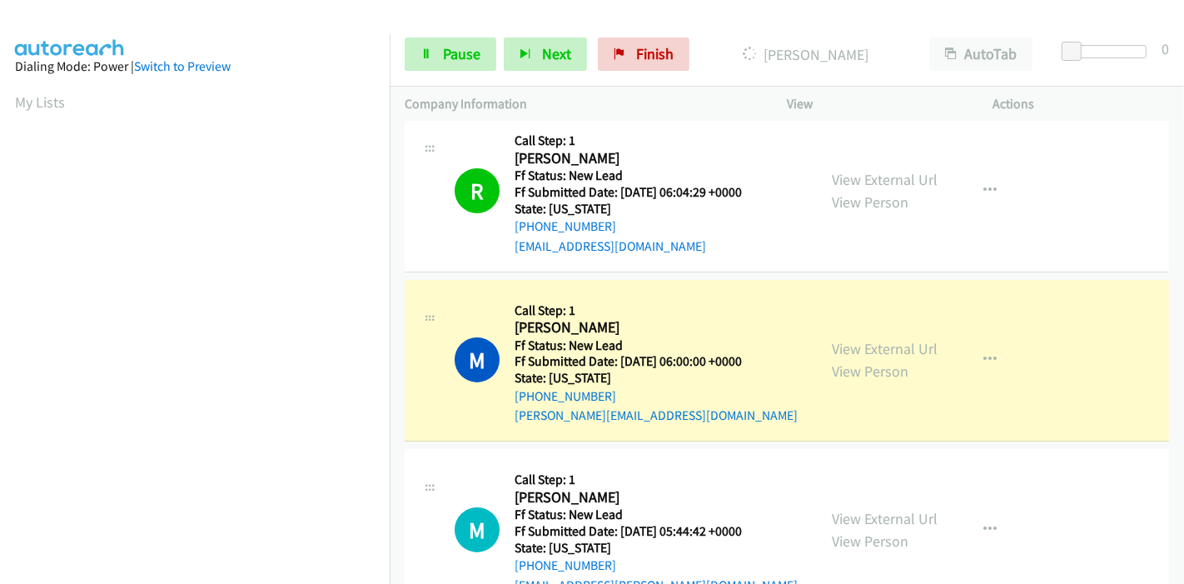
scroll to position [351, 0]
click at [447, 44] on span "Pause" at bounding box center [461, 53] width 37 height 19
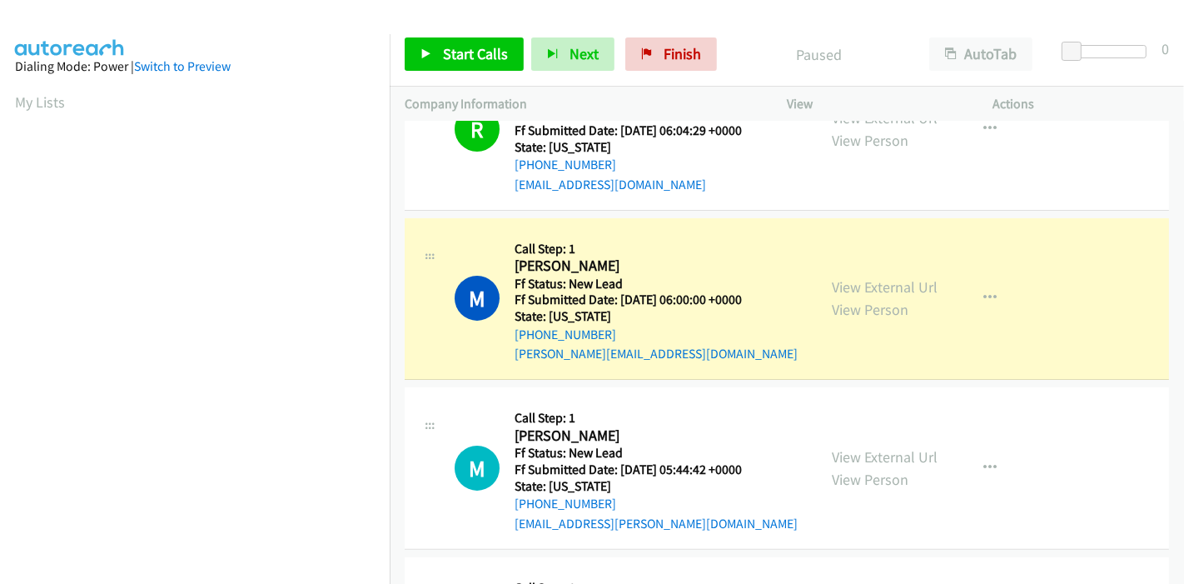
scroll to position [221, 0]
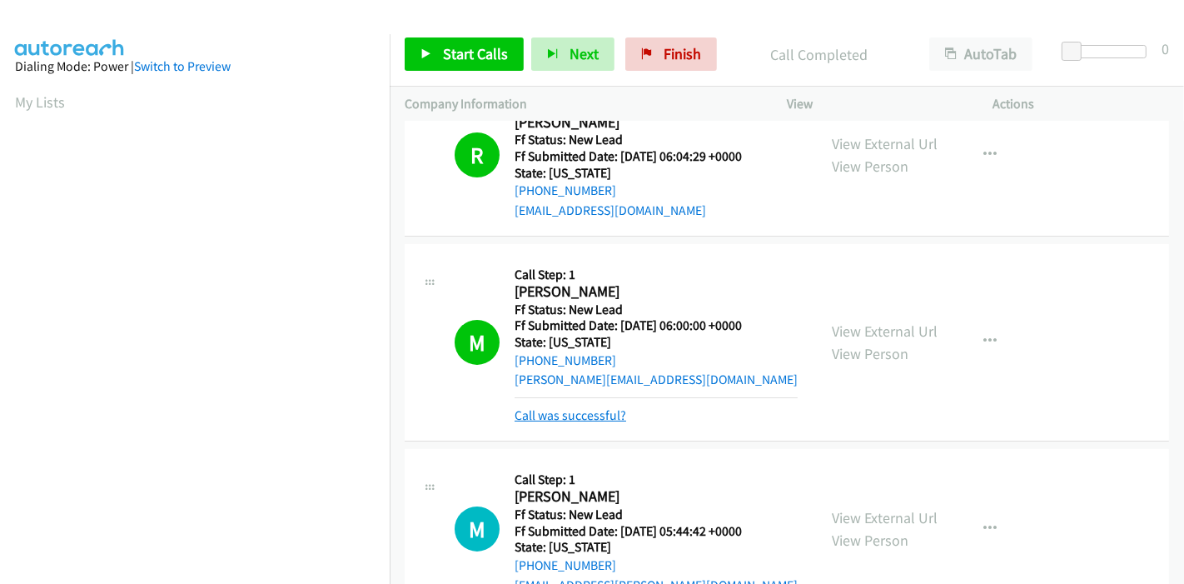
click at [609, 416] on link "Call was successful?" at bounding box center [571, 415] width 112 height 16
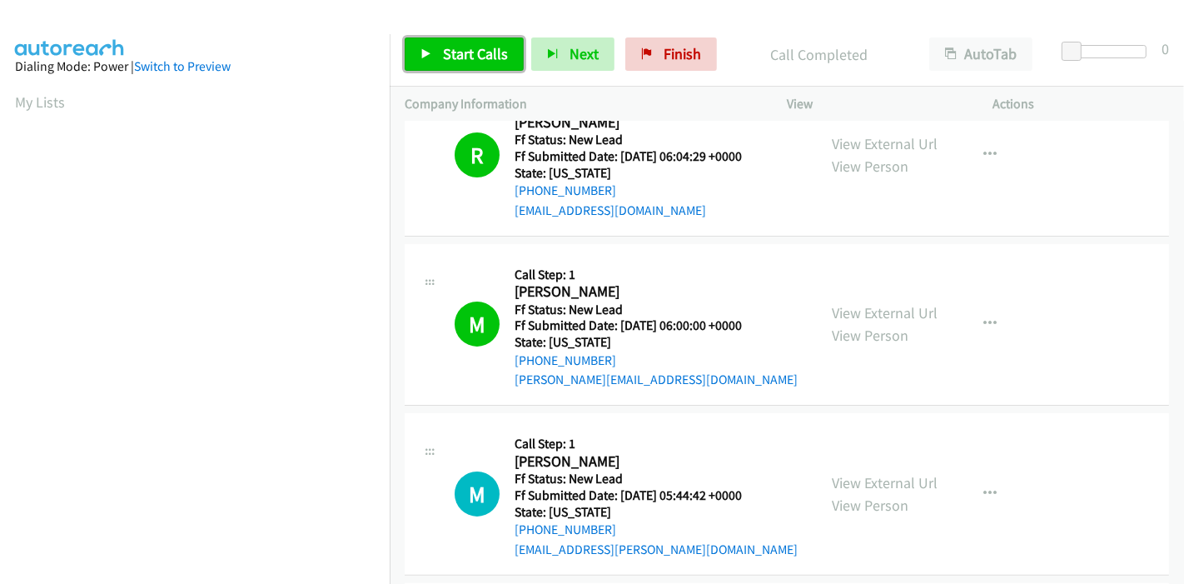
click at [453, 56] on span "Start Calls" at bounding box center [475, 53] width 65 height 19
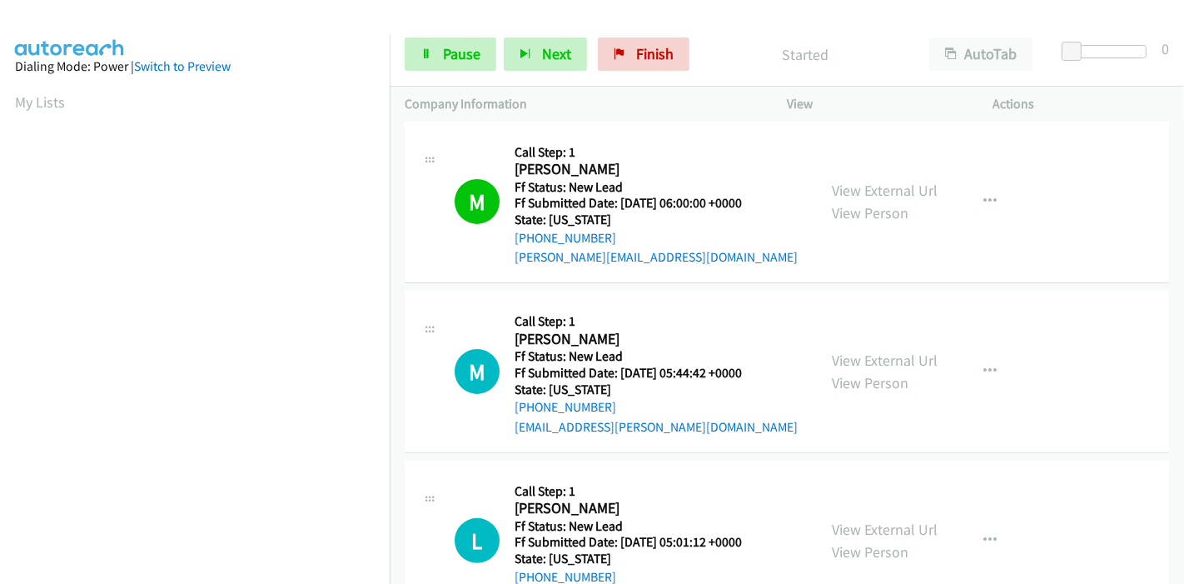
scroll to position [406, 0]
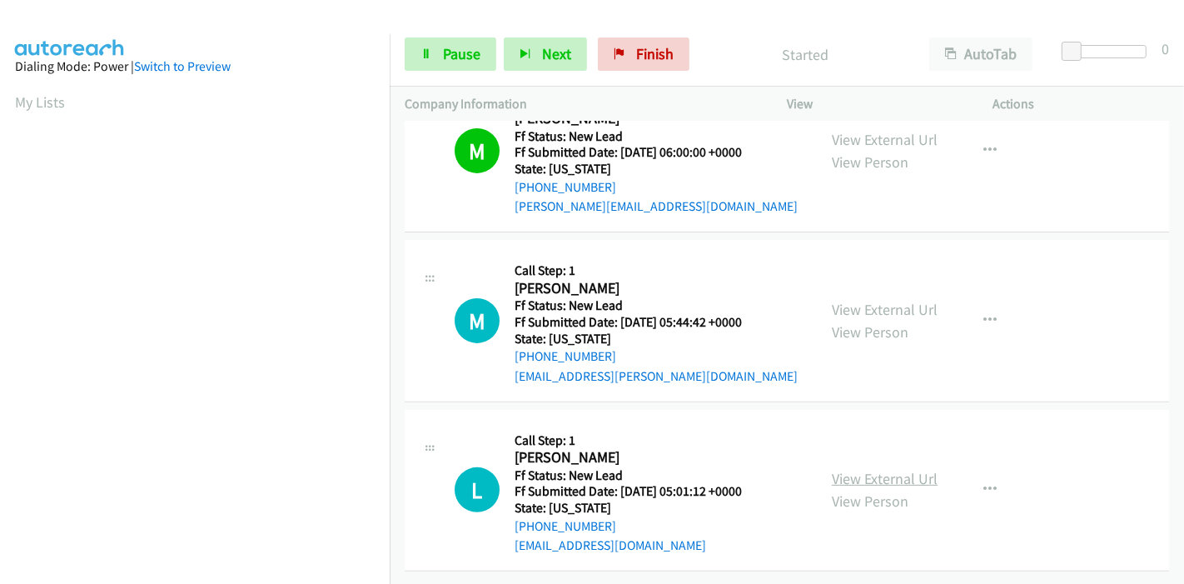
click at [846, 469] on link "View External Url" at bounding box center [885, 478] width 106 height 19
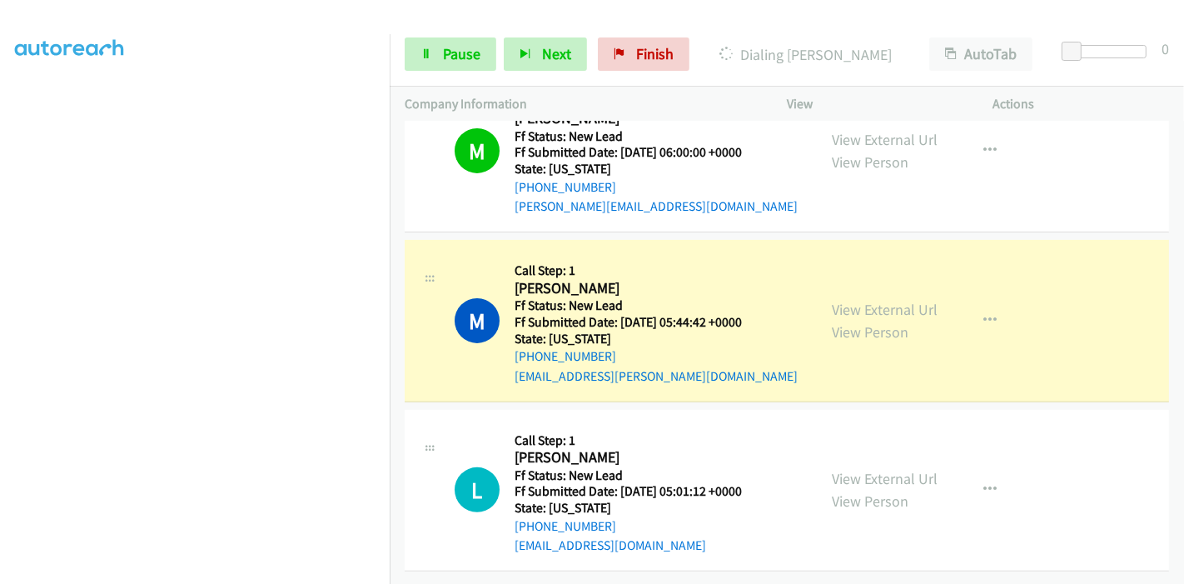
scroll to position [351, 0]
click at [441, 58] on link "Pause" at bounding box center [451, 53] width 92 height 33
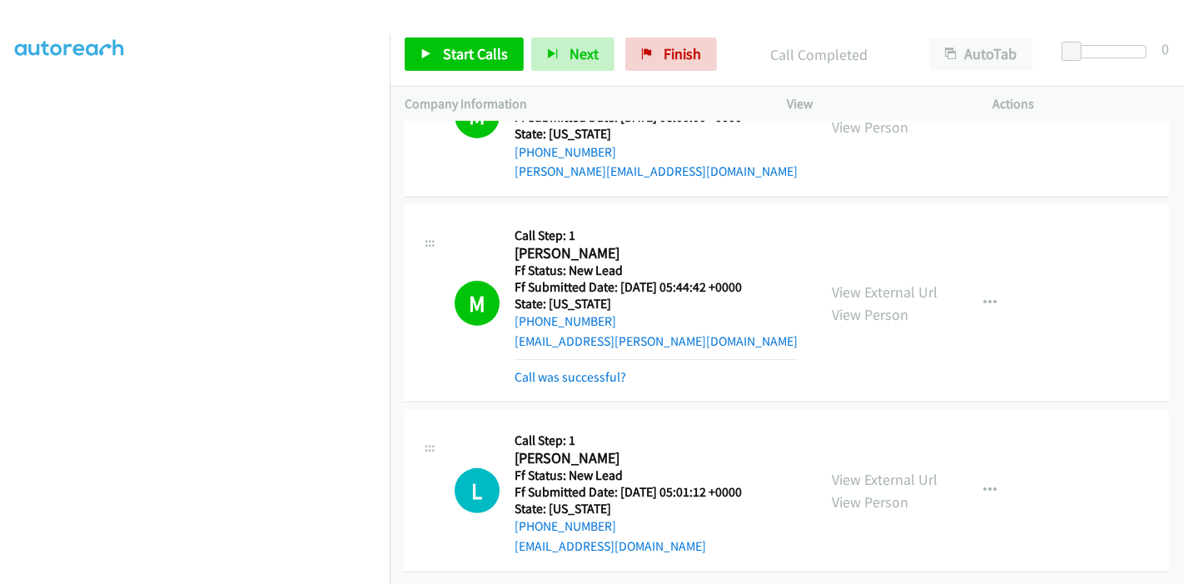
scroll to position [441, 0]
click at [442, 37] on link "Start Calls" at bounding box center [464, 53] width 119 height 33
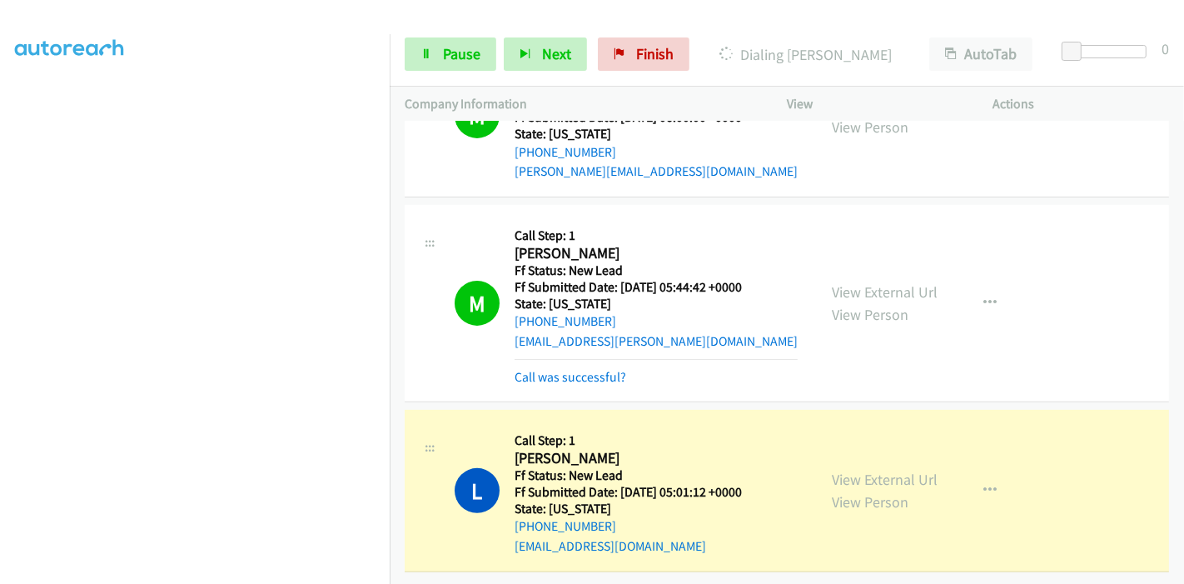
scroll to position [0, 0]
click at [470, 60] on span "Pause" at bounding box center [461, 53] width 37 height 19
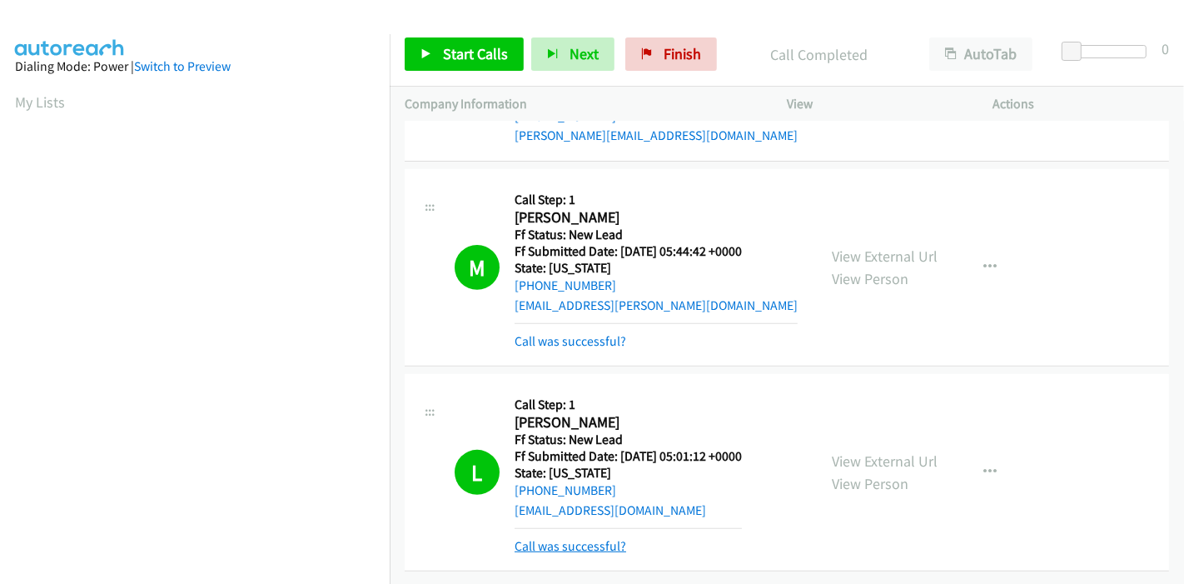
click at [572, 538] on link "Call was successful?" at bounding box center [571, 546] width 112 height 16
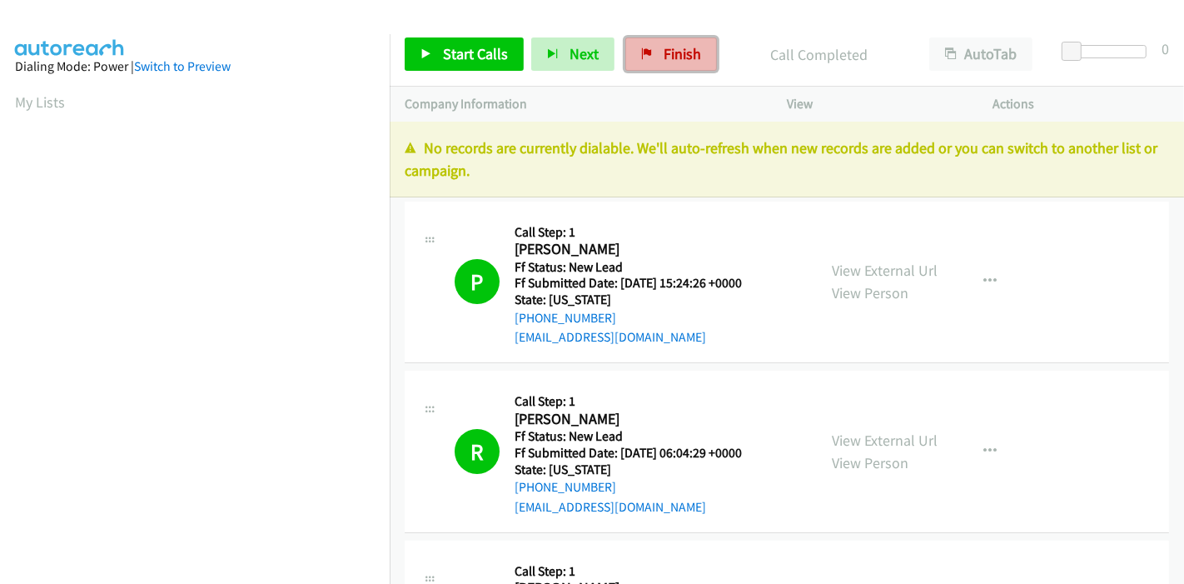
click at [664, 57] on span "Finish" at bounding box center [682, 53] width 37 height 19
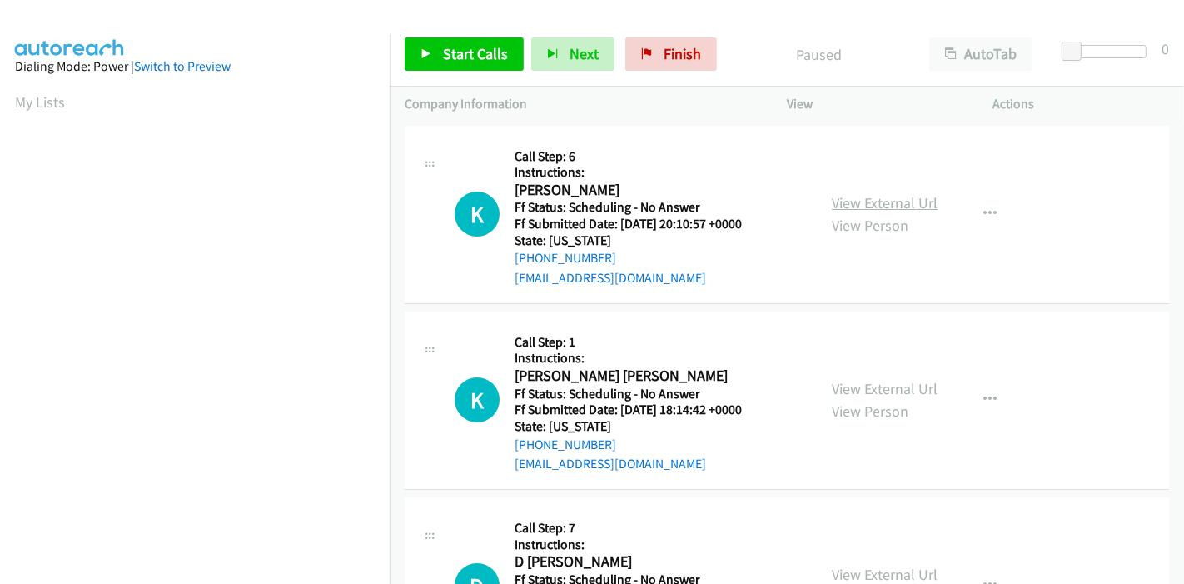
click at [919, 201] on link "View External Url" at bounding box center [885, 202] width 106 height 19
click at [456, 59] on span "Start Calls" at bounding box center [475, 53] width 65 height 19
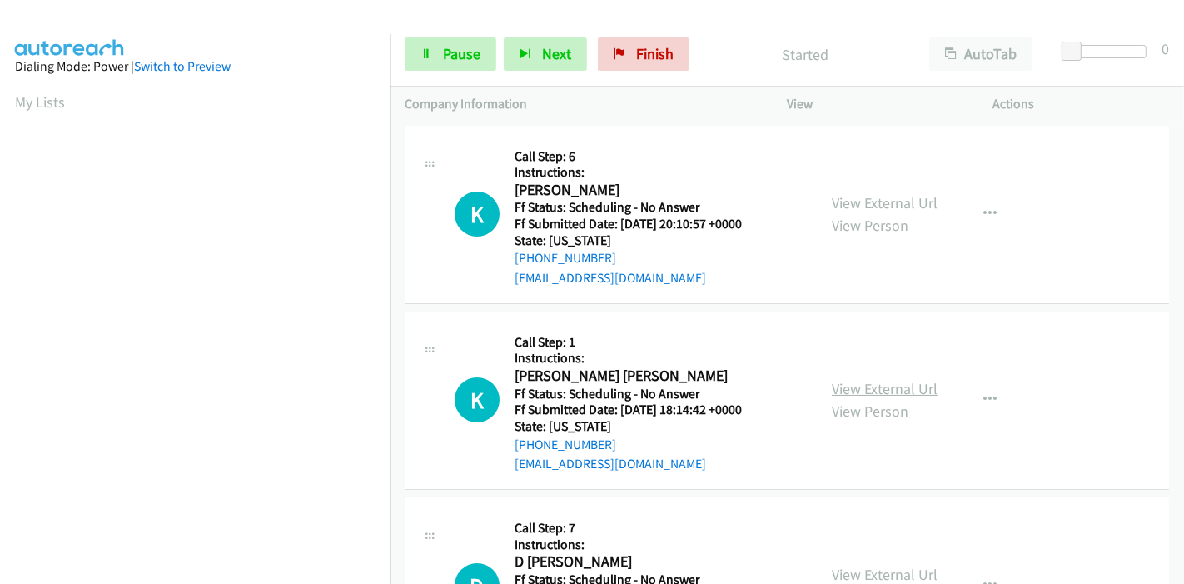
click at [868, 385] on link "View External Url" at bounding box center [885, 388] width 106 height 19
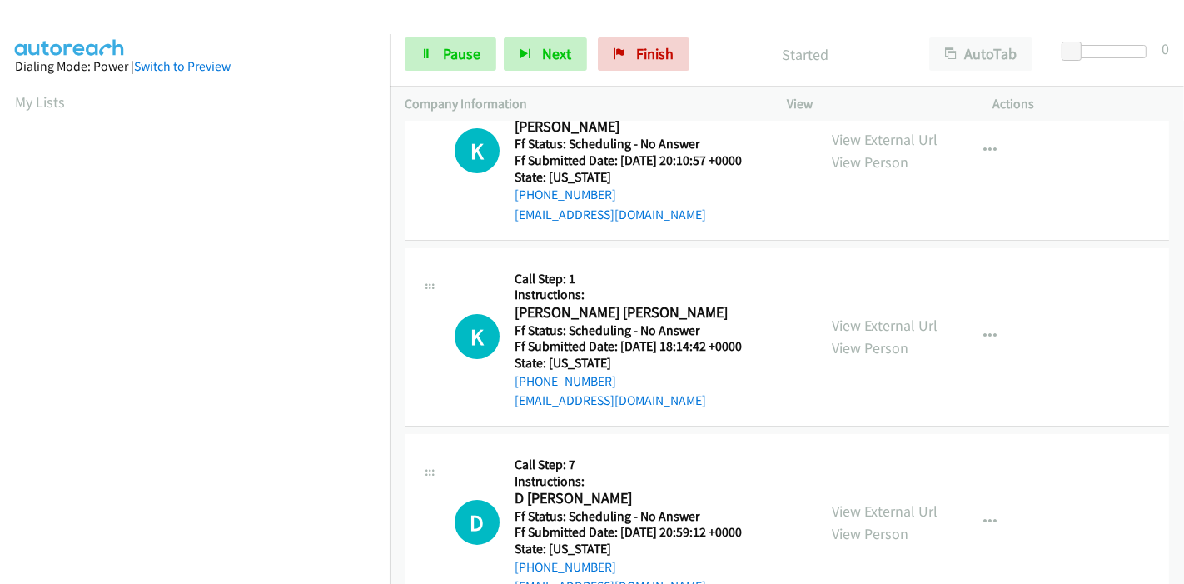
scroll to position [92, 0]
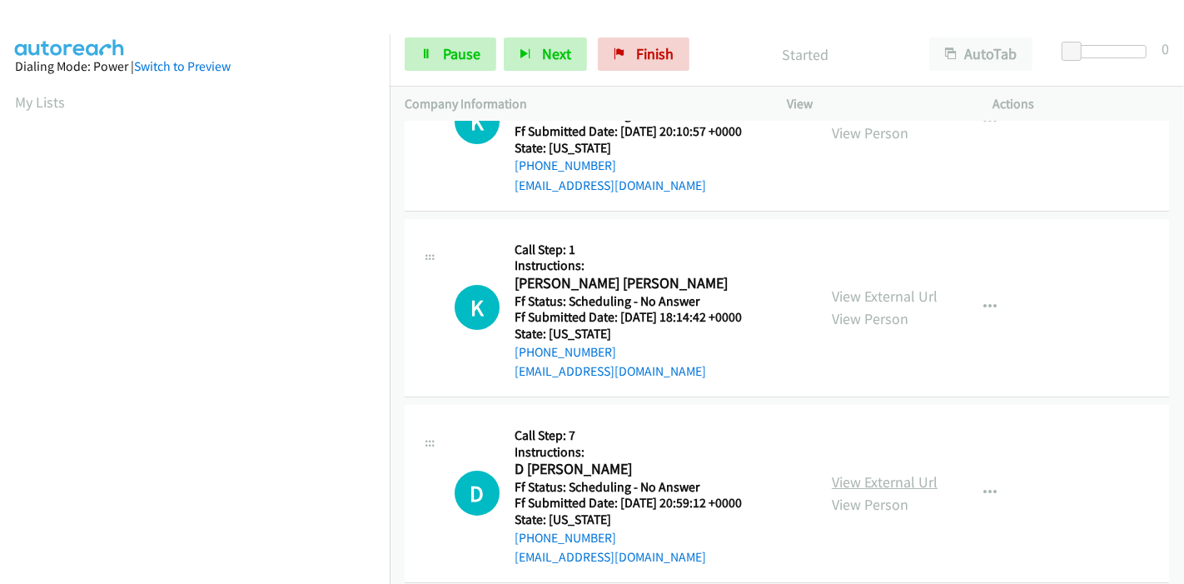
click at [854, 480] on link "View External Url" at bounding box center [885, 481] width 106 height 19
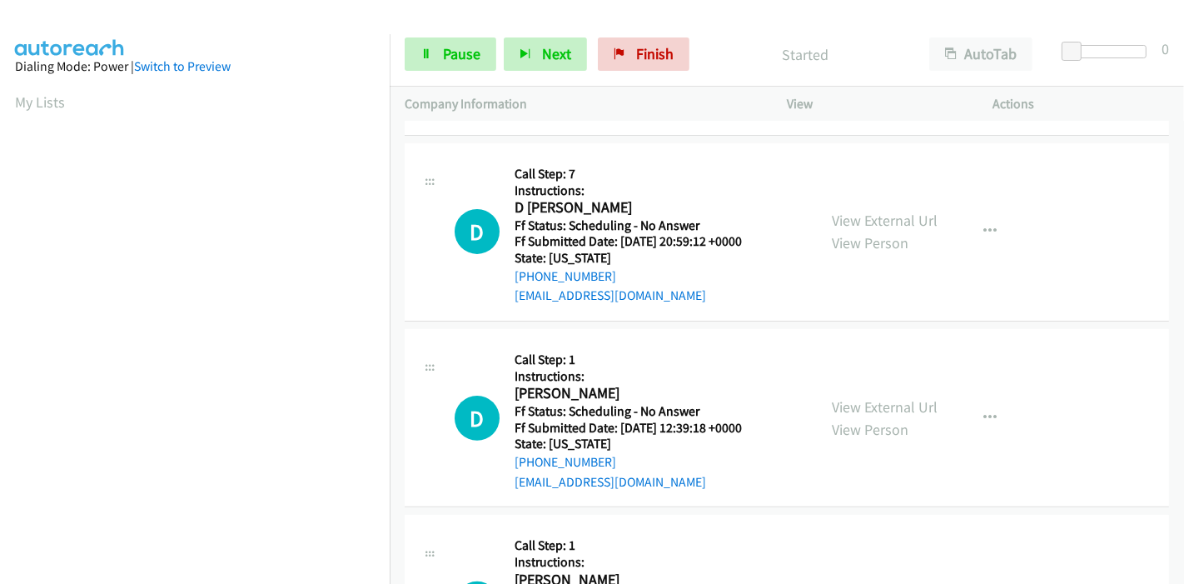
scroll to position [370, 0]
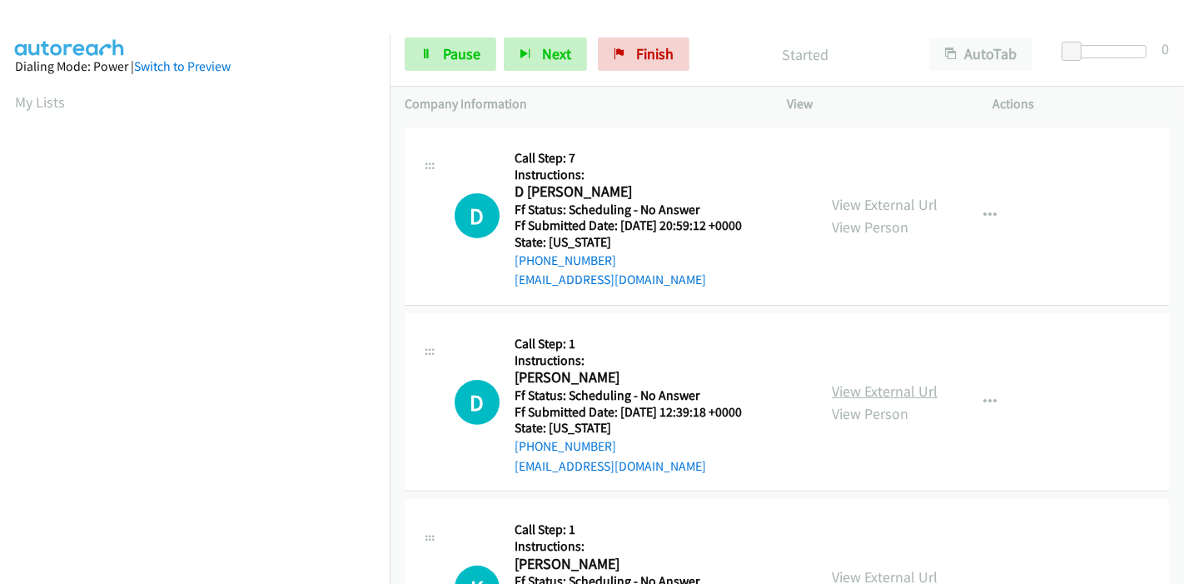
click at [852, 386] on link "View External Url" at bounding box center [885, 390] width 106 height 19
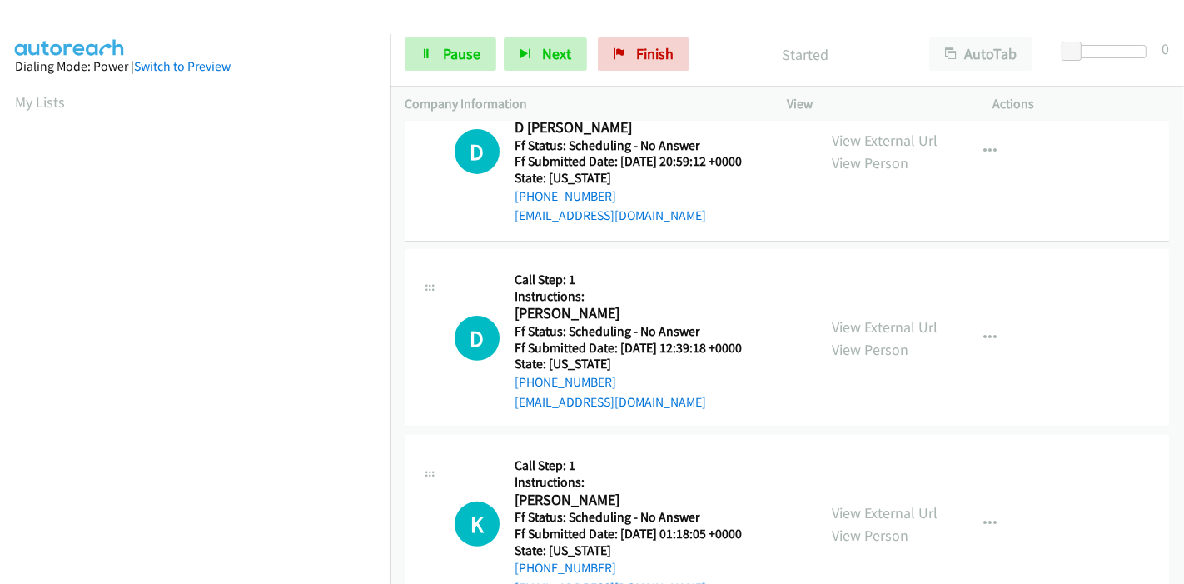
scroll to position [462, 0]
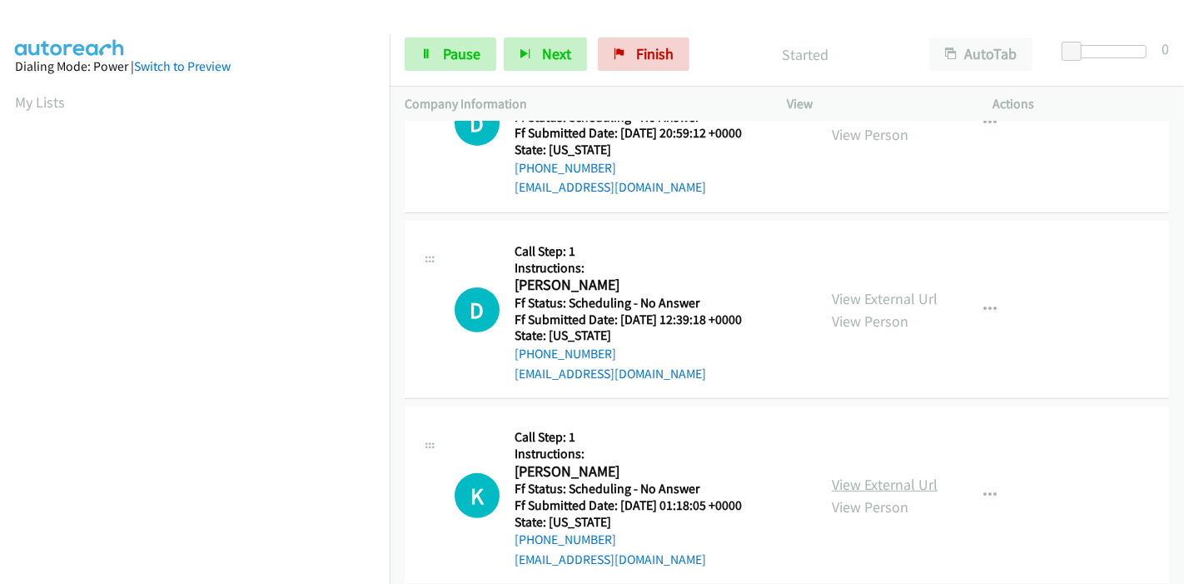
click at [844, 484] on link "View External Url" at bounding box center [885, 484] width 106 height 19
click at [428, 67] on link "Pause" at bounding box center [451, 53] width 92 height 33
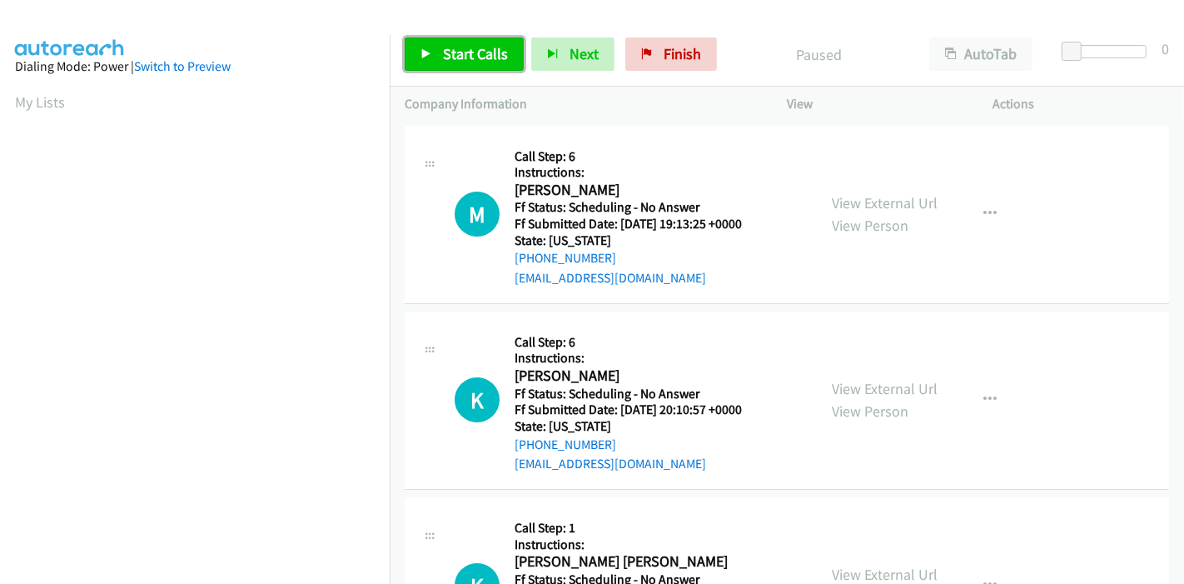
click at [461, 56] on span "Start Calls" at bounding box center [475, 53] width 65 height 19
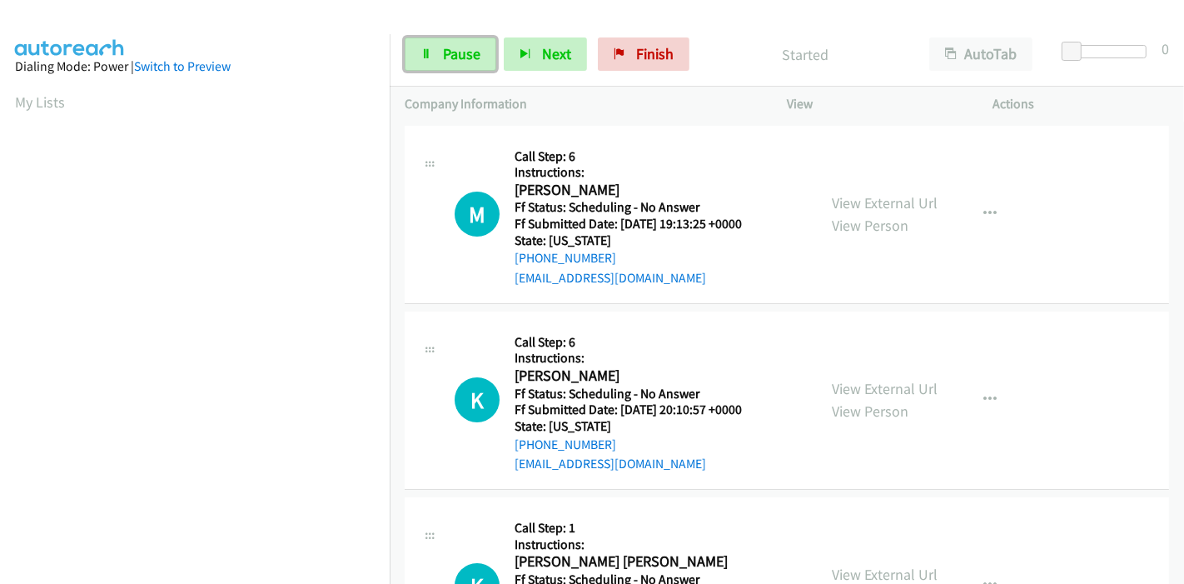
click at [461, 56] on span "Pause" at bounding box center [461, 53] width 37 height 19
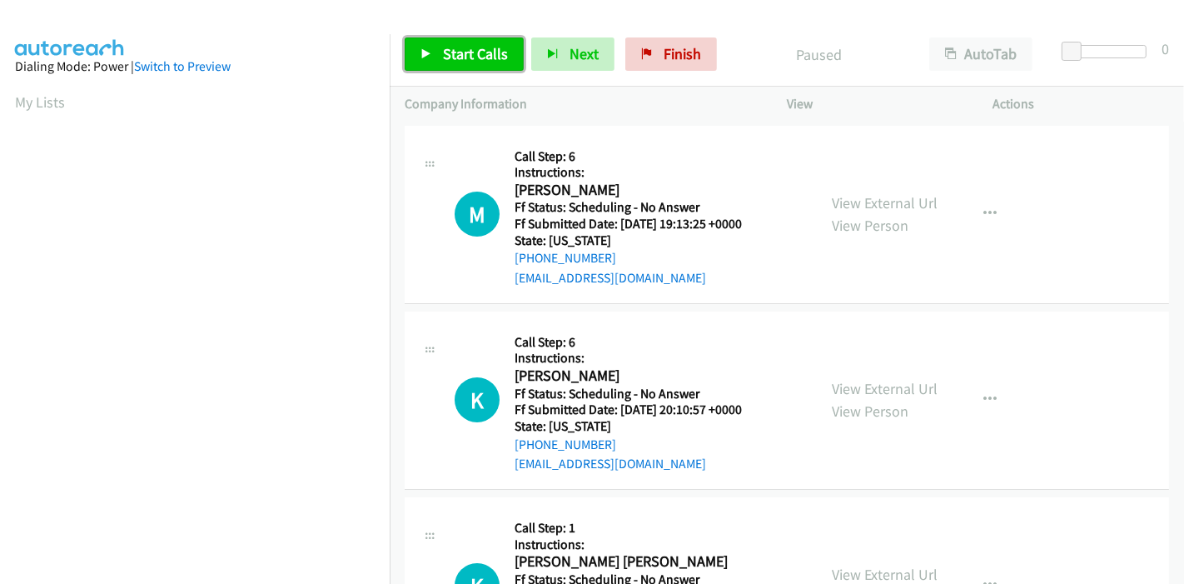
click at [446, 48] on span "Start Calls" at bounding box center [475, 53] width 65 height 19
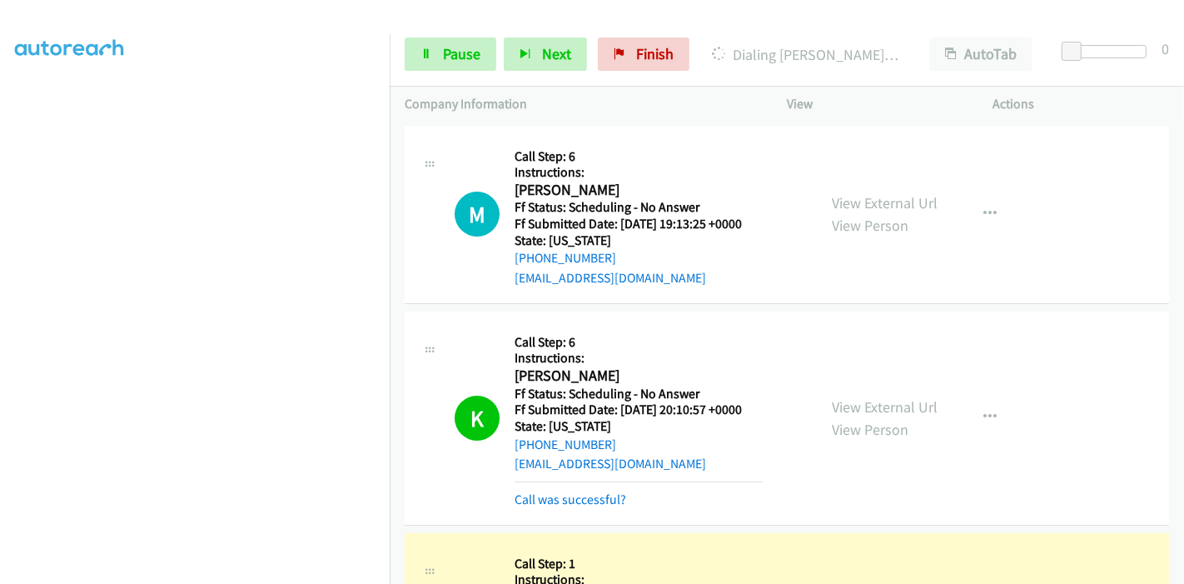
scroll to position [185, 0]
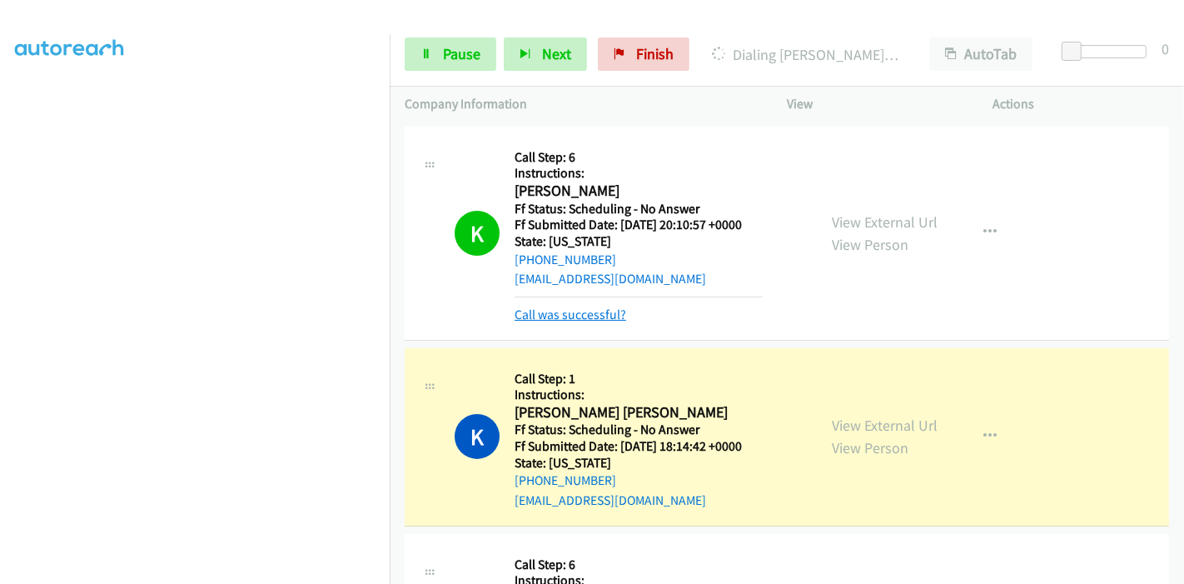
click at [561, 309] on link "Call was successful?" at bounding box center [571, 314] width 112 height 16
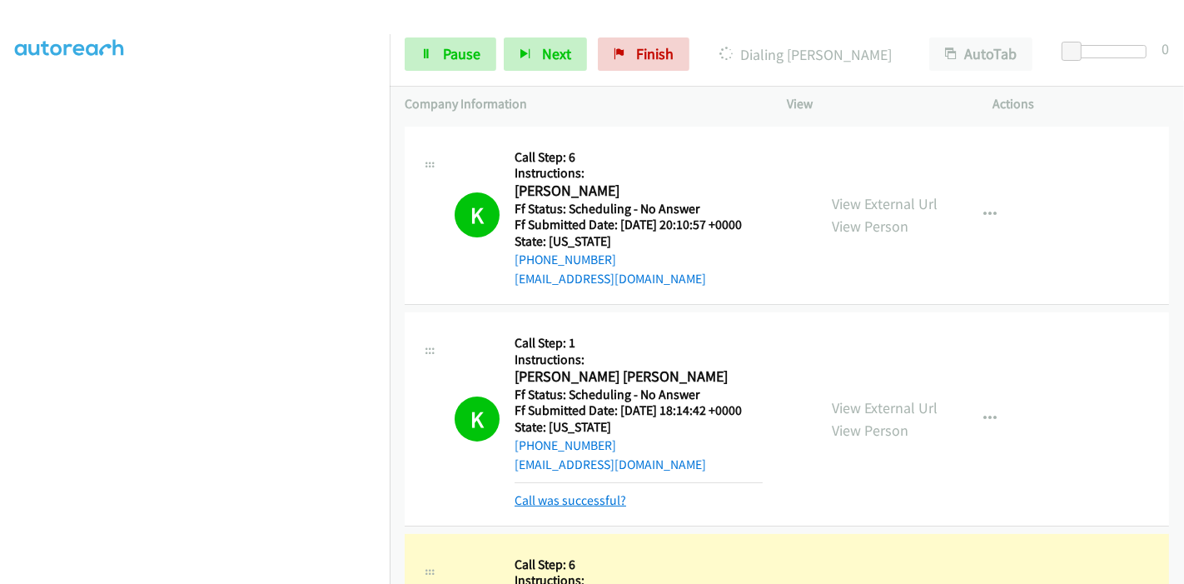
click at [583, 501] on link "Call was successful?" at bounding box center [571, 500] width 112 height 16
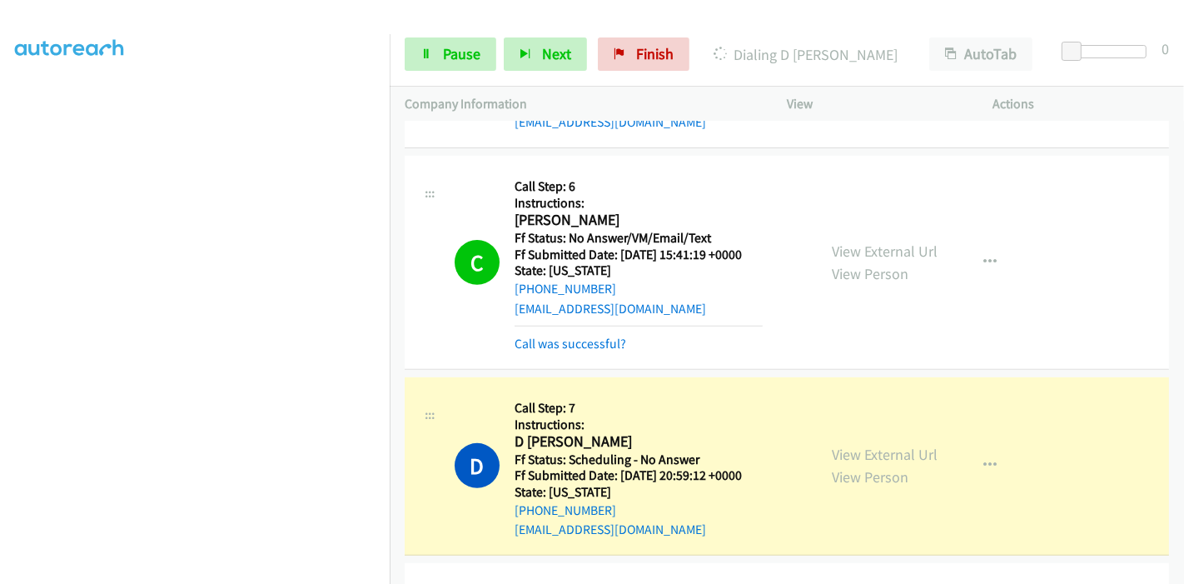
scroll to position [555, 0]
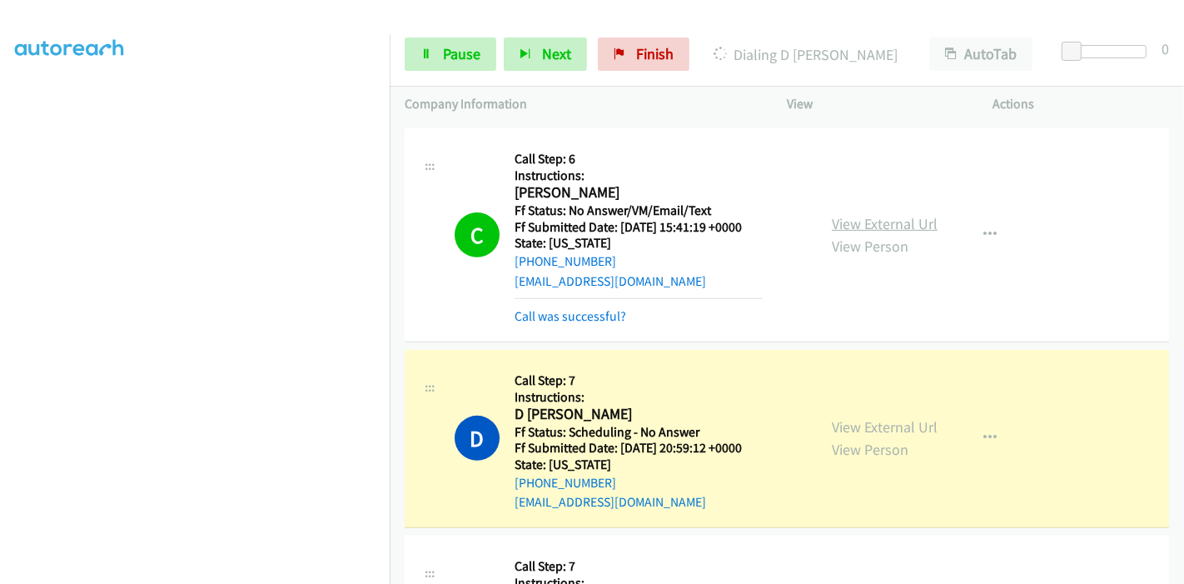
click at [885, 226] on link "View External Url" at bounding box center [885, 223] width 106 height 19
click at [877, 418] on link "View External Url" at bounding box center [885, 426] width 106 height 19
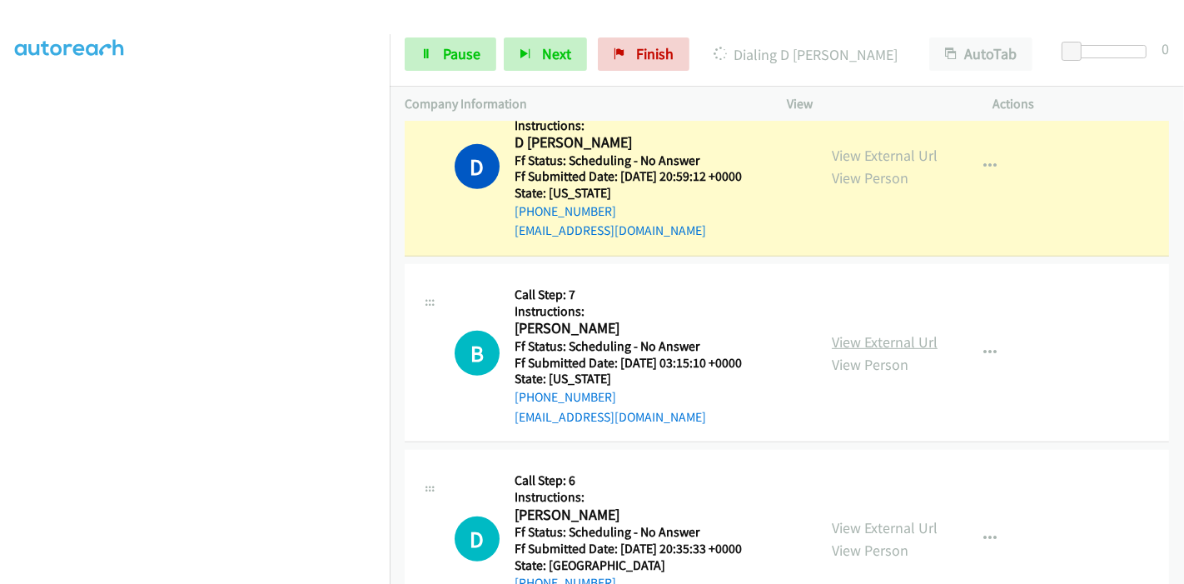
scroll to position [833, 0]
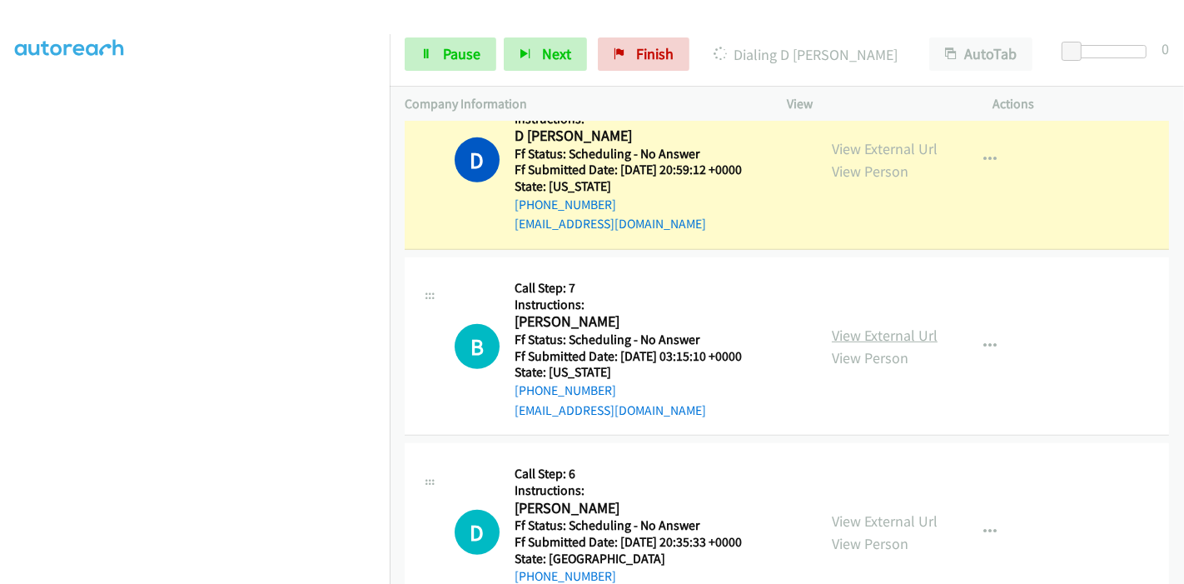
click at [875, 334] on link "View External Url" at bounding box center [885, 335] width 106 height 19
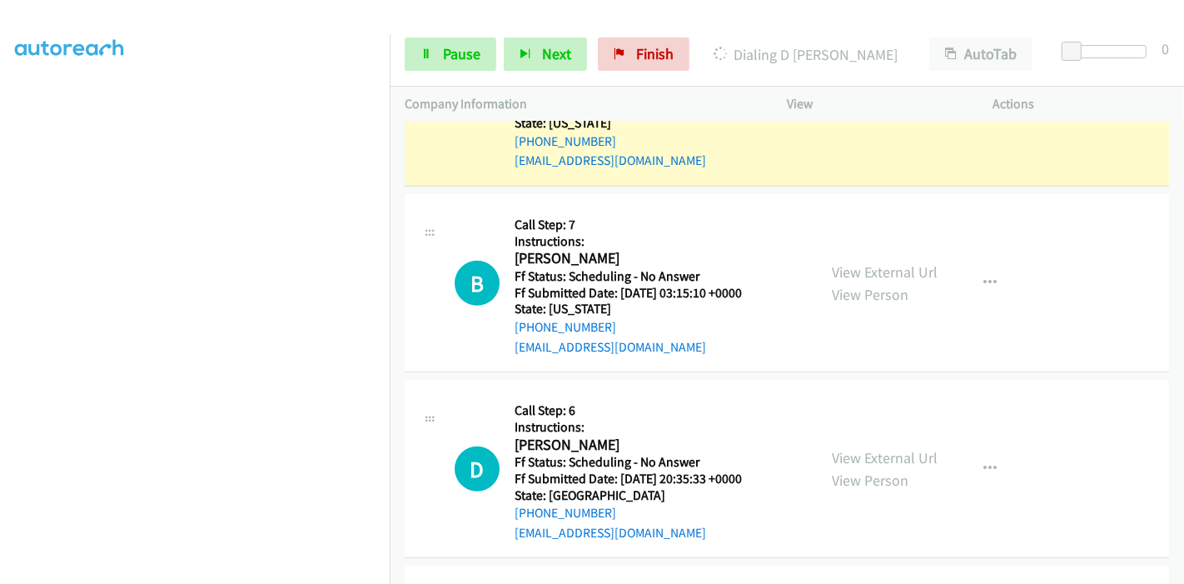
scroll to position [925, 0]
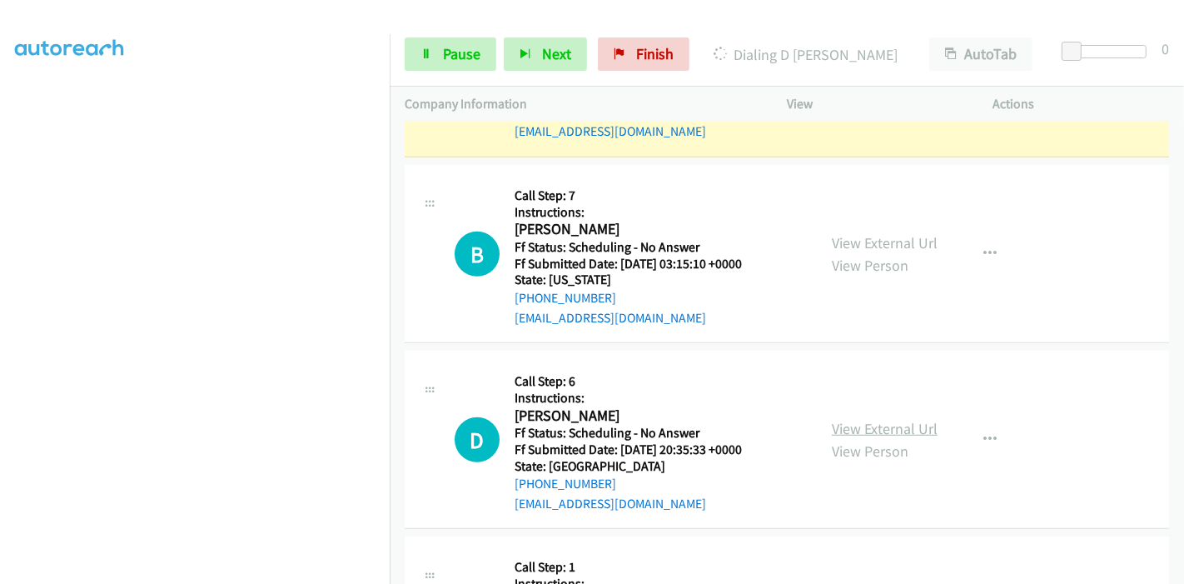
click at [861, 429] on link "View External Url" at bounding box center [885, 428] width 106 height 19
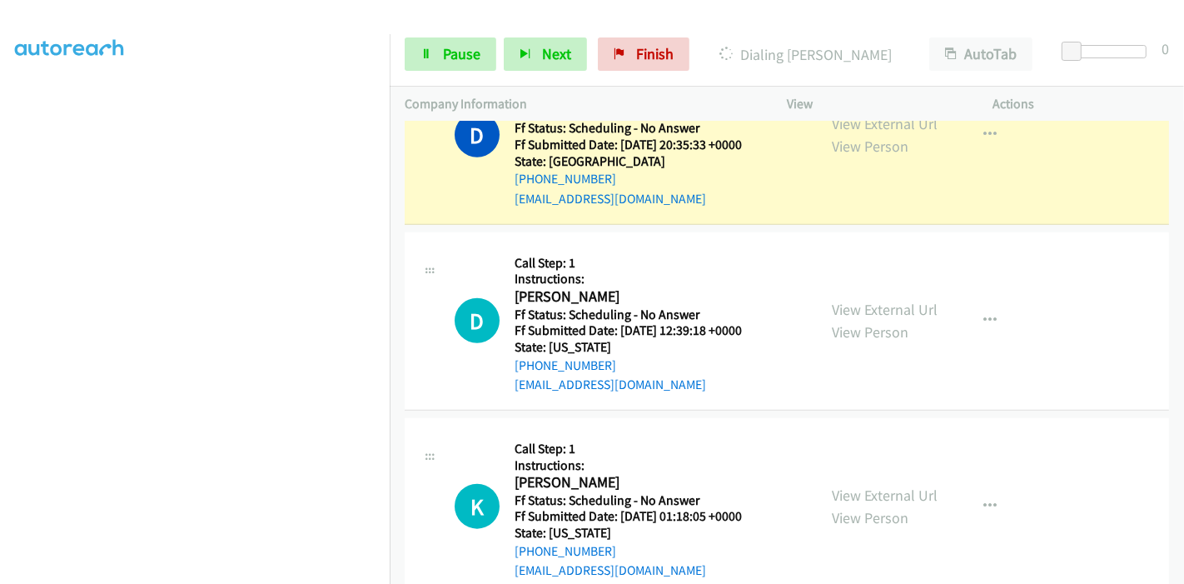
scroll to position [1330, 0]
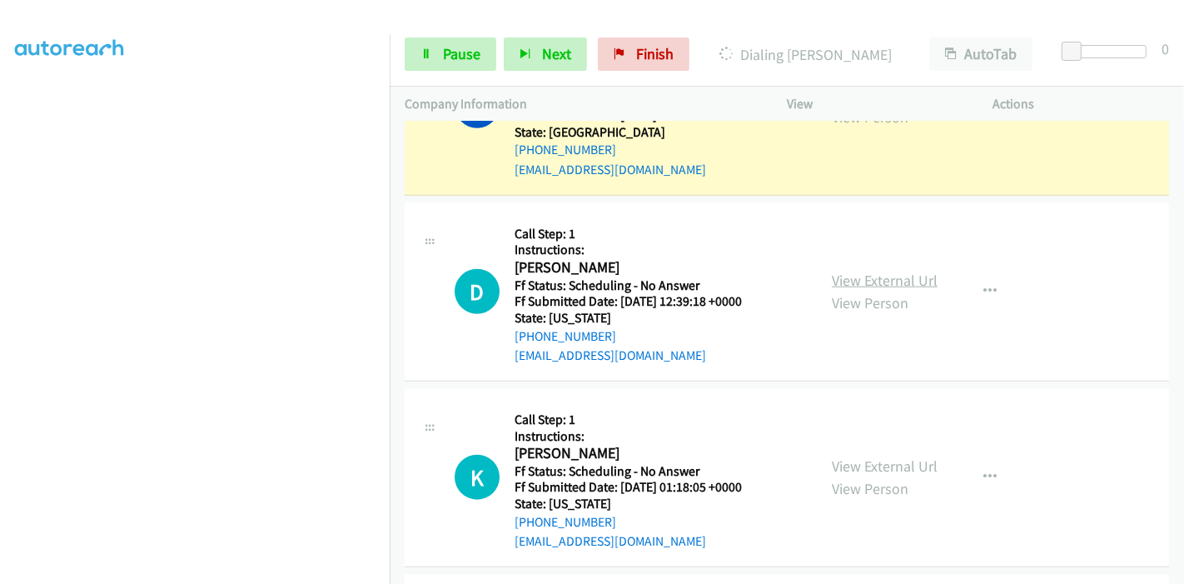
click at [878, 279] on link "View External Url" at bounding box center [885, 280] width 106 height 19
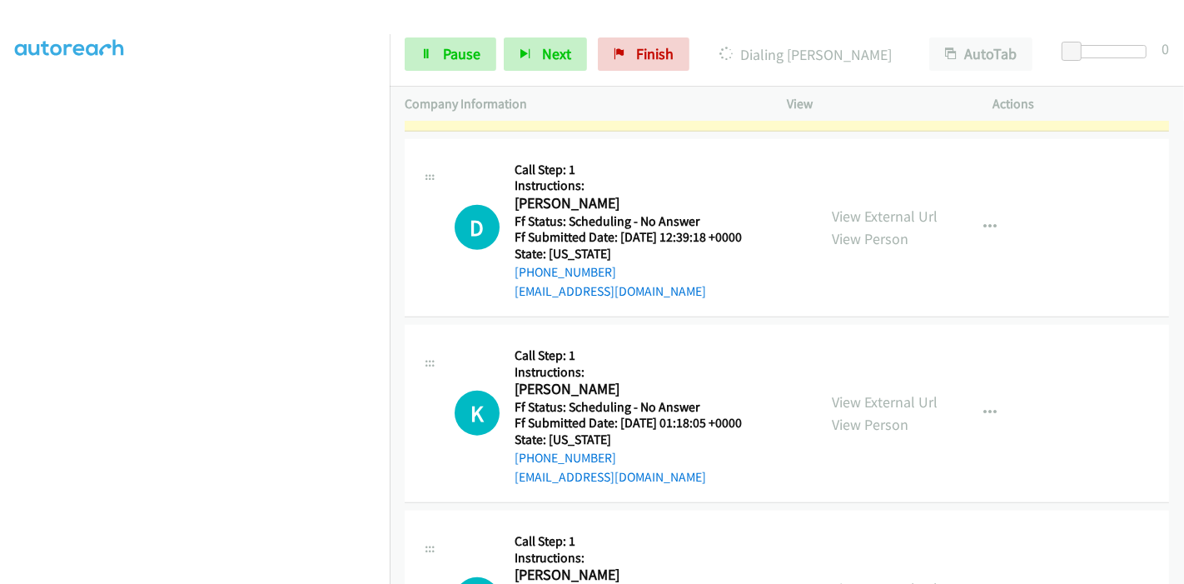
scroll to position [1422, 0]
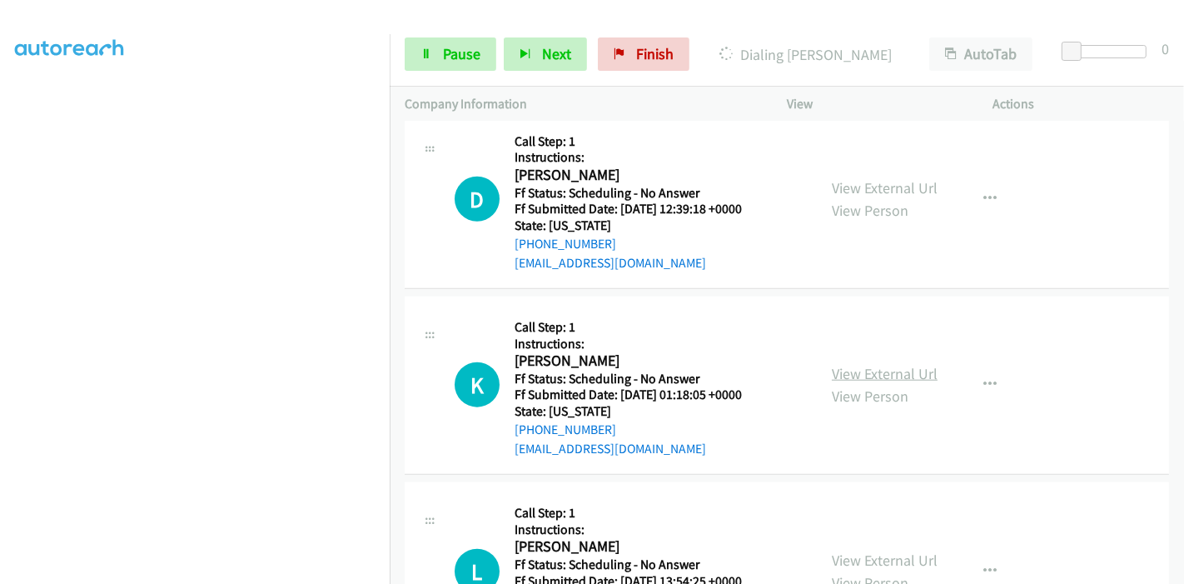
click at [854, 372] on link "View External Url" at bounding box center [885, 373] width 106 height 19
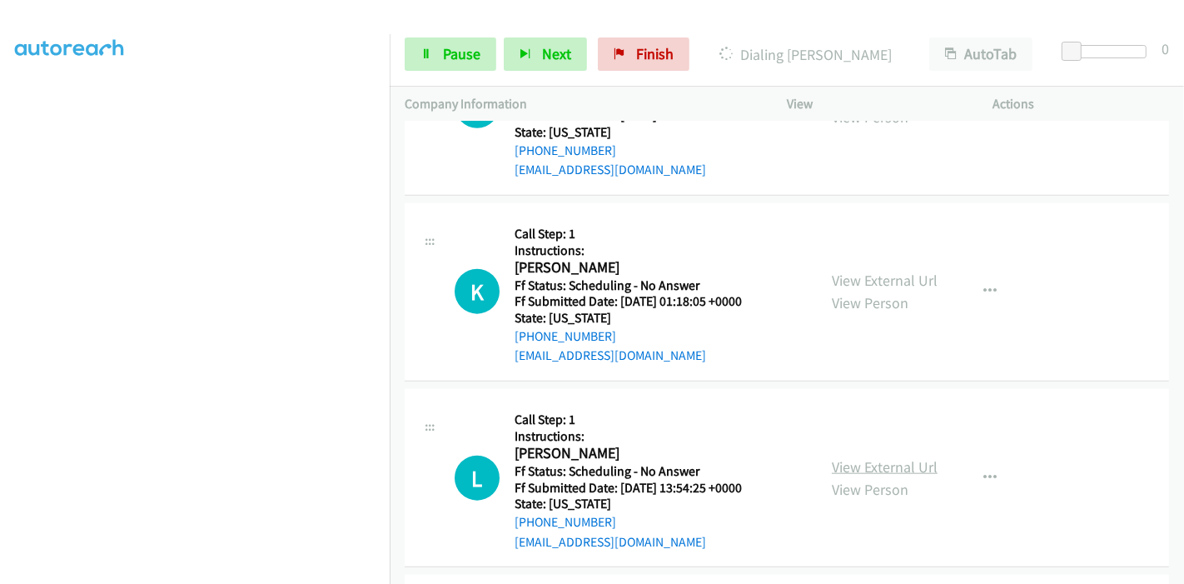
click at [849, 459] on link "View External Url" at bounding box center [885, 466] width 106 height 19
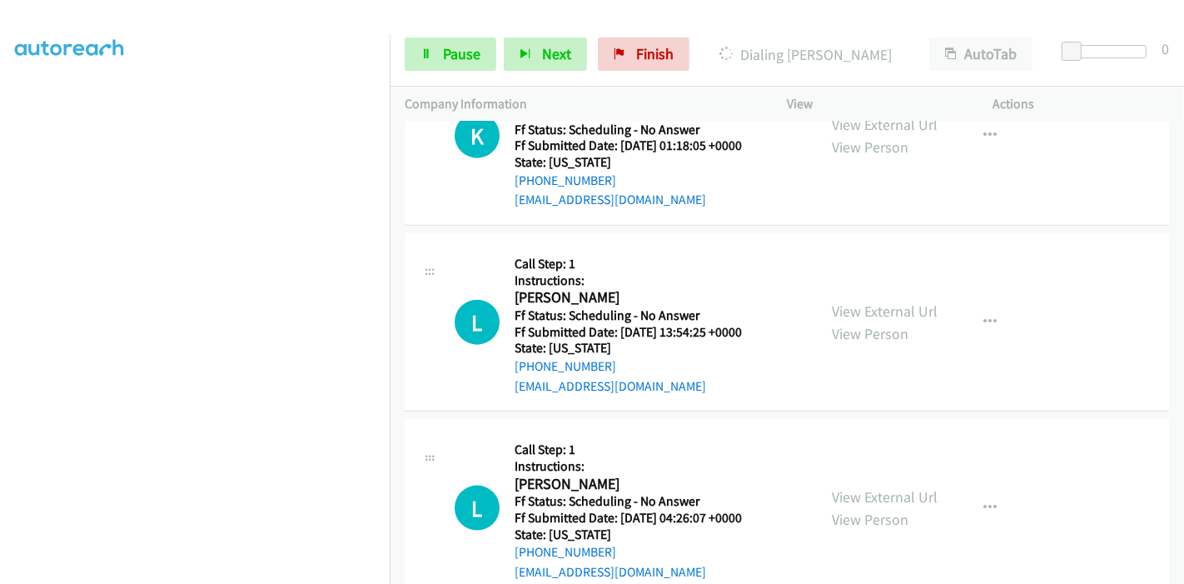
scroll to position [1701, 0]
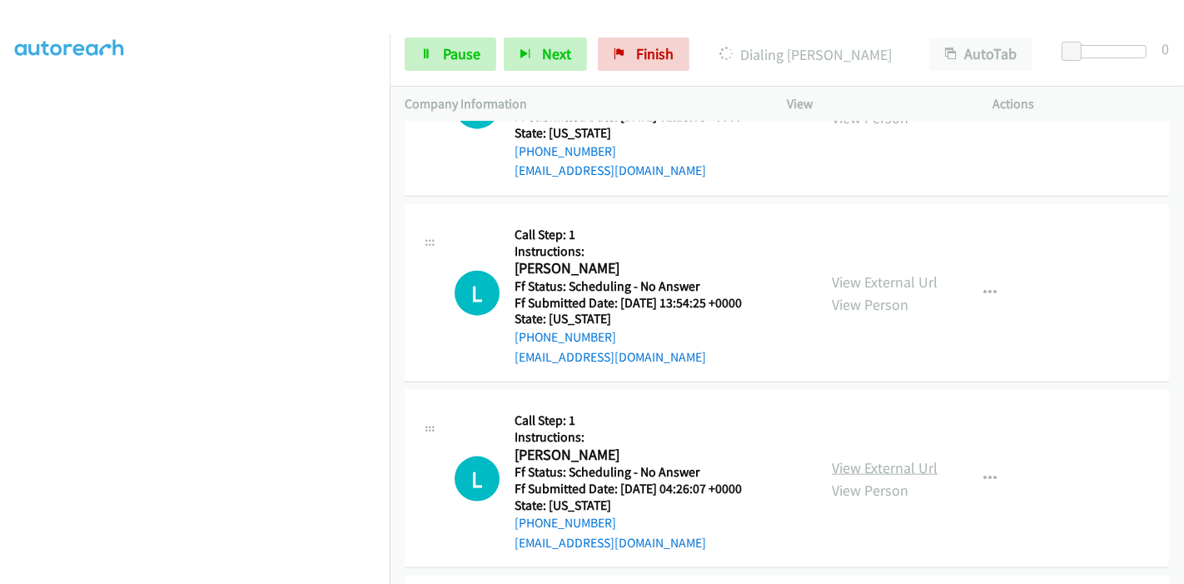
click at [847, 462] on link "View External Url" at bounding box center [885, 467] width 106 height 19
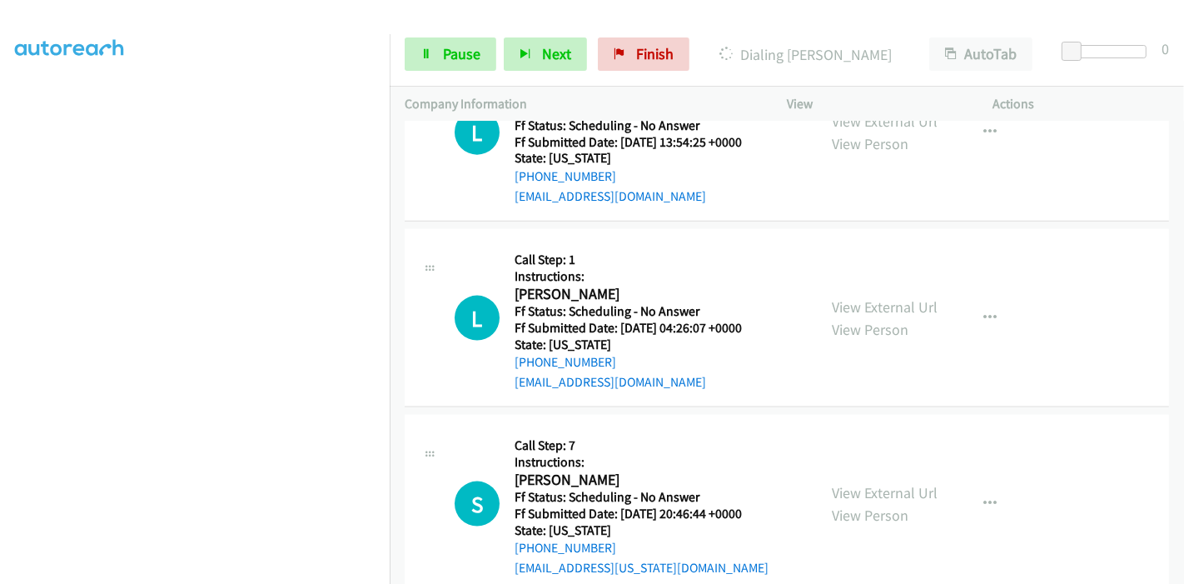
scroll to position [1885, 0]
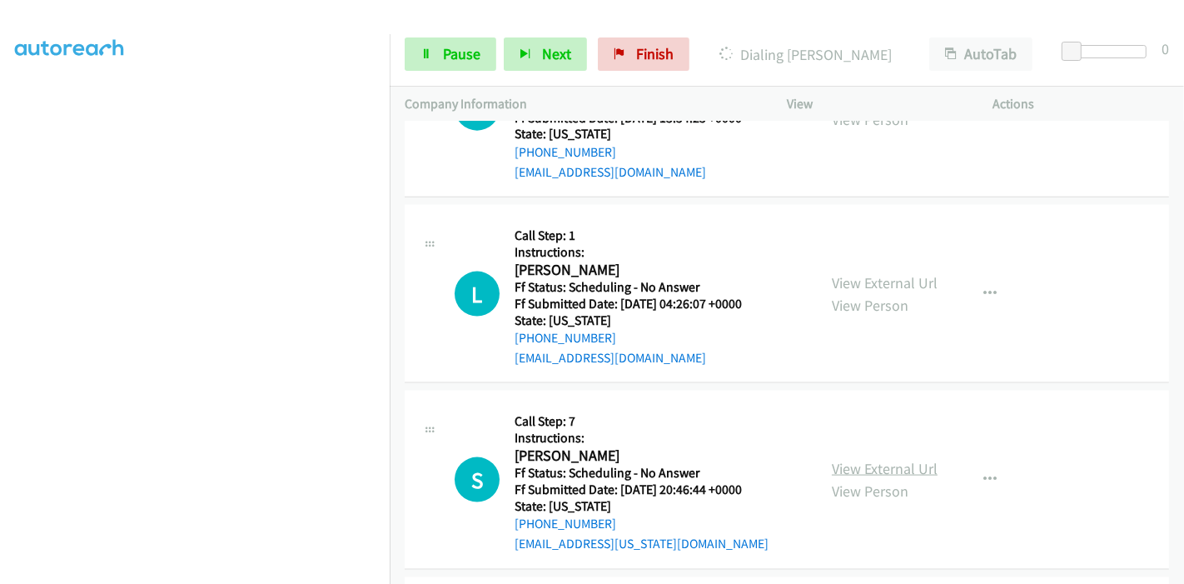
click at [844, 469] on link "View External Url" at bounding box center [885, 468] width 106 height 19
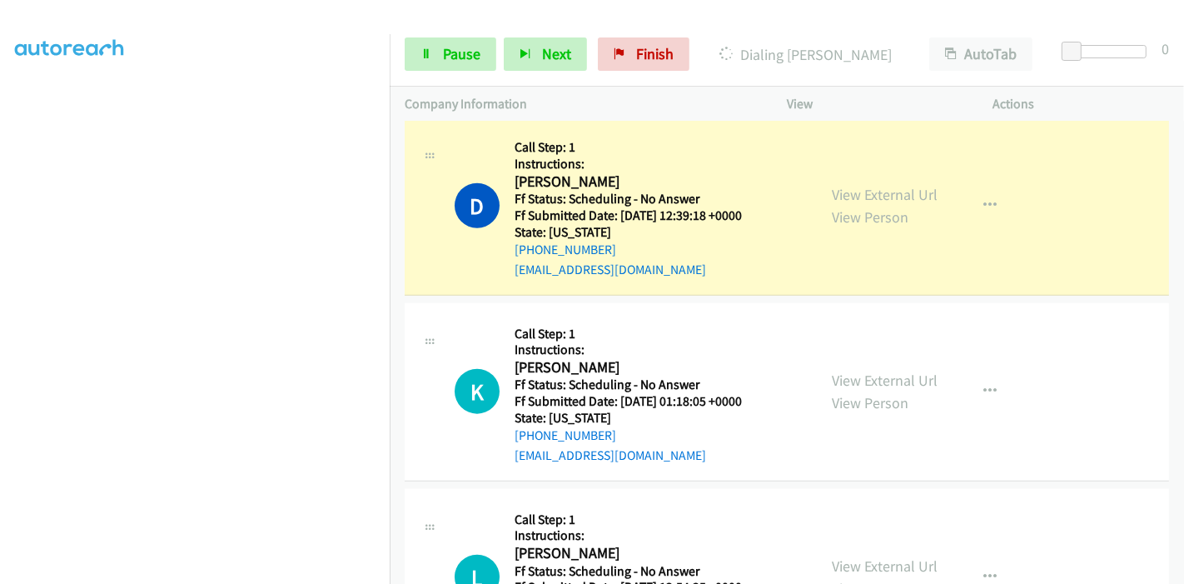
scroll to position [1422, 0]
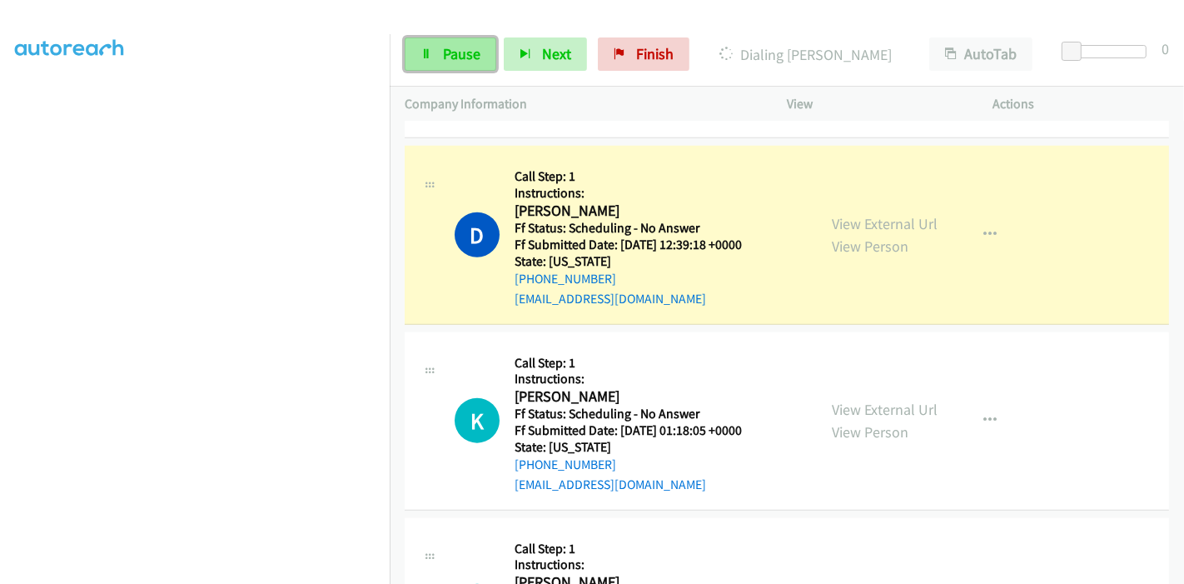
click at [435, 47] on link "Pause" at bounding box center [451, 53] width 92 height 33
click at [441, 53] on link "Pause" at bounding box center [451, 53] width 92 height 33
click at [426, 50] on icon at bounding box center [427, 55] width 12 height 12
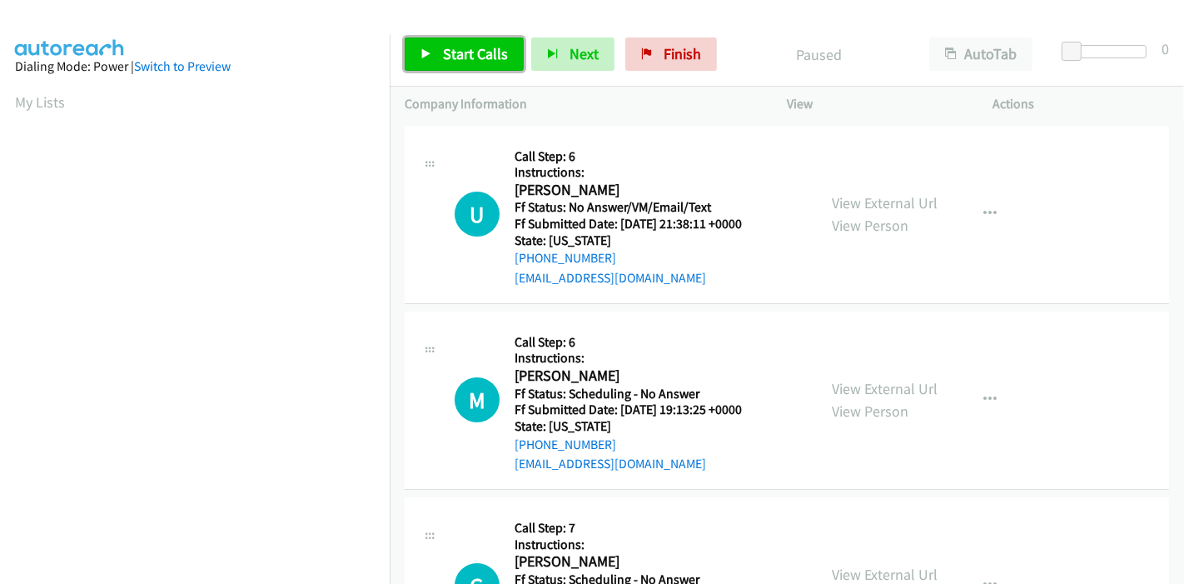
click at [443, 52] on span "Start Calls" at bounding box center [475, 53] width 65 height 19
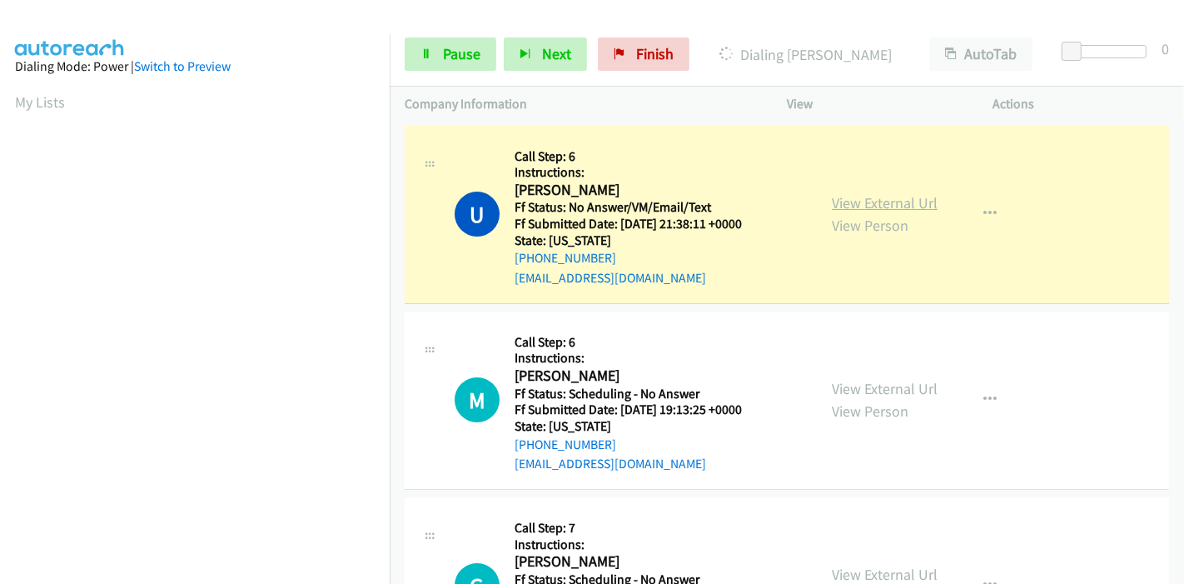
click at [883, 208] on link "View External Url" at bounding box center [885, 202] width 106 height 19
click at [467, 53] on span "Pause" at bounding box center [461, 53] width 37 height 19
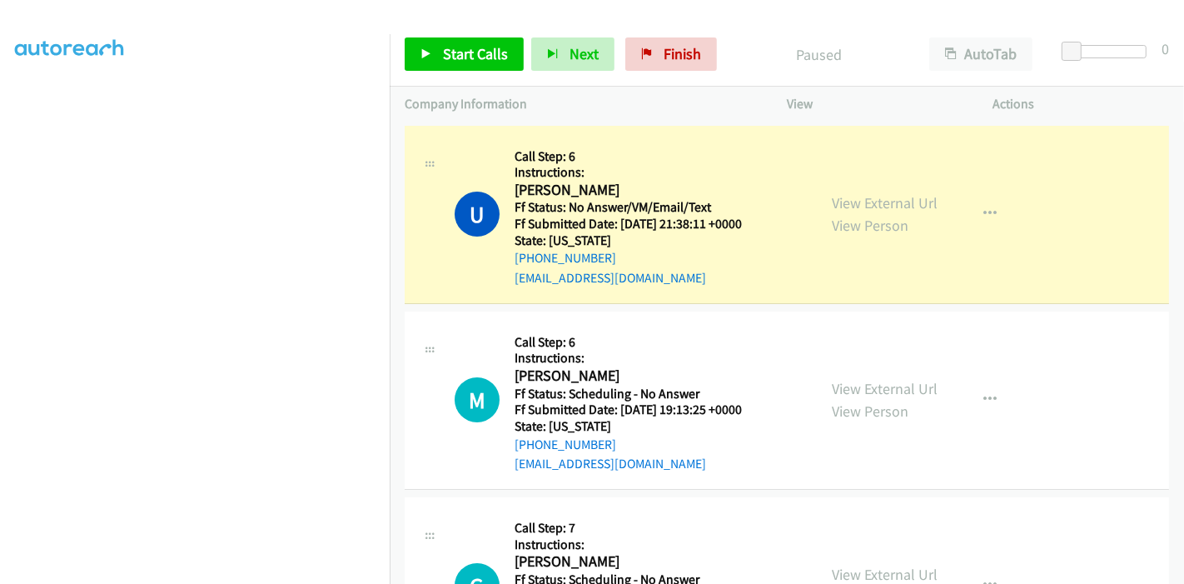
scroll to position [351, 0]
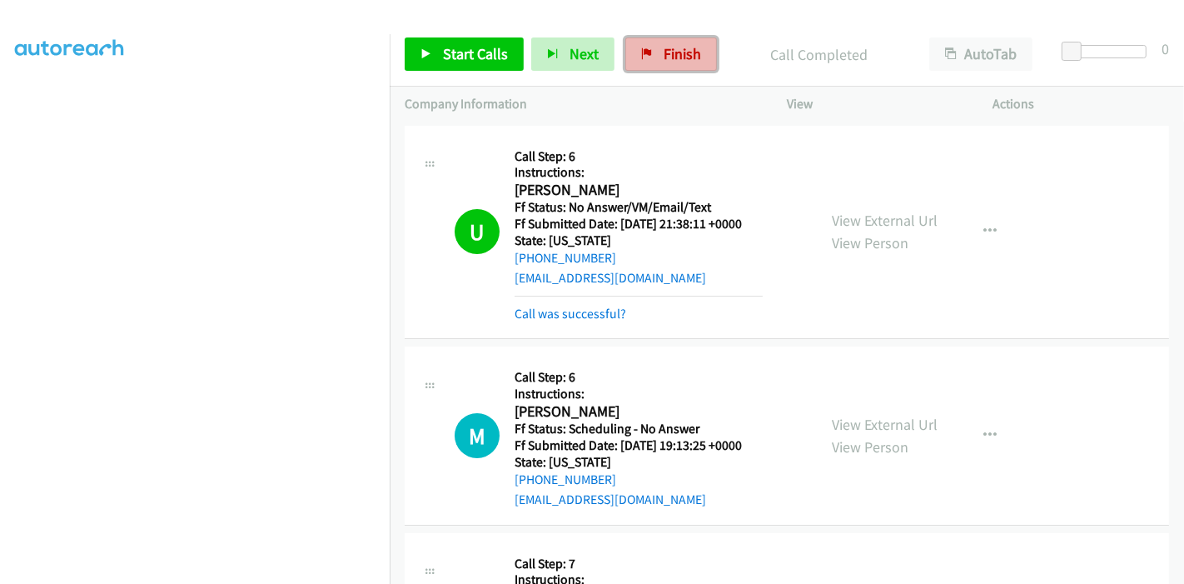
click at [644, 45] on link "Finish" at bounding box center [671, 53] width 92 height 33
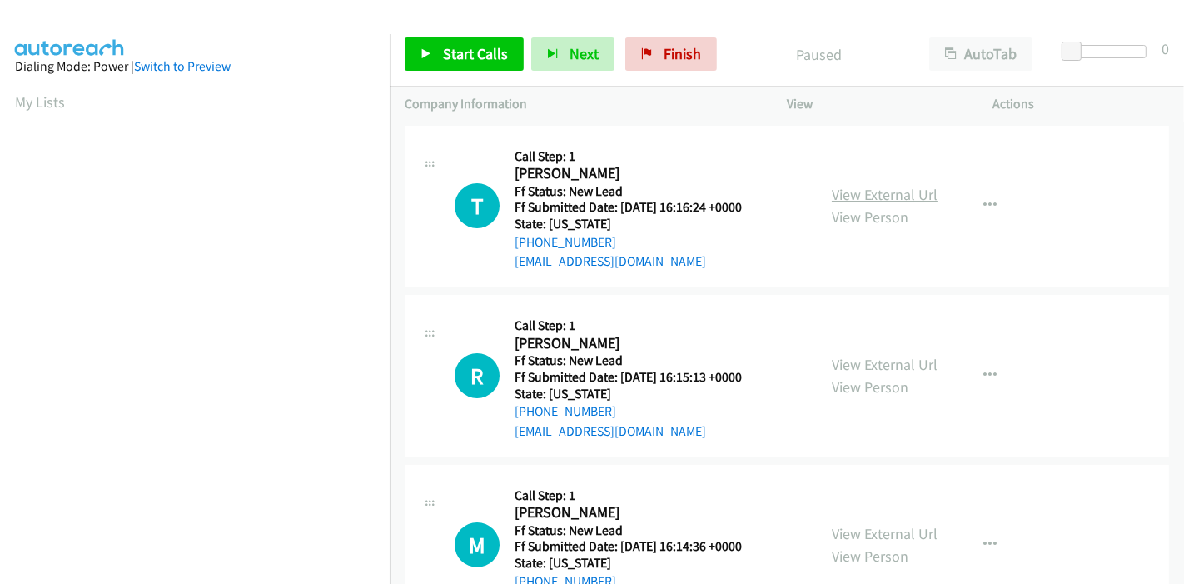
click at [847, 195] on link "View External Url" at bounding box center [885, 194] width 106 height 19
click at [840, 356] on link "View External Url" at bounding box center [885, 364] width 106 height 19
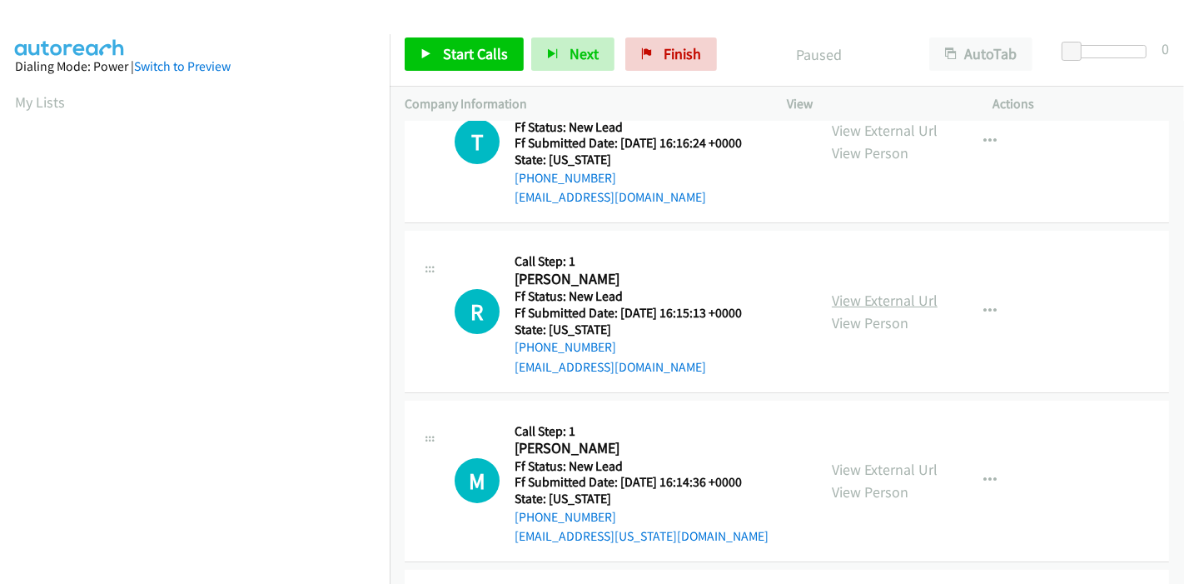
scroll to position [92, 0]
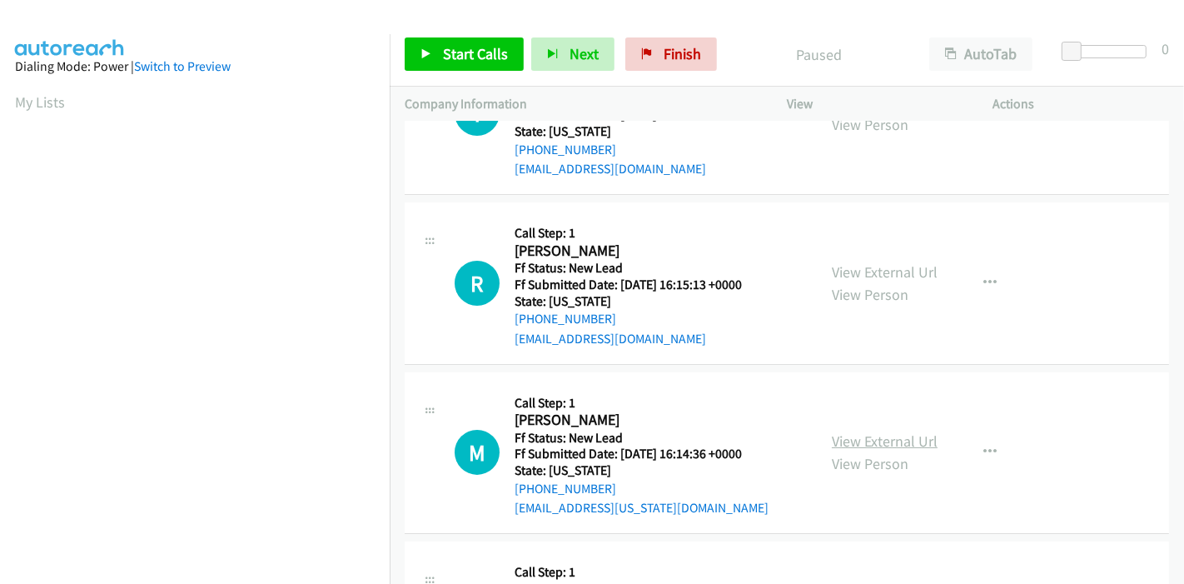
click at [859, 443] on link "View External Url" at bounding box center [885, 440] width 106 height 19
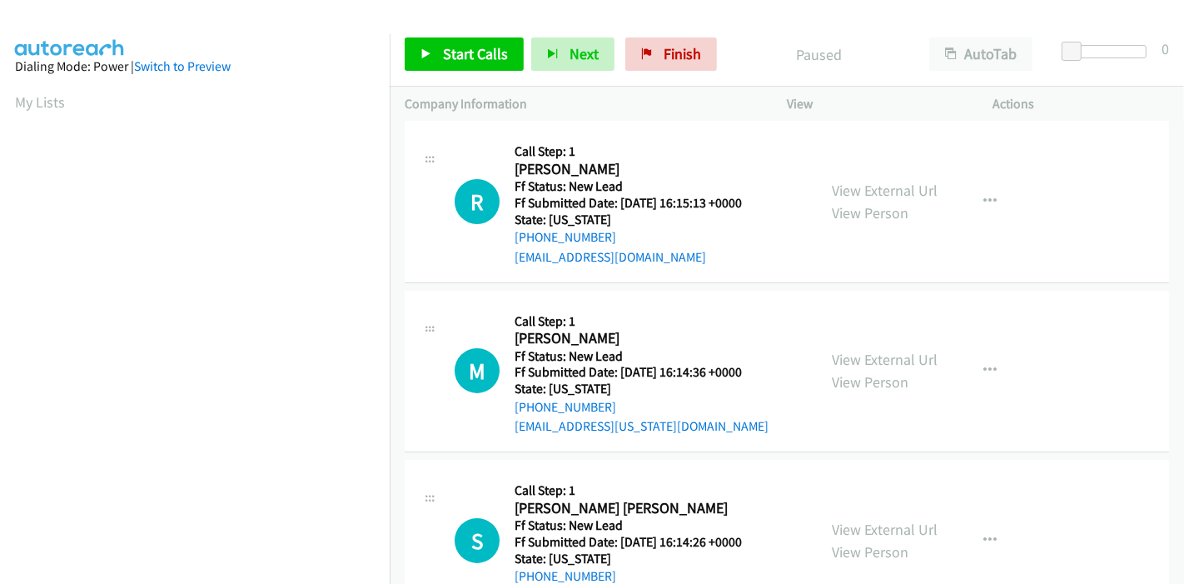
scroll to position [277, 0]
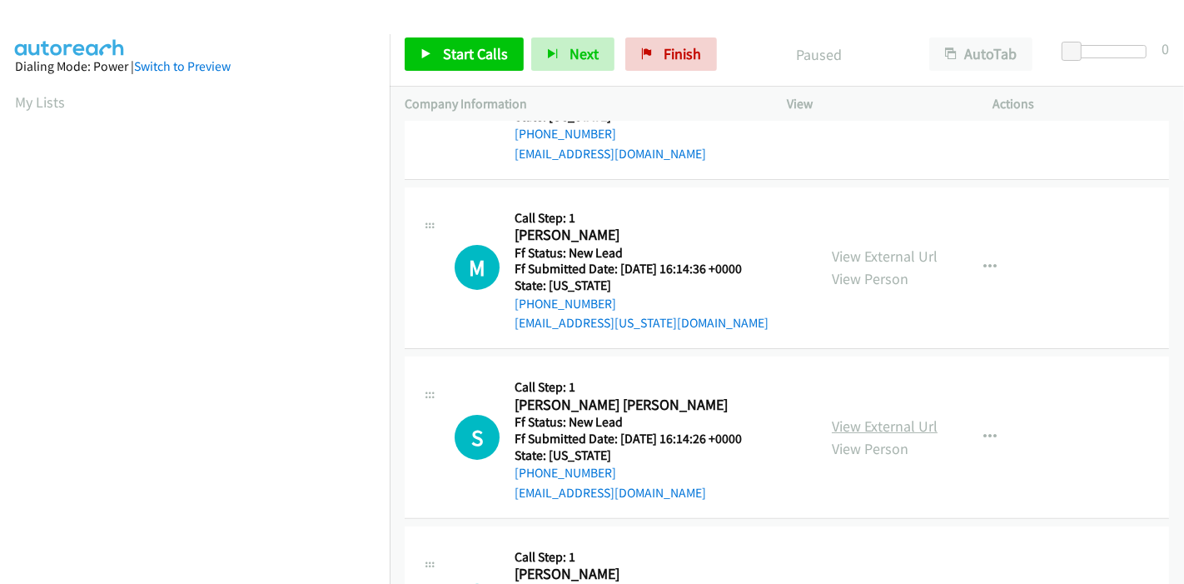
click at [883, 426] on link "View External Url" at bounding box center [885, 425] width 106 height 19
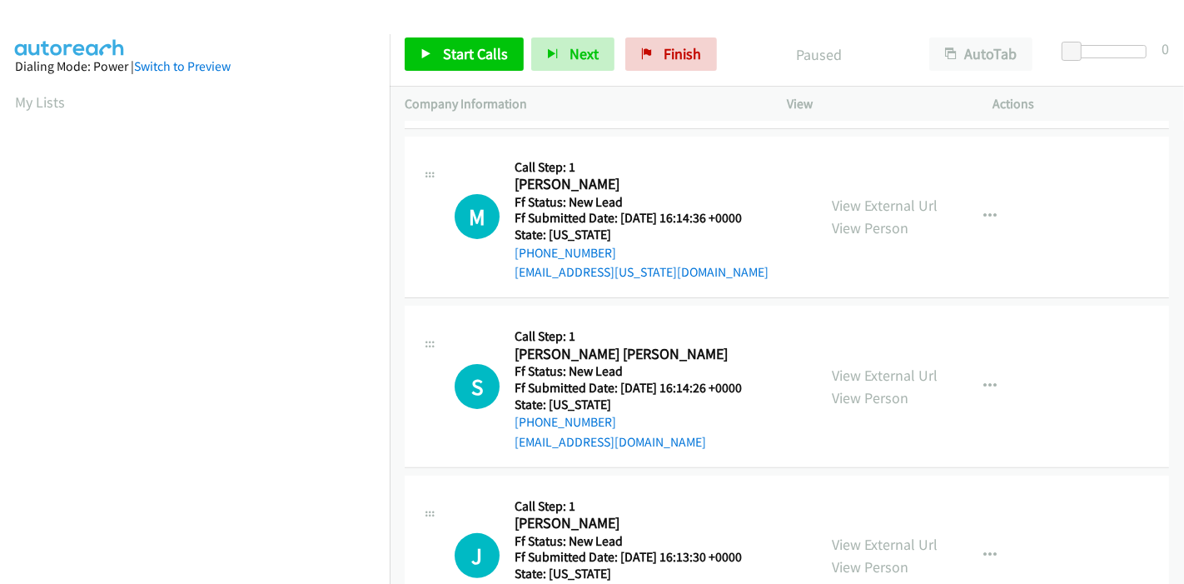
scroll to position [406, 0]
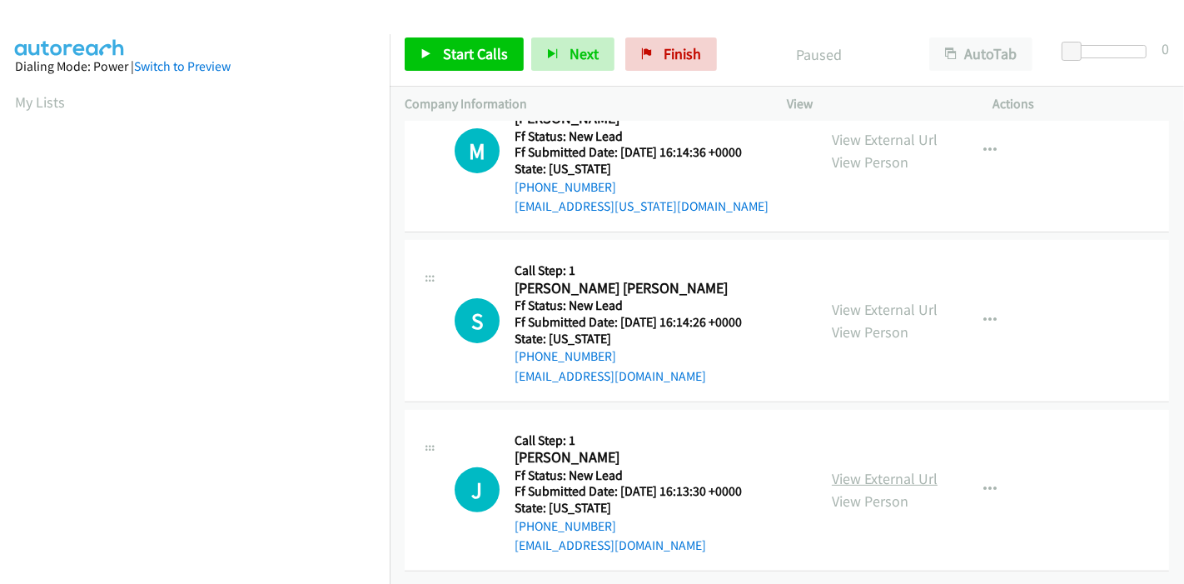
click at [858, 470] on link "View External Url" at bounding box center [885, 478] width 106 height 19
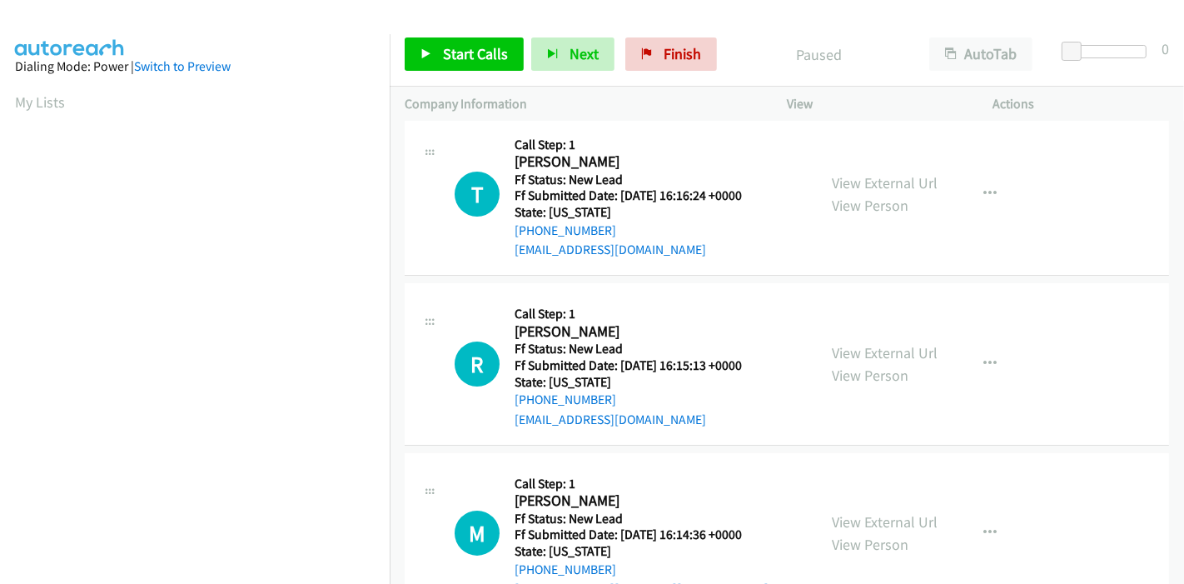
scroll to position [0, 0]
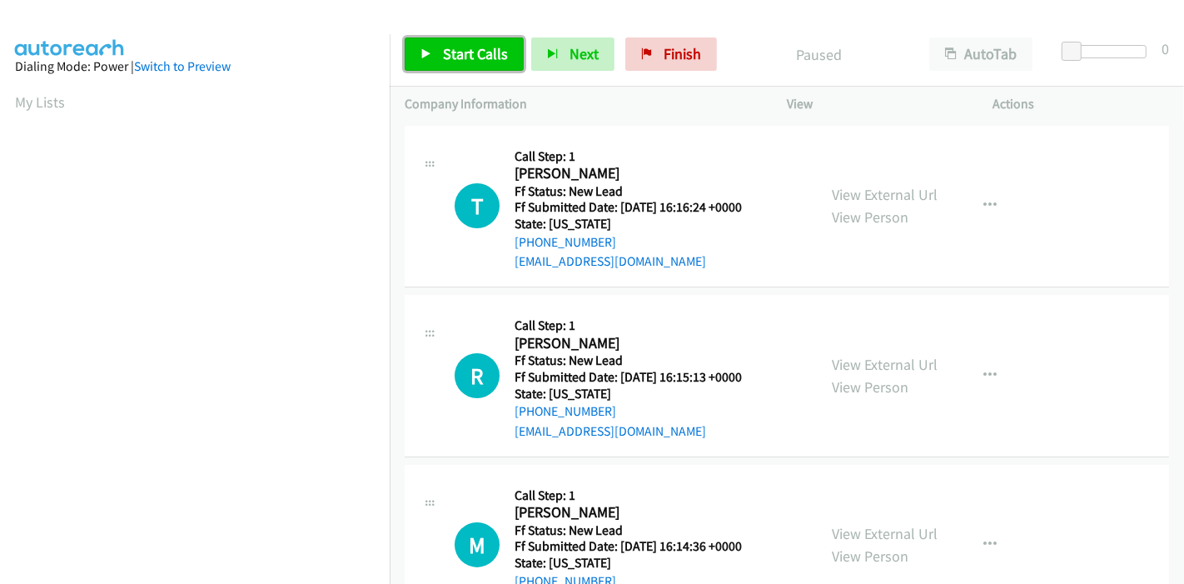
click at [430, 56] on icon at bounding box center [427, 55] width 12 height 12
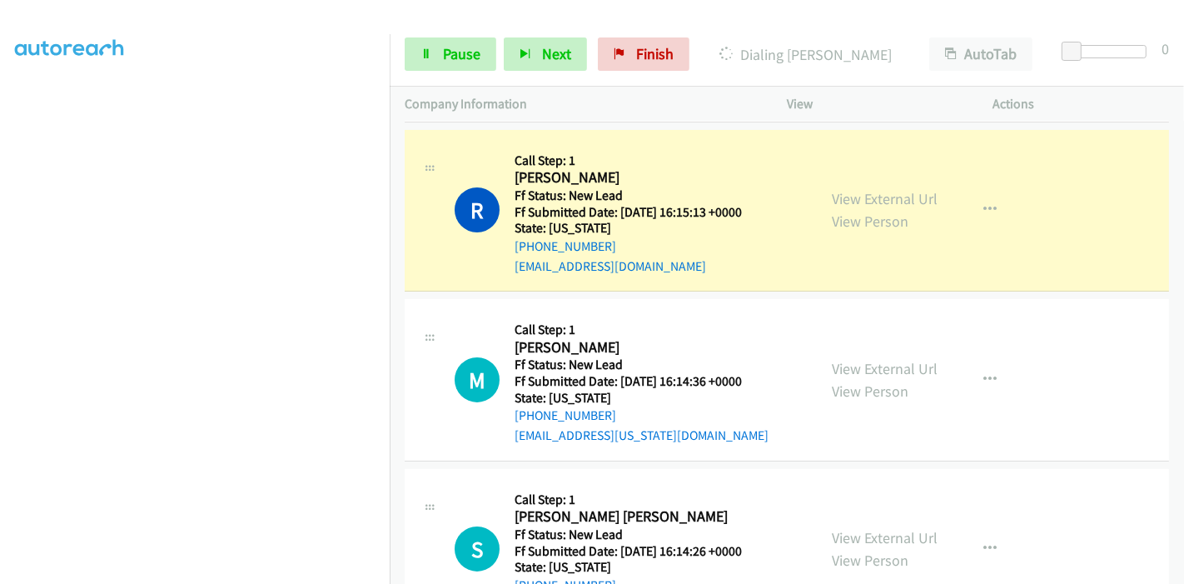
scroll to position [277, 0]
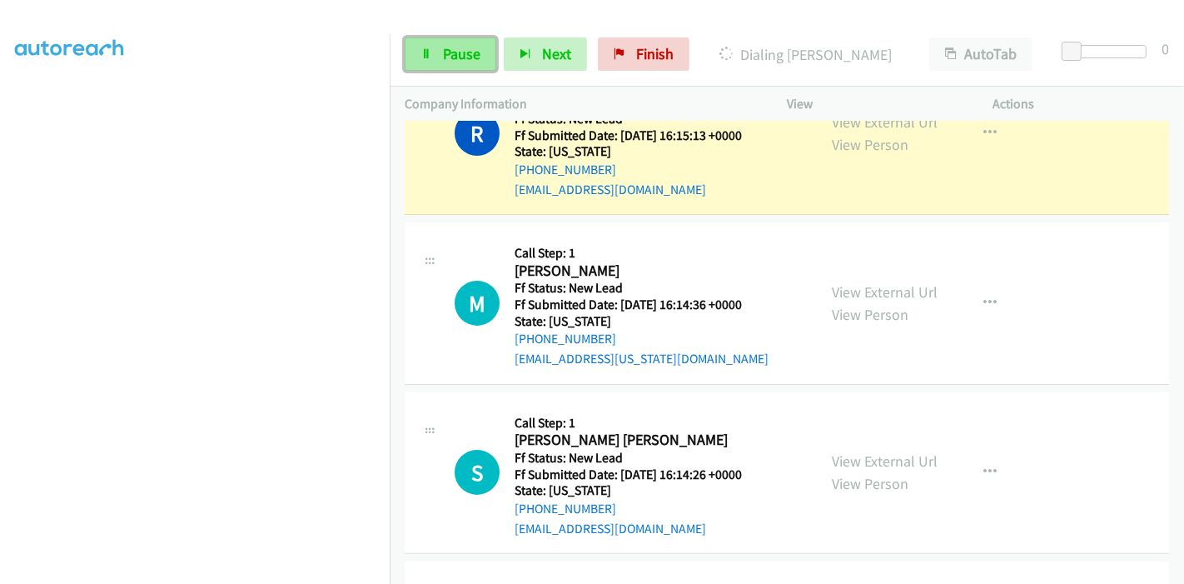
click at [452, 51] on span "Pause" at bounding box center [461, 53] width 37 height 19
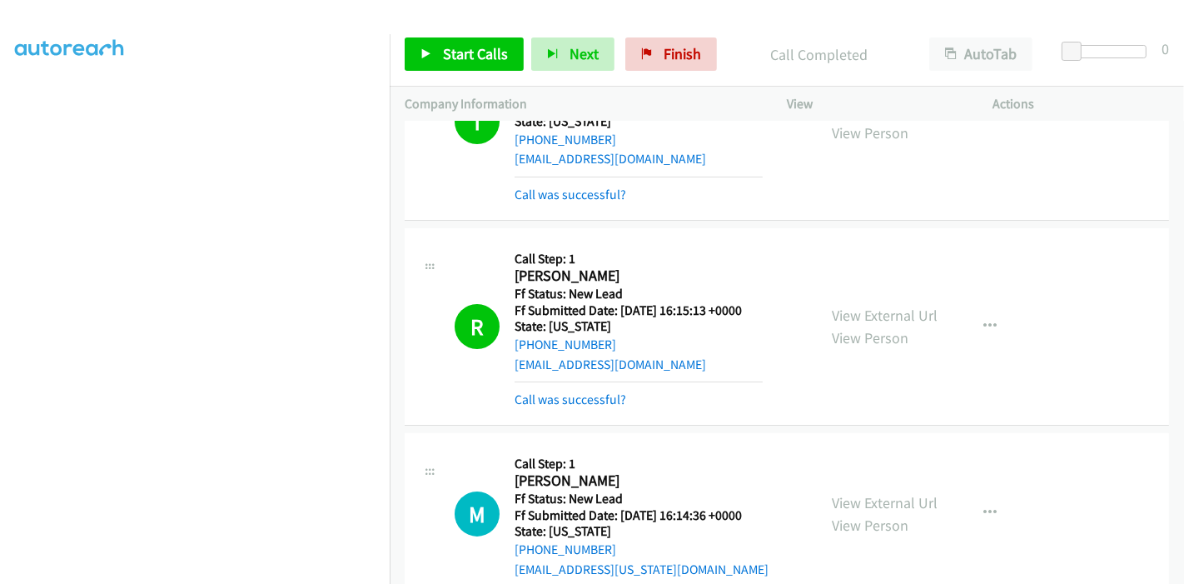
scroll to position [71, 0]
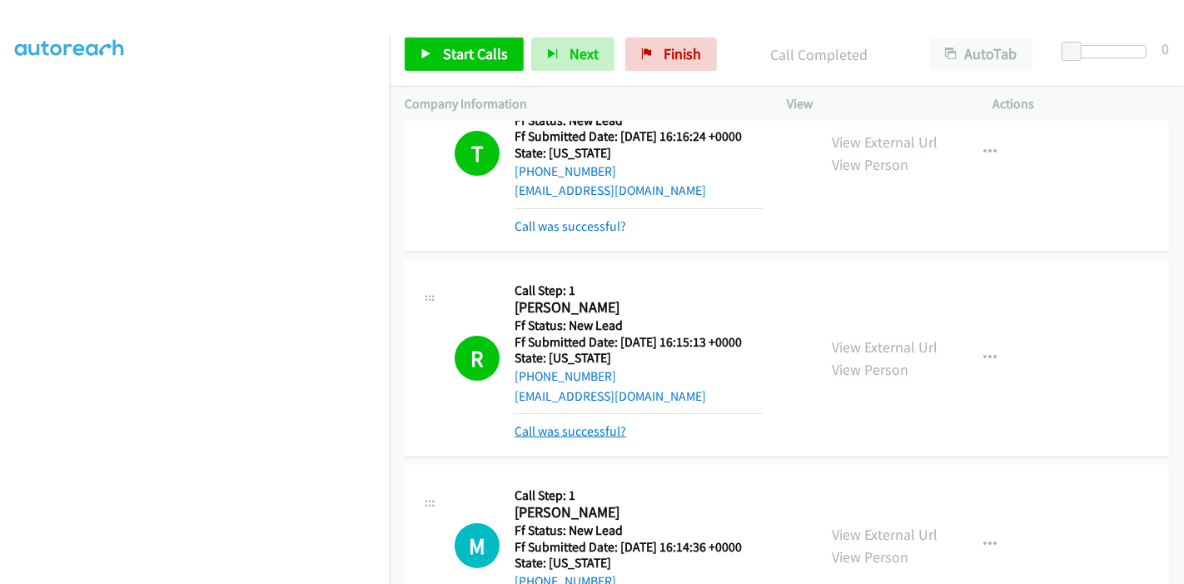
click at [595, 436] on link "Call was successful?" at bounding box center [571, 431] width 112 height 16
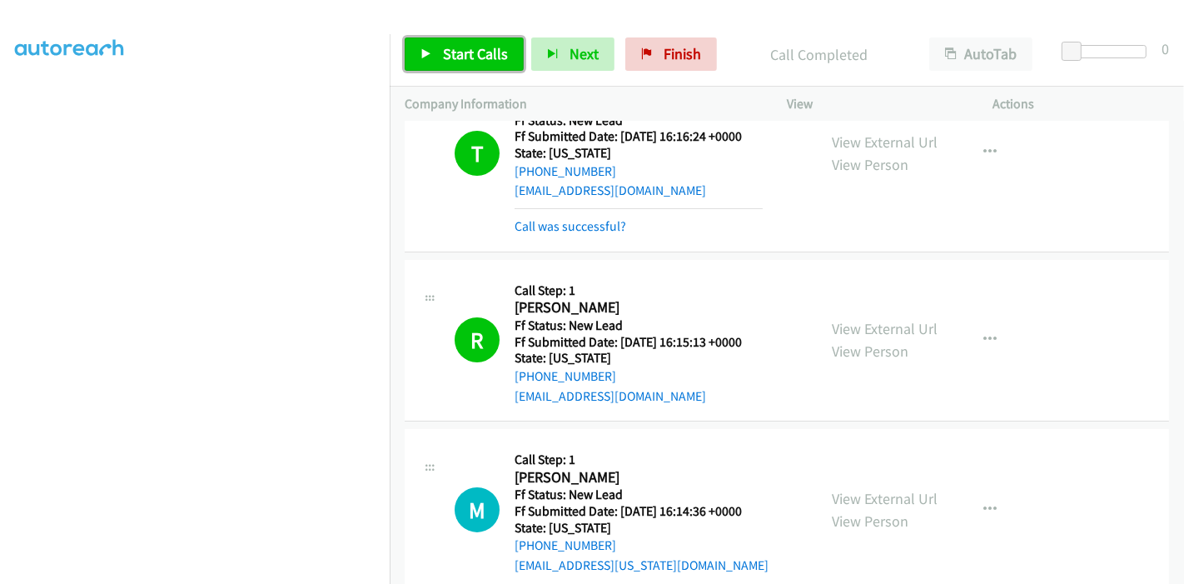
click at [443, 51] on span "Start Calls" at bounding box center [475, 53] width 65 height 19
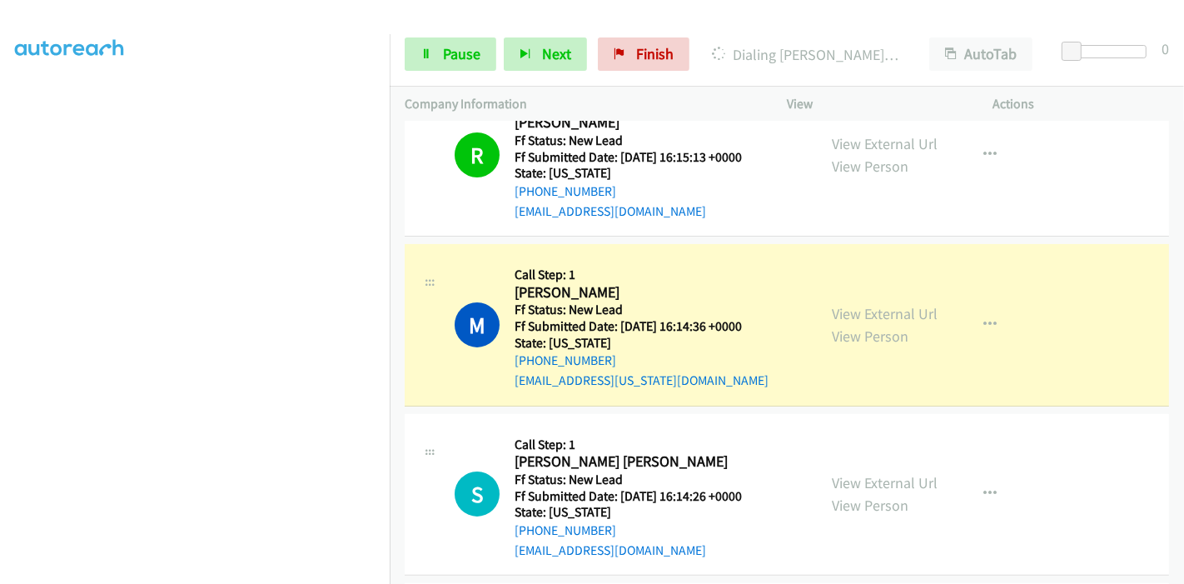
scroll to position [441, 0]
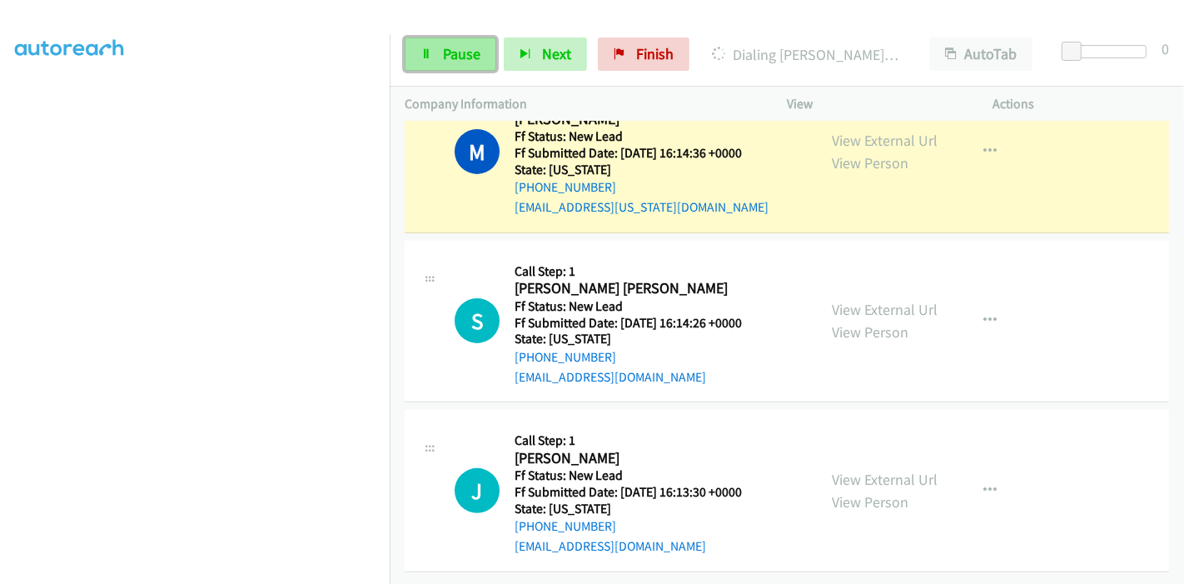
click at [454, 41] on link "Pause" at bounding box center [451, 53] width 92 height 33
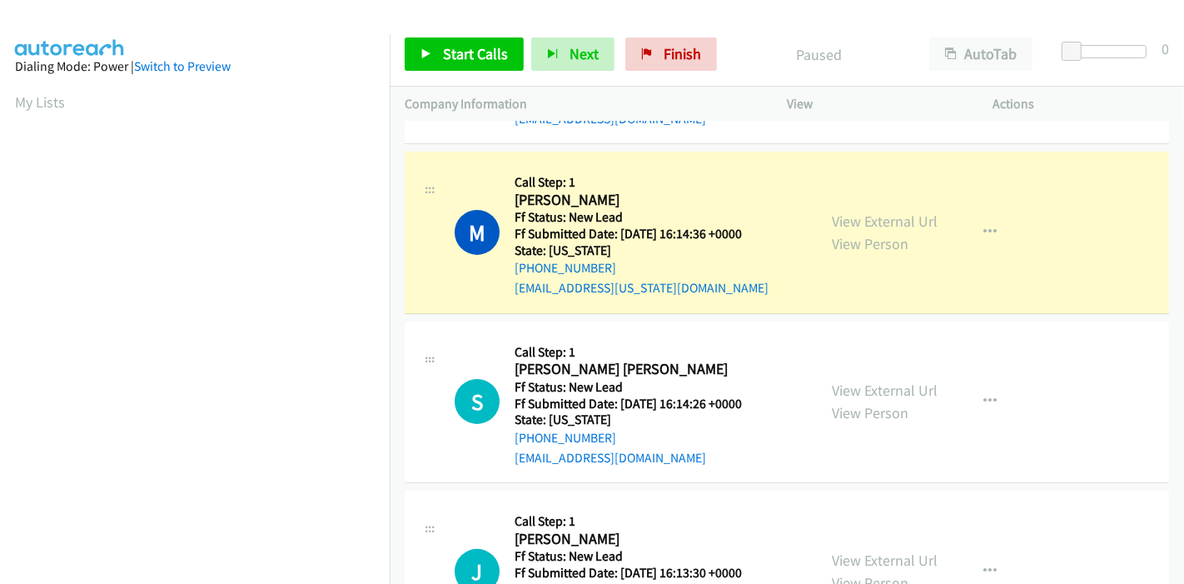
scroll to position [0, 0]
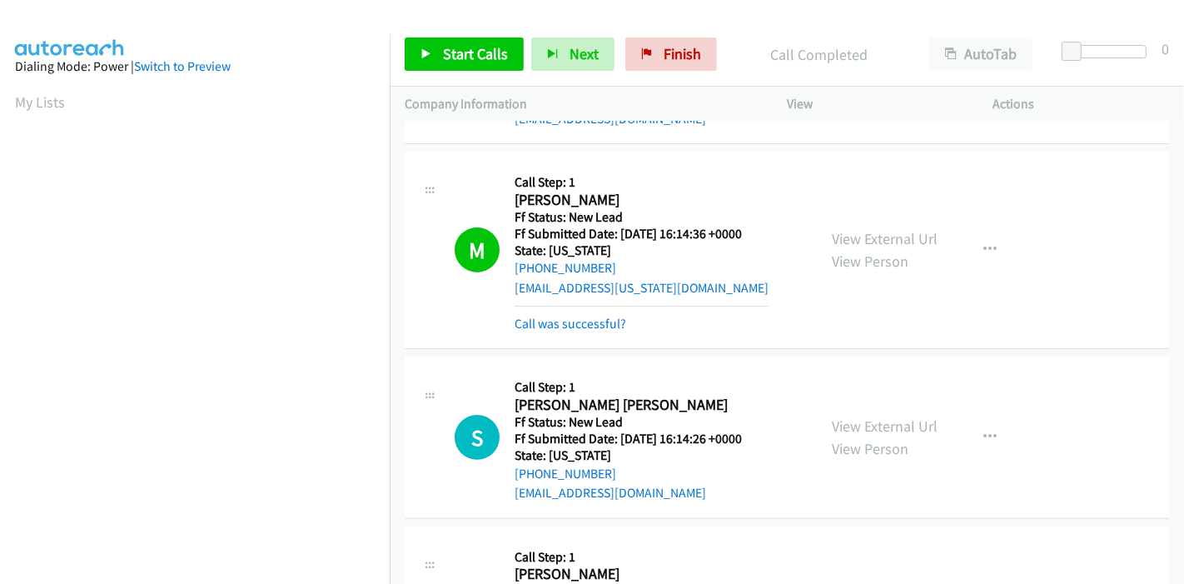
click at [547, 314] on div "Call was successful?" at bounding box center [642, 324] width 254 height 20
click at [547, 317] on link "Call was successful?" at bounding box center [571, 324] width 112 height 16
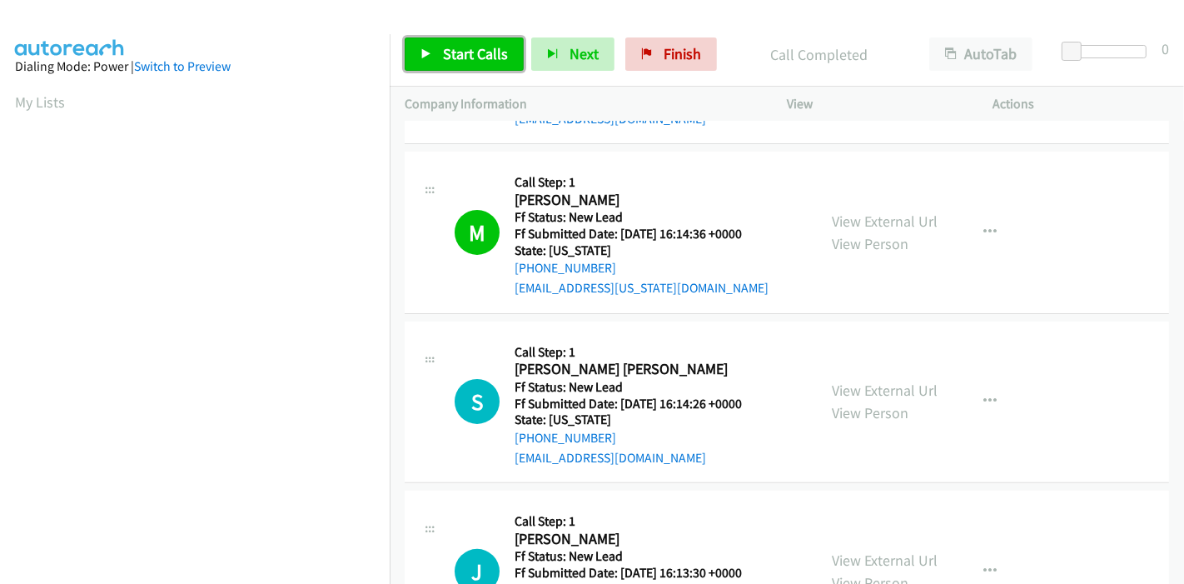
click at [456, 44] on span "Start Calls" at bounding box center [475, 53] width 65 height 19
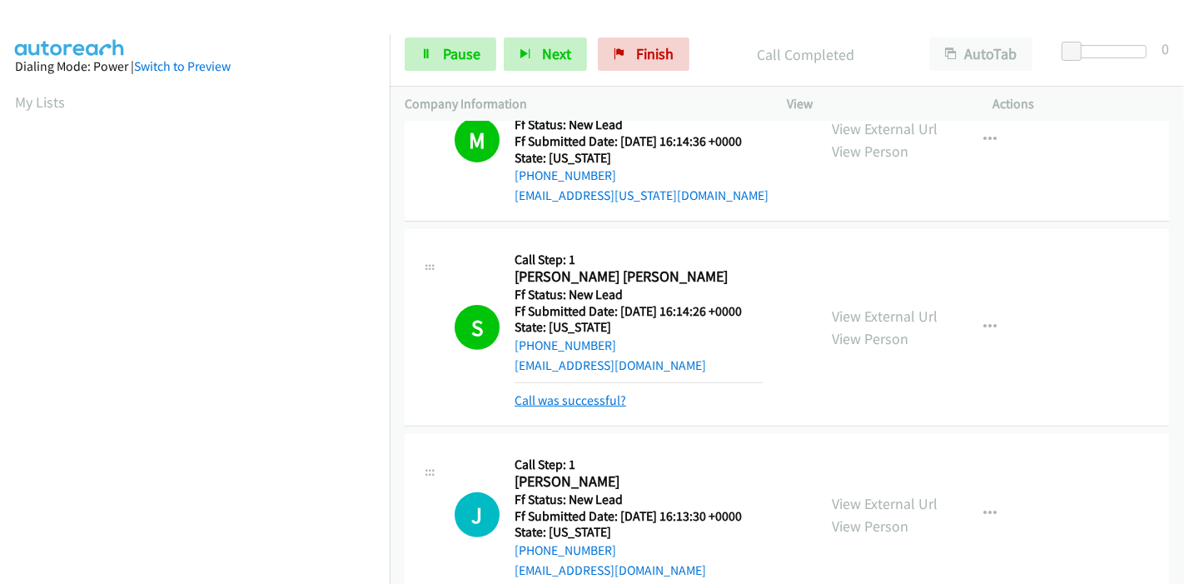
click at [575, 400] on link "Call was successful?" at bounding box center [571, 400] width 112 height 16
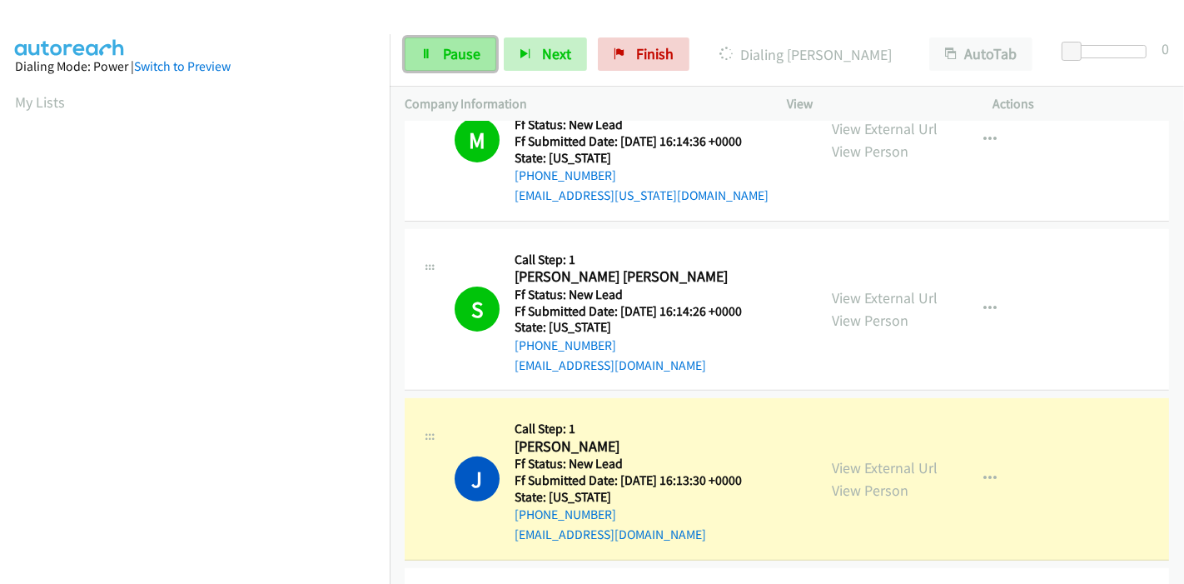
click at [458, 62] on span "Pause" at bounding box center [461, 53] width 37 height 19
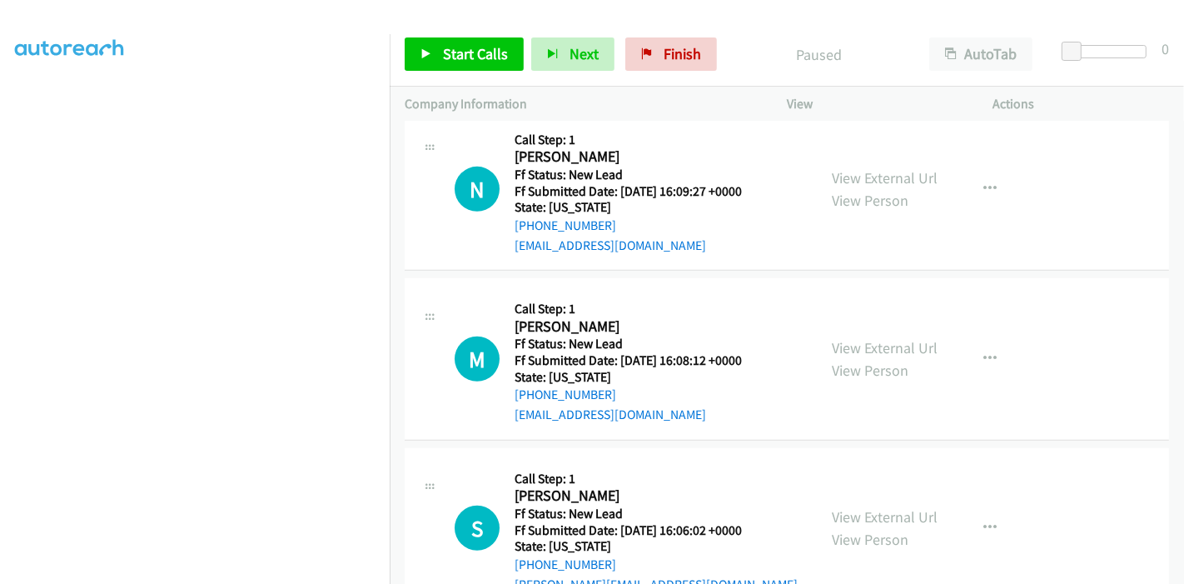
scroll to position [904, 0]
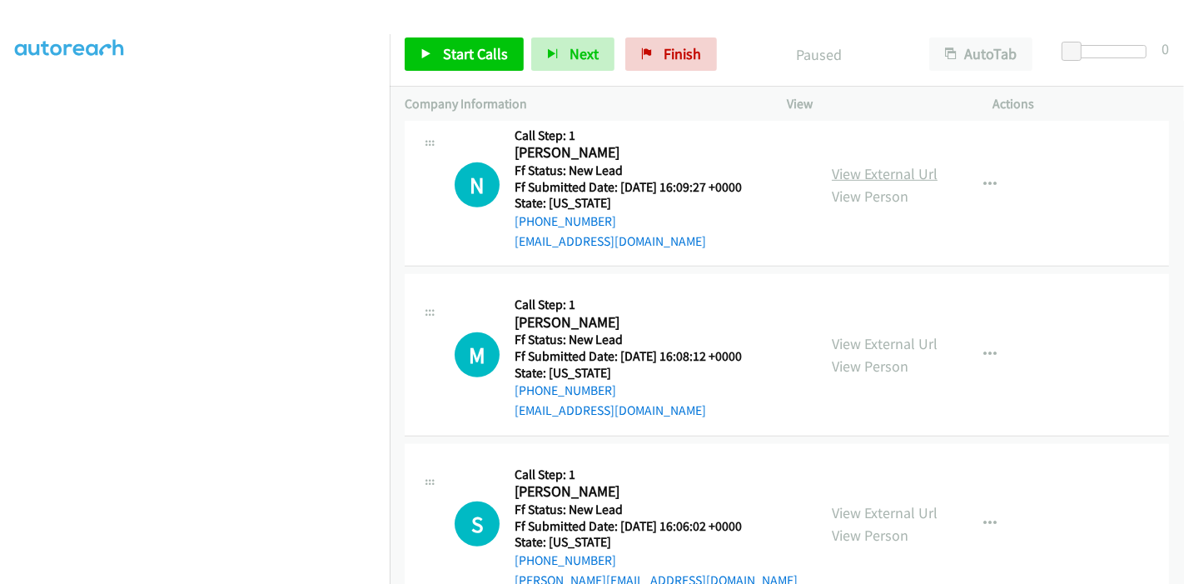
click at [889, 174] on link "View External Url" at bounding box center [885, 173] width 106 height 19
click at [841, 339] on link "View External Url" at bounding box center [885, 343] width 106 height 19
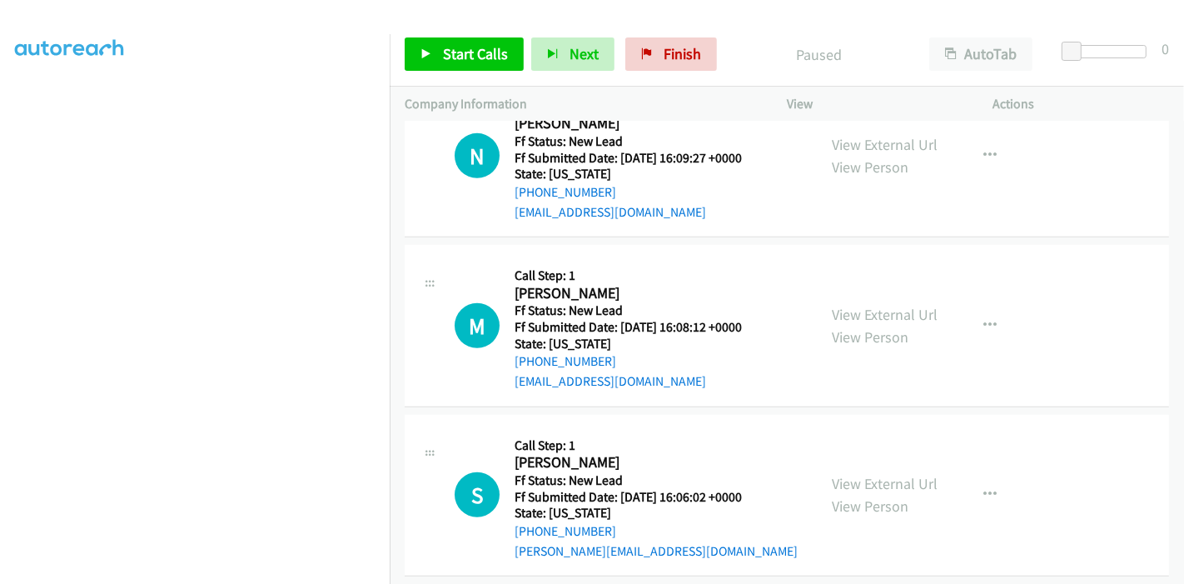
scroll to position [949, 0]
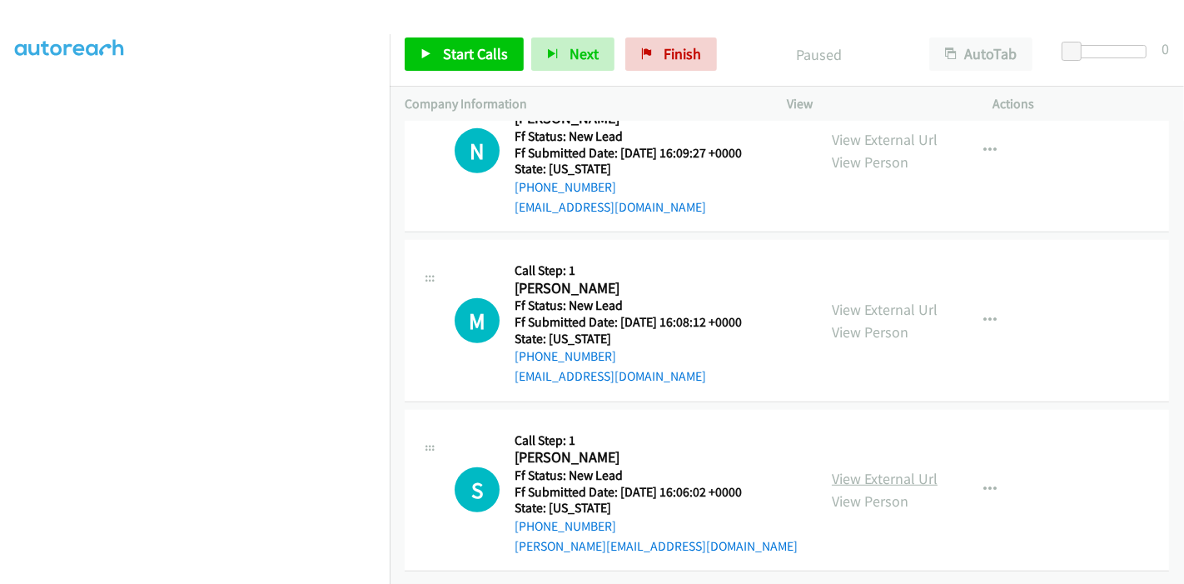
click at [837, 469] on link "View External Url" at bounding box center [885, 478] width 106 height 19
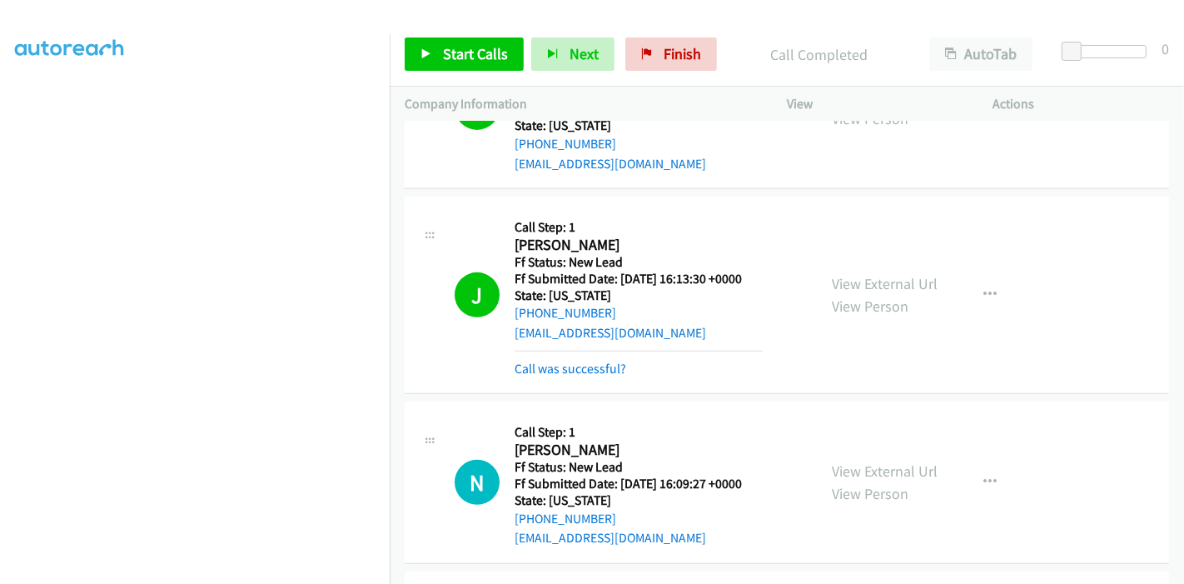
scroll to position [520, 0]
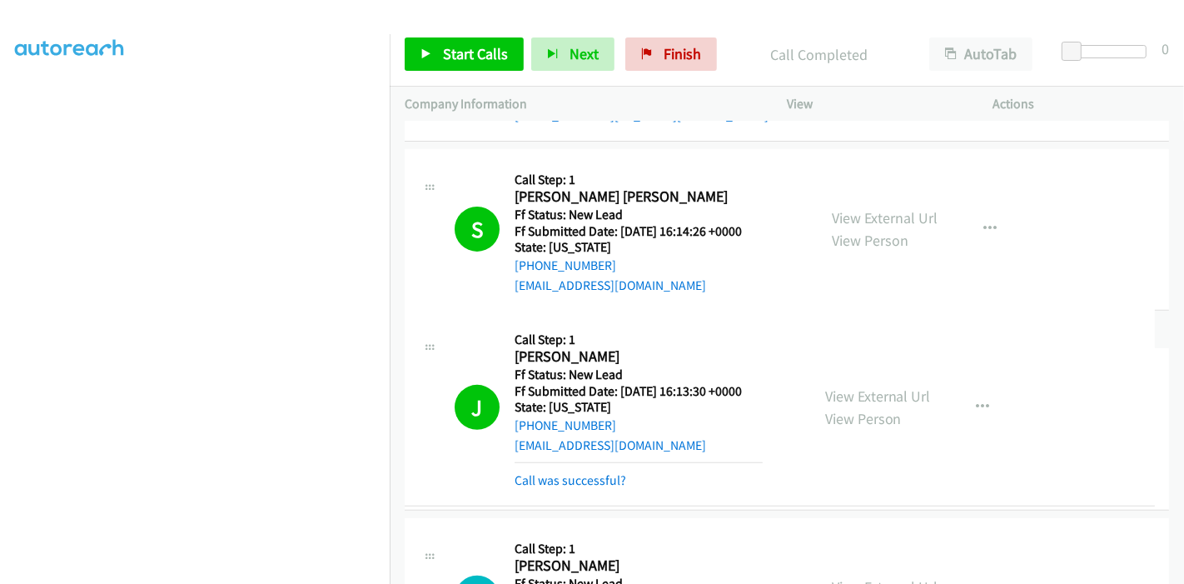
drag, startPoint x: 566, startPoint y: 484, endPoint x: 720, endPoint y: 476, distance: 153.5
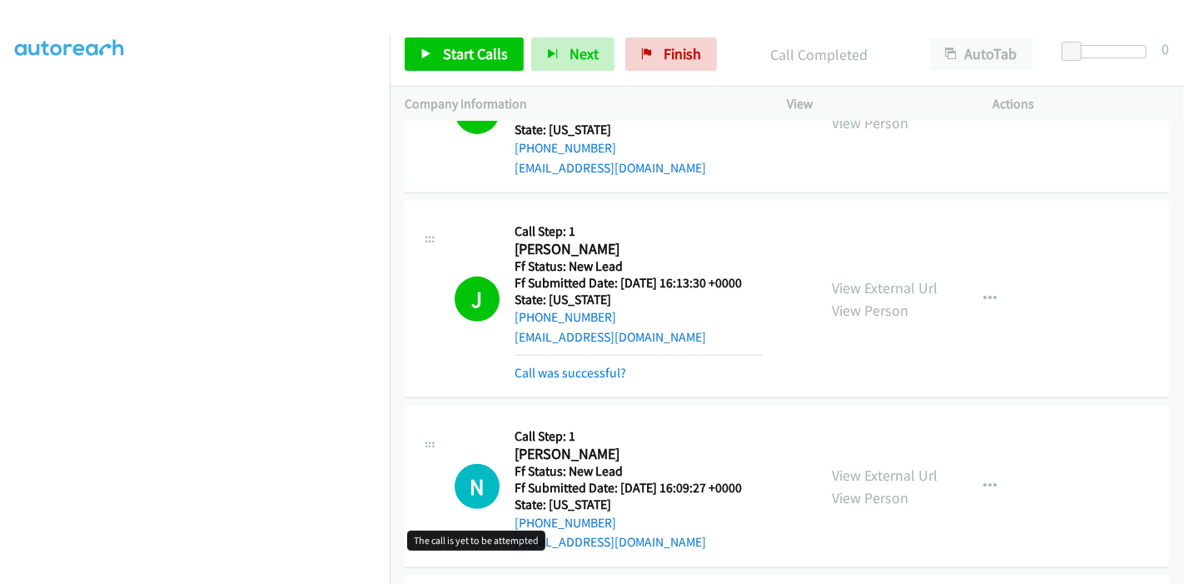
scroll to position [614, 0]
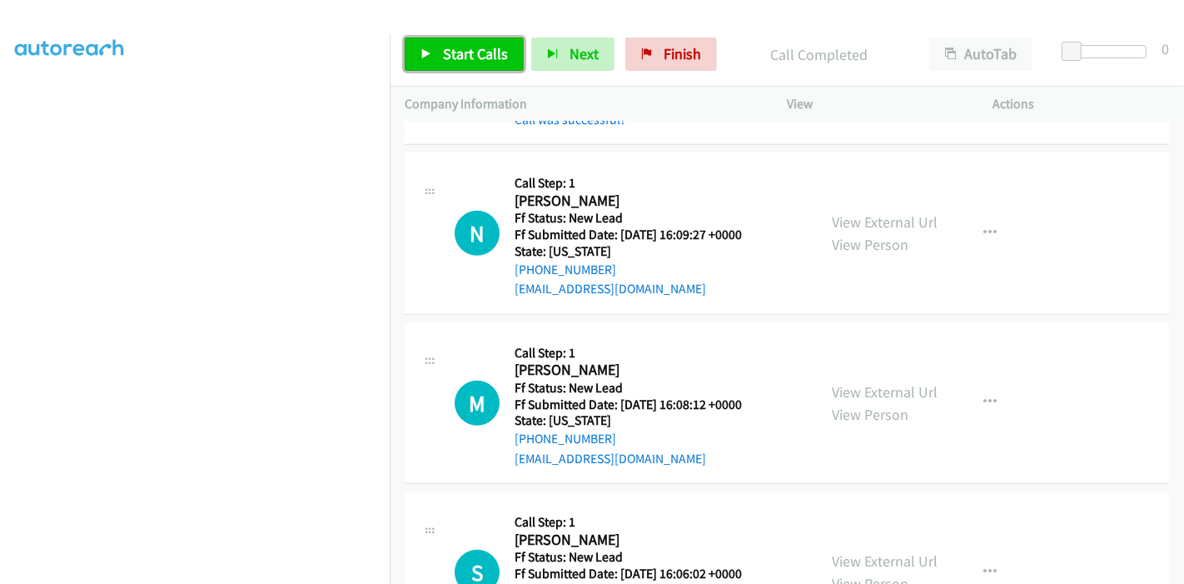
click at [441, 37] on link "Start Calls" at bounding box center [464, 53] width 119 height 33
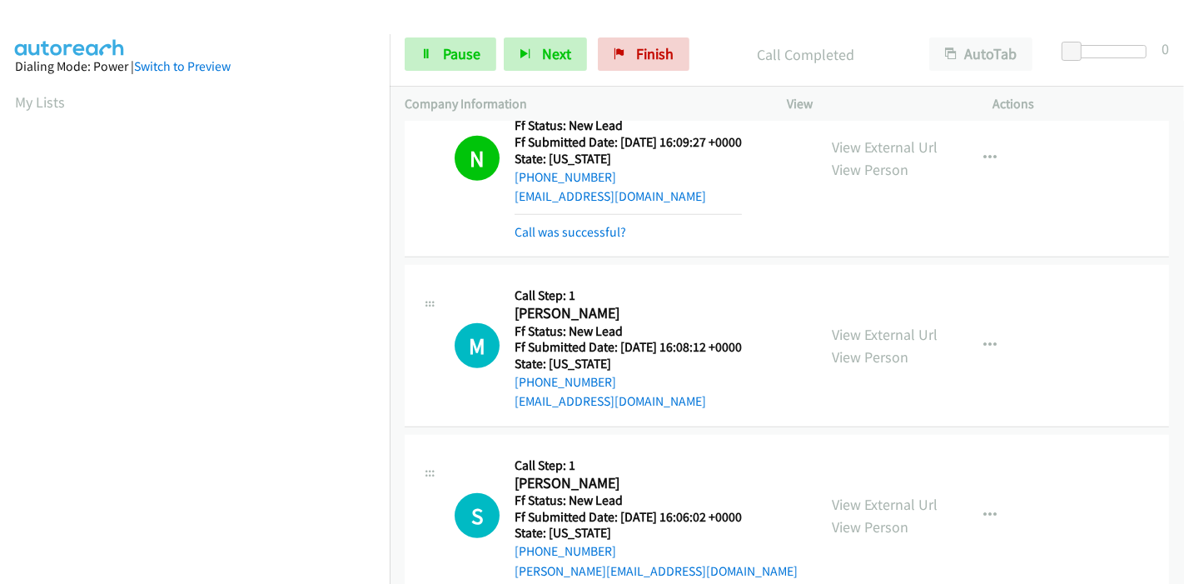
scroll to position [1001, 0]
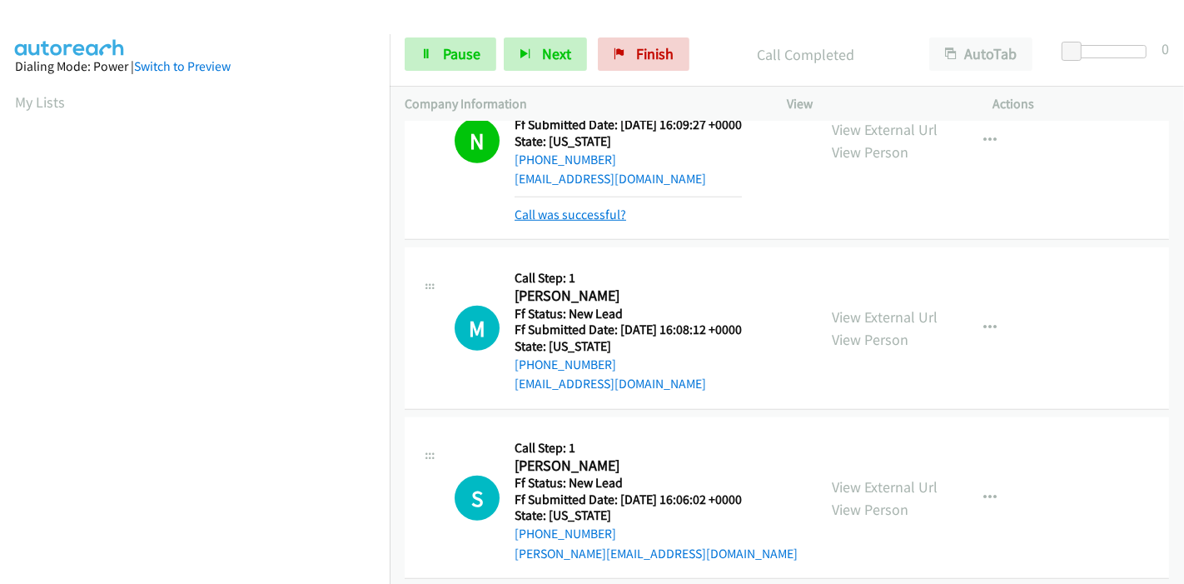
click at [571, 209] on link "Call was successful?" at bounding box center [571, 215] width 112 height 16
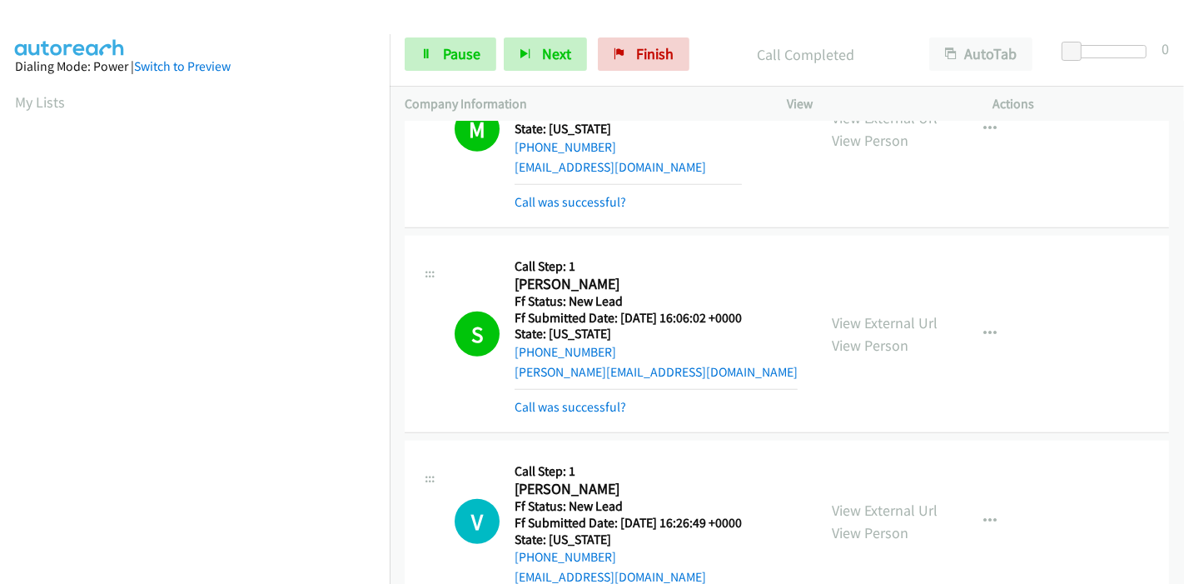
scroll to position [1204, 0]
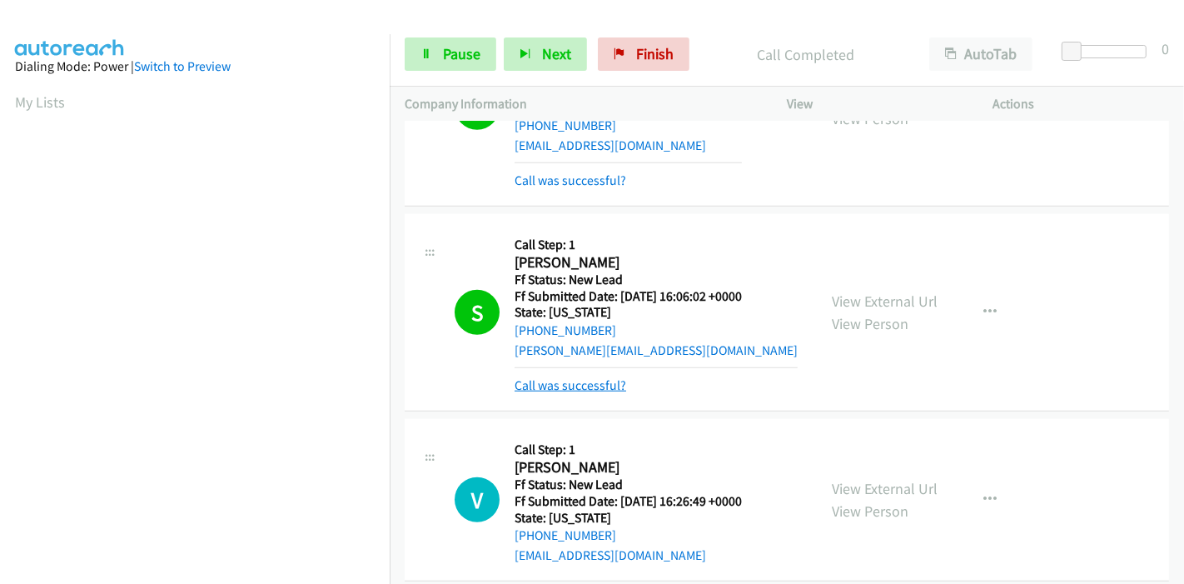
click at [585, 386] on link "Call was successful?" at bounding box center [571, 385] width 112 height 16
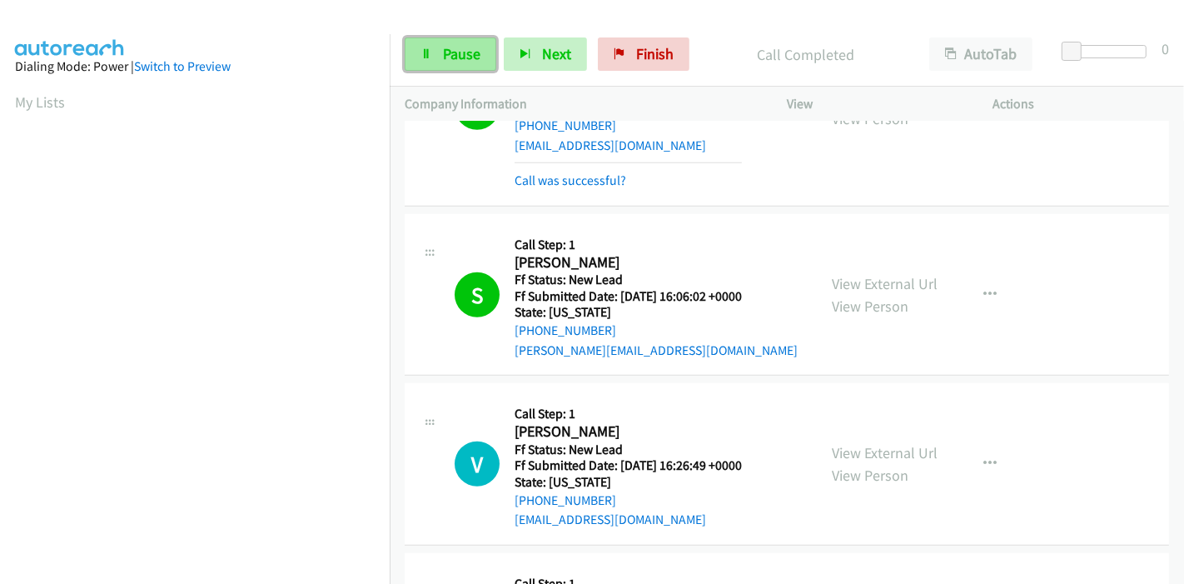
click at [473, 58] on span "Pause" at bounding box center [461, 53] width 37 height 19
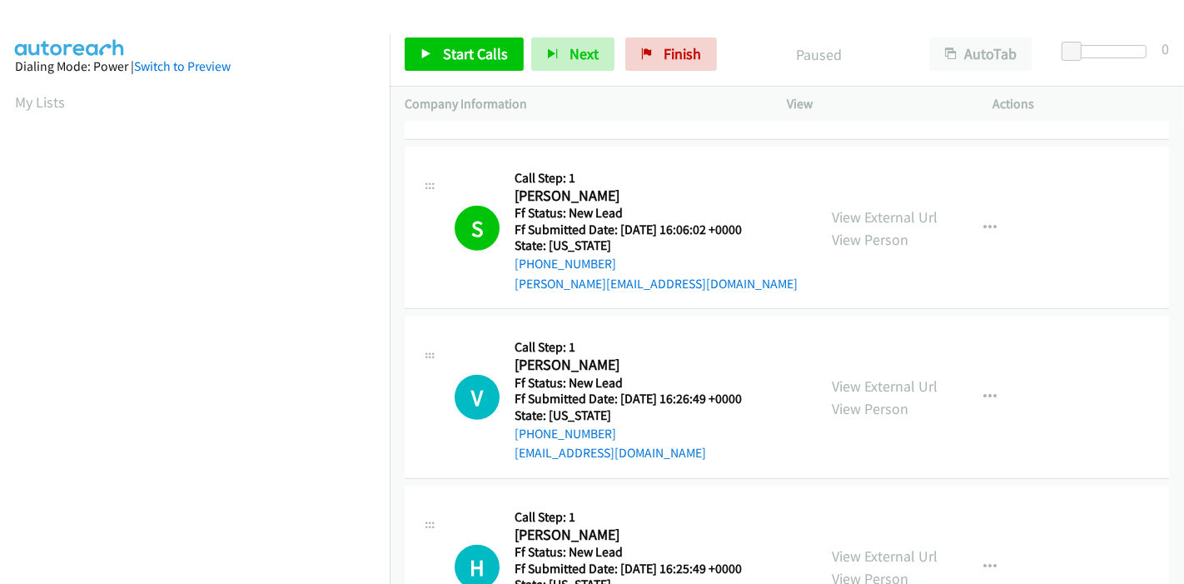
scroll to position [1297, 0]
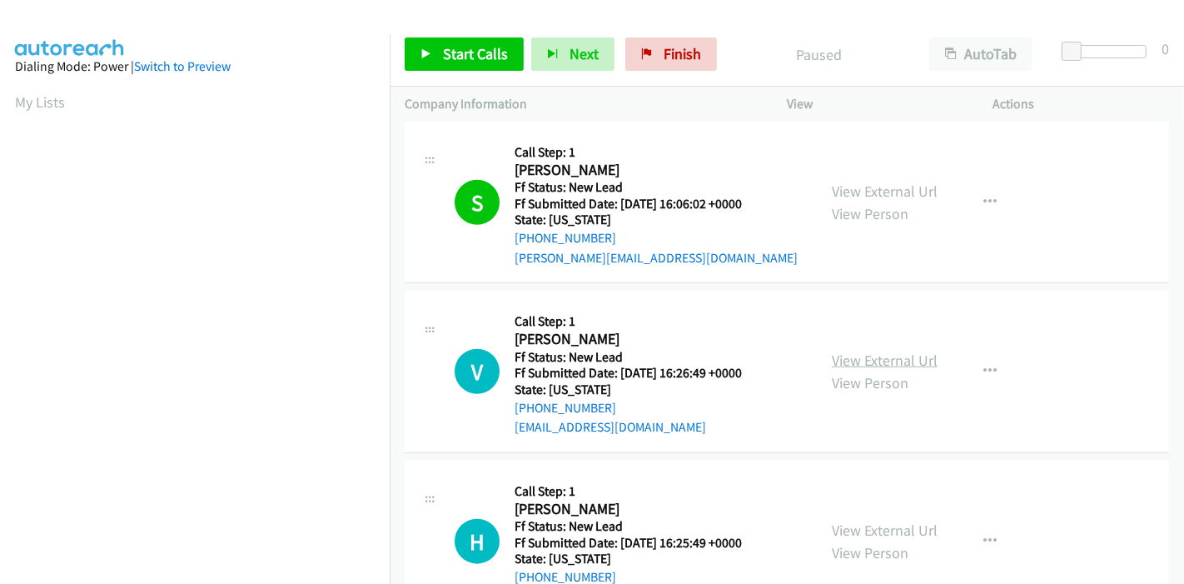
click at [856, 361] on link "View External Url" at bounding box center [885, 360] width 106 height 19
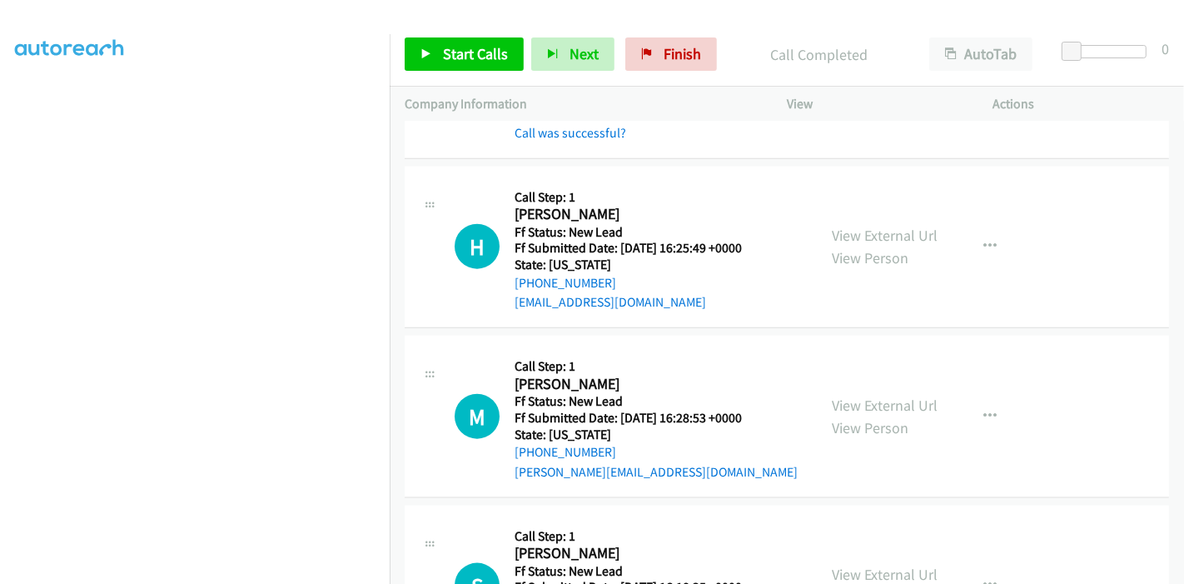
scroll to position [1667, 0]
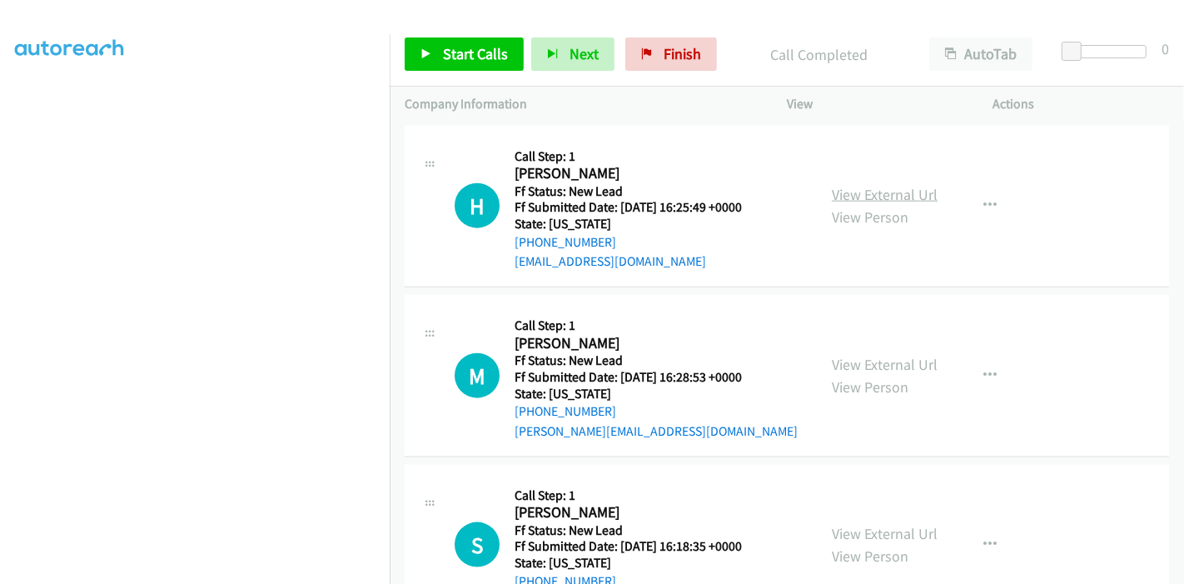
click at [860, 185] on link "View External Url" at bounding box center [885, 194] width 106 height 19
click at [879, 360] on link "View External Url" at bounding box center [885, 364] width 106 height 19
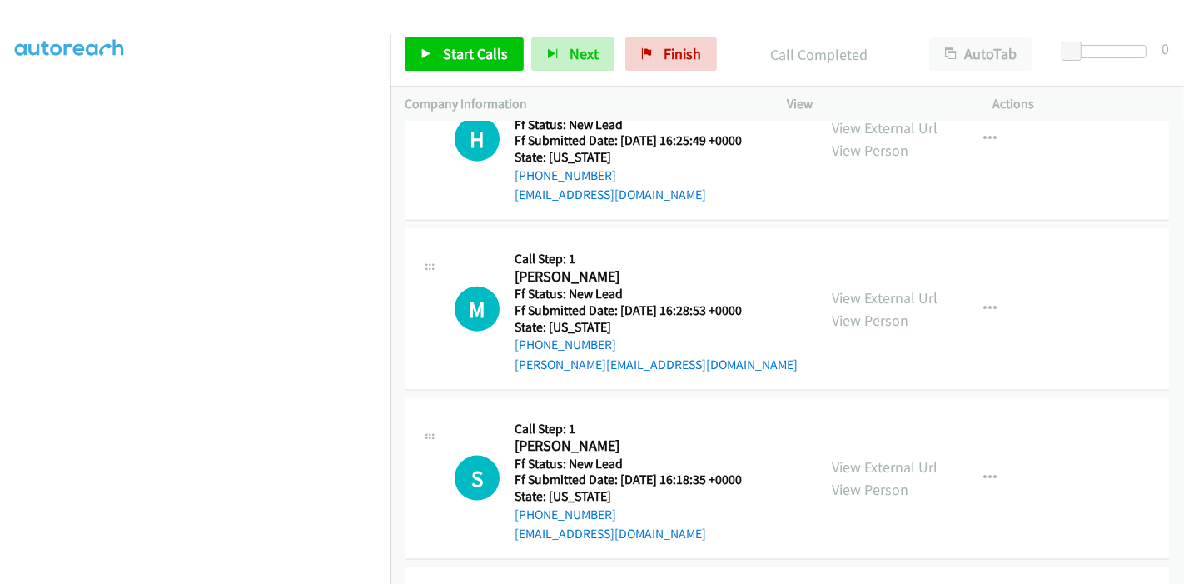
scroll to position [1852, 0]
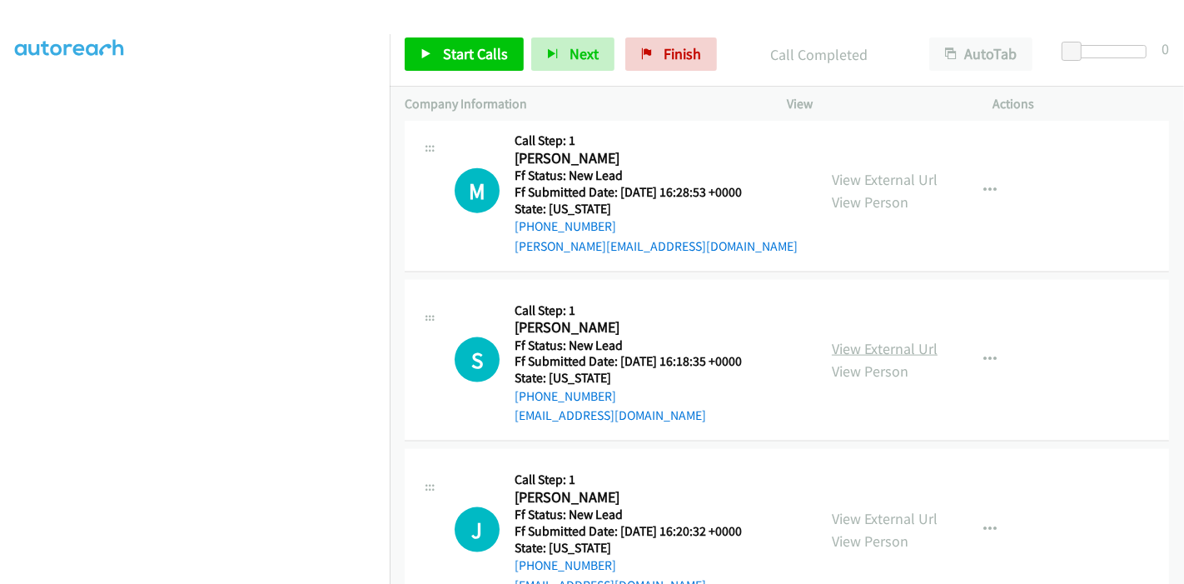
click at [904, 341] on link "View External Url" at bounding box center [885, 348] width 106 height 19
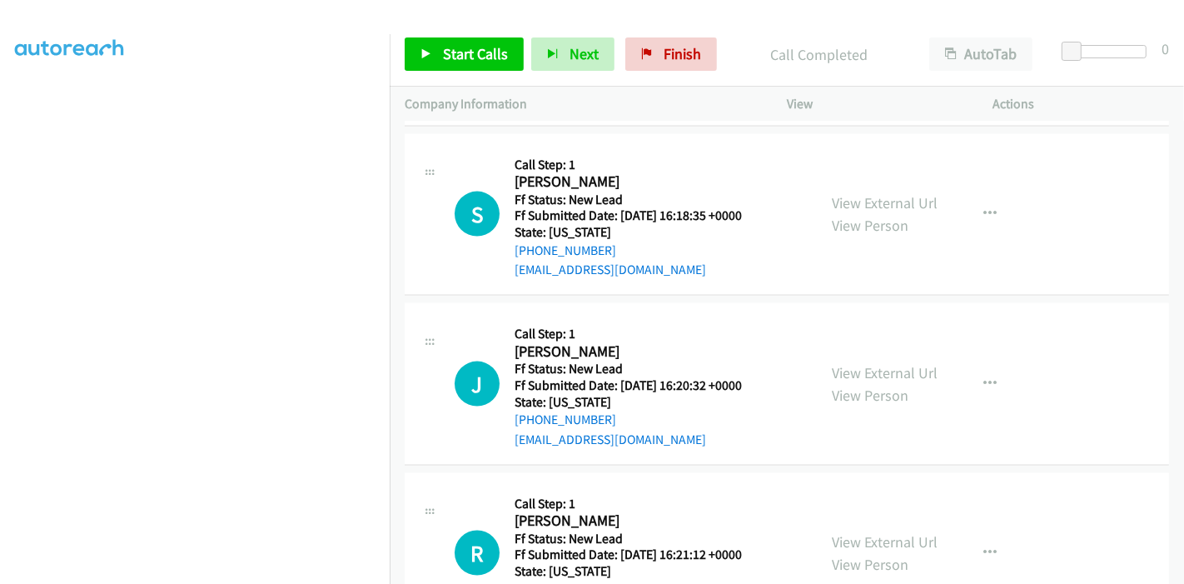
scroll to position [2069, 0]
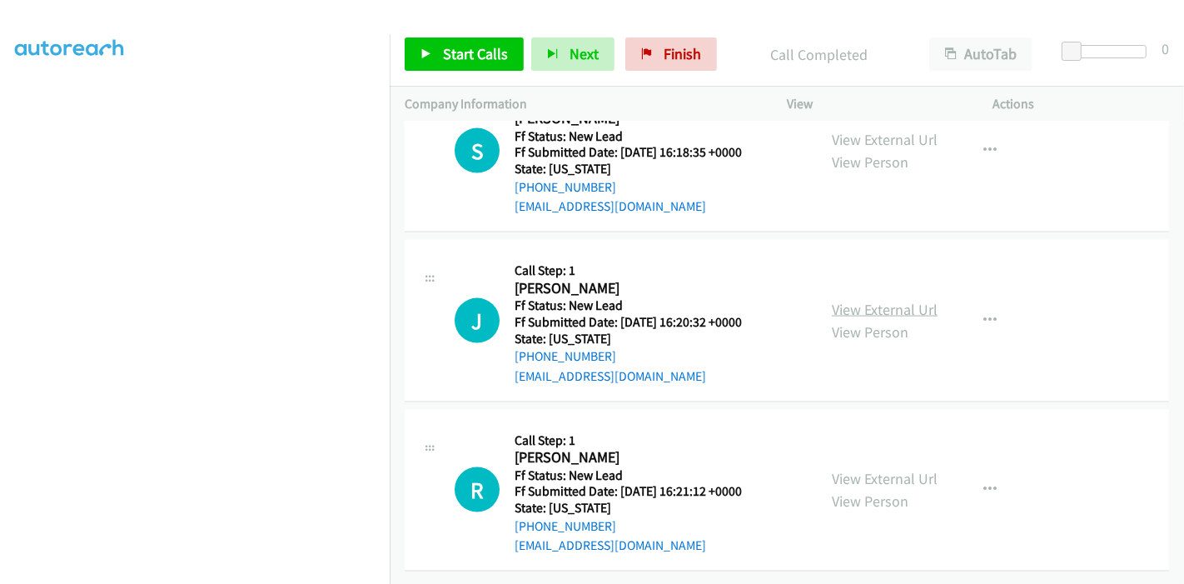
click at [880, 300] on link "View External Url" at bounding box center [885, 309] width 106 height 19
click at [861, 469] on link "View External Url" at bounding box center [885, 478] width 106 height 19
click at [451, 52] on span "Start Calls" at bounding box center [475, 53] width 65 height 19
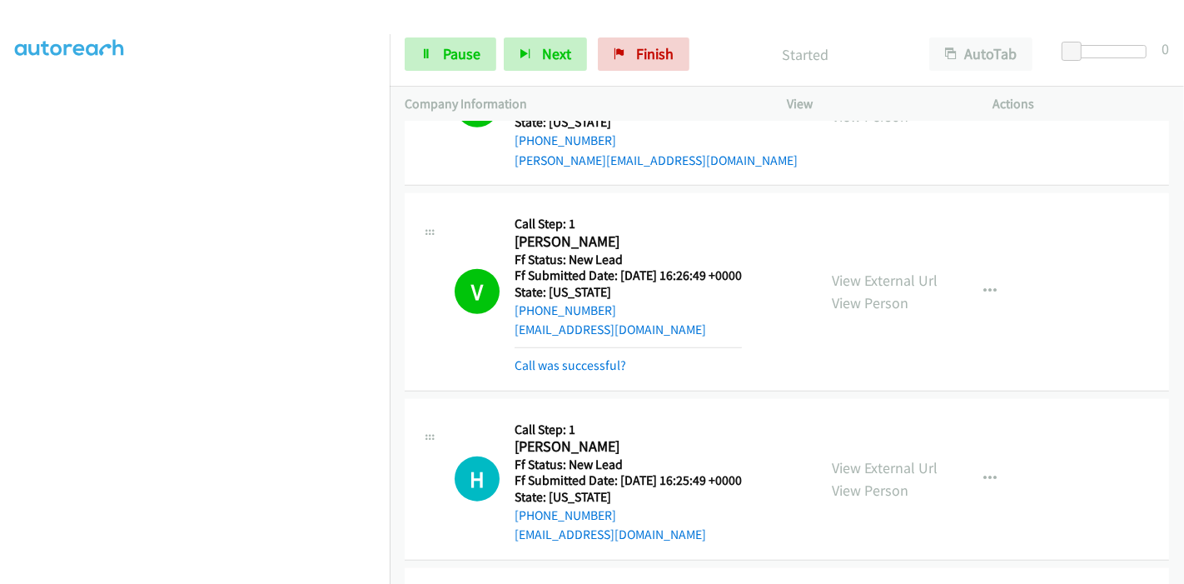
scroll to position [1422, 0]
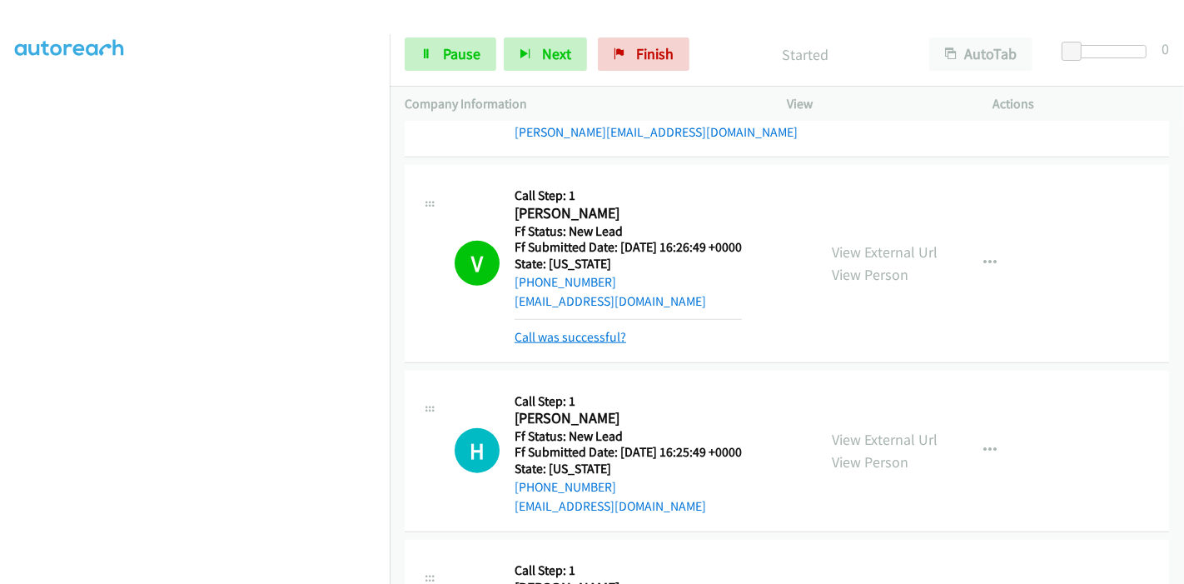
click at [589, 336] on link "Call was successful?" at bounding box center [571, 337] width 112 height 16
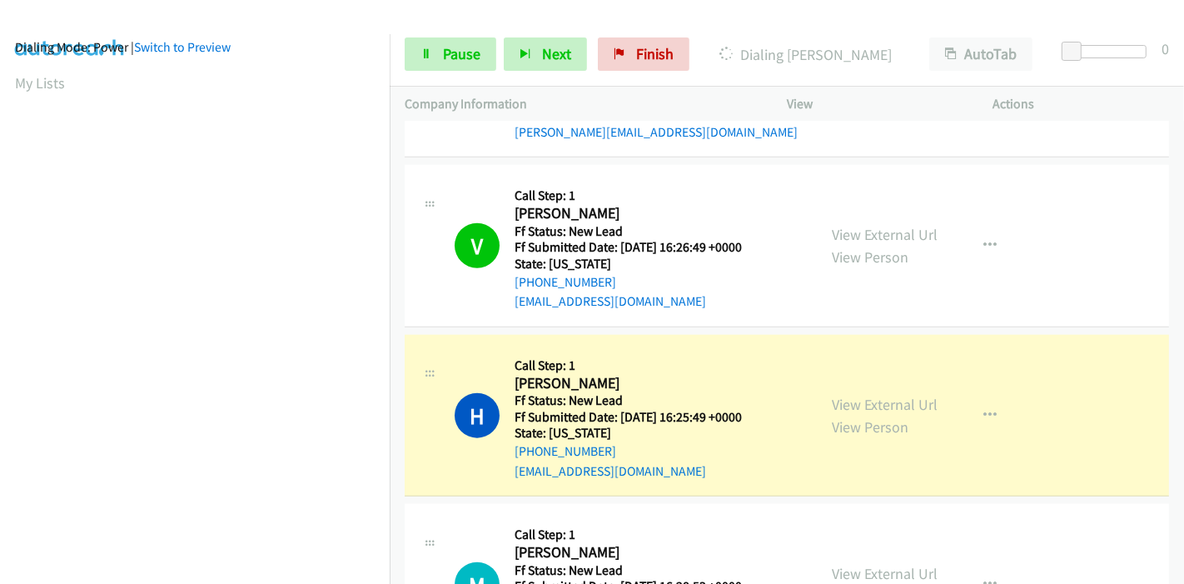
scroll to position [351, 0]
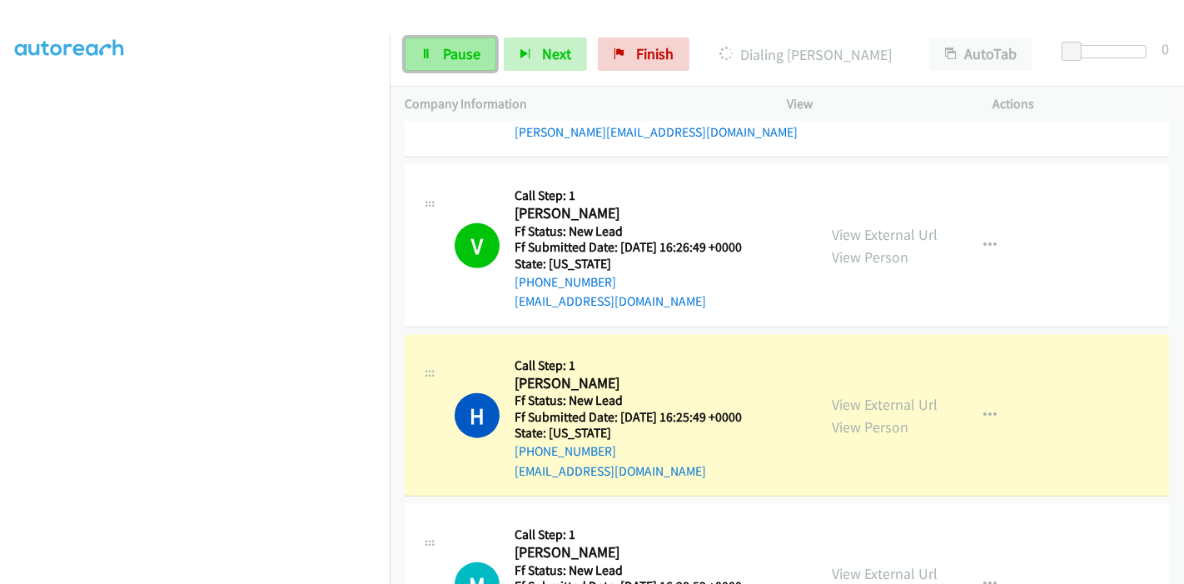
click at [438, 51] on link "Pause" at bounding box center [451, 53] width 92 height 33
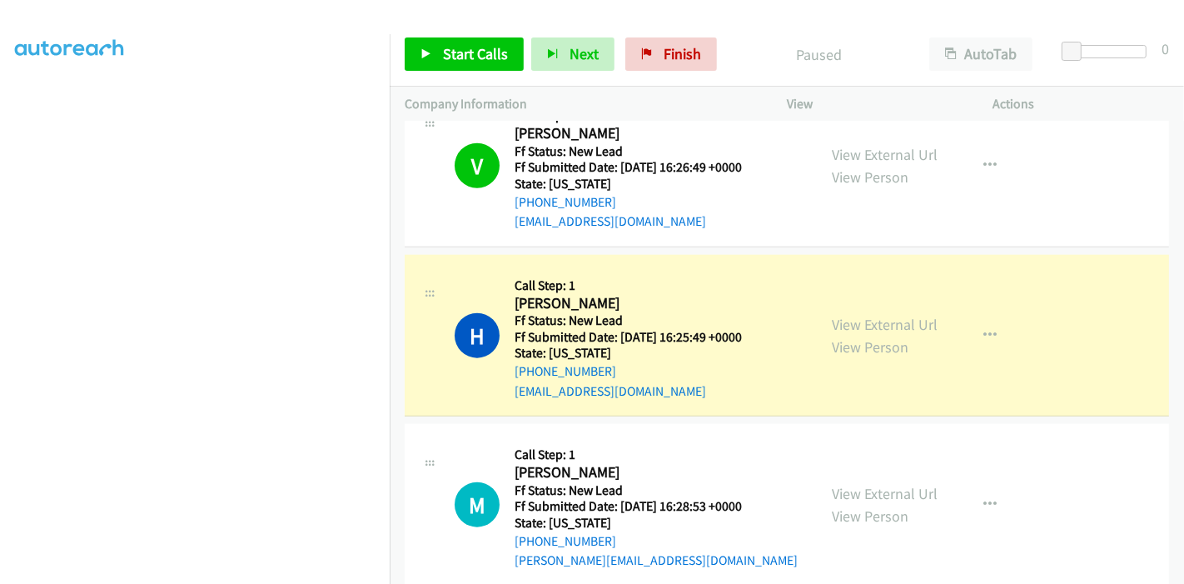
scroll to position [1515, 0]
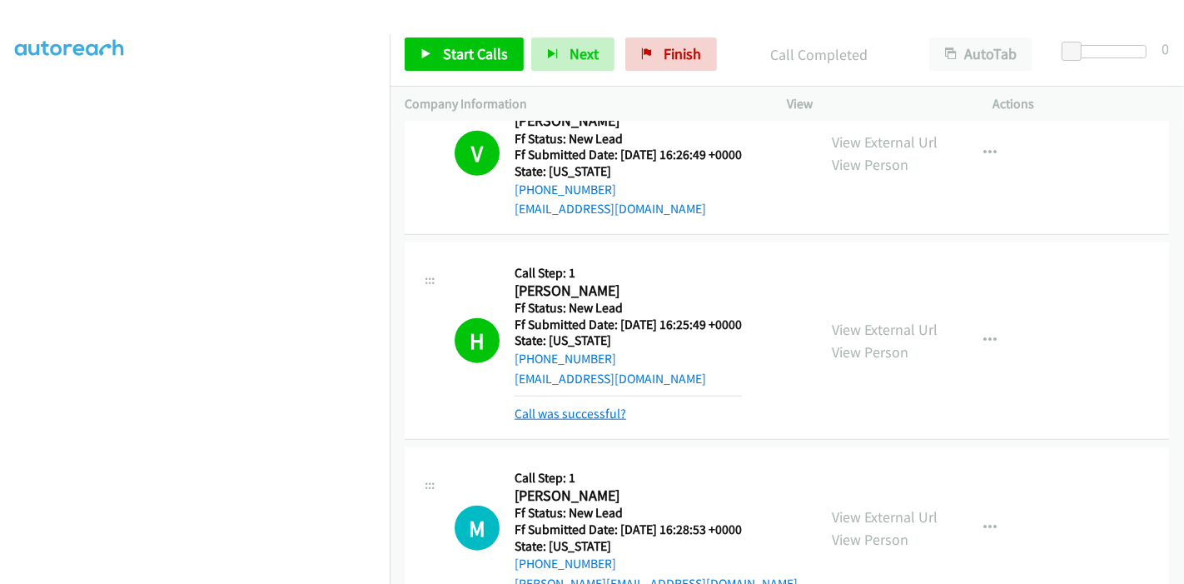
click at [569, 407] on link "Call was successful?" at bounding box center [571, 414] width 112 height 16
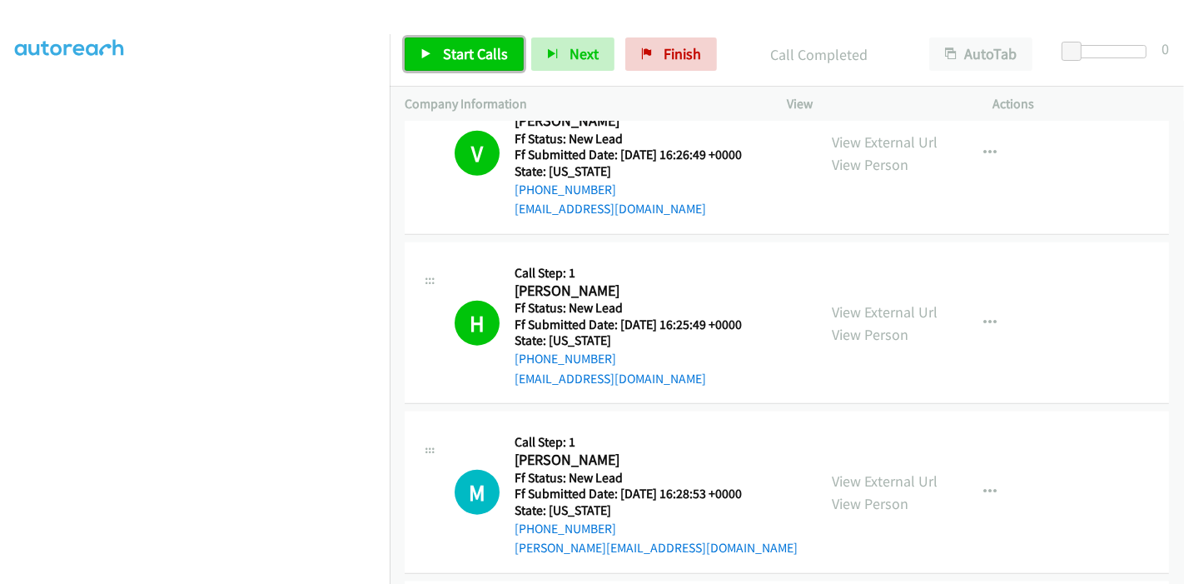
click at [456, 48] on span "Start Calls" at bounding box center [475, 53] width 65 height 19
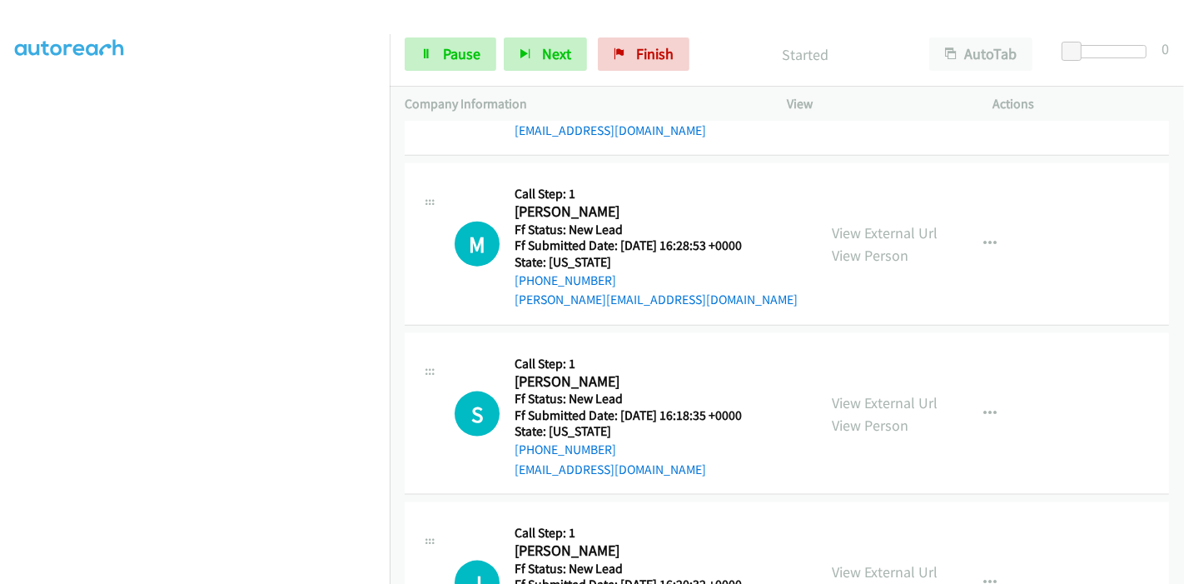
scroll to position [1792, 0]
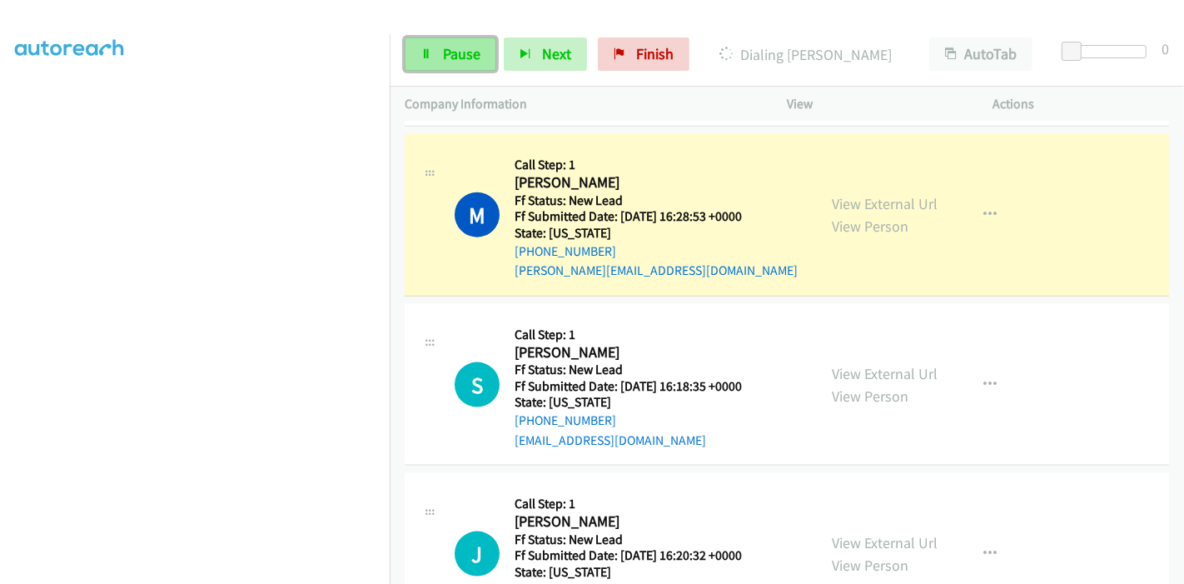
click at [432, 39] on link "Pause" at bounding box center [451, 53] width 92 height 33
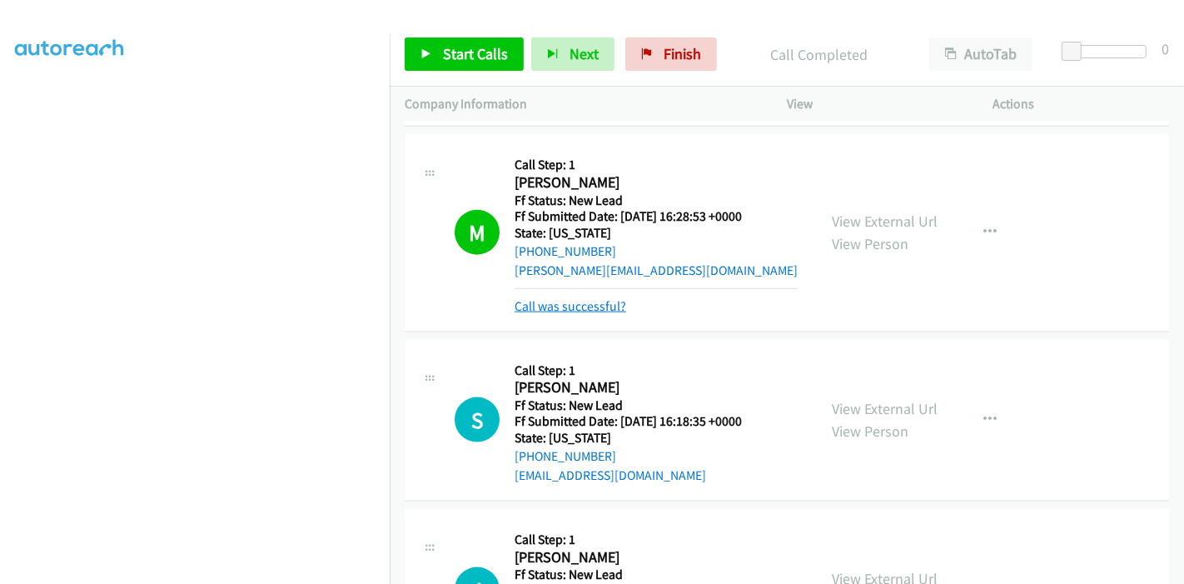
click at [600, 299] on link "Call was successful?" at bounding box center [571, 306] width 112 height 16
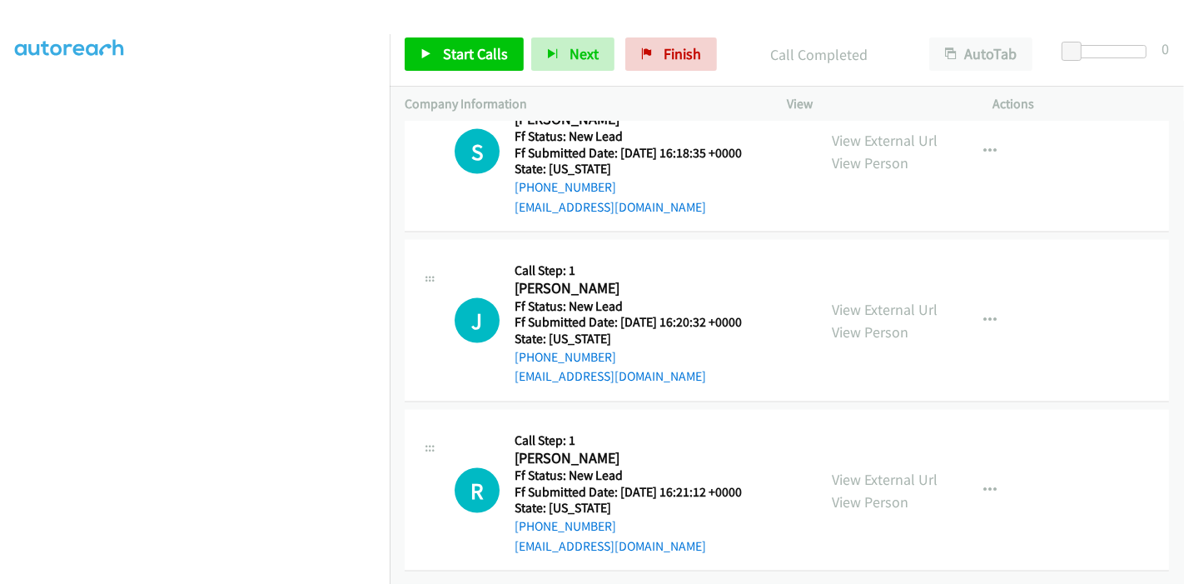
scroll to position [1941, 0]
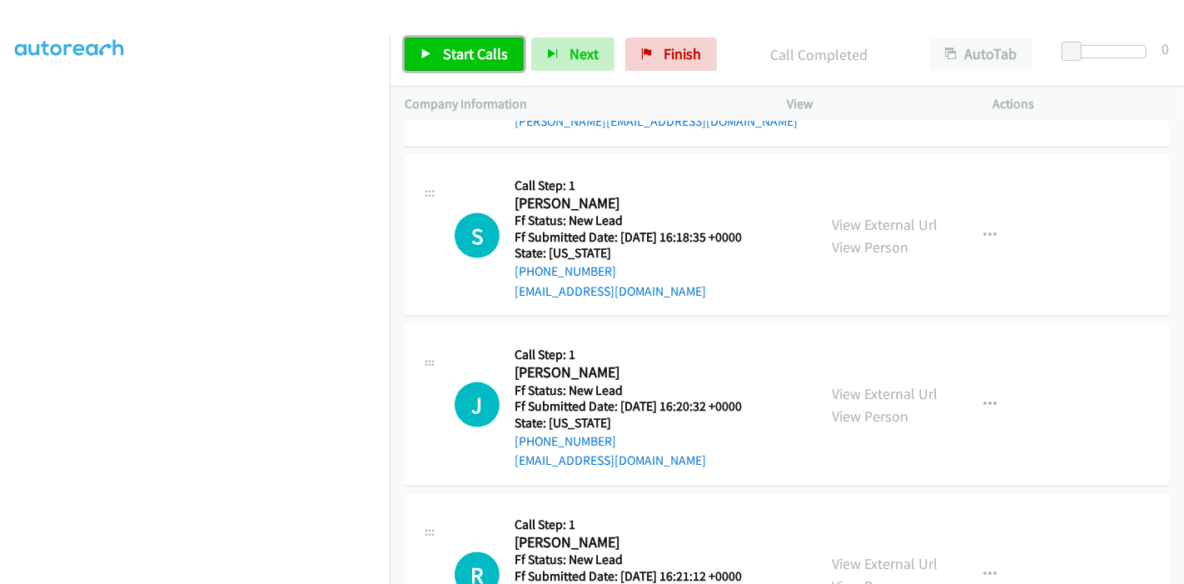
click at [447, 42] on link "Start Calls" at bounding box center [464, 53] width 119 height 33
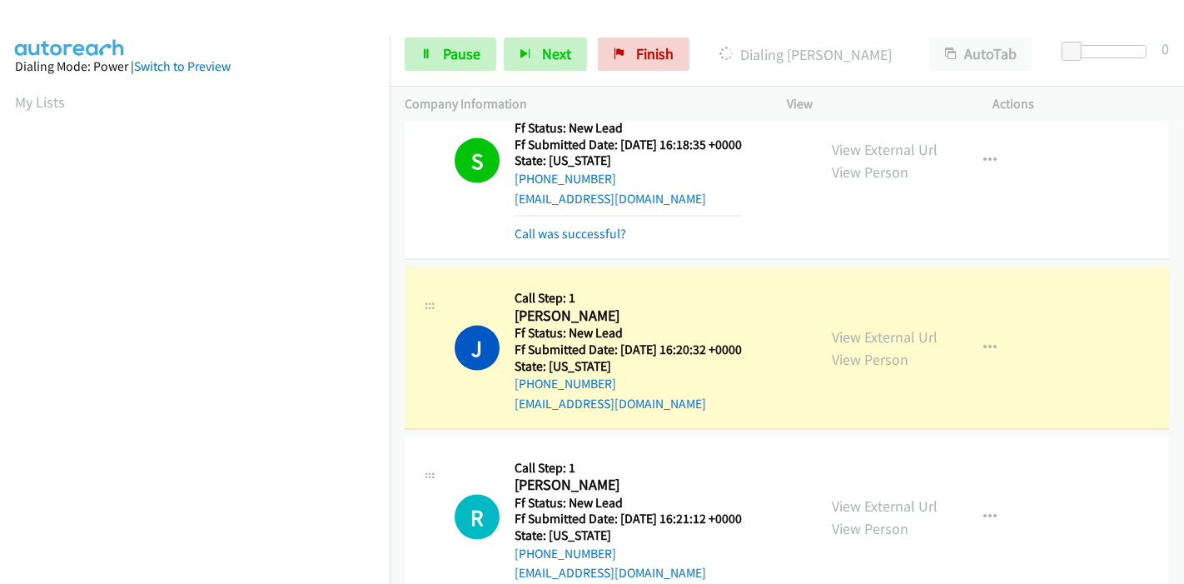
scroll to position [2052, 0]
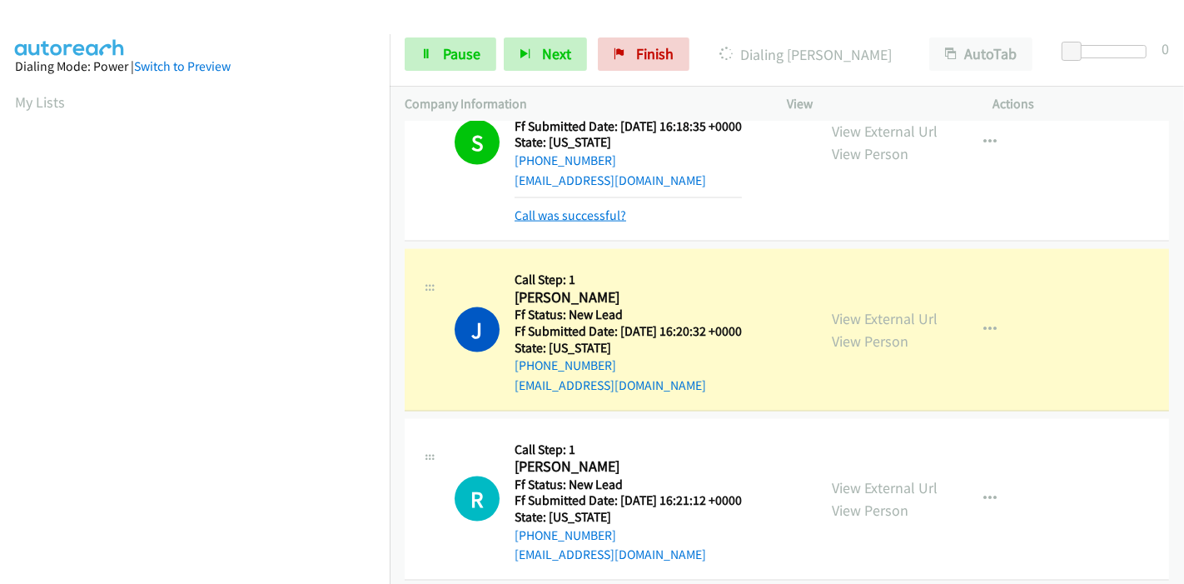
click at [592, 207] on link "Call was successful?" at bounding box center [571, 215] width 112 height 16
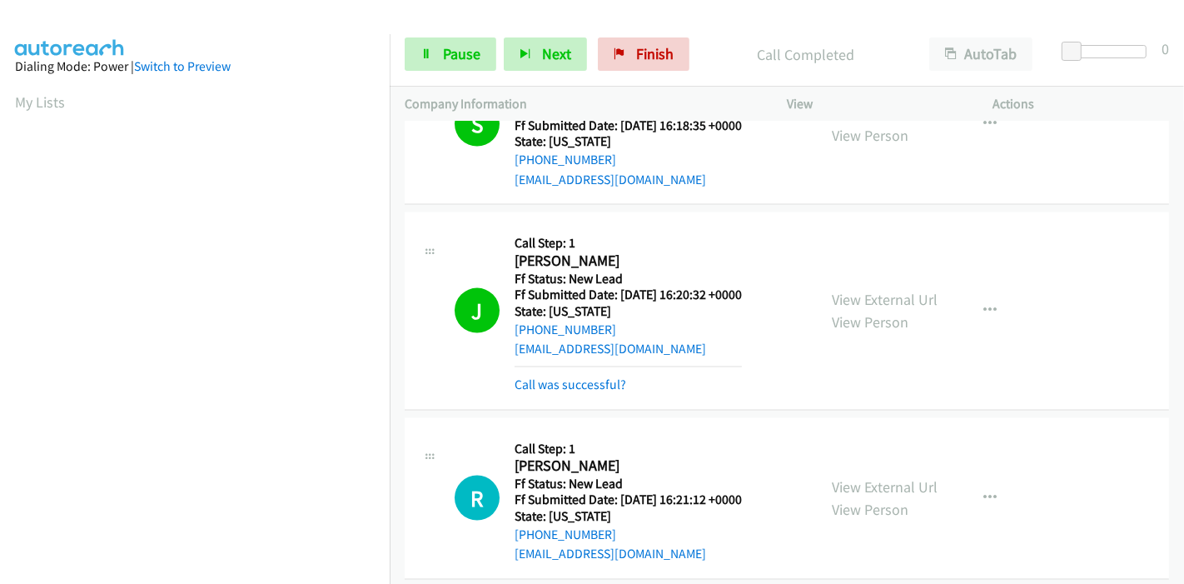
scroll to position [2069, 0]
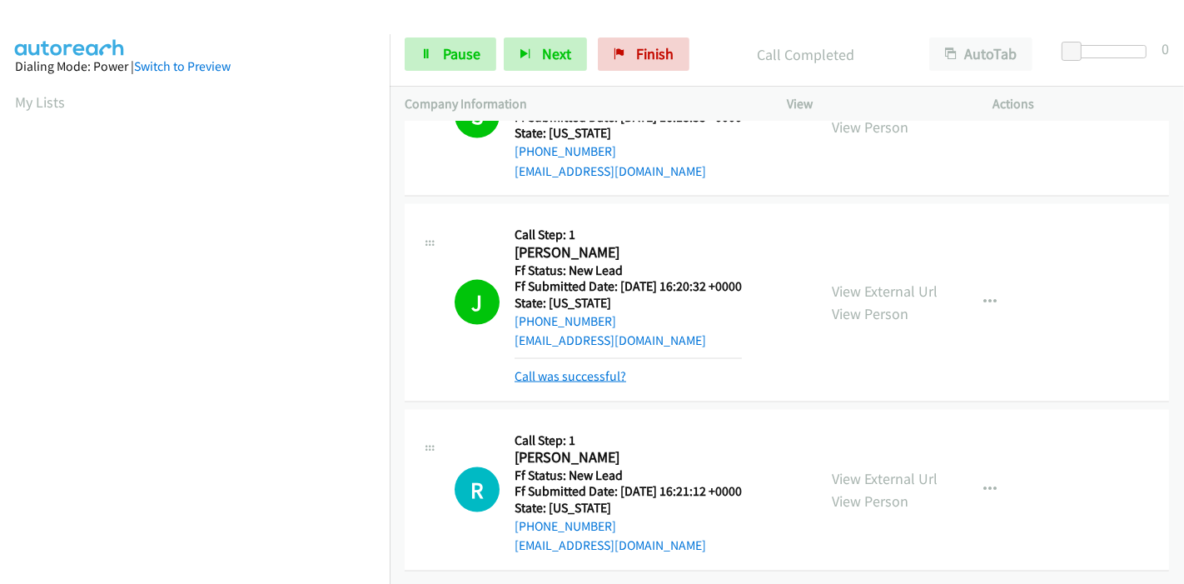
click at [578, 368] on link "Call was successful?" at bounding box center [571, 376] width 112 height 16
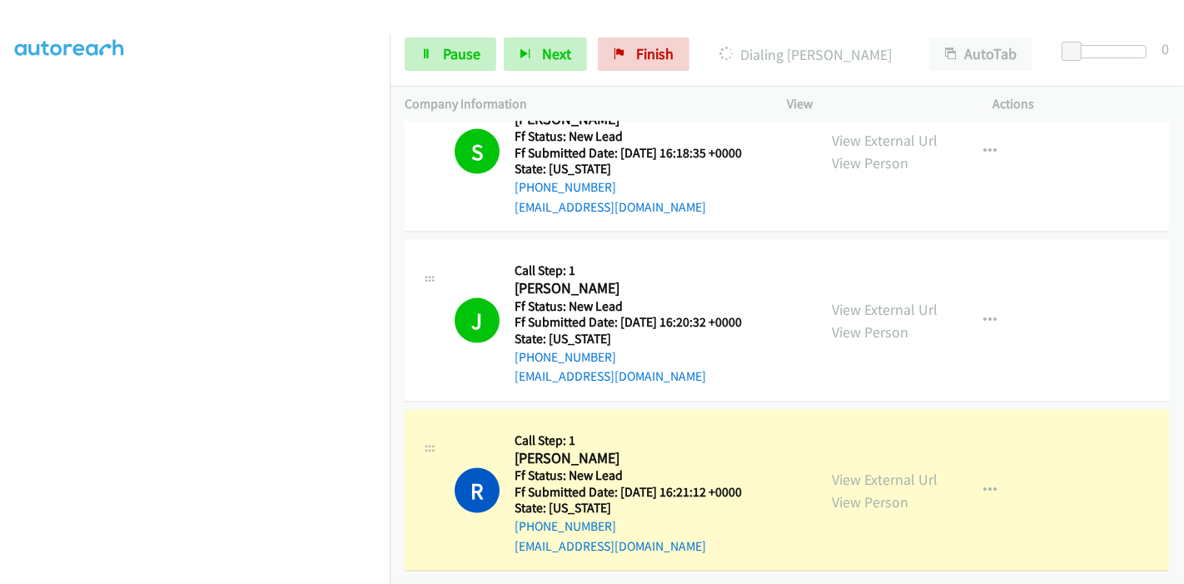
scroll to position [0, 0]
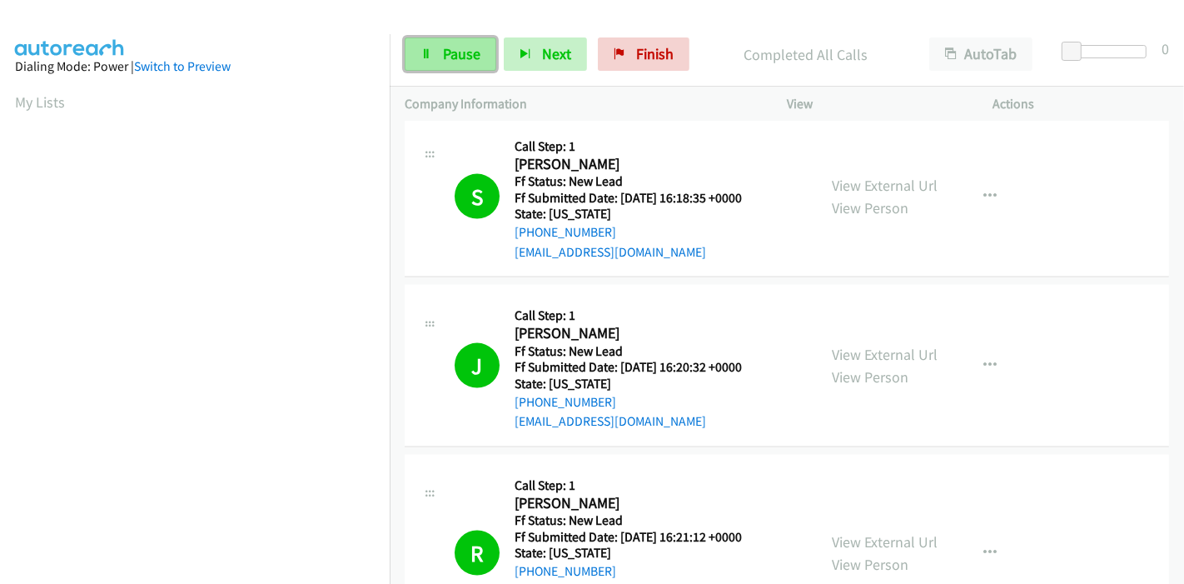
click at [445, 55] on span "Pause" at bounding box center [461, 53] width 37 height 19
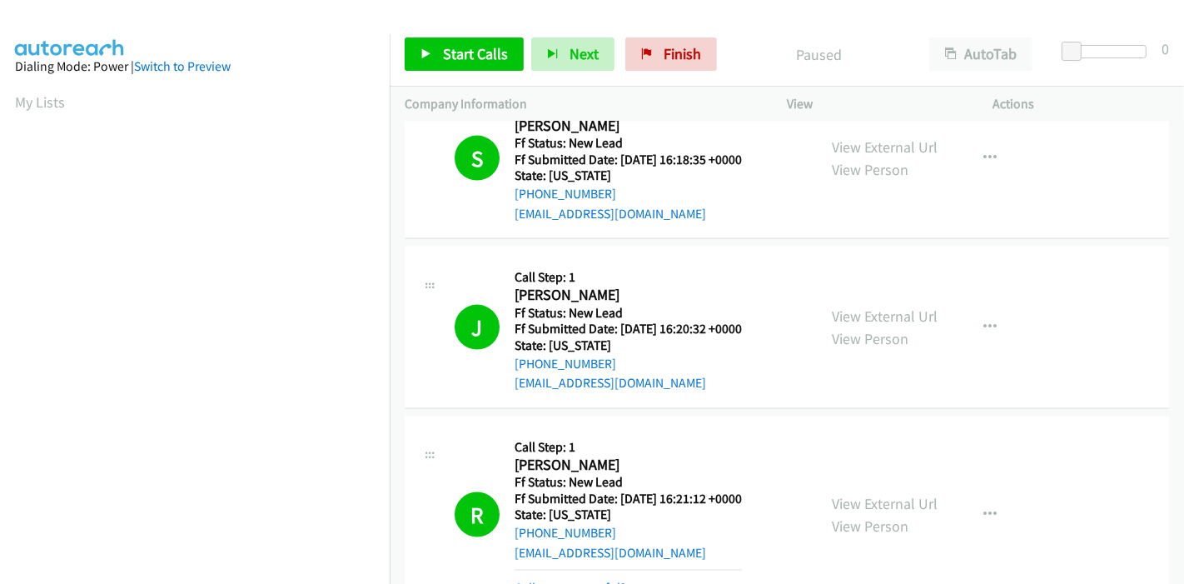
scroll to position [2123, 0]
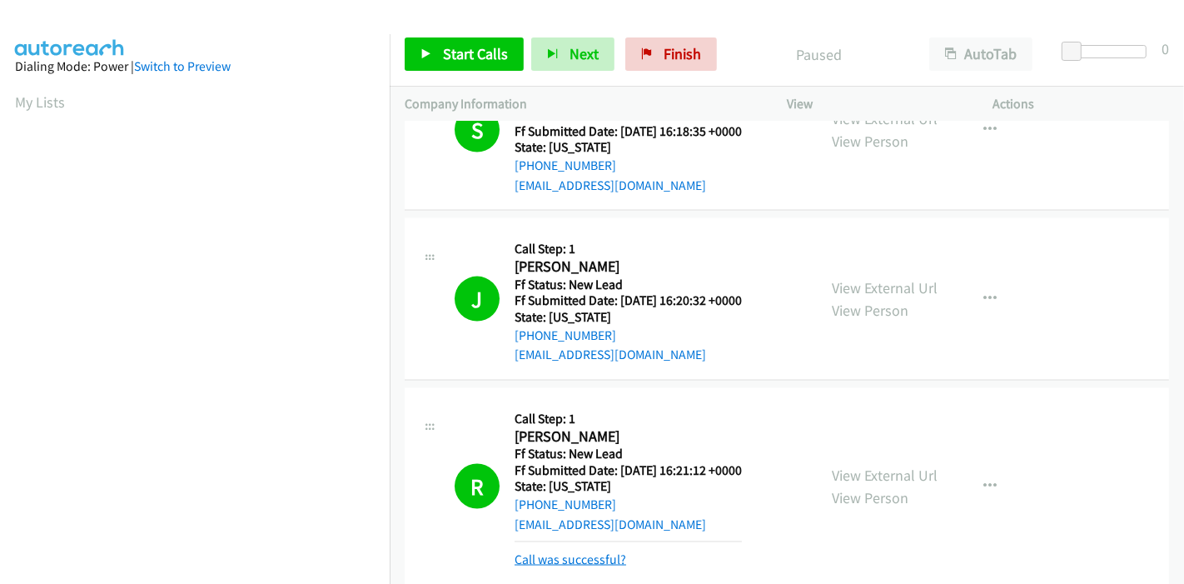
click at [585, 555] on link "Call was successful?" at bounding box center [571, 559] width 112 height 16
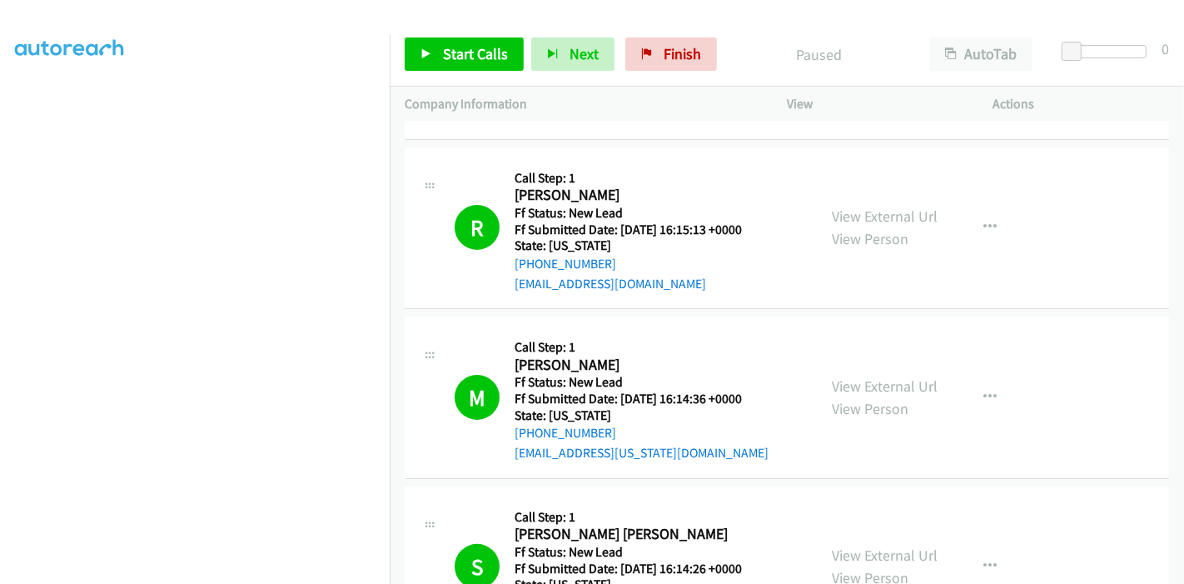
scroll to position [0, 0]
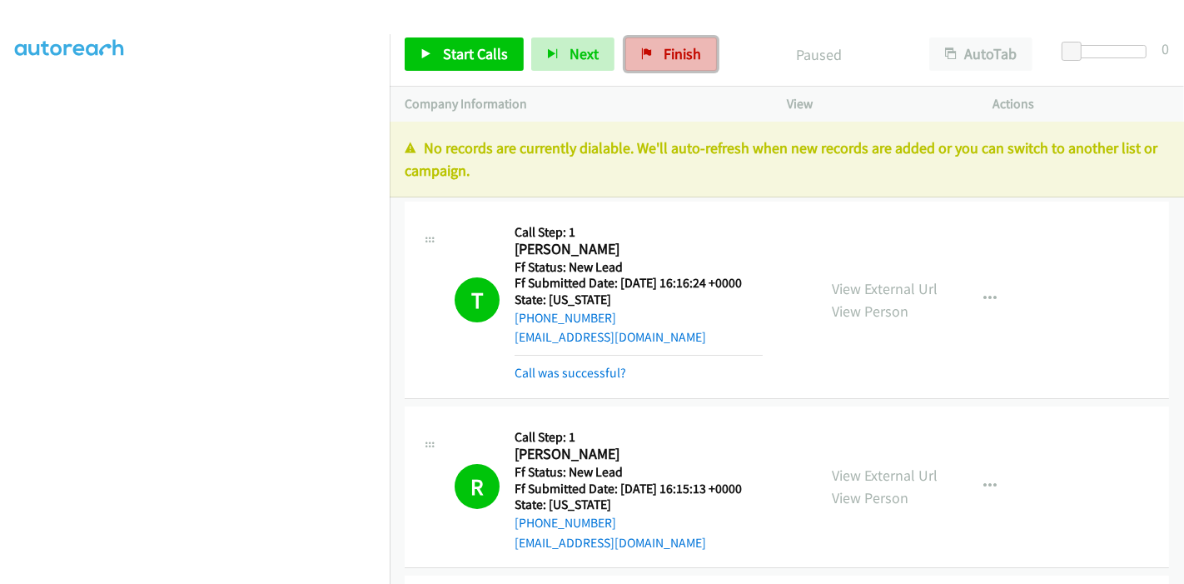
click at [671, 54] on span "Finish" at bounding box center [682, 53] width 37 height 19
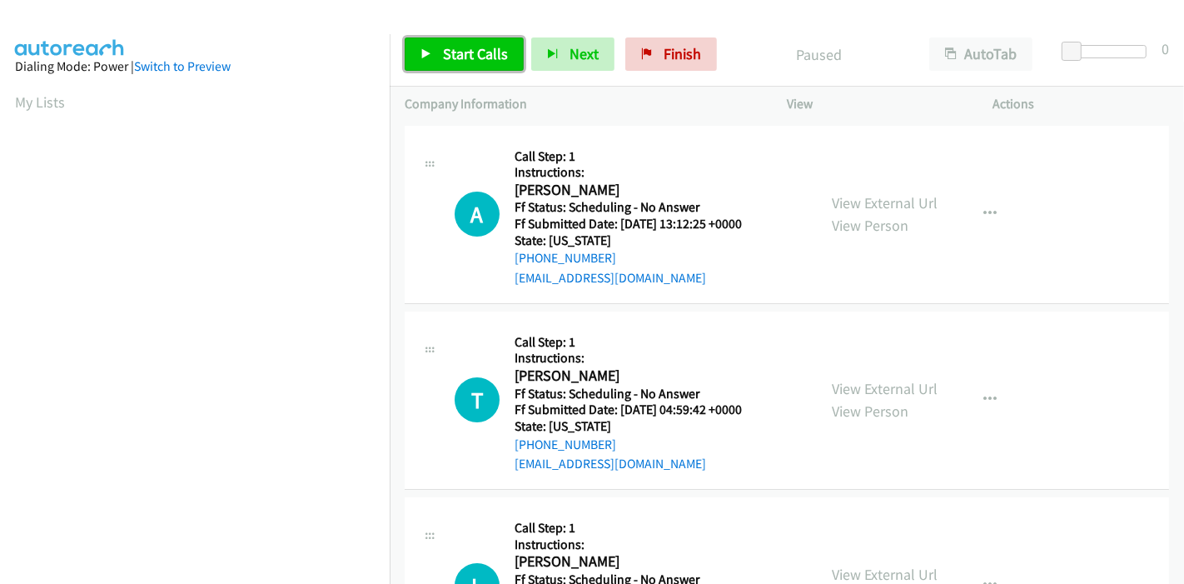
click at [437, 66] on link "Start Calls" at bounding box center [464, 53] width 119 height 33
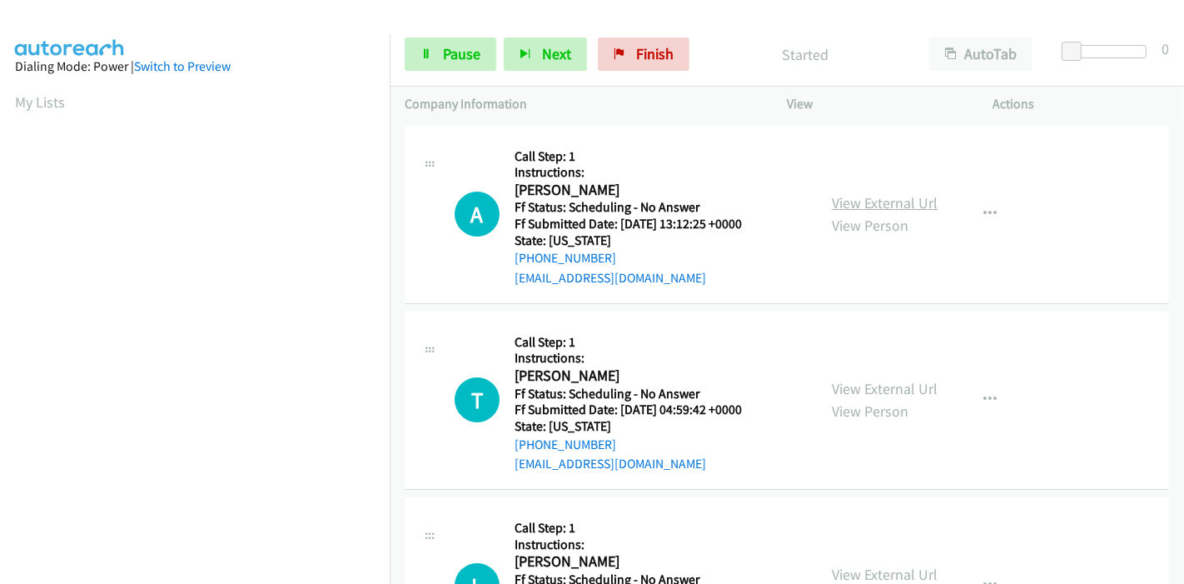
click at [888, 210] on link "View External Url" at bounding box center [885, 202] width 106 height 19
click at [852, 386] on link "View External Url" at bounding box center [885, 388] width 106 height 19
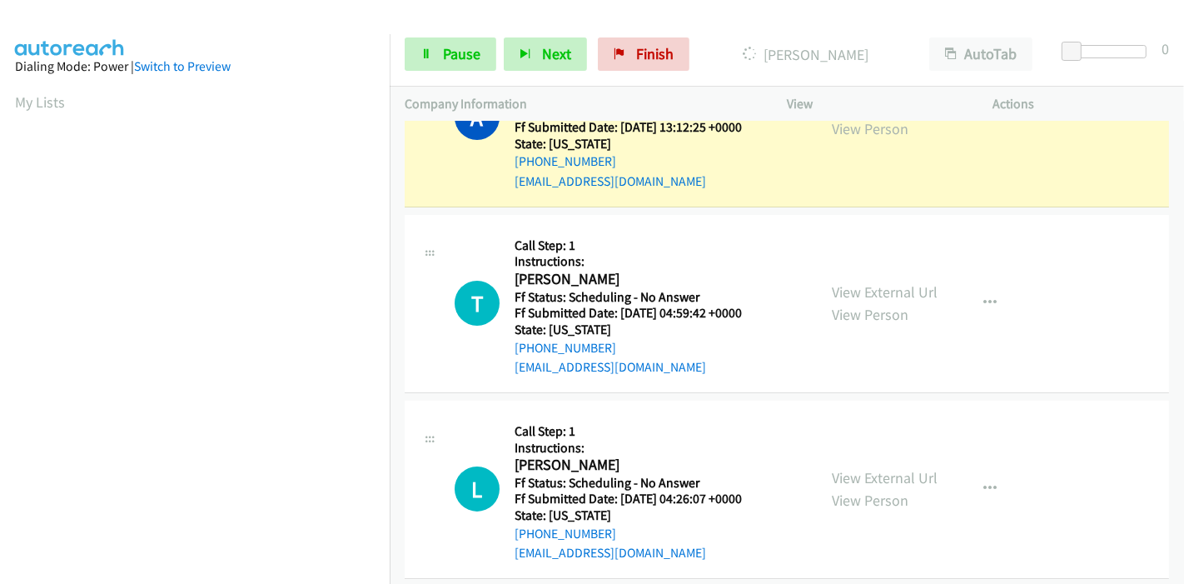
scroll to position [185, 0]
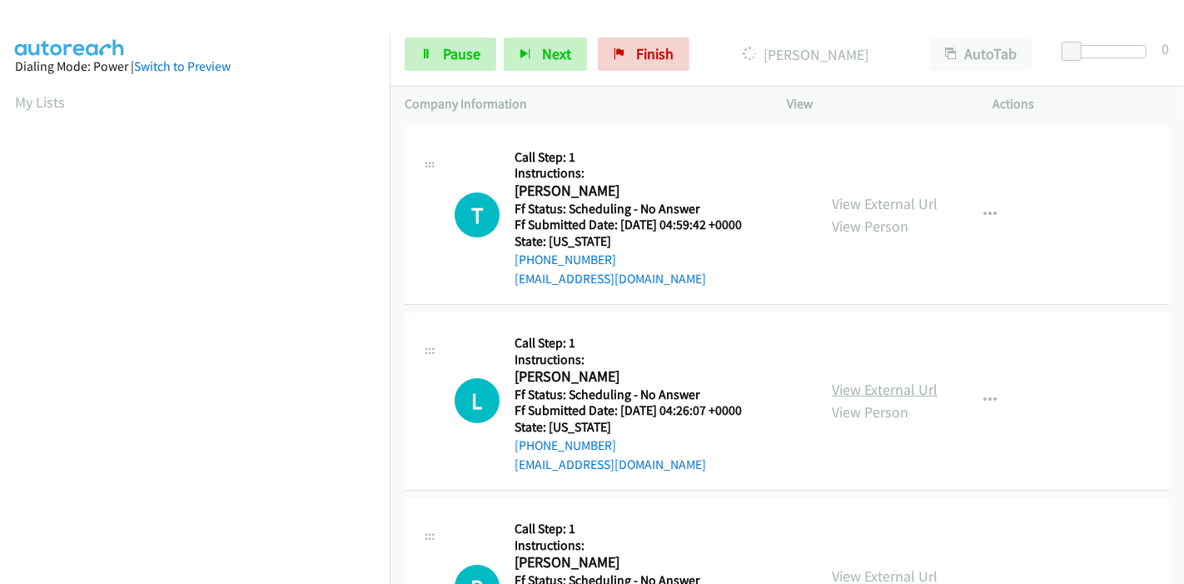
click at [870, 386] on link "View External Url" at bounding box center [885, 389] width 106 height 19
click at [857, 396] on link "View External Url" at bounding box center [885, 390] width 106 height 19
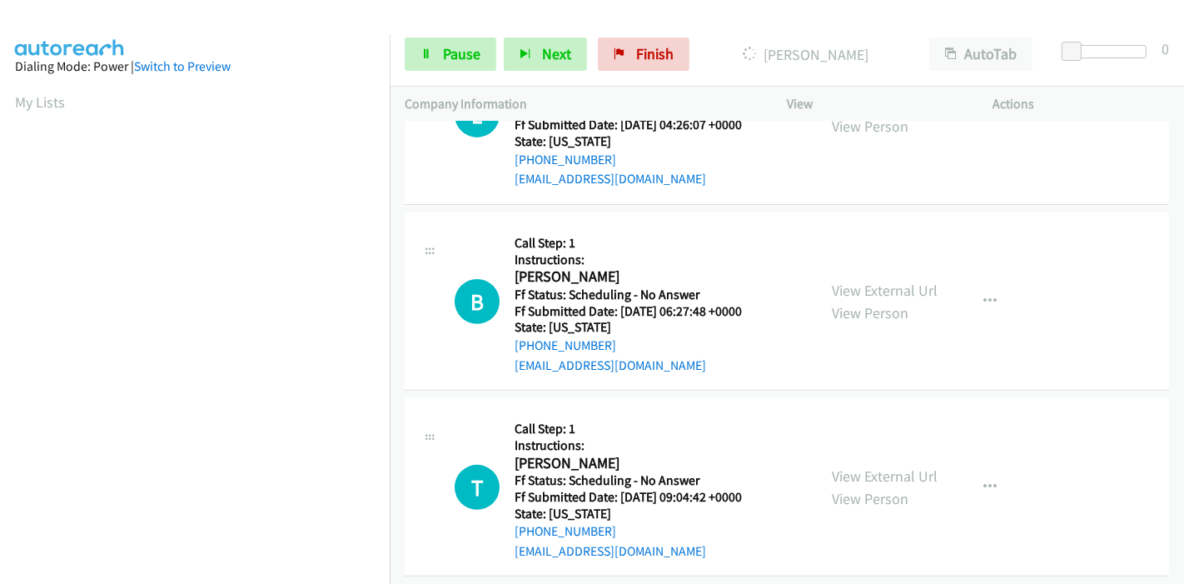
scroll to position [555, 0]
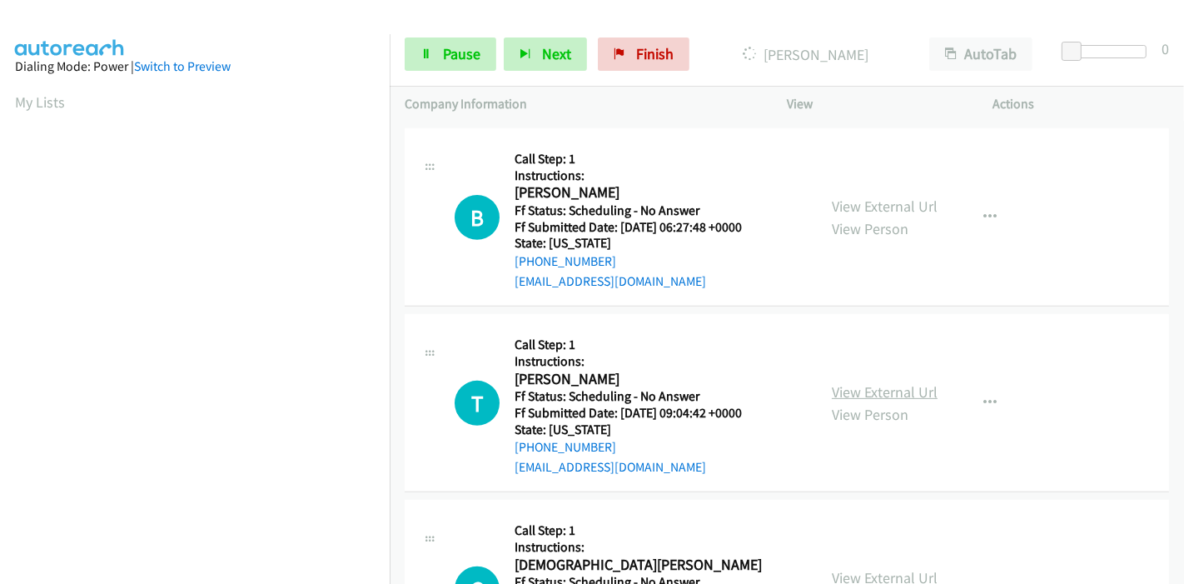
click at [853, 393] on link "View External Url" at bounding box center [885, 391] width 106 height 19
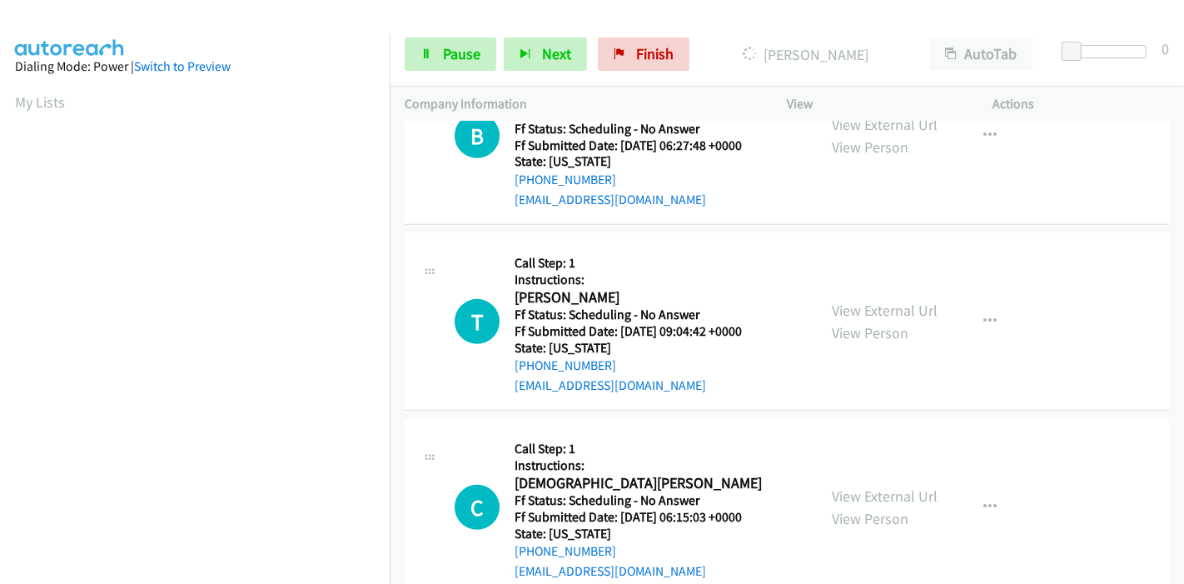
scroll to position [740, 0]
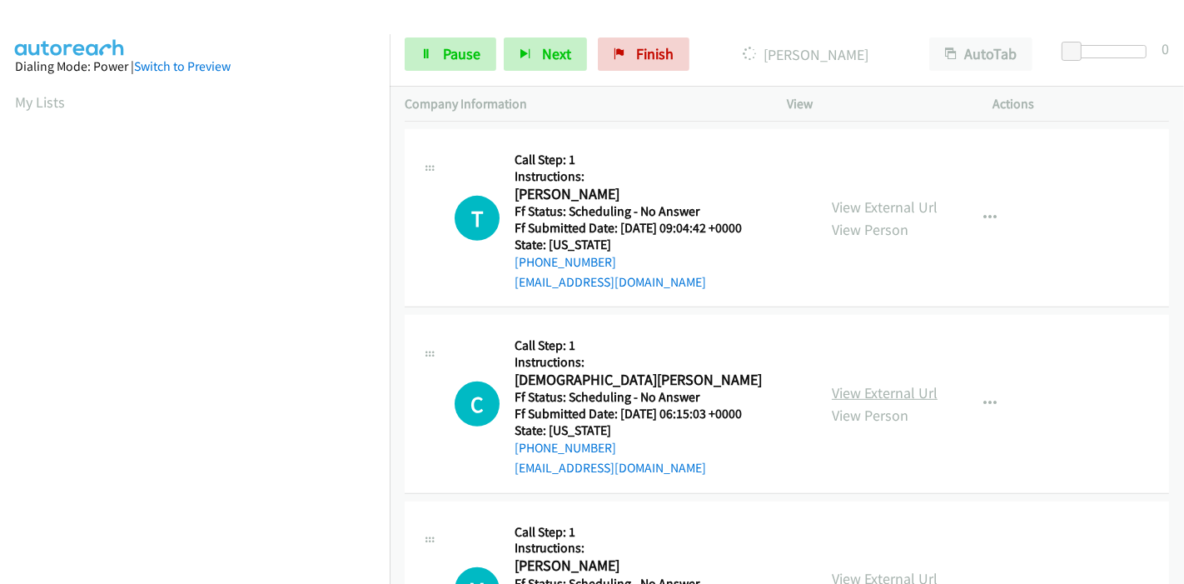
click at [839, 389] on link "View External Url" at bounding box center [885, 392] width 106 height 19
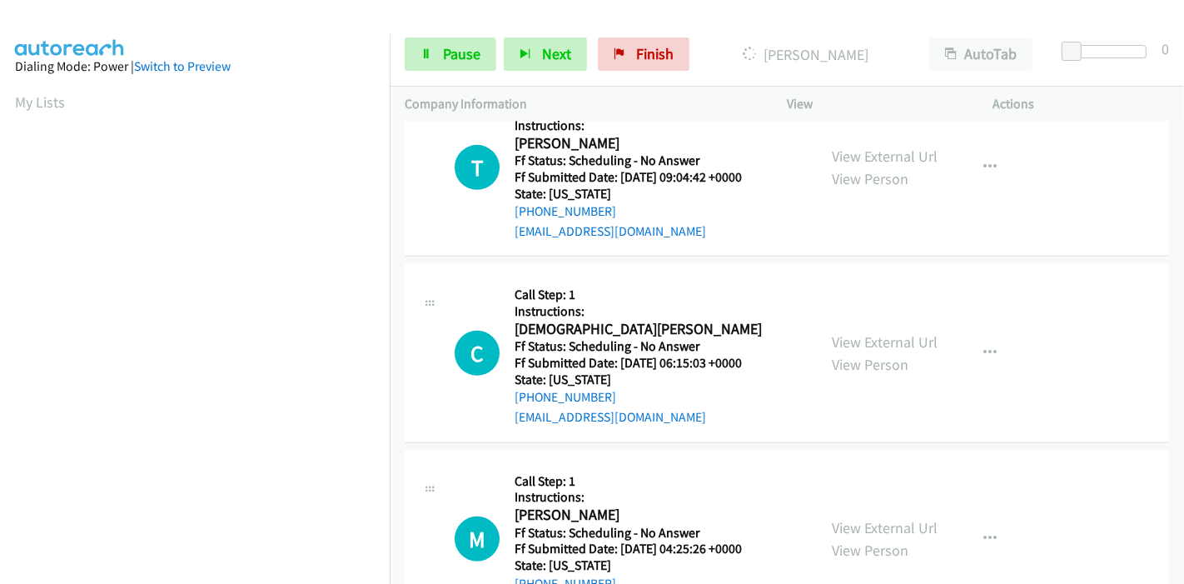
scroll to position [833, 0]
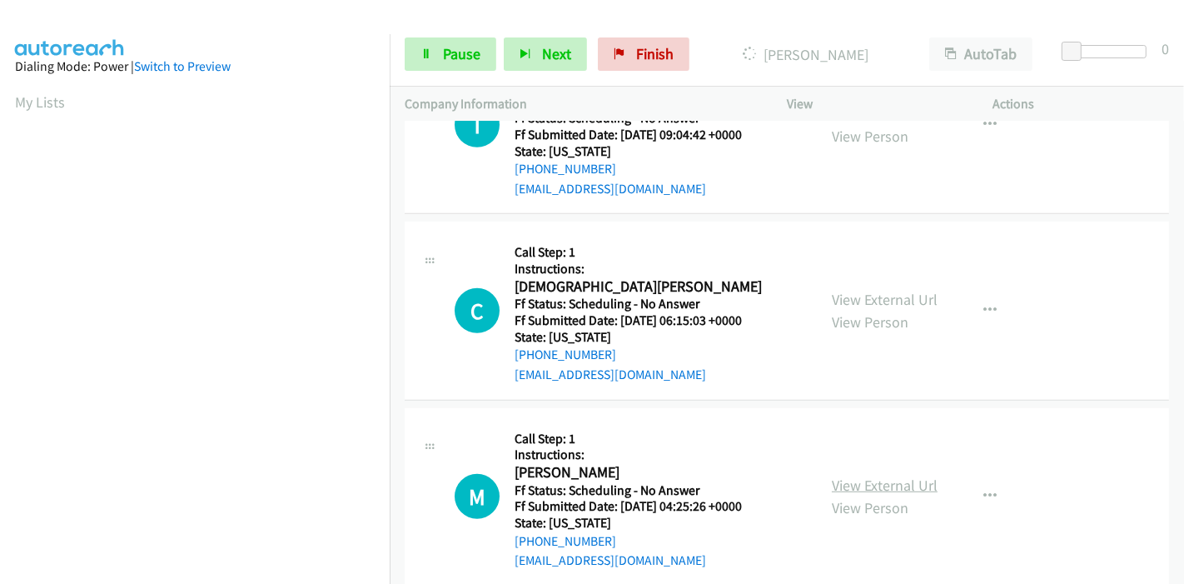
click at [832, 489] on link "View External Url" at bounding box center [885, 485] width 106 height 19
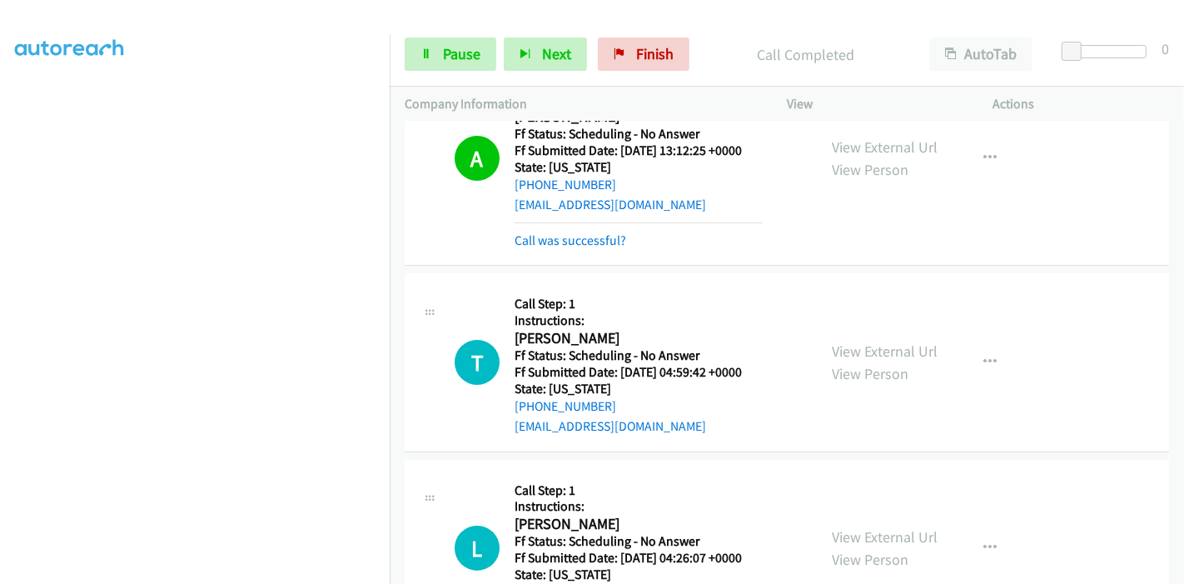
scroll to position [185, 0]
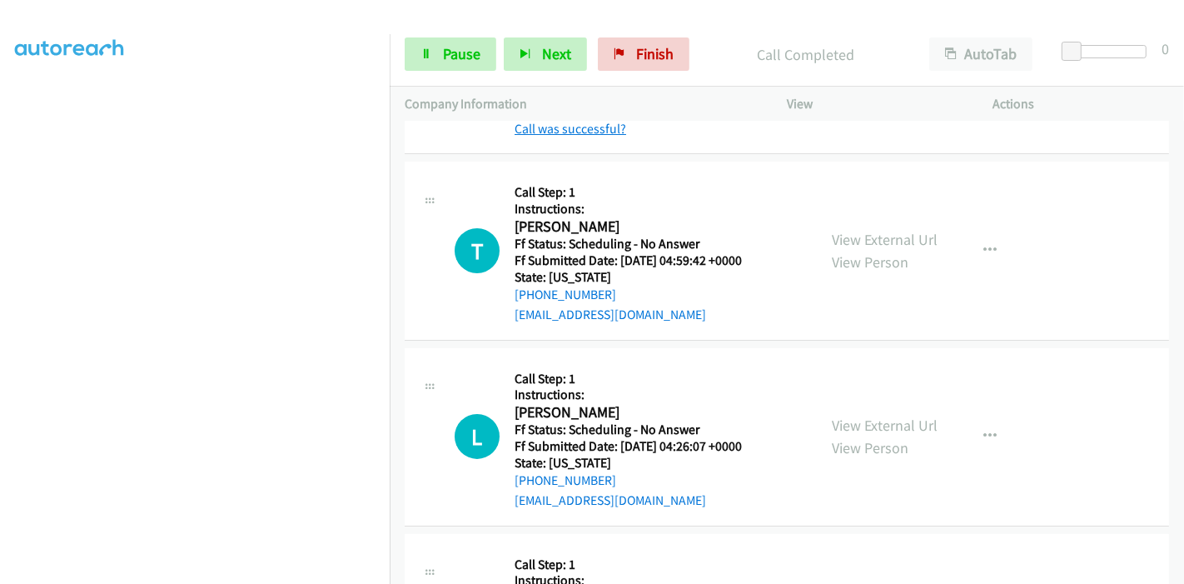
click at [557, 129] on link "Call was successful?" at bounding box center [571, 129] width 112 height 16
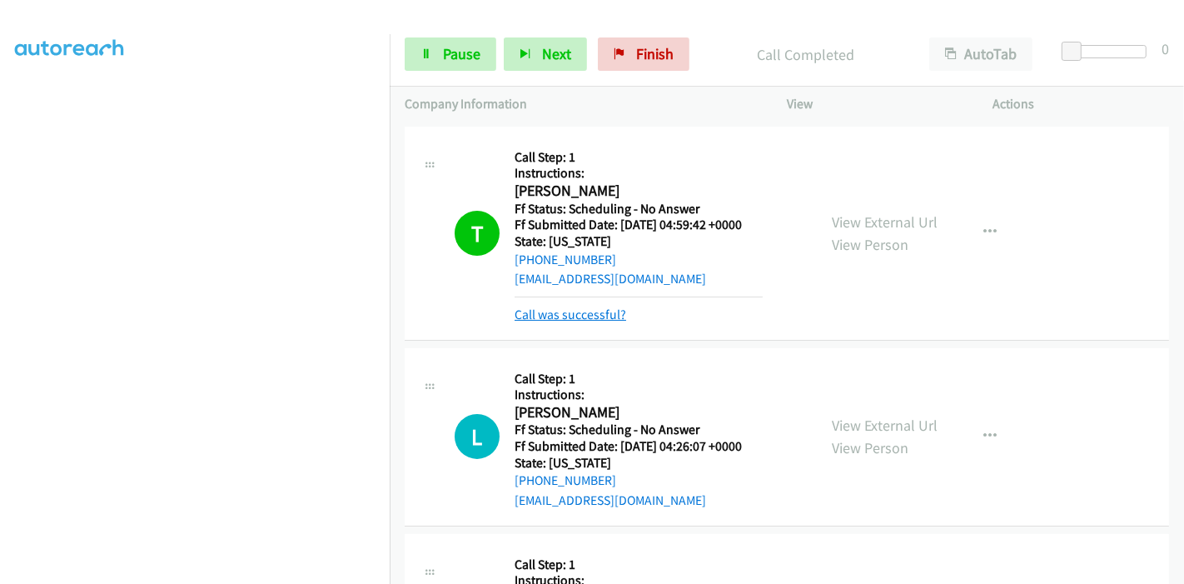
click at [595, 310] on link "Call was successful?" at bounding box center [571, 314] width 112 height 16
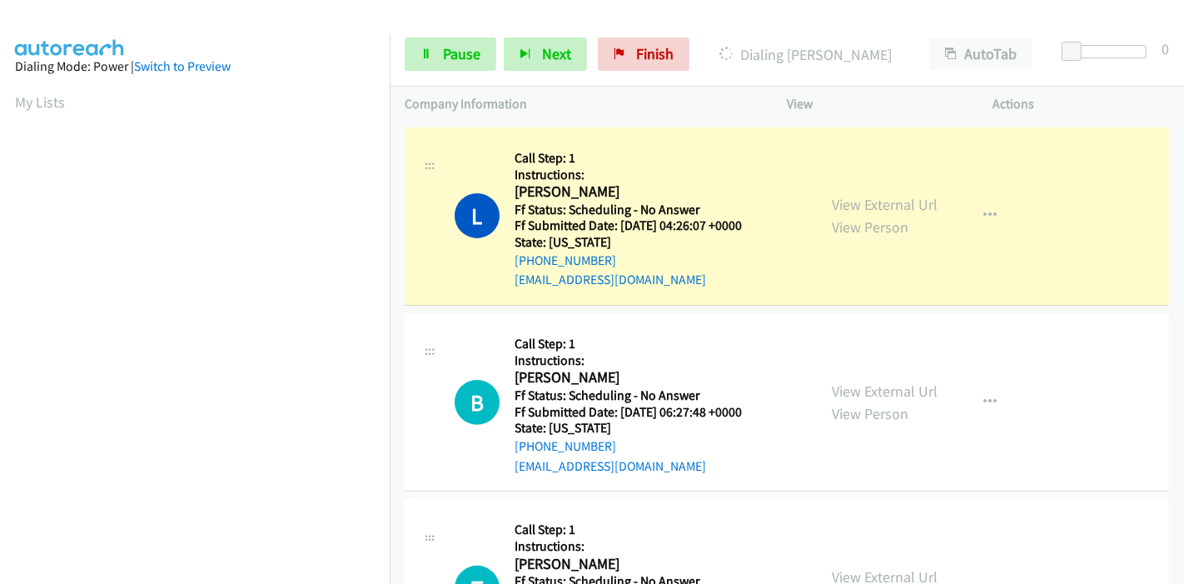
scroll to position [351, 0]
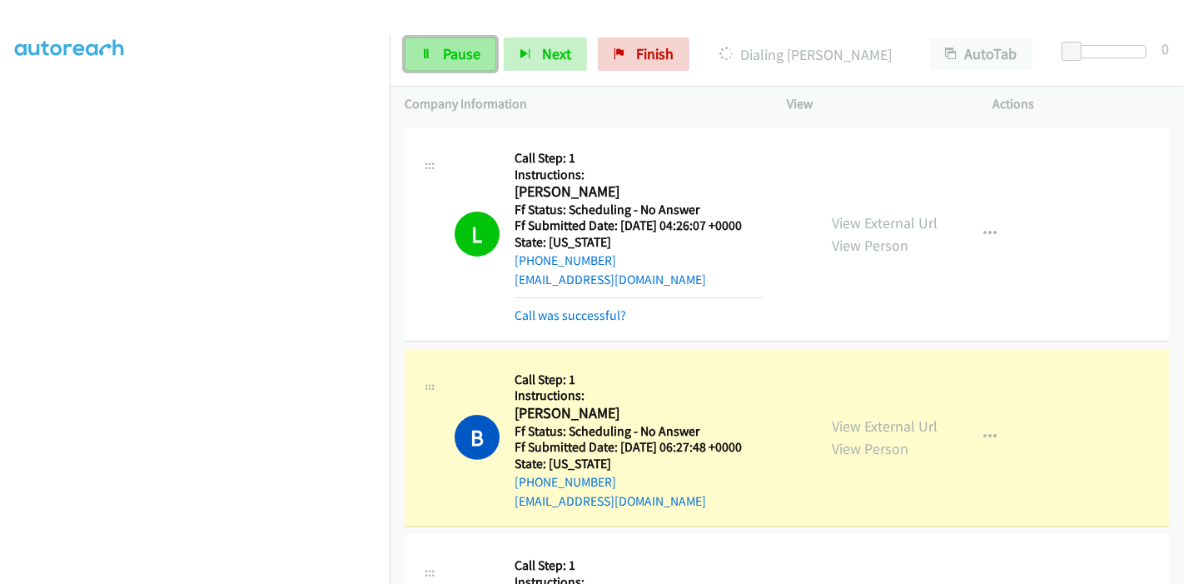
click at [445, 42] on link "Pause" at bounding box center [451, 53] width 92 height 33
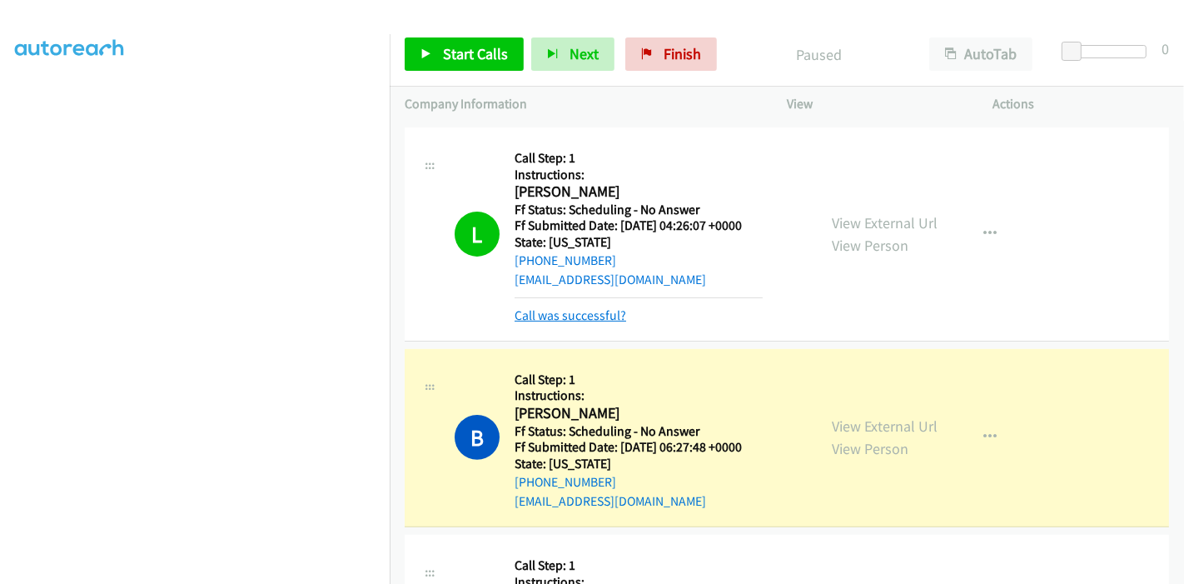
click at [575, 317] on link "Call was successful?" at bounding box center [571, 315] width 112 height 16
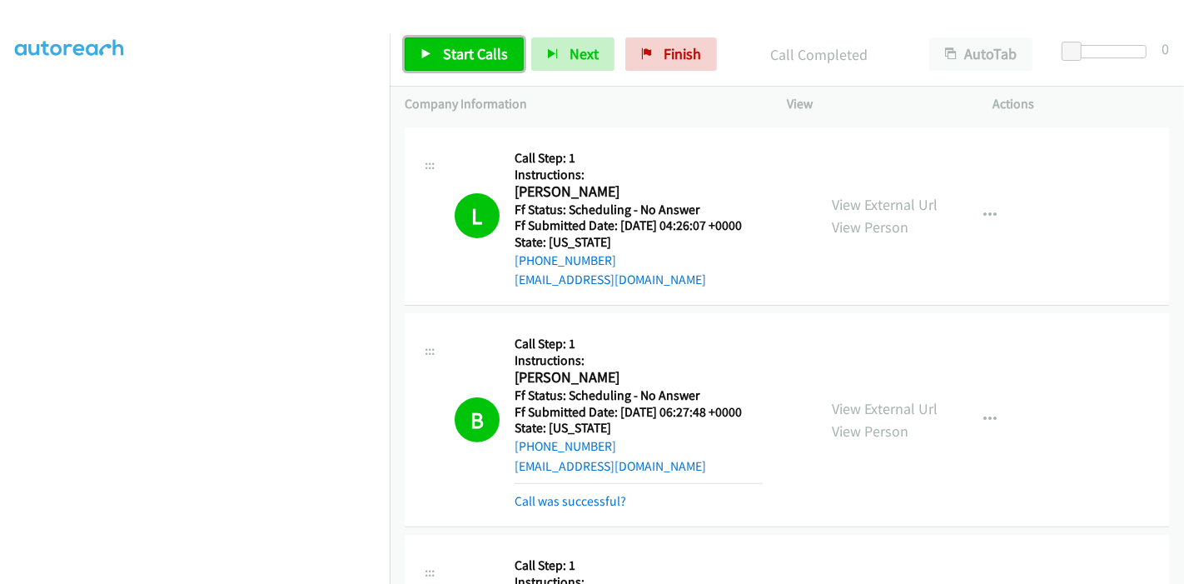
click at [443, 67] on link "Start Calls" at bounding box center [464, 53] width 119 height 33
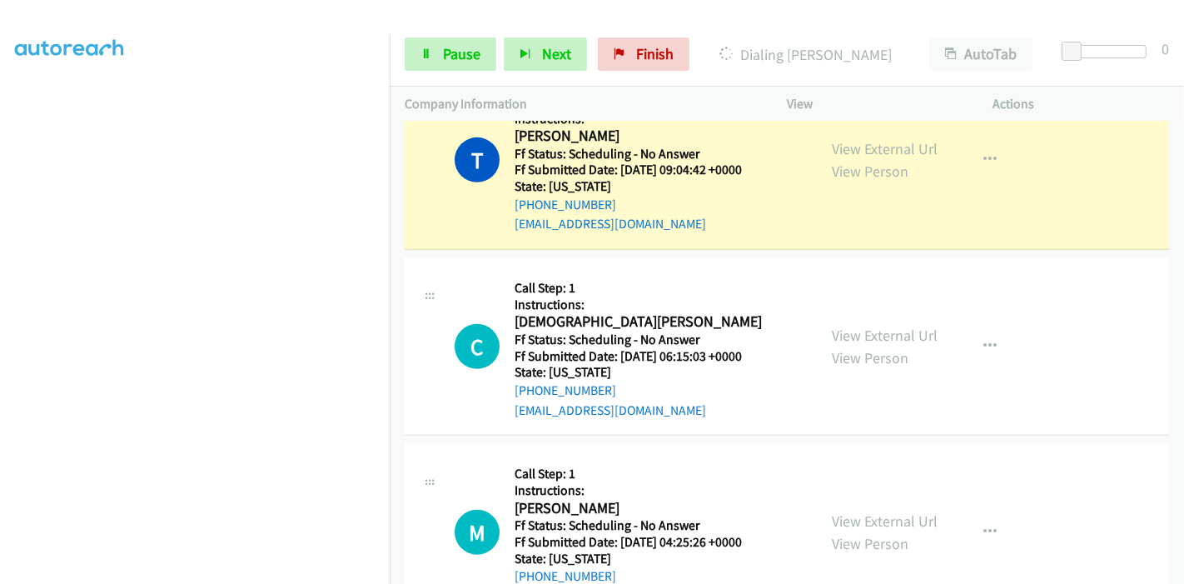
scroll to position [740, 0]
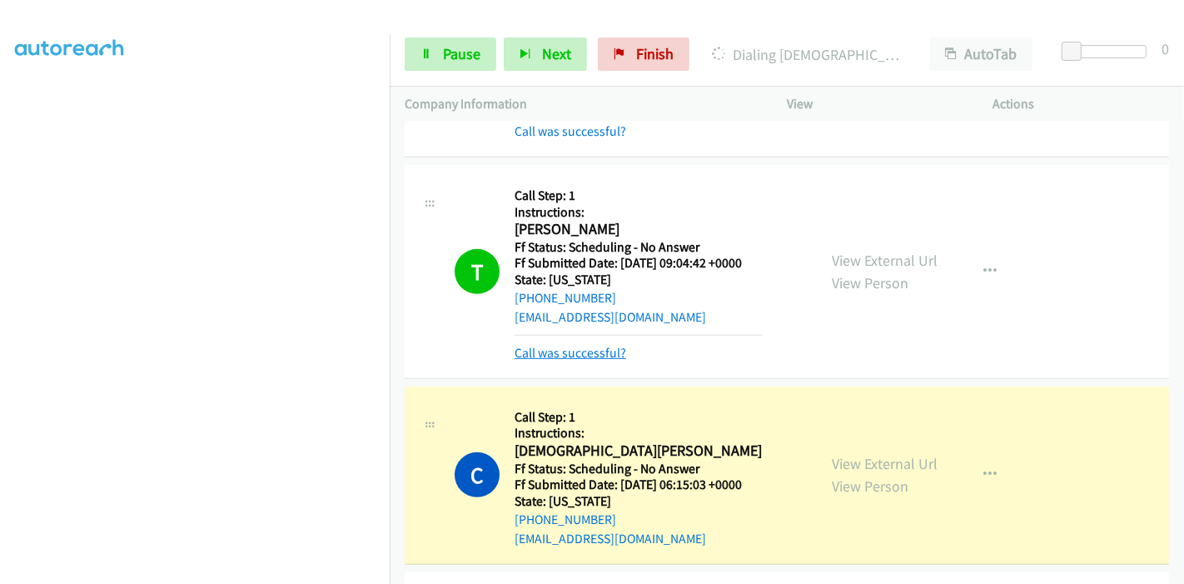
click at [562, 356] on link "Call was successful?" at bounding box center [571, 353] width 112 height 16
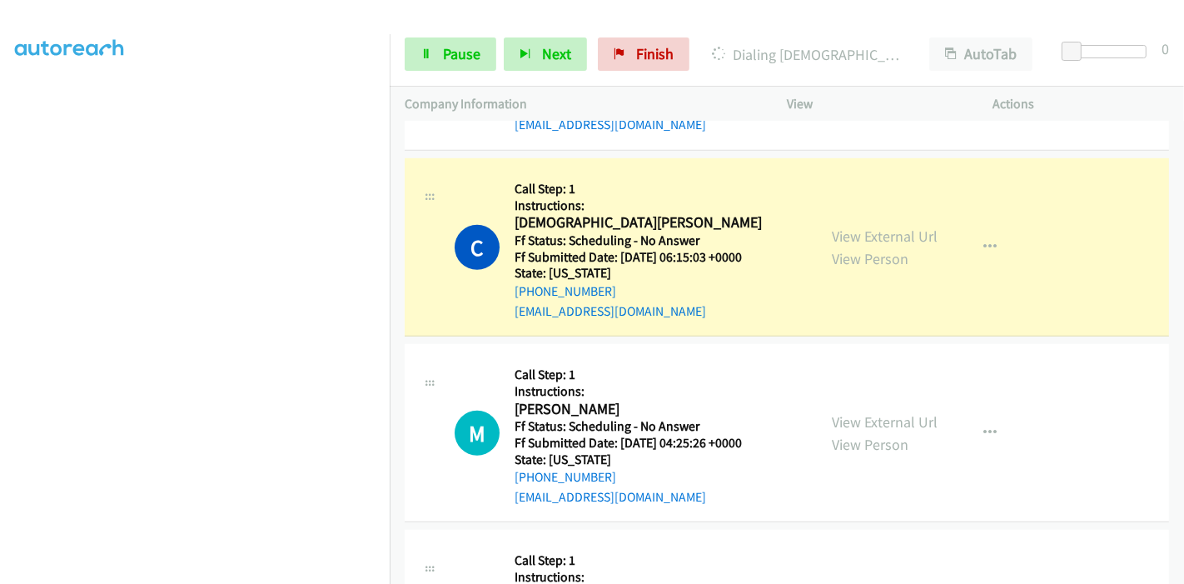
scroll to position [925, 0]
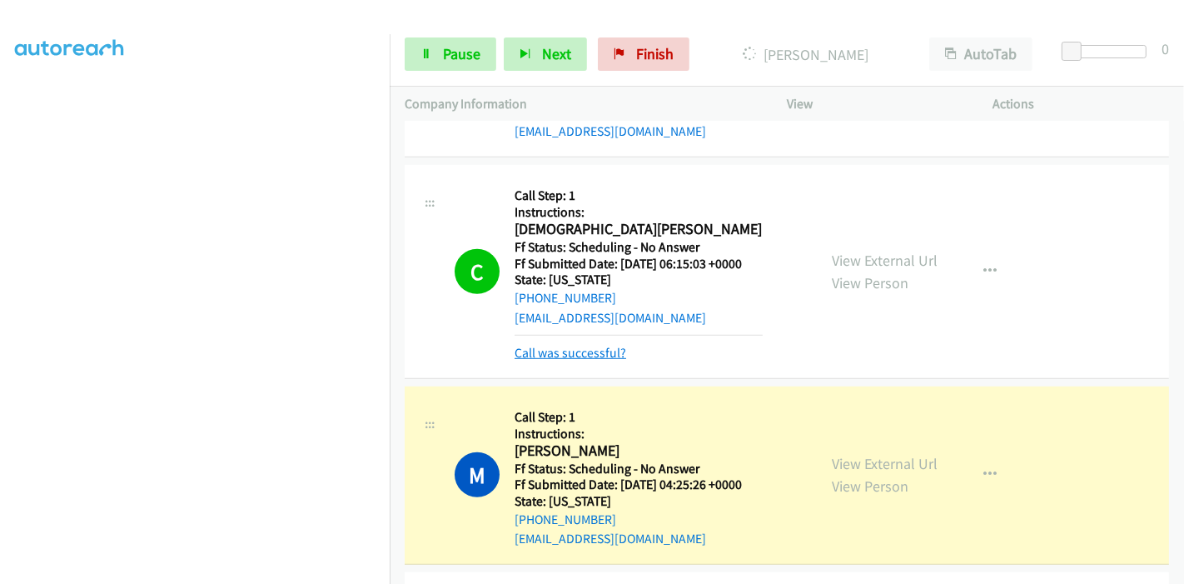
click at [590, 349] on link "Call was successful?" at bounding box center [571, 353] width 112 height 16
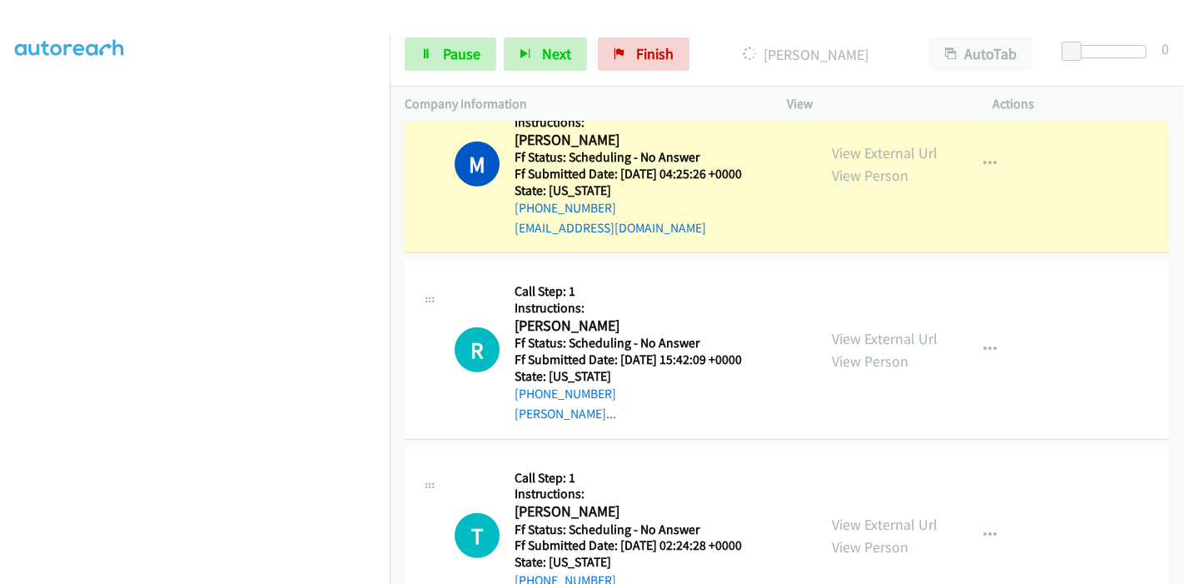
scroll to position [1203, 0]
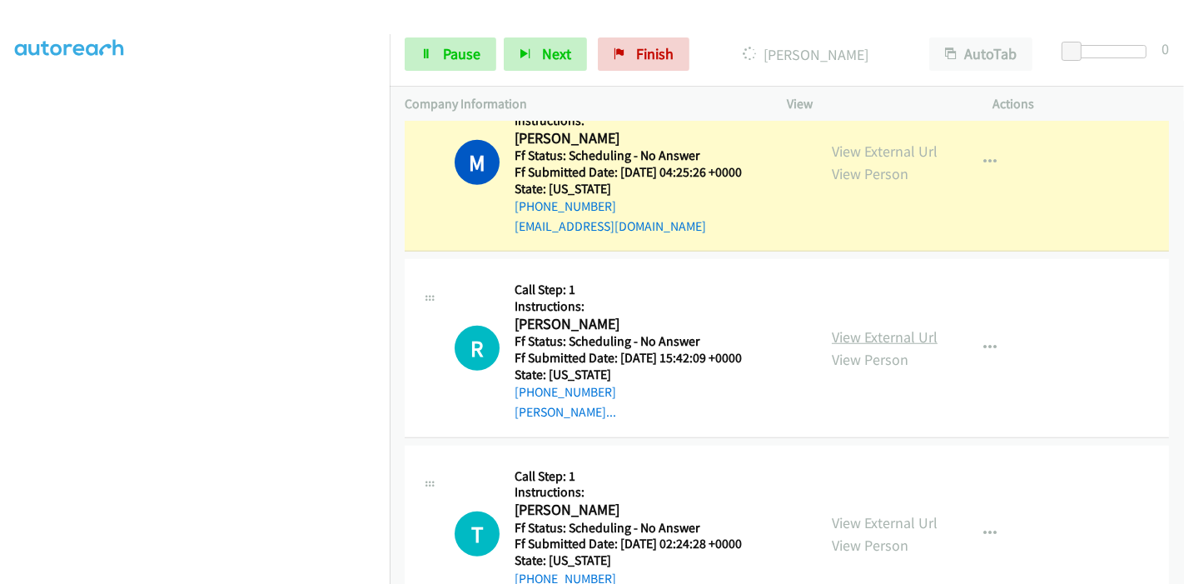
click at [868, 337] on link "View External Url" at bounding box center [885, 336] width 106 height 19
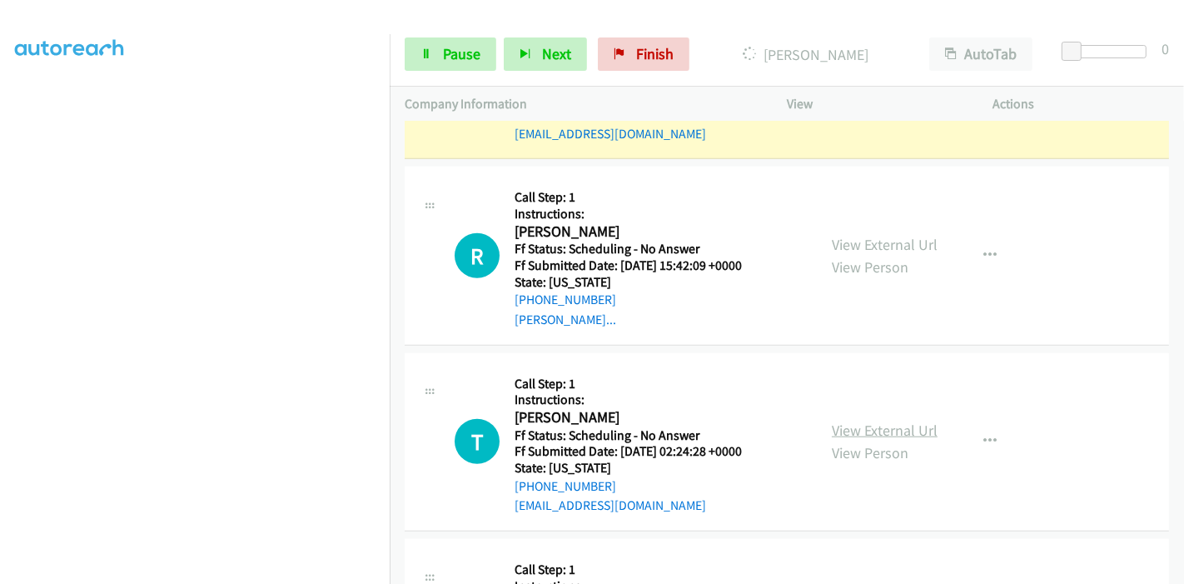
click at [856, 423] on link "View External Url" at bounding box center [885, 430] width 106 height 19
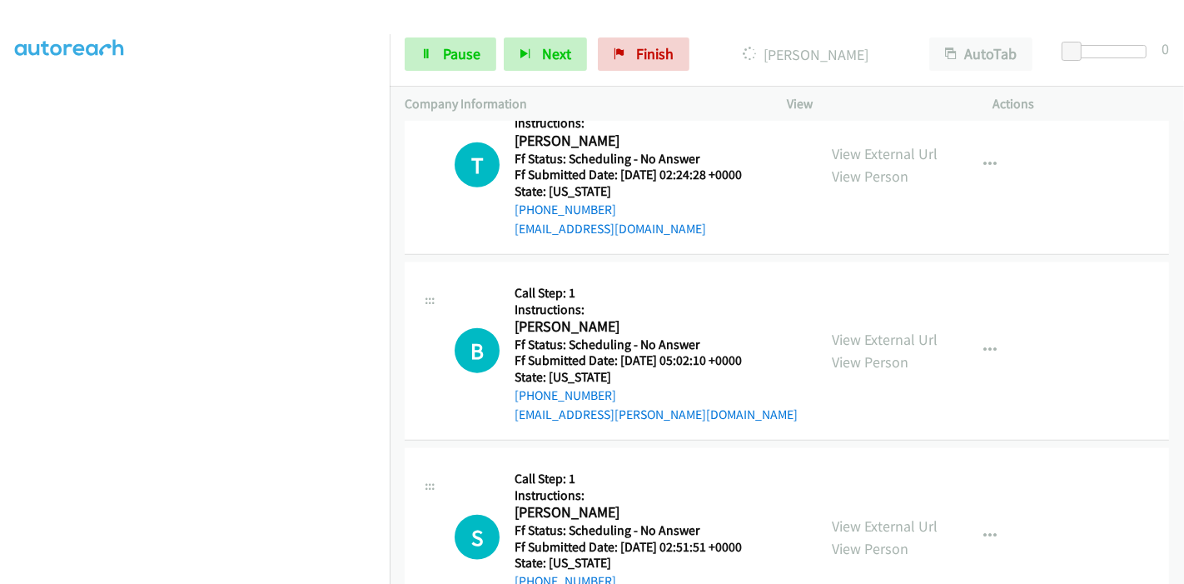
scroll to position [1572, 0]
click at [868, 331] on link "View External Url" at bounding box center [885, 338] width 106 height 19
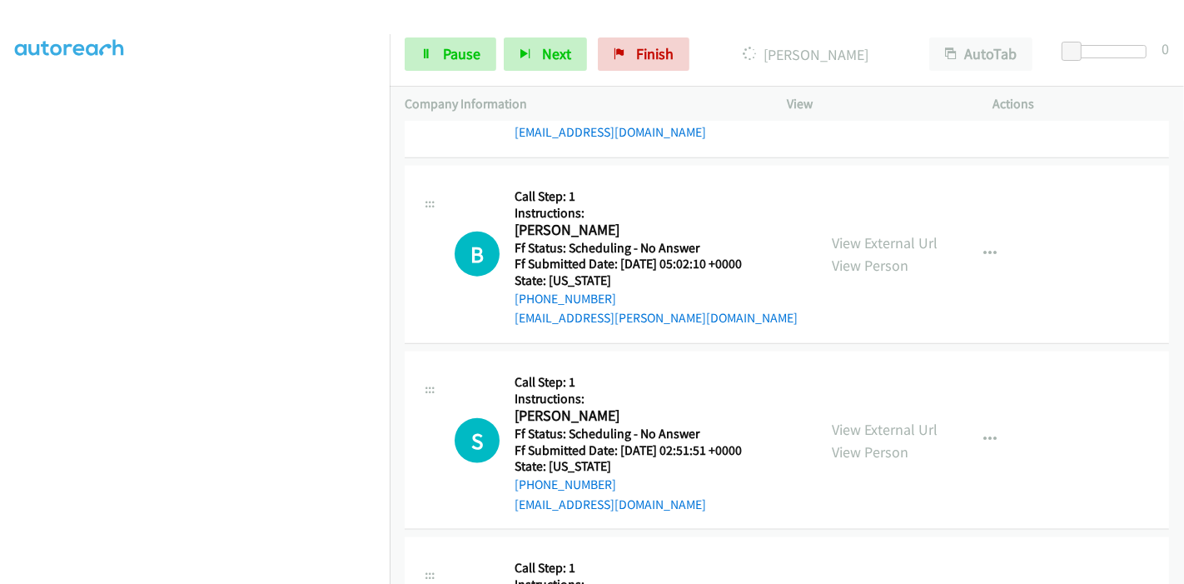
scroll to position [1758, 0]
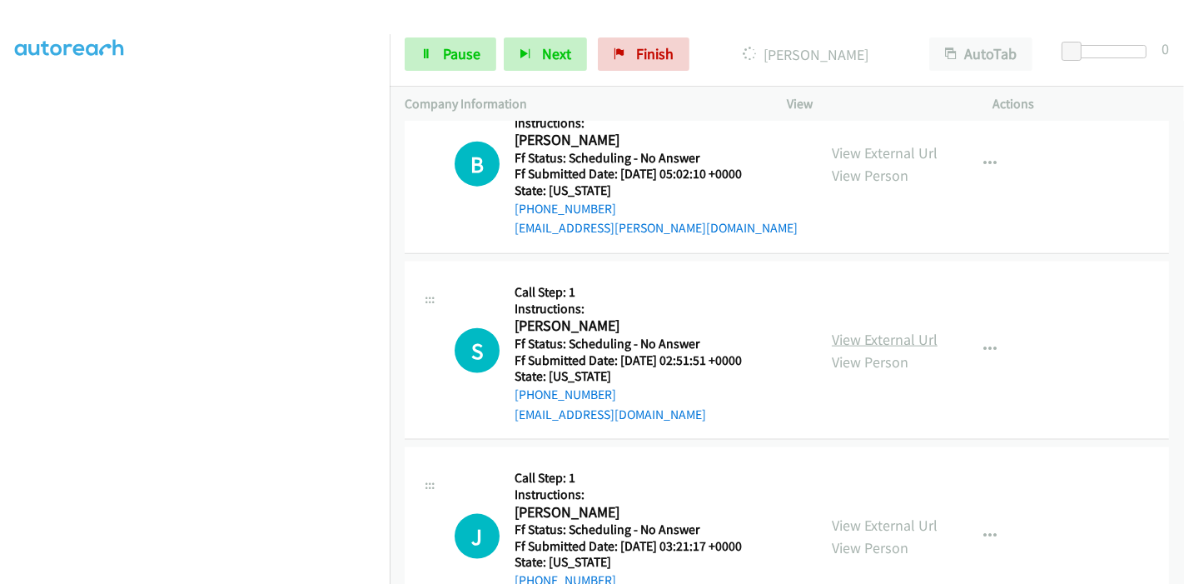
click at [860, 340] on link "View External Url" at bounding box center [885, 339] width 106 height 19
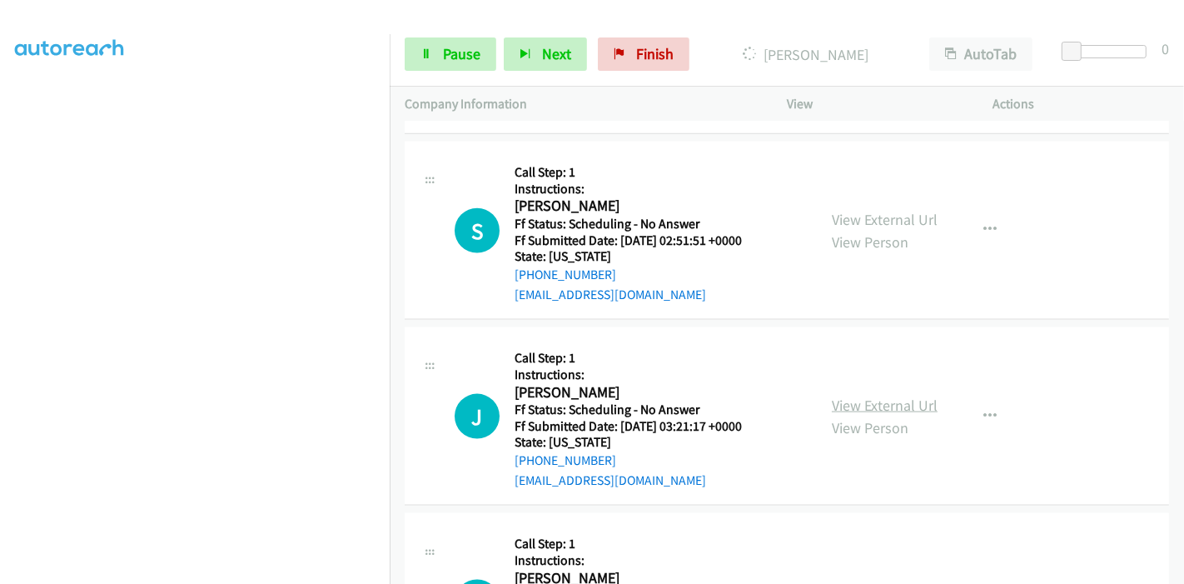
scroll to position [1943, 0]
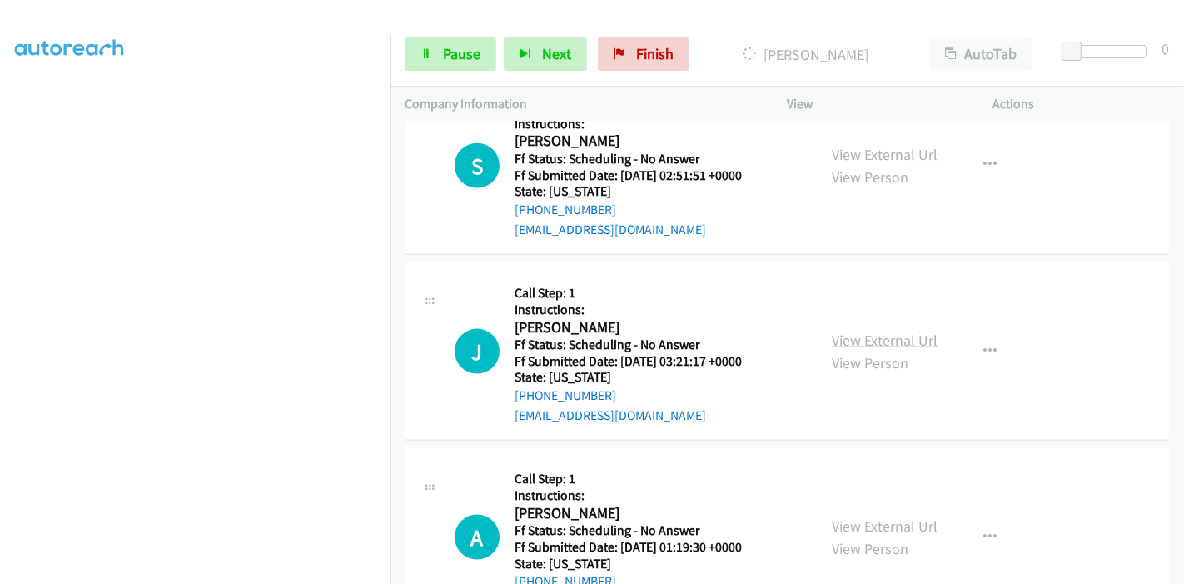
click at [873, 341] on link "View External Url" at bounding box center [885, 340] width 106 height 19
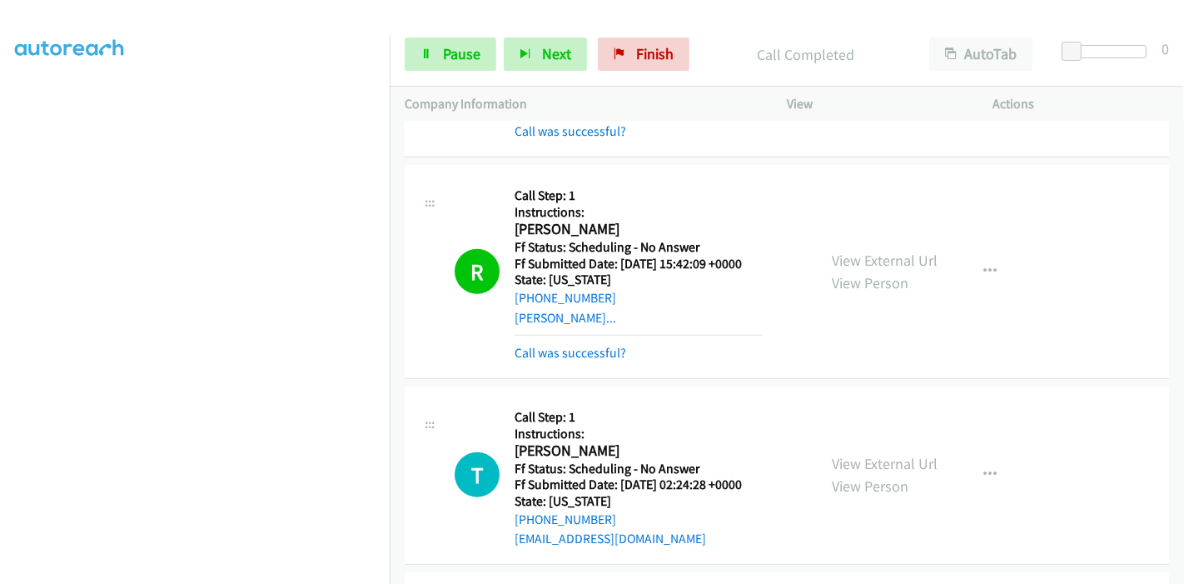
scroll to position [1331, 0]
click at [594, 353] on link "Call was successful?" at bounding box center [571, 354] width 112 height 16
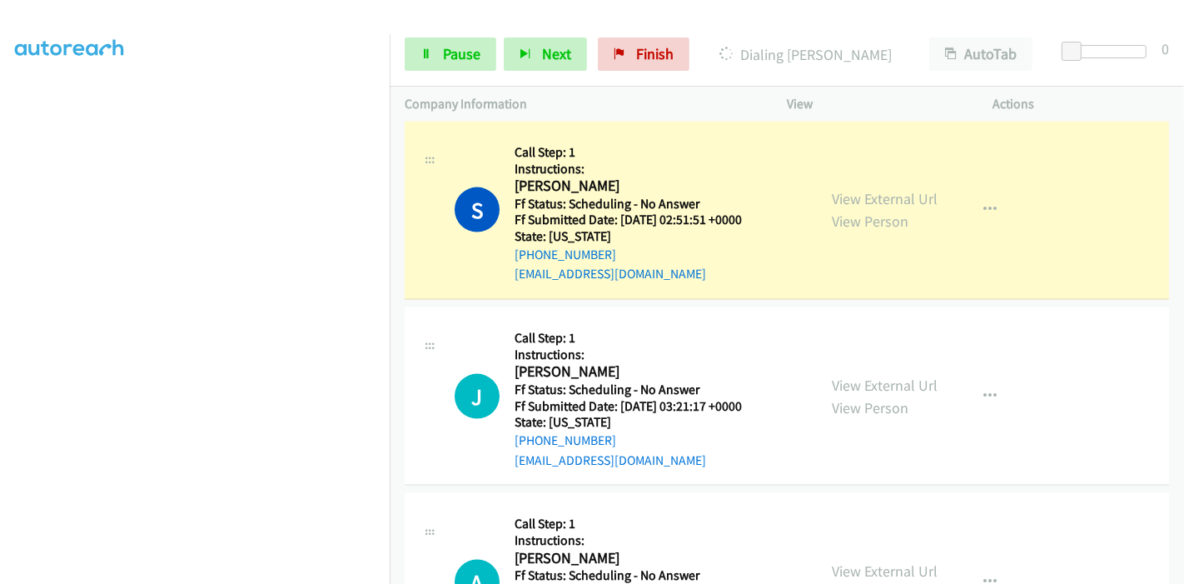
scroll to position [1996, 0]
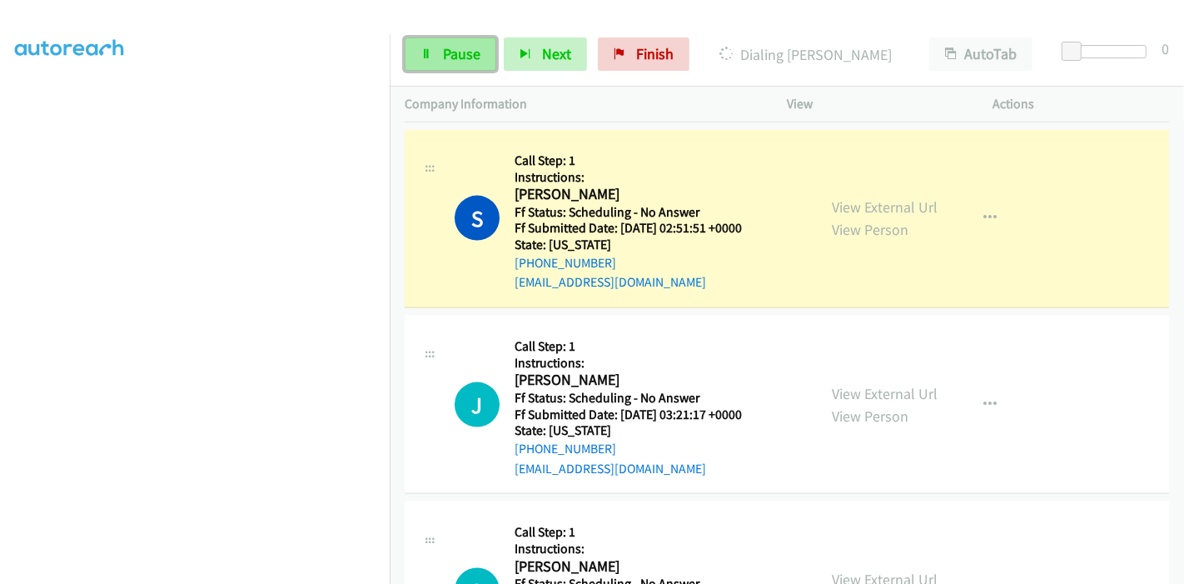
click at [456, 66] on link "Pause" at bounding box center [451, 53] width 92 height 33
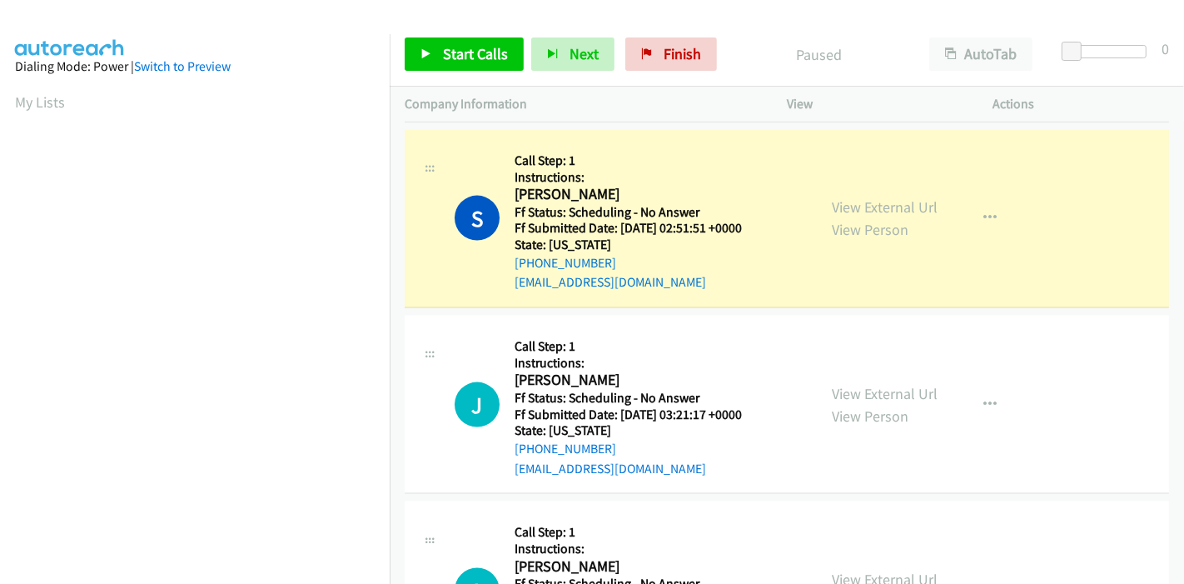
scroll to position [351, 0]
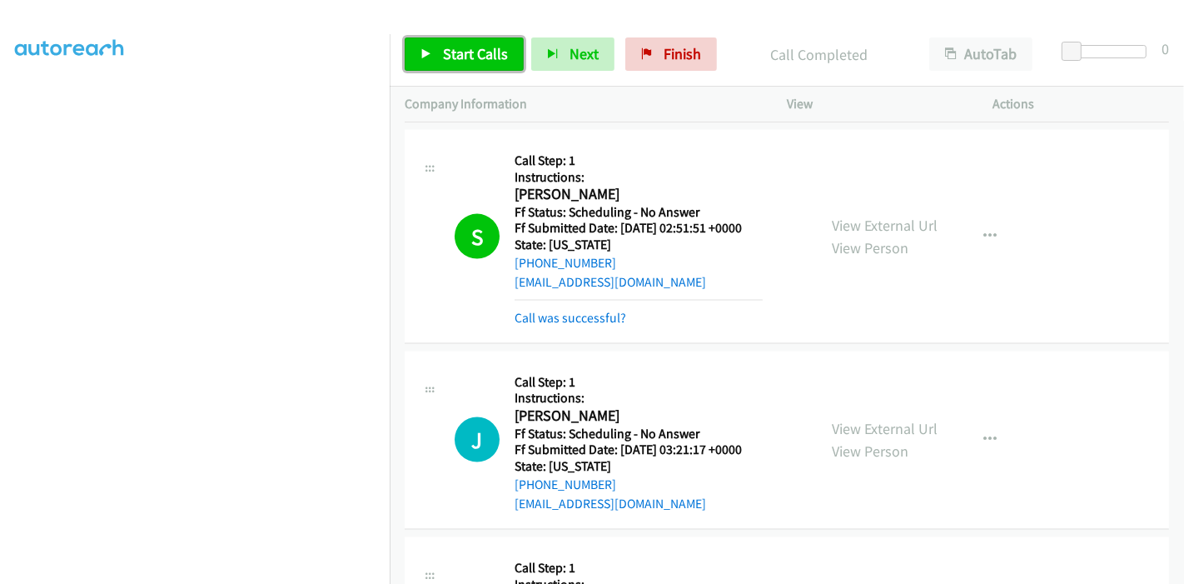
click at [427, 44] on link "Start Calls" at bounding box center [464, 53] width 119 height 33
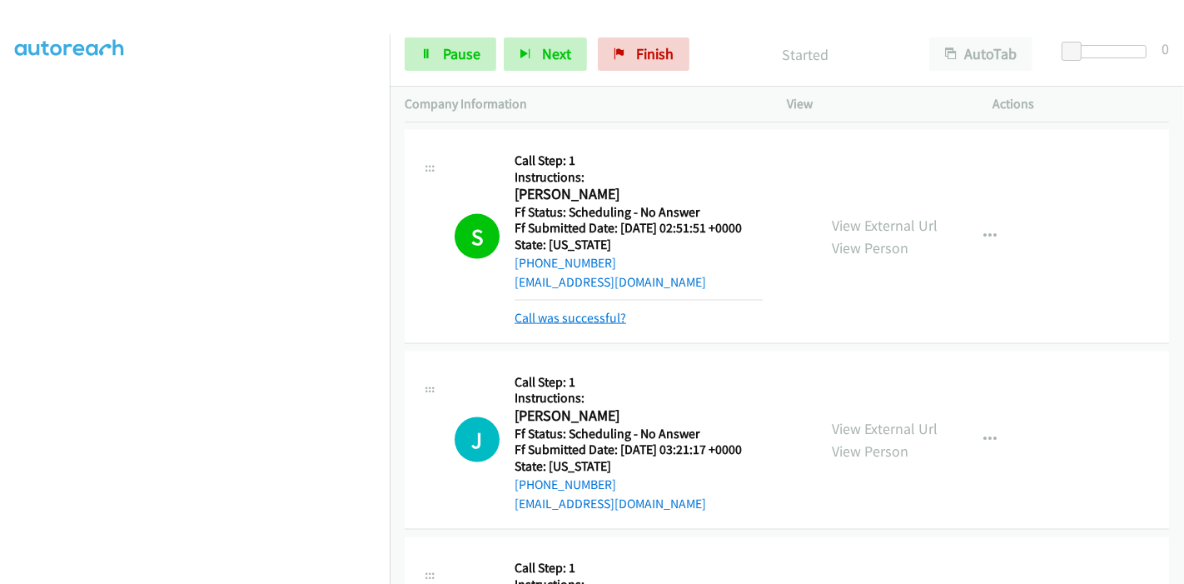
click at [575, 318] on link "Call was successful?" at bounding box center [571, 318] width 112 height 16
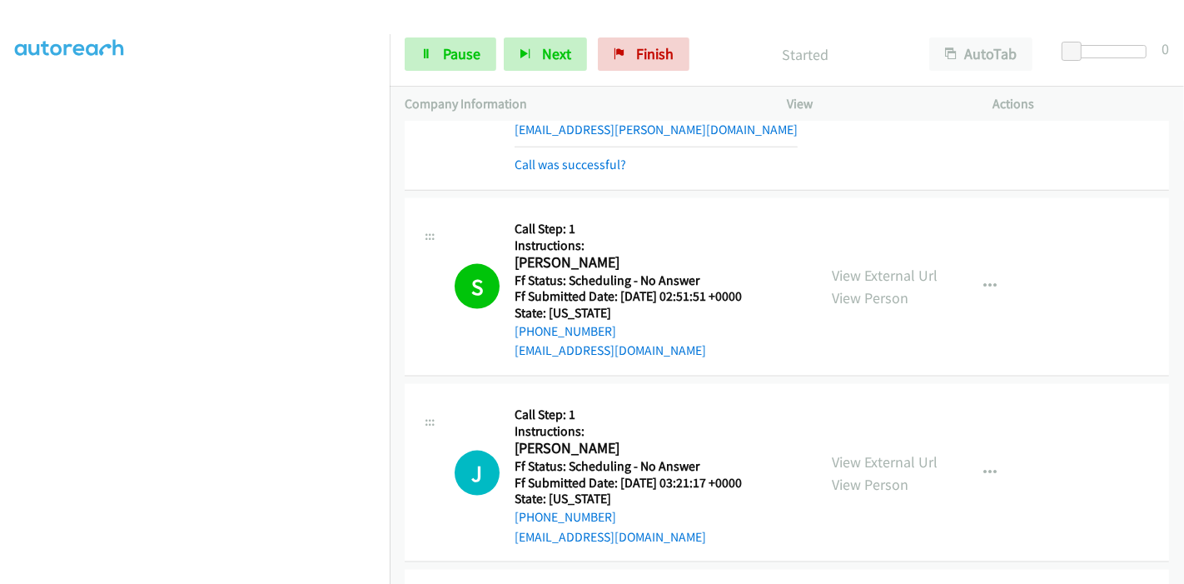
scroll to position [1904, 0]
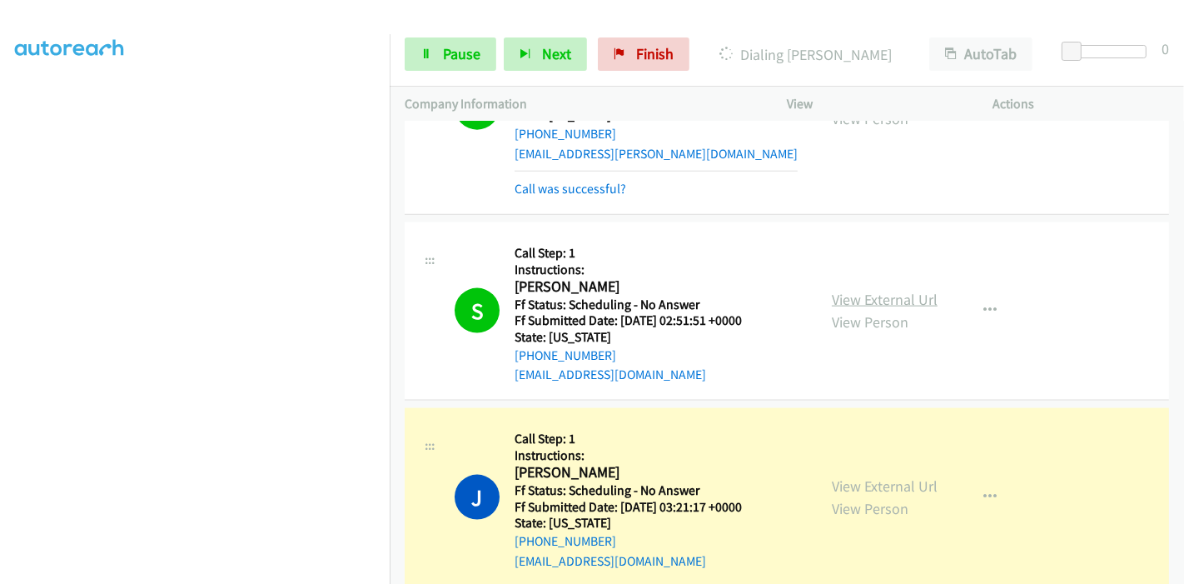
click at [883, 294] on link "View External Url" at bounding box center [885, 299] width 106 height 19
click at [422, 70] on link "Pause" at bounding box center [451, 53] width 92 height 33
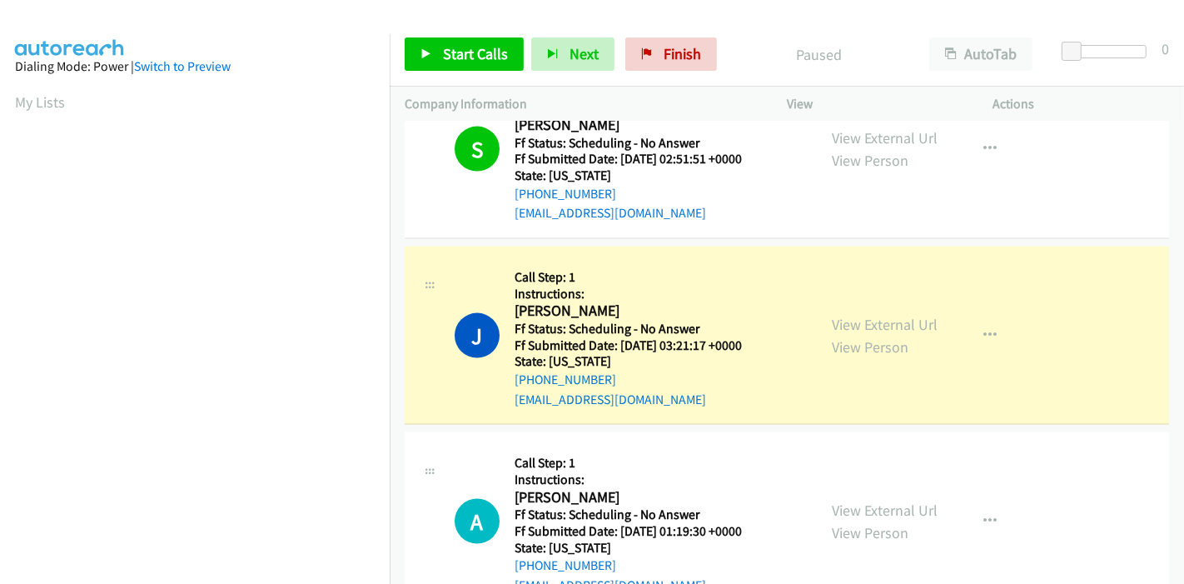
scroll to position [351, 0]
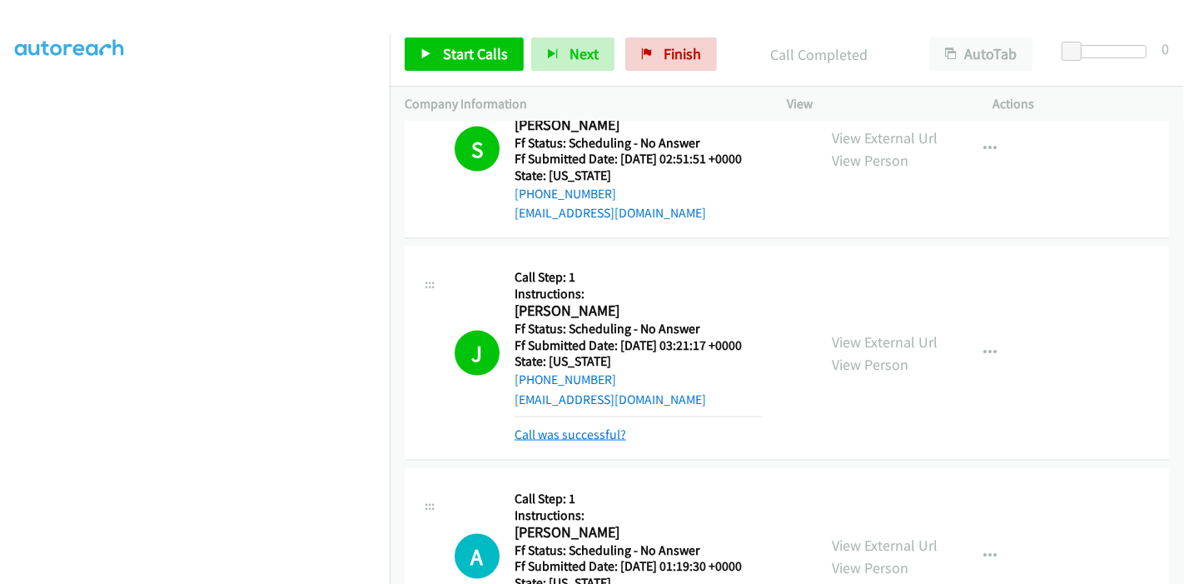
click at [578, 429] on link "Call was successful?" at bounding box center [571, 434] width 112 height 16
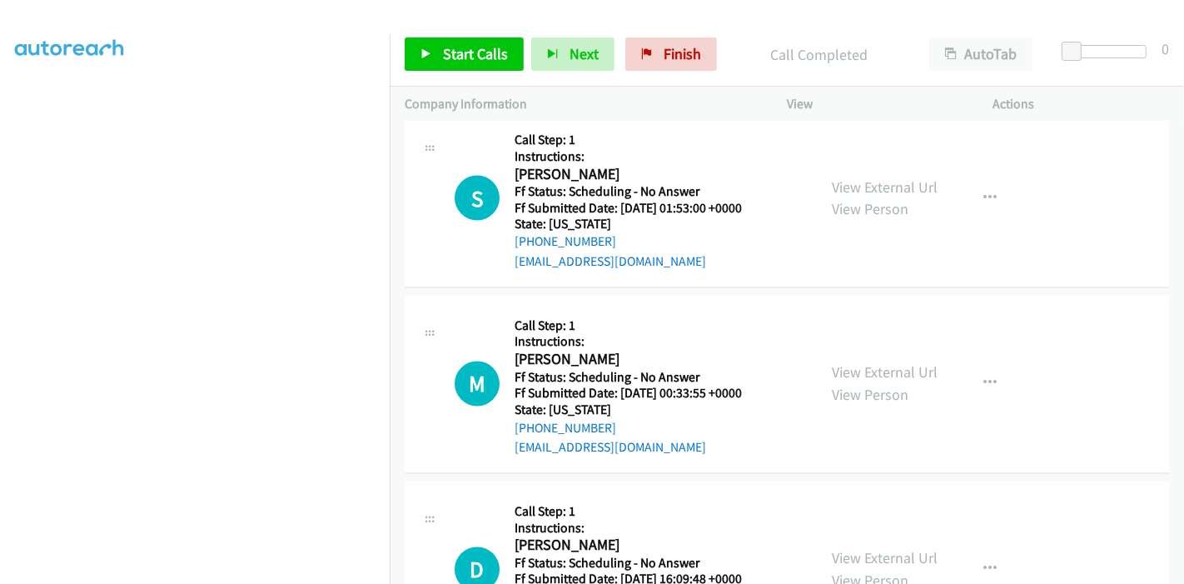
scroll to position [2343, 0]
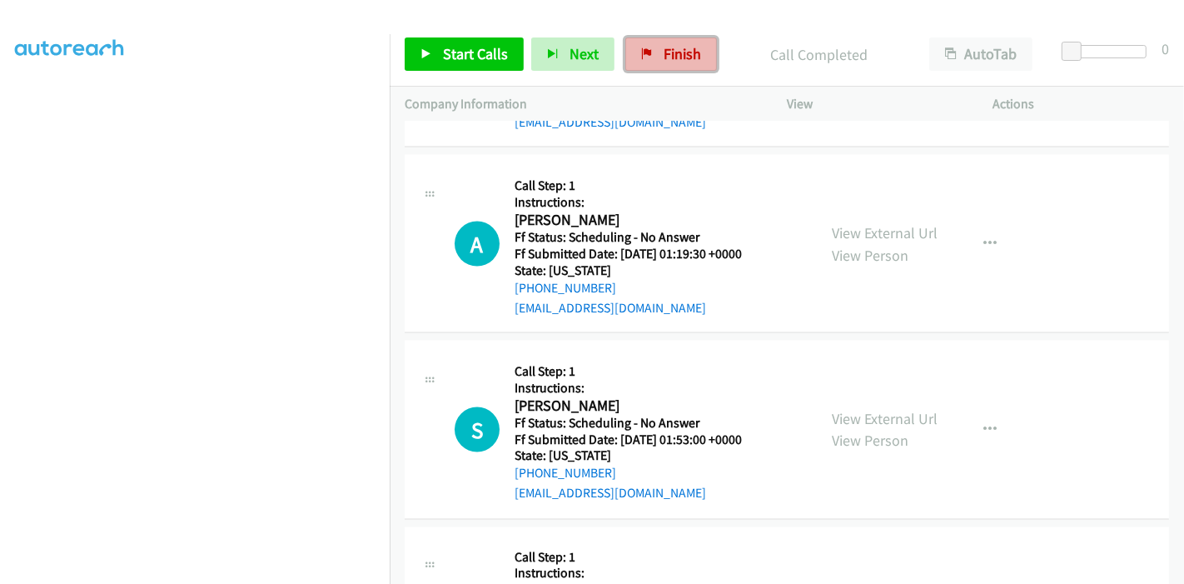
drag, startPoint x: 661, startPoint y: 49, endPoint x: 665, endPoint y: 66, distance: 17.0
click at [664, 49] on span "Finish" at bounding box center [682, 53] width 37 height 19
